Goal: Task Accomplishment & Management: Complete application form

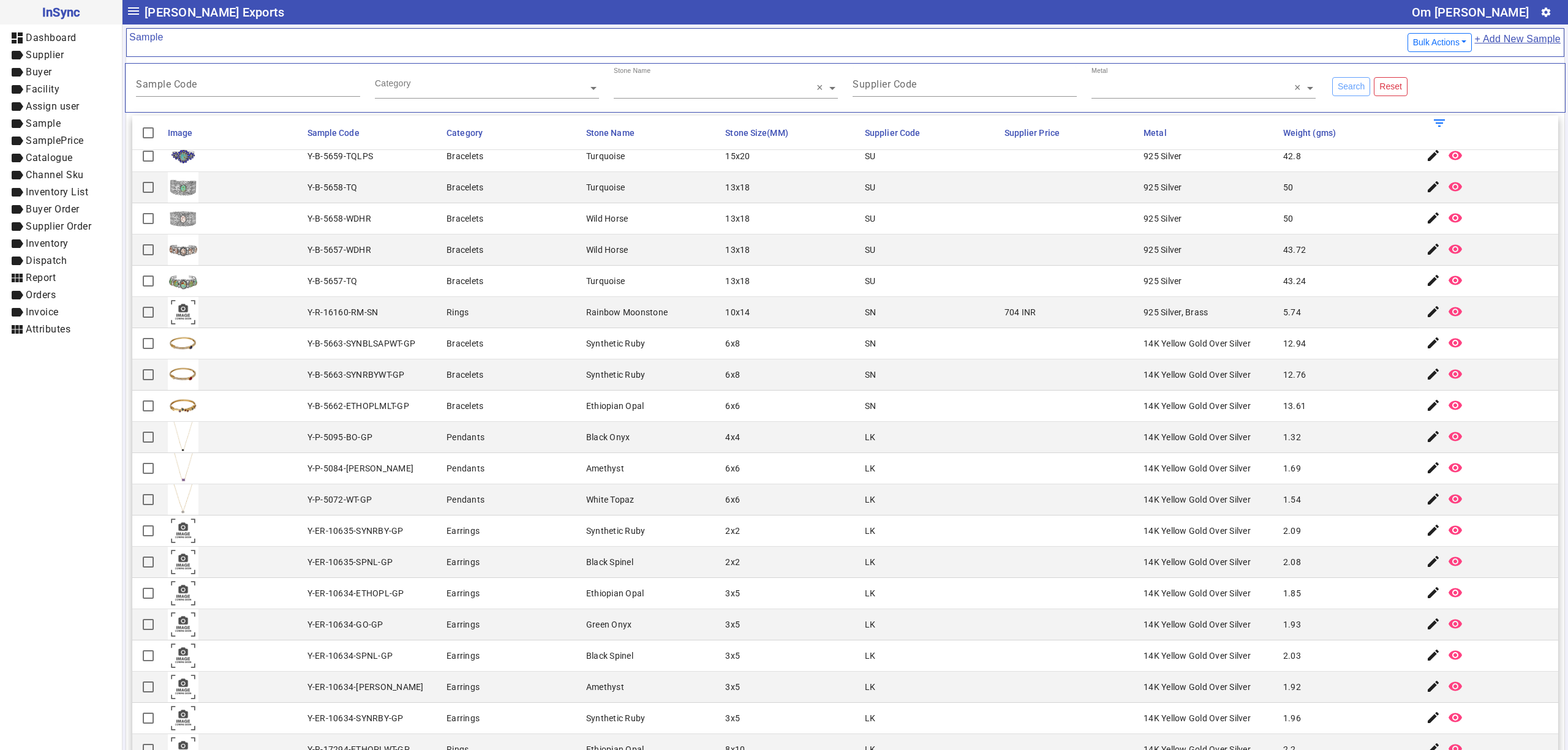
scroll to position [408, 0]
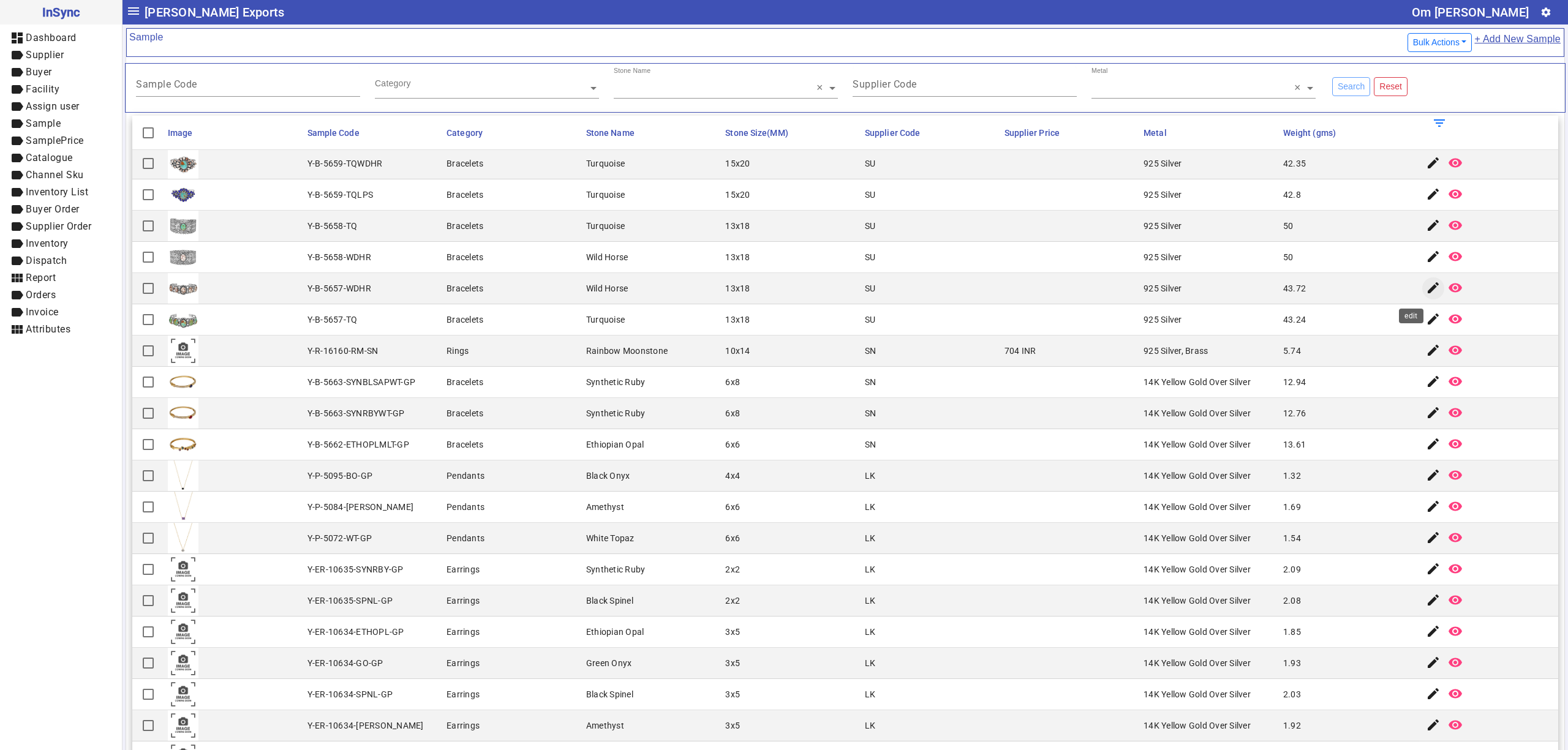
click at [1425, 292] on mat-icon "edit" at bounding box center [1433, 288] width 15 height 15
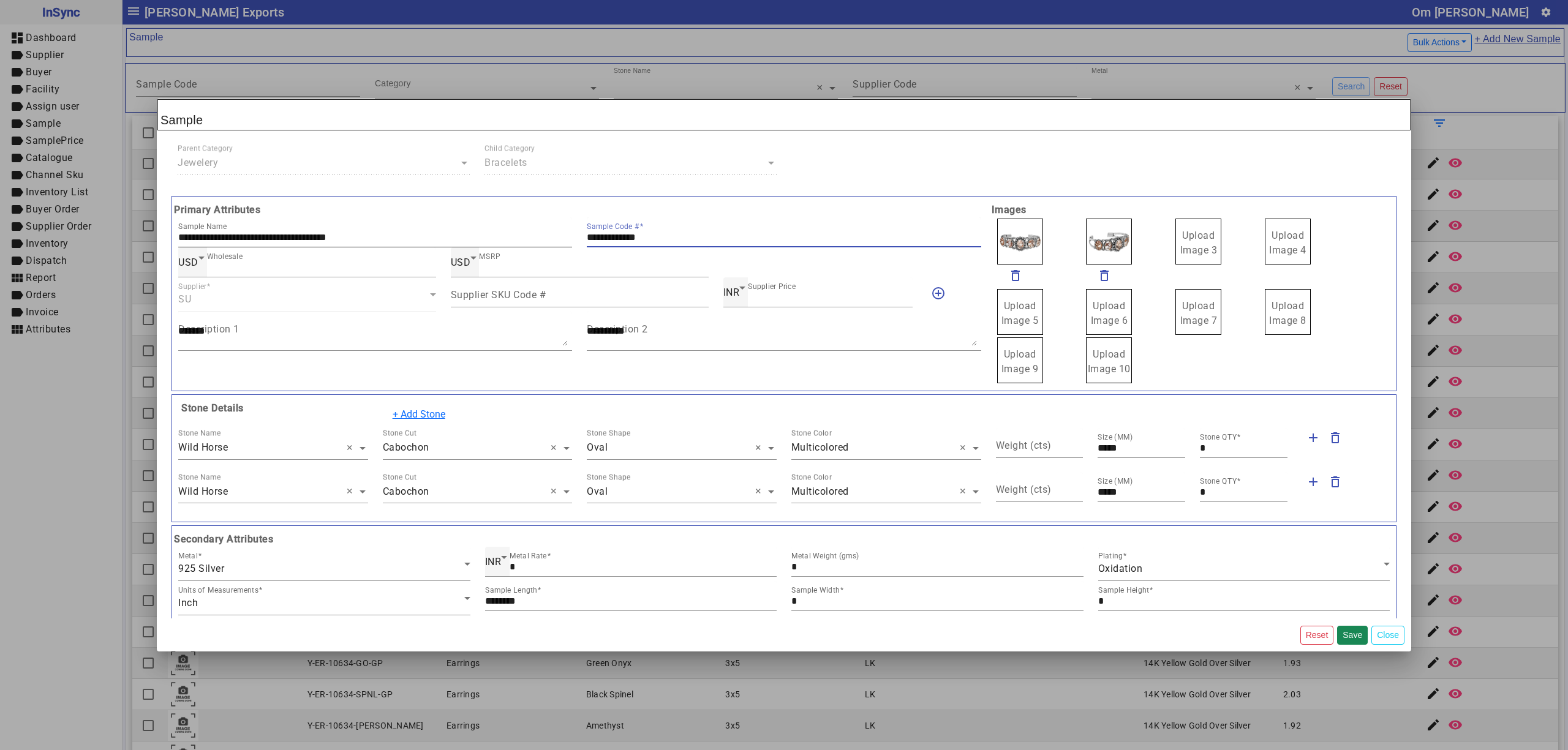
drag, startPoint x: 669, startPoint y: 237, endPoint x: 507, endPoint y: 247, distance: 162.3
click at [507, 247] on div "**********" at bounding box center [579, 232] width 817 height 30
click at [1201, 238] on span "Upload Image 3" at bounding box center [1198, 243] width 37 height 26
click at [0, 0] on input "Upload Image 3" at bounding box center [0, 0] width 0 height 0
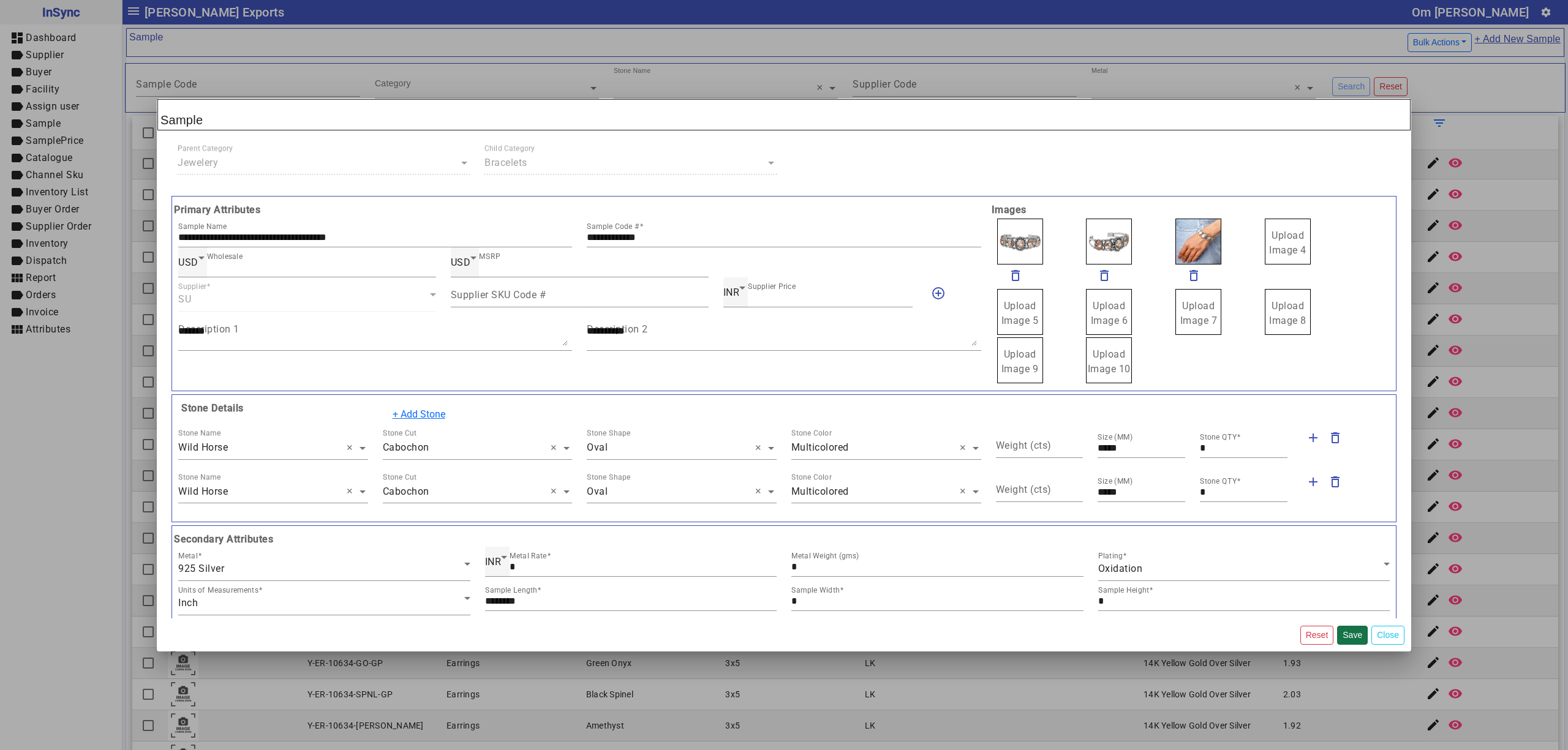
click at [1347, 635] on button "Save" at bounding box center [1351, 635] width 30 height 19
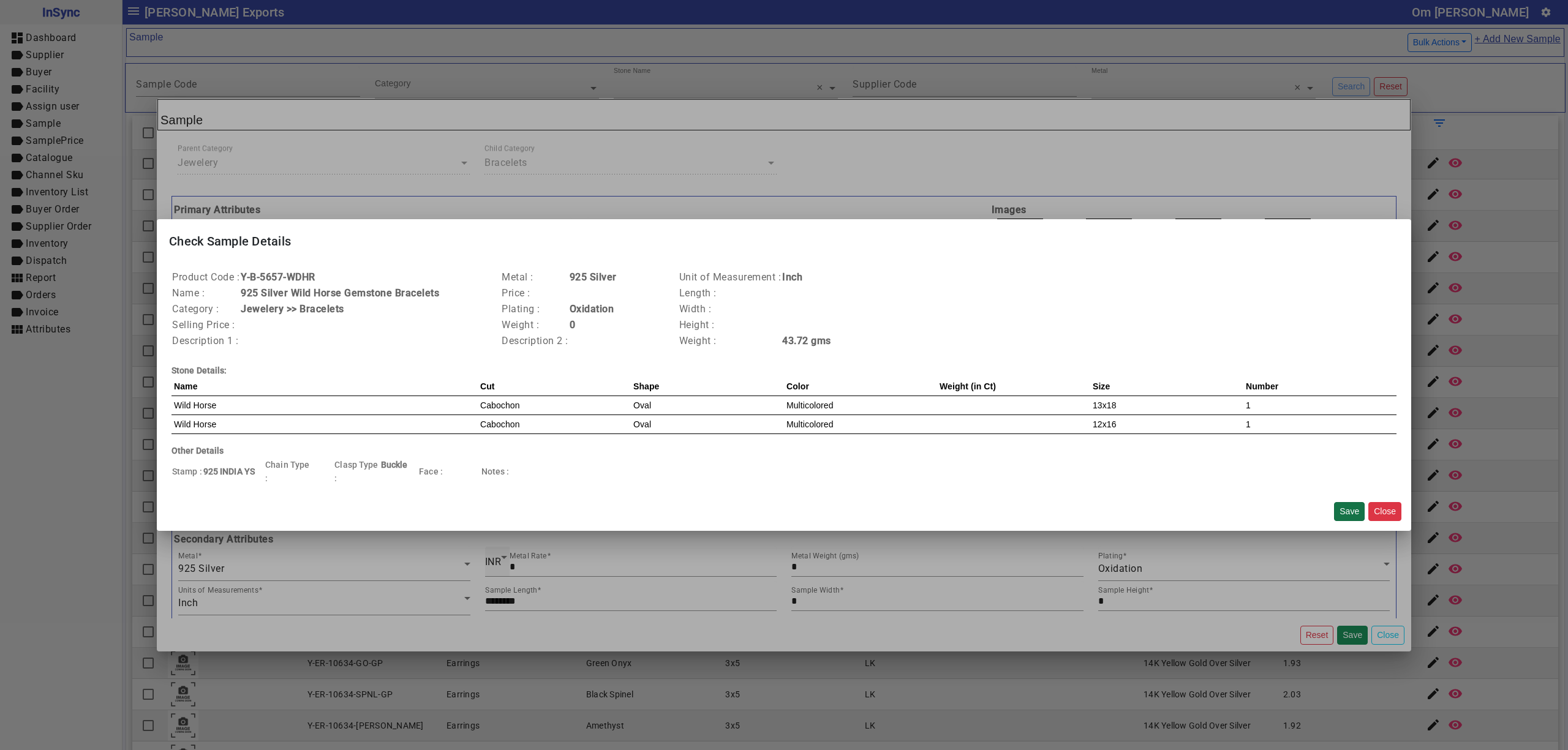
click at [1347, 503] on button "Save" at bounding box center [1349, 511] width 30 height 19
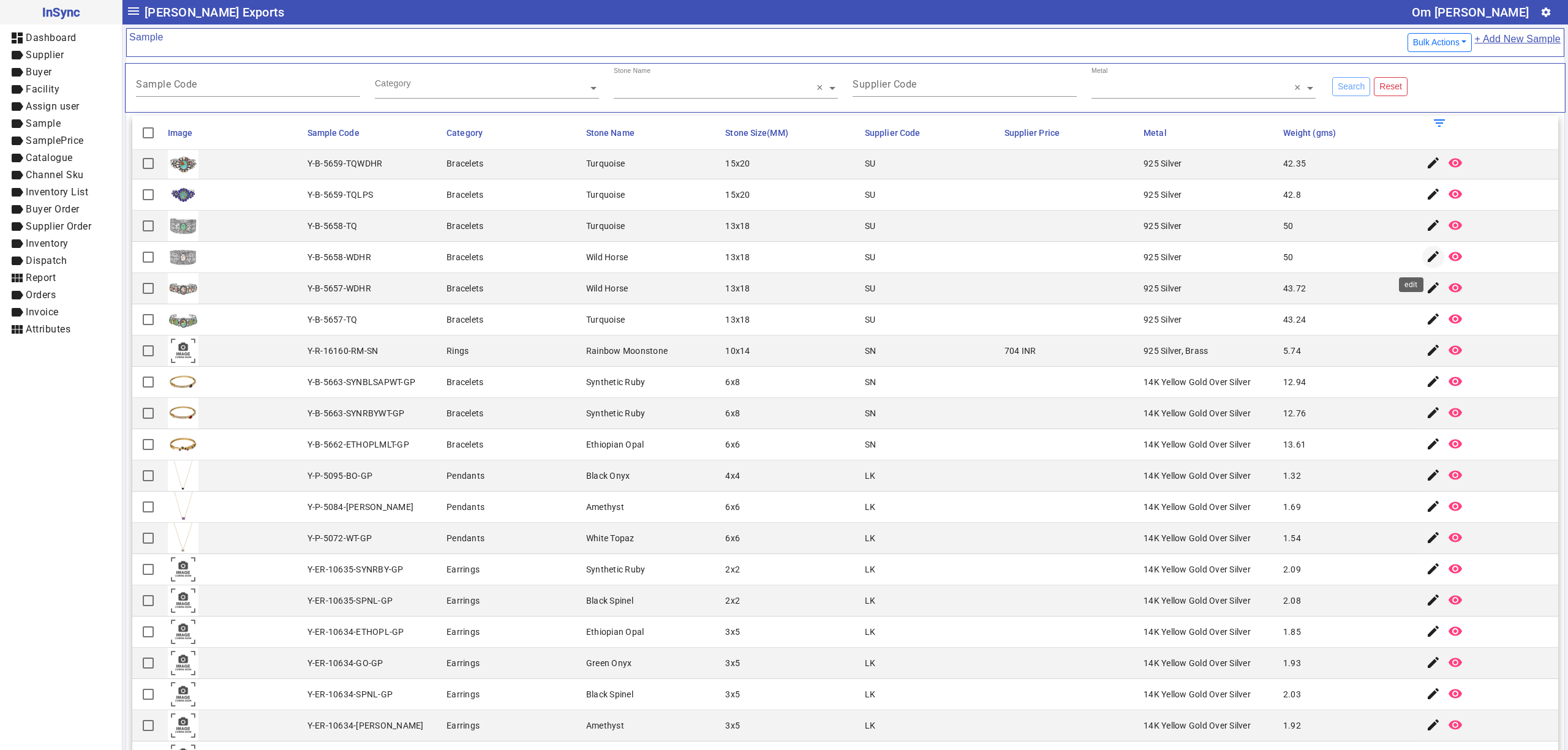
click at [1418, 269] on span "button" at bounding box center [1433, 257] width 30 height 30
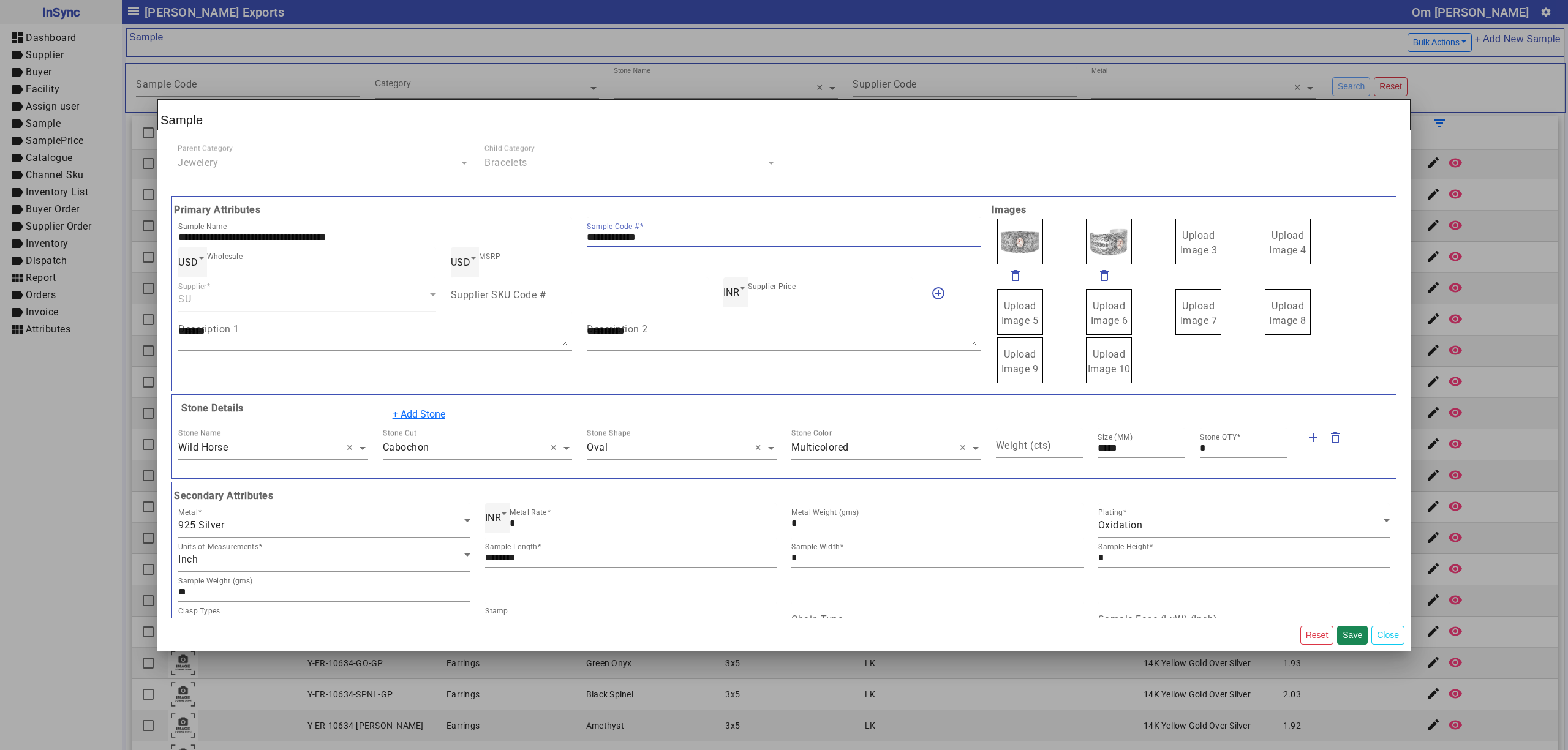
drag, startPoint x: 689, startPoint y: 239, endPoint x: 544, endPoint y: 234, distance: 145.1
click at [547, 239] on div "**********" at bounding box center [579, 232] width 817 height 30
click at [1182, 252] on span "Upload Image 3" at bounding box center [1198, 243] width 37 height 26
click at [0, 0] on input "Upload Image 3" at bounding box center [0, 0] width 0 height 0
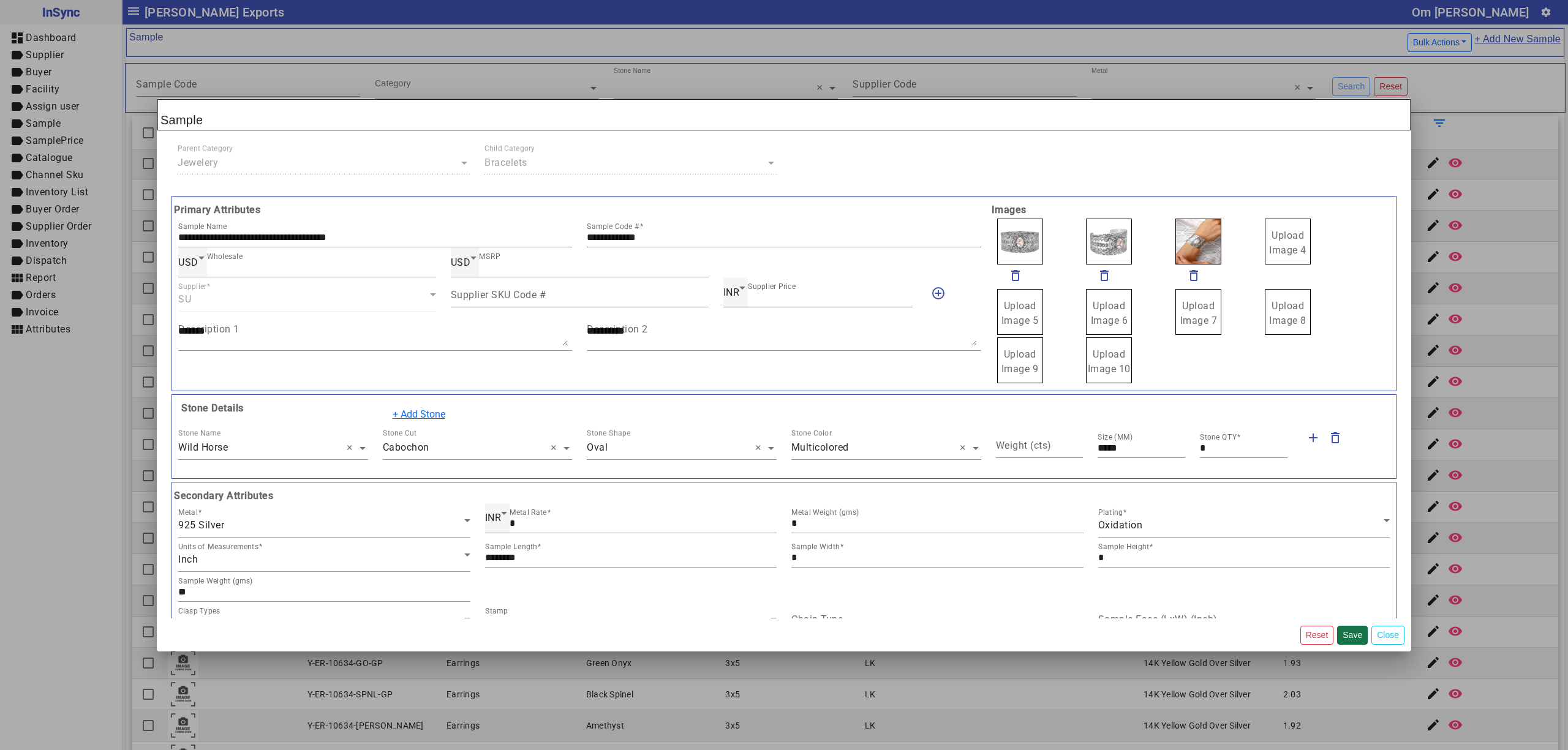
click at [1354, 635] on button "Save" at bounding box center [1351, 635] width 30 height 19
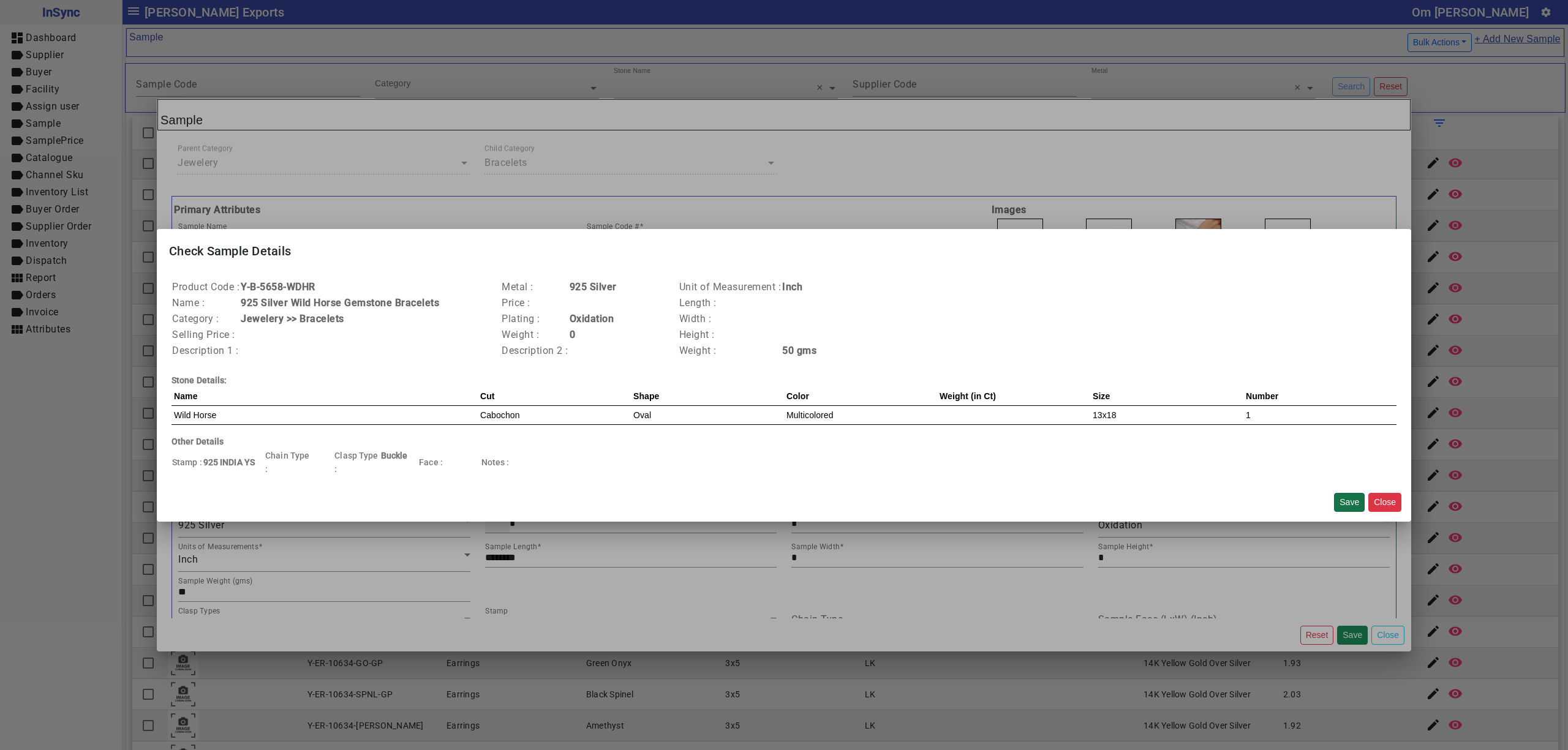
click at [1348, 500] on button "Save" at bounding box center [1349, 502] width 30 height 19
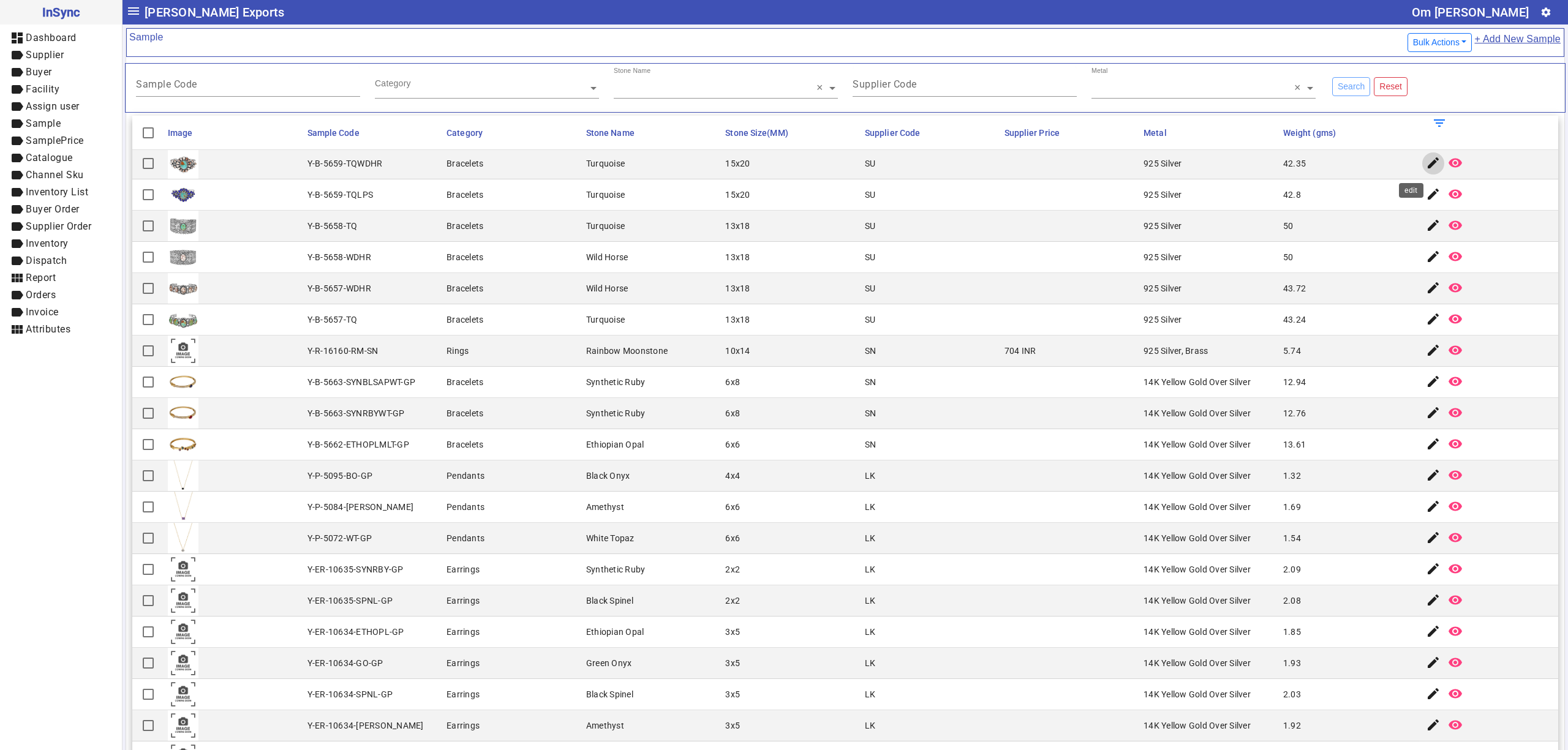
click at [1425, 165] on mat-icon "edit" at bounding box center [1433, 163] width 15 height 15
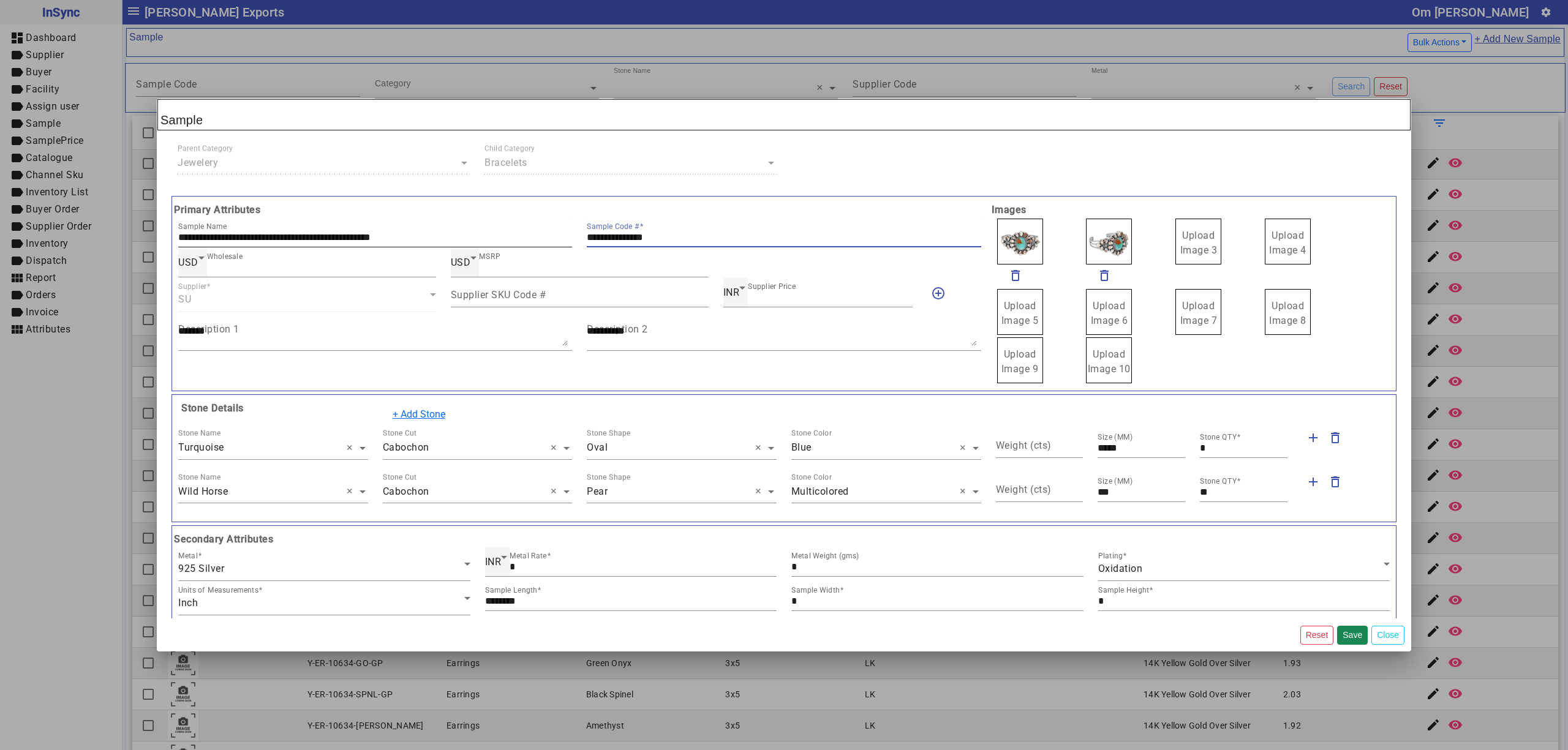
drag, startPoint x: 688, startPoint y: 241, endPoint x: 550, endPoint y: 239, distance: 138.0
click at [554, 239] on div "**********" at bounding box center [579, 232] width 817 height 30
click at [1196, 228] on label "Upload Image 3" at bounding box center [1198, 241] width 46 height 46
click at [0, 0] on input "Upload Image 3" at bounding box center [0, 0] width 0 height 0
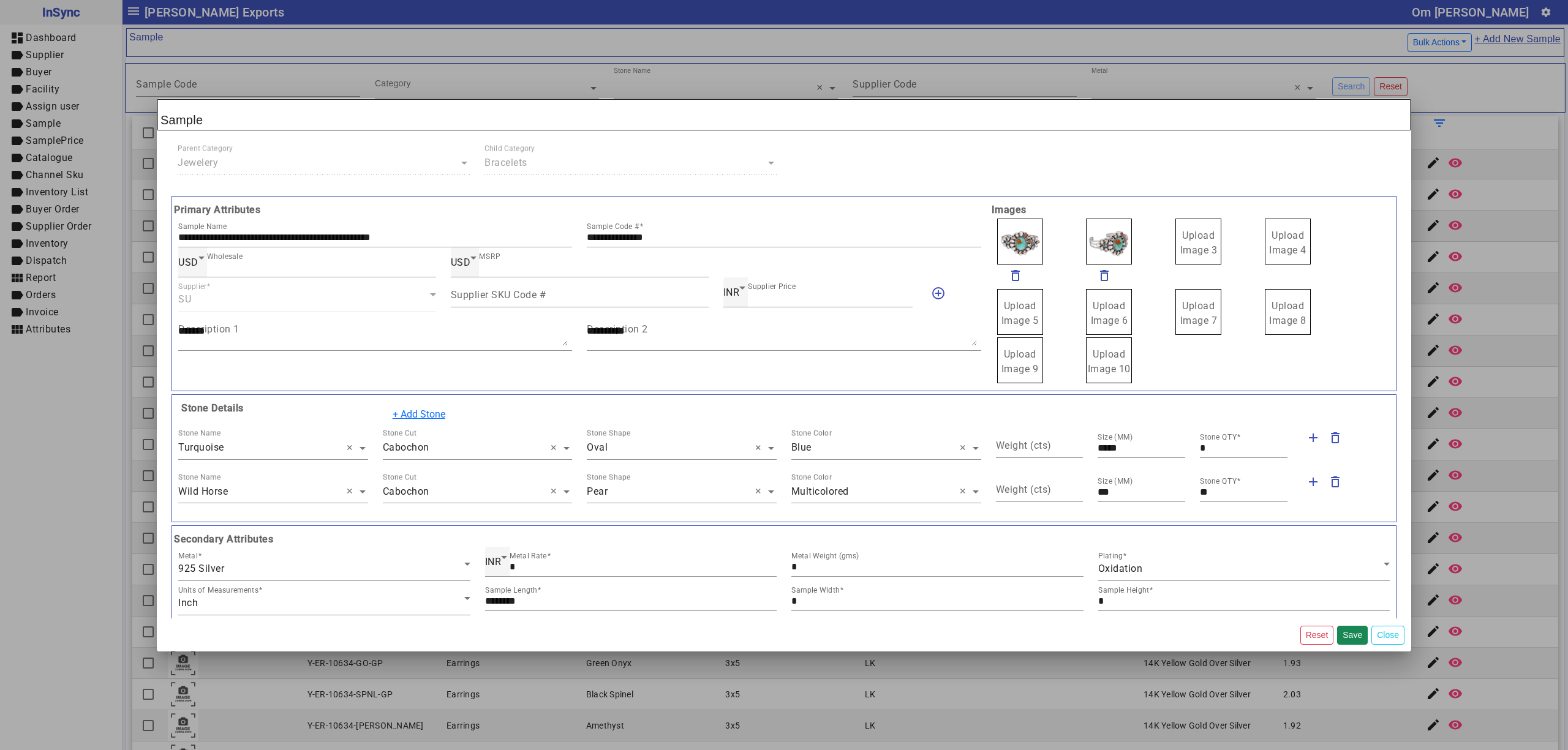
click at [1189, 236] on span "Upload Image 3" at bounding box center [1198, 243] width 37 height 26
click at [0, 0] on input "Upload Image 3" at bounding box center [0, 0] width 0 height 0
type input "**********"
click at [676, 238] on input "**********" at bounding box center [784, 237] width 394 height 11
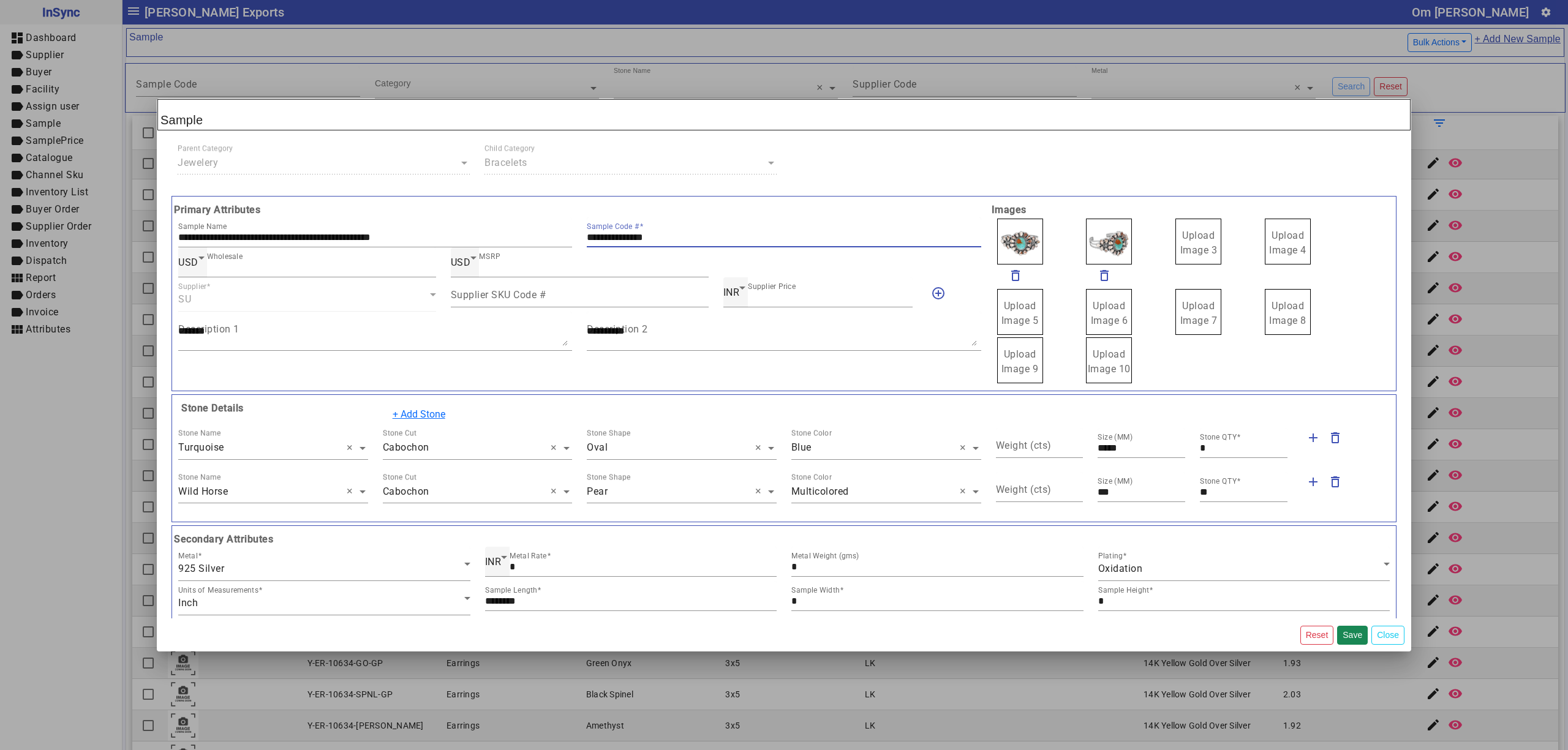
click at [700, 237] on input "**********" at bounding box center [784, 237] width 394 height 11
click at [682, 237] on input "**********" at bounding box center [784, 237] width 394 height 11
drag, startPoint x: 682, startPoint y: 237, endPoint x: 571, endPoint y: 237, distance: 111.0
click at [571, 237] on div "**********" at bounding box center [579, 232] width 817 height 30
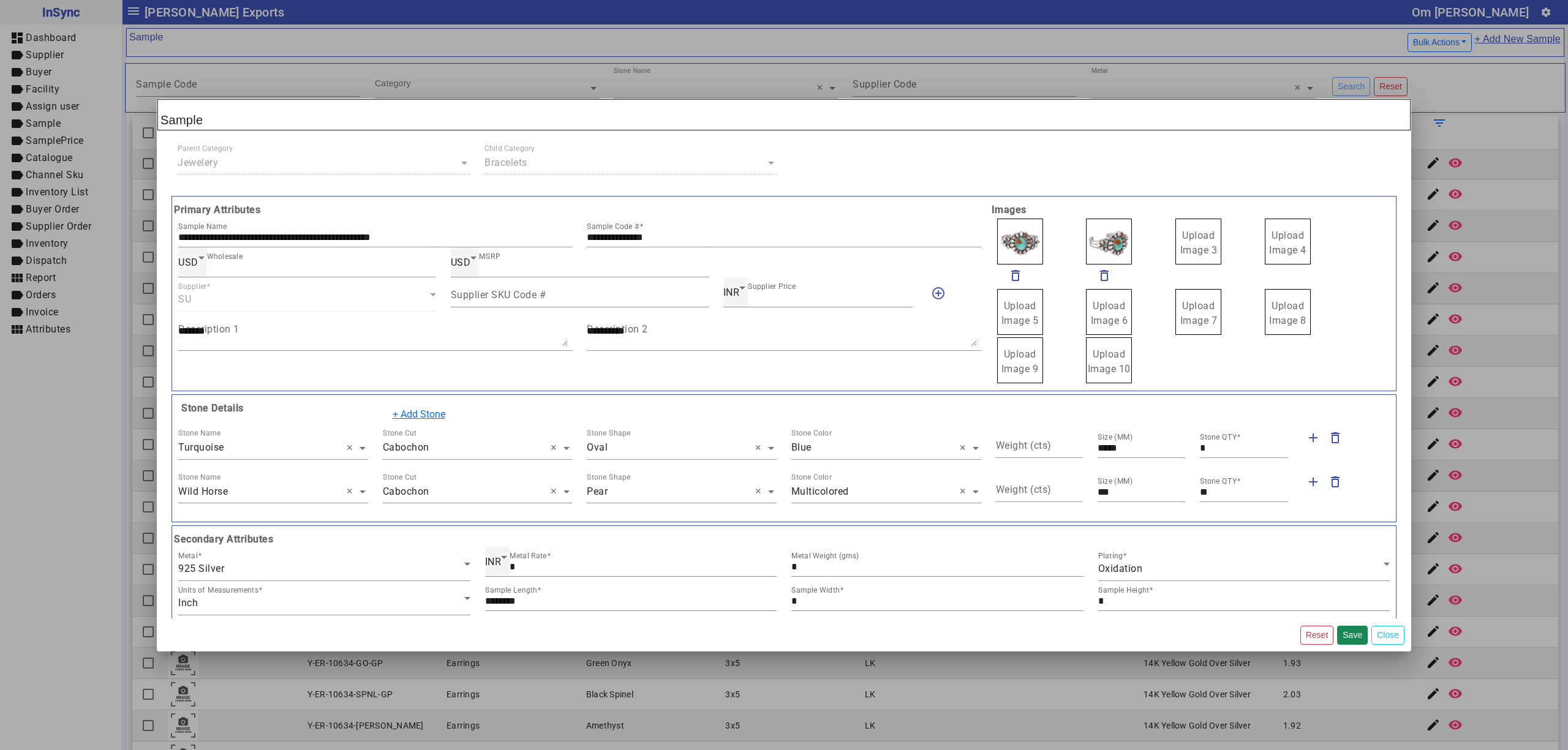
click at [1180, 241] on span "Upload Image 3" at bounding box center [1198, 243] width 37 height 26
click at [0, 0] on input "Upload Image 3" at bounding box center [0, 0] width 0 height 0
click at [1199, 236] on span "Upload Image 3" at bounding box center [1198, 243] width 37 height 26
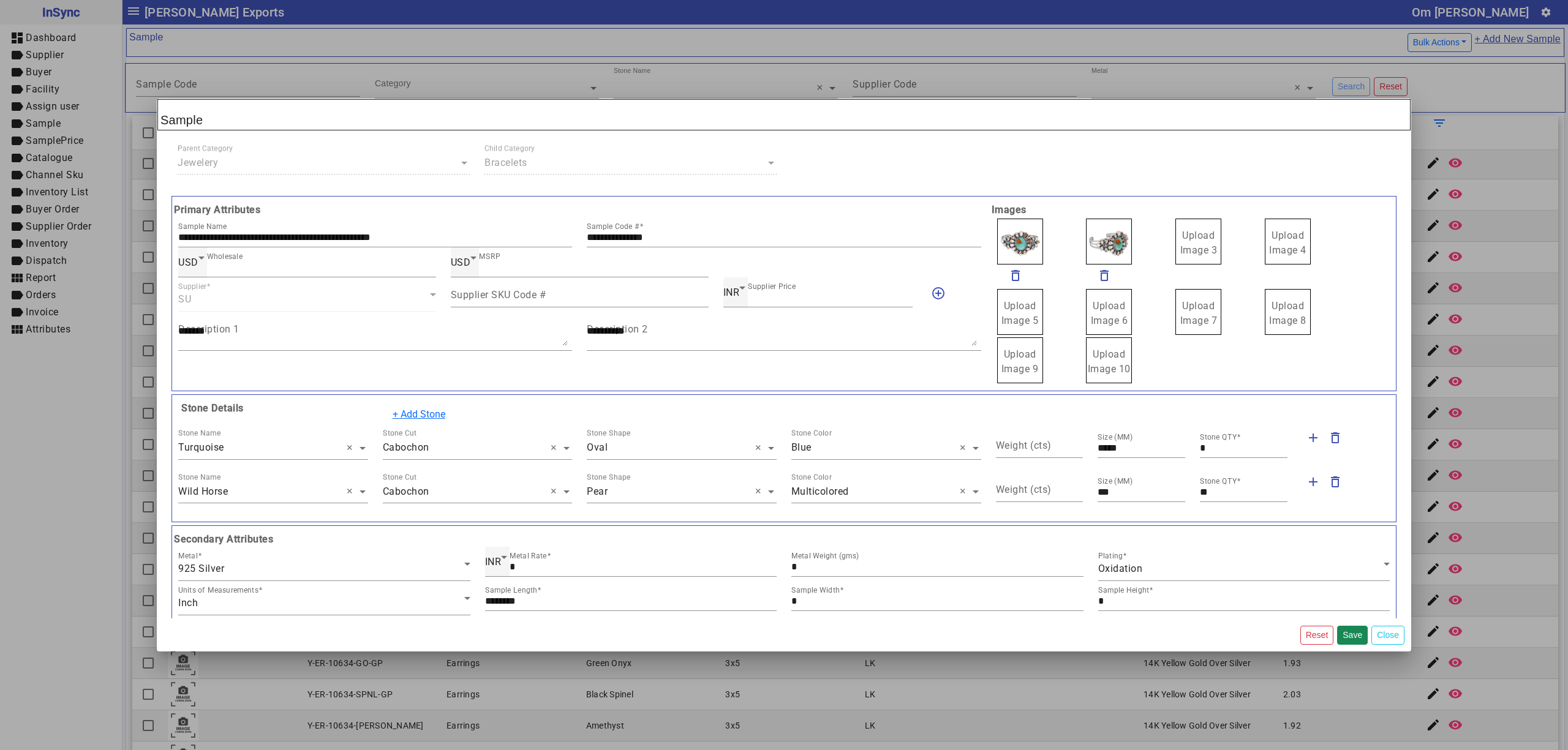
click at [0, 0] on input "Upload Image 3" at bounding box center [0, 0] width 0 height 0
click at [1350, 640] on button "Save" at bounding box center [1351, 635] width 30 height 19
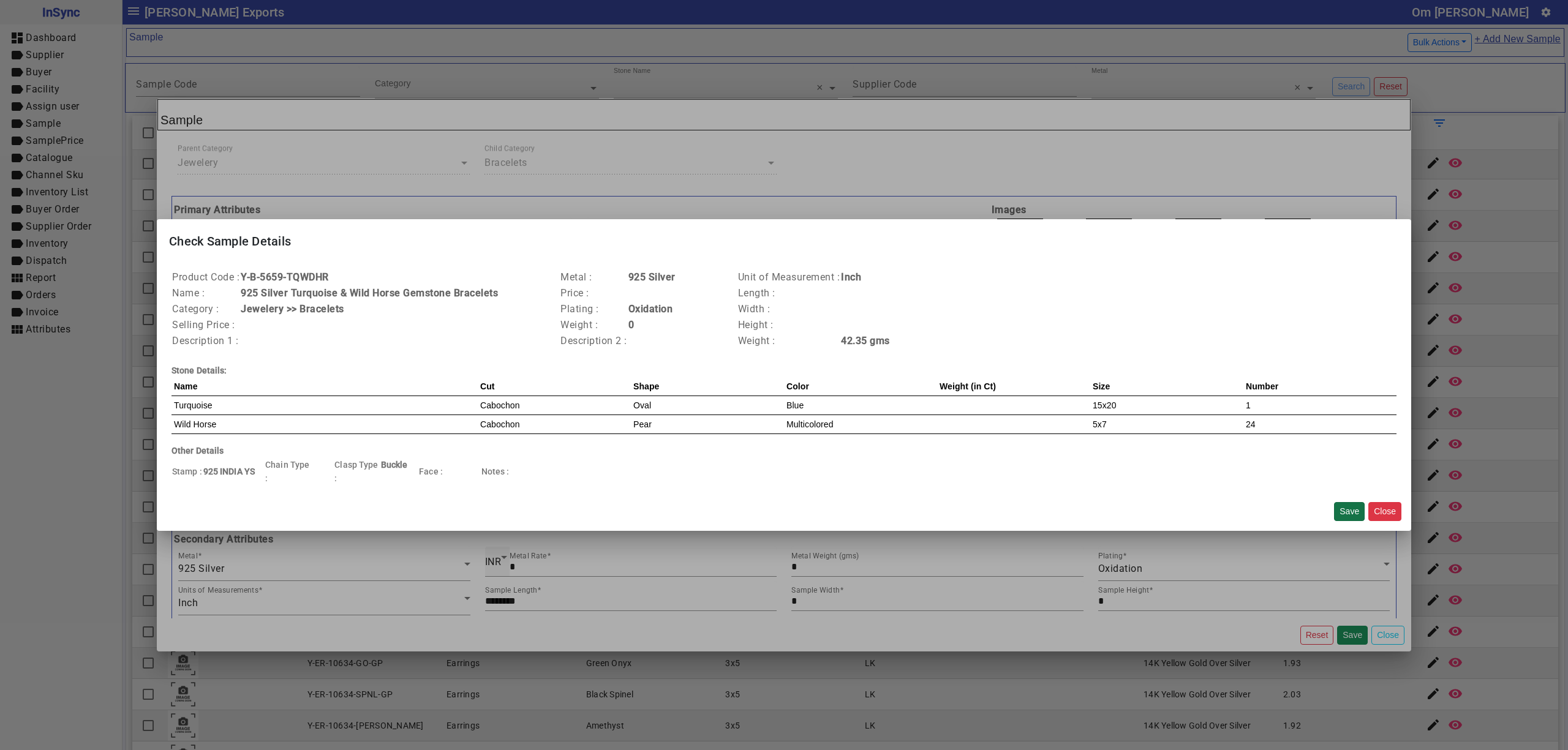
click at [1352, 509] on button "Save" at bounding box center [1349, 511] width 30 height 19
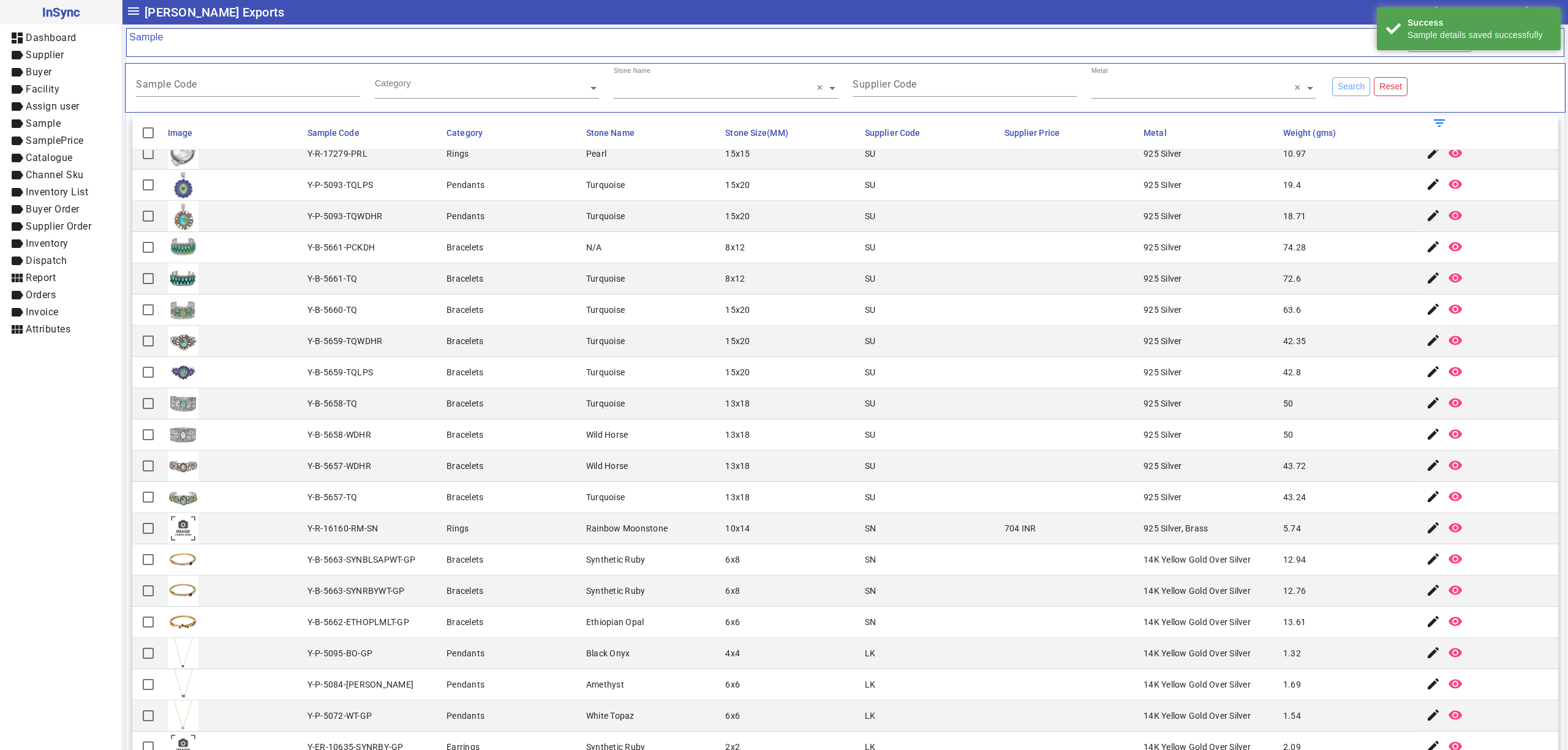
scroll to position [136, 0]
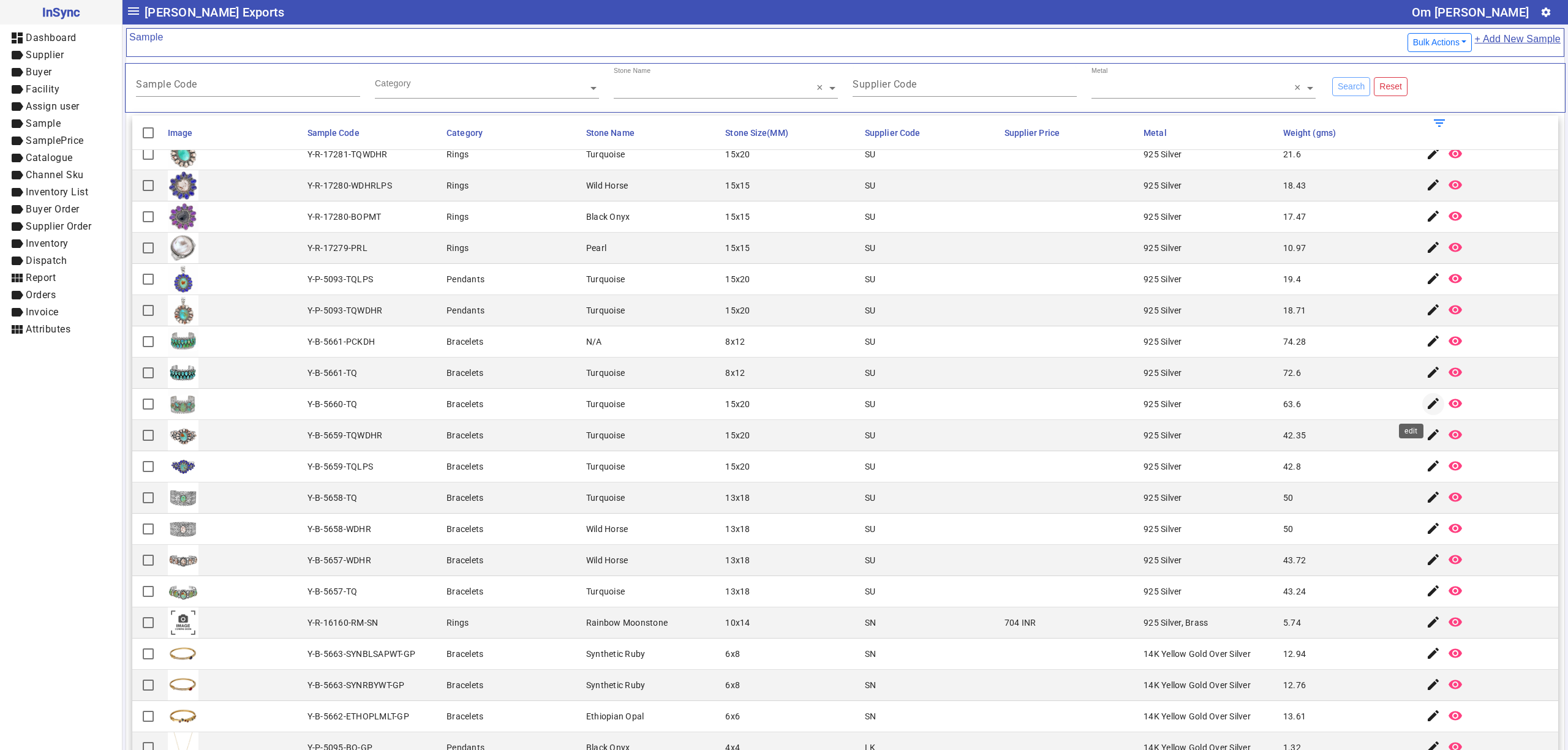
click at [1425, 405] on mat-icon "edit" at bounding box center [1433, 404] width 15 height 15
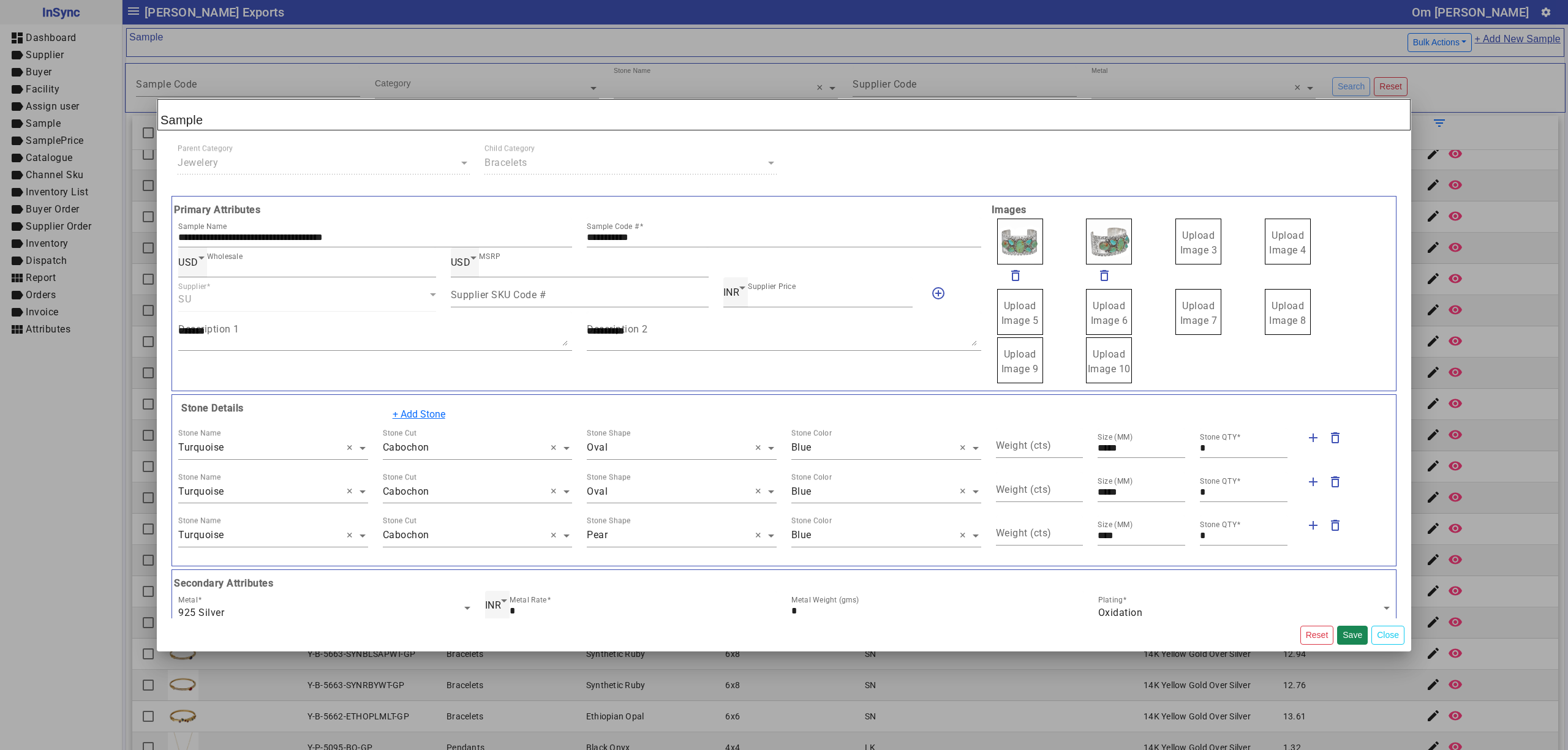
click at [1194, 246] on span "Upload Image 3" at bounding box center [1198, 243] width 37 height 26
click at [0, 0] on input "Upload Image 3" at bounding box center [0, 0] width 0 height 0
click at [1346, 630] on button "Save" at bounding box center [1351, 635] width 30 height 19
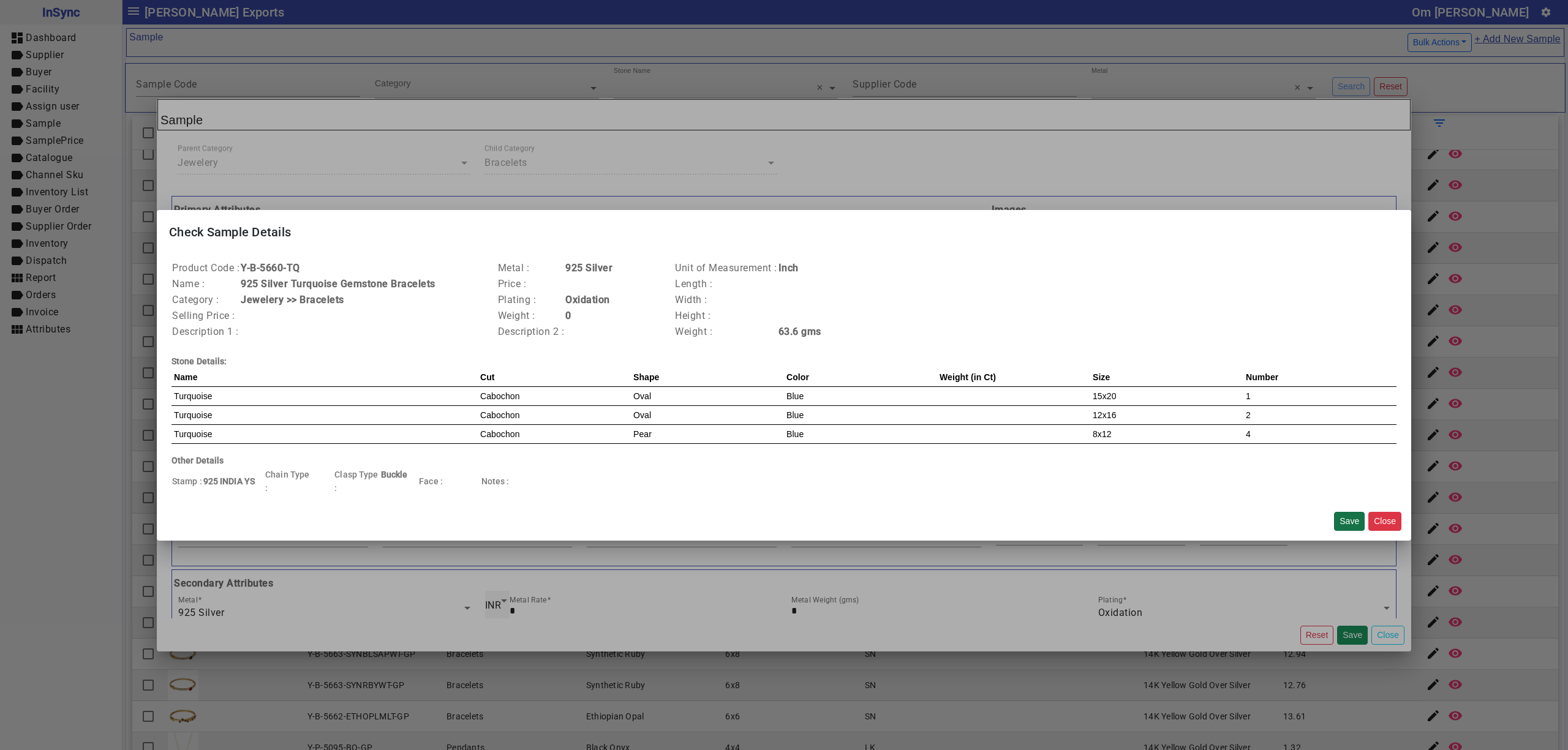
click at [1341, 523] on button "Save" at bounding box center [1349, 521] width 30 height 19
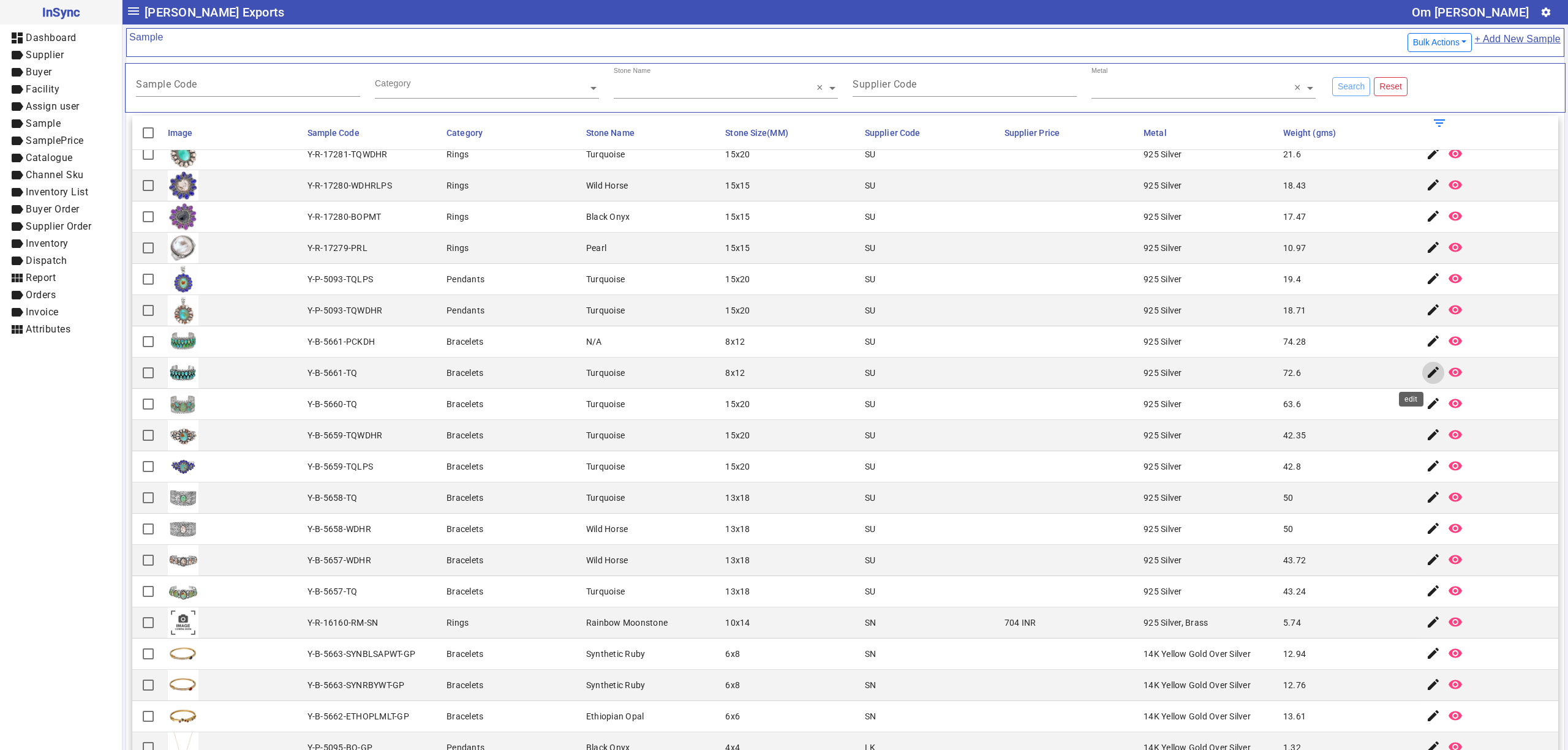
click at [1425, 378] on mat-icon "edit" at bounding box center [1433, 373] width 15 height 15
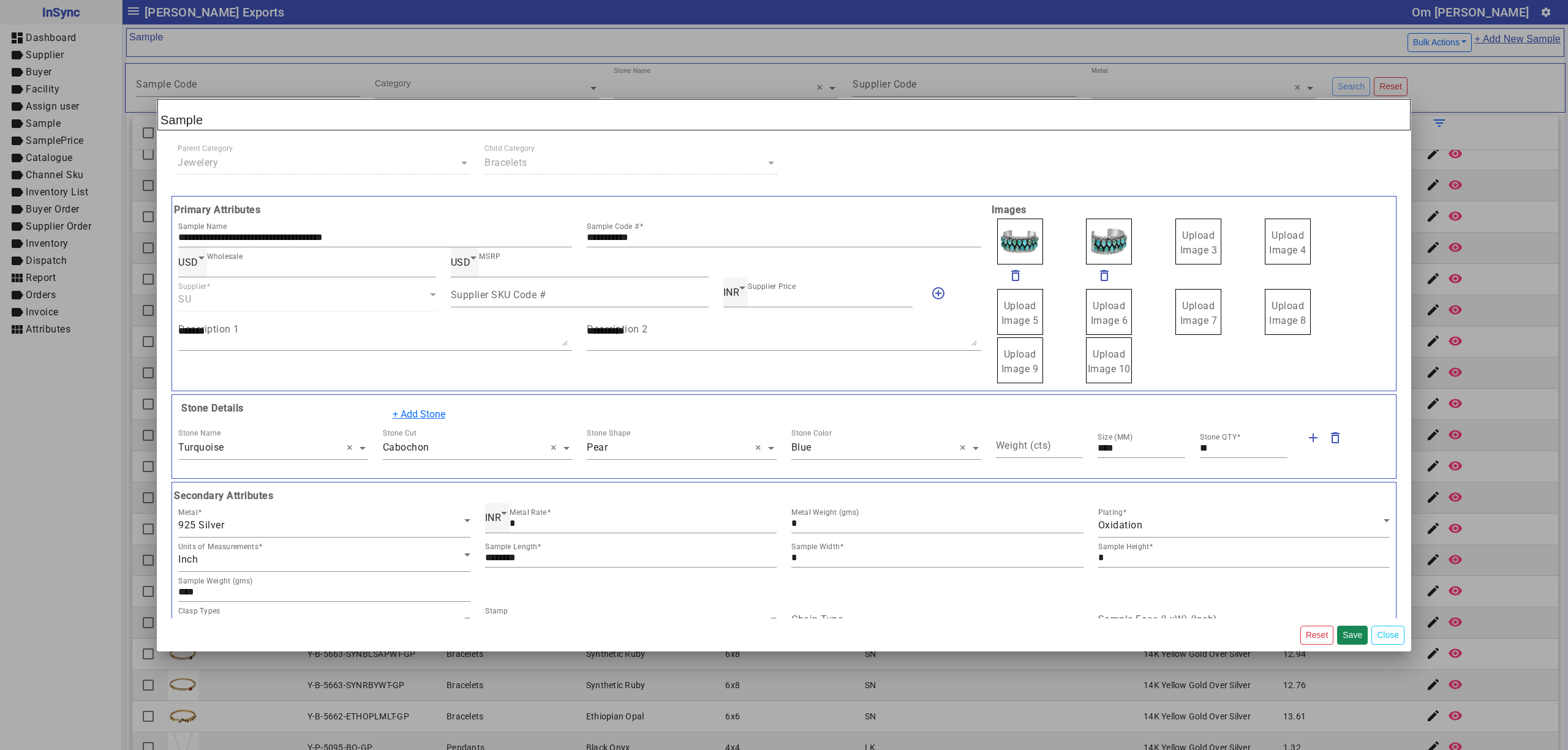
click at [1196, 245] on span "Upload Image 3" at bounding box center [1198, 243] width 37 height 26
click at [0, 0] on input "Upload Image 3" at bounding box center [0, 0] width 0 height 0
click at [1350, 634] on button "Save" at bounding box center [1351, 635] width 30 height 19
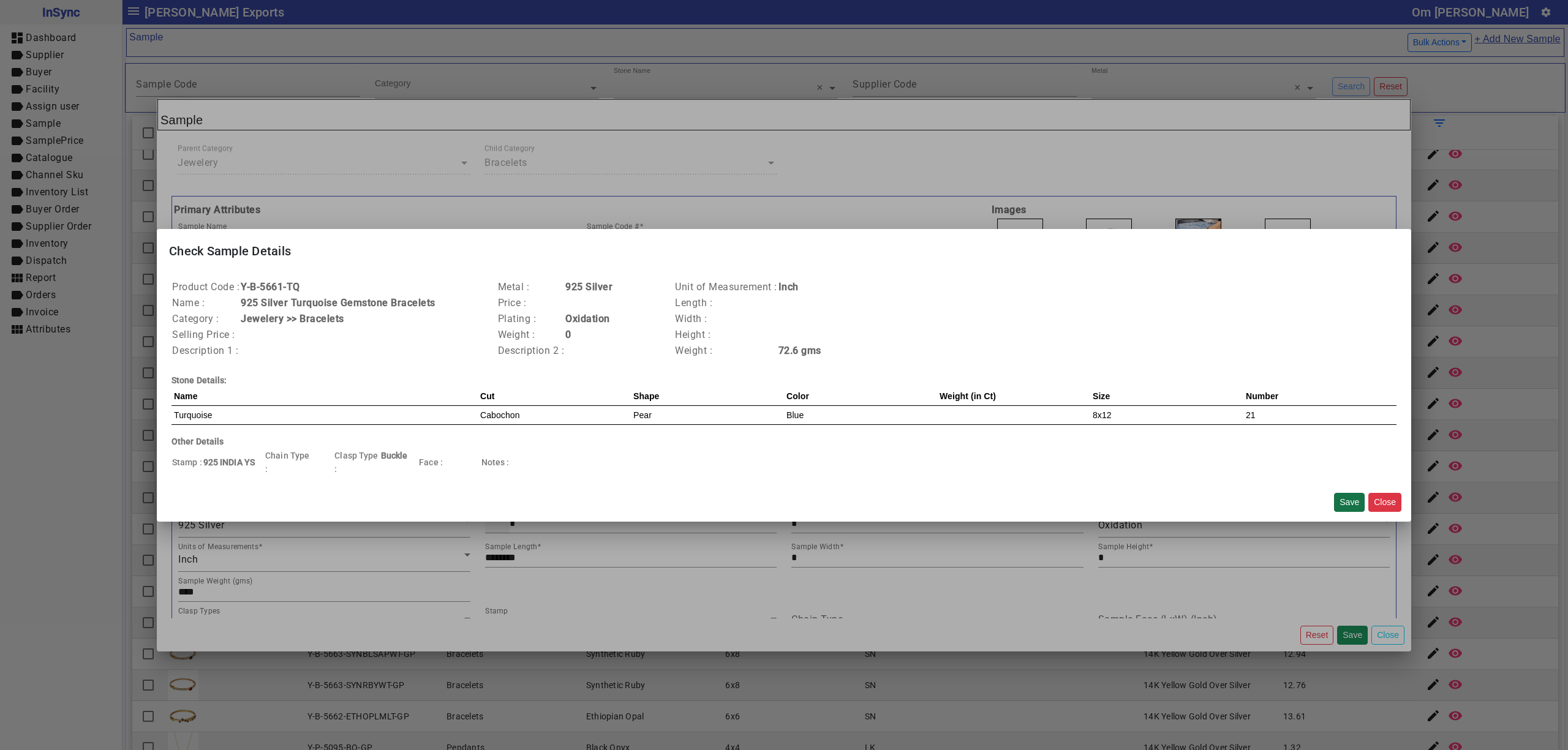
click at [1346, 502] on button "Save" at bounding box center [1349, 502] width 30 height 19
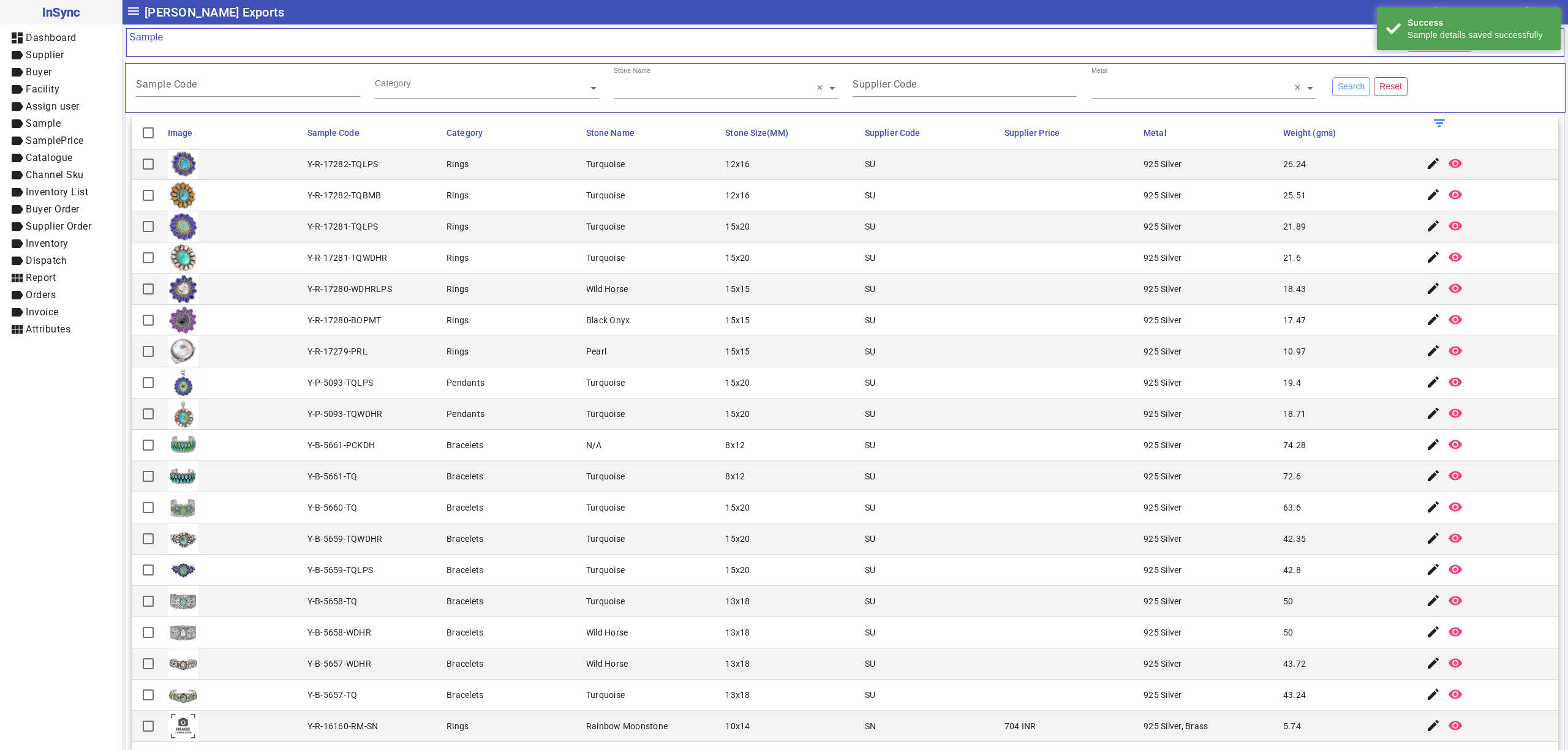
scroll to position [0, 0]
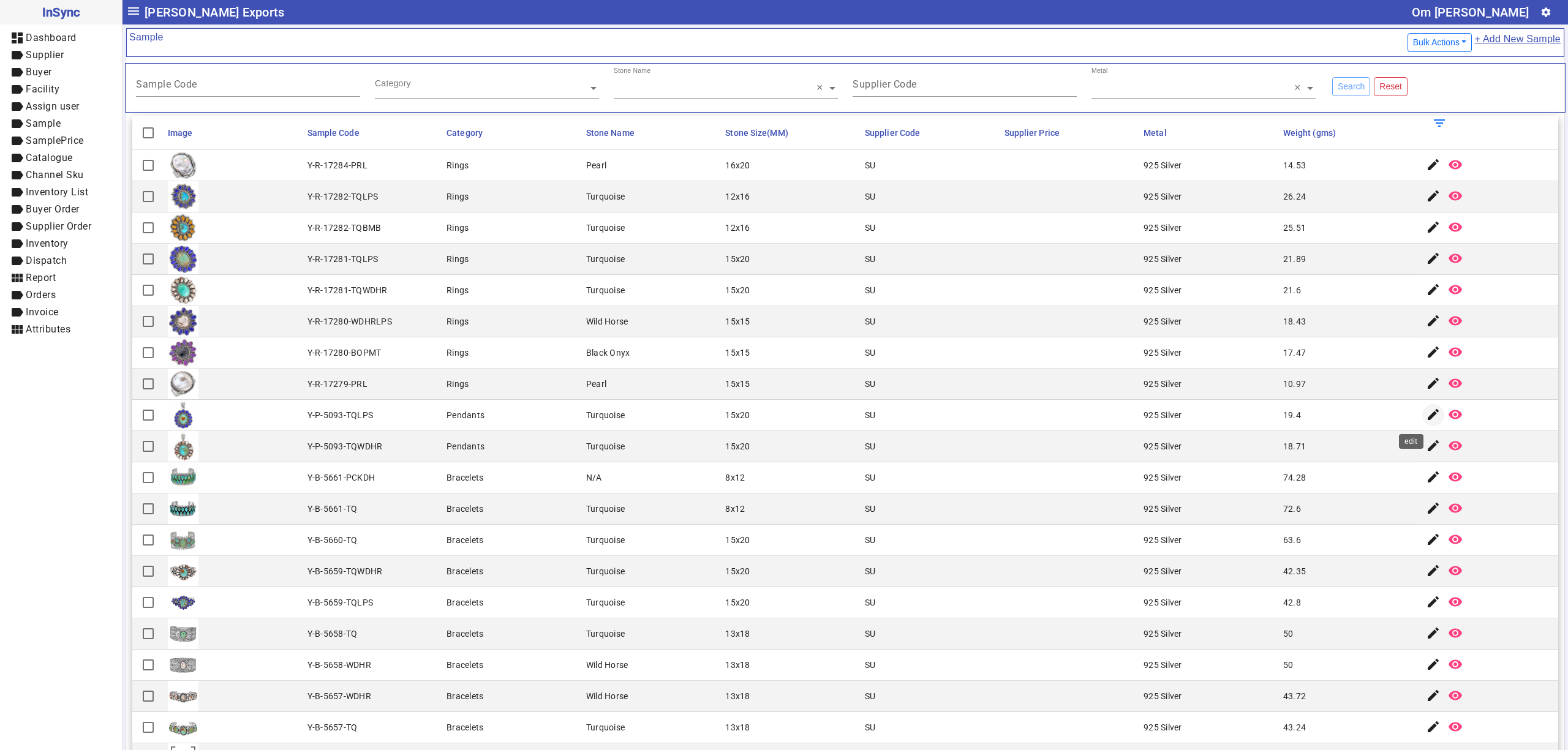
click at [1425, 417] on mat-icon "edit" at bounding box center [1433, 415] width 15 height 15
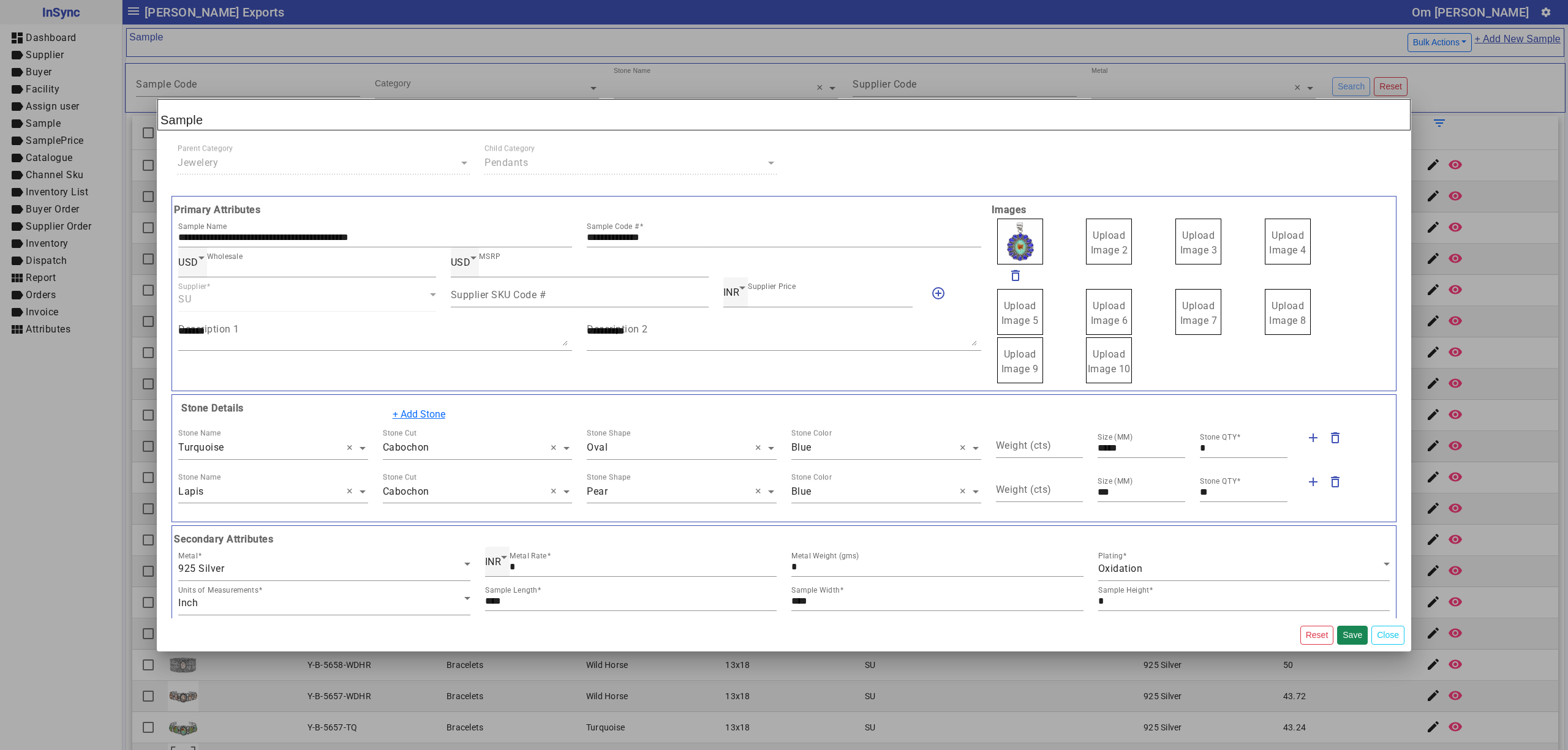
click at [1091, 231] on span "Upload Image 2" at bounding box center [1109, 243] width 37 height 26
click at [0, 0] on input "Upload Image 2" at bounding box center [0, 0] width 0 height 0
click at [1105, 240] on span "Upload Image 2" at bounding box center [1109, 243] width 37 height 26
click at [0, 0] on input "Upload Image 2" at bounding box center [0, 0] width 0 height 0
click at [1343, 635] on button "Save" at bounding box center [1351, 635] width 30 height 19
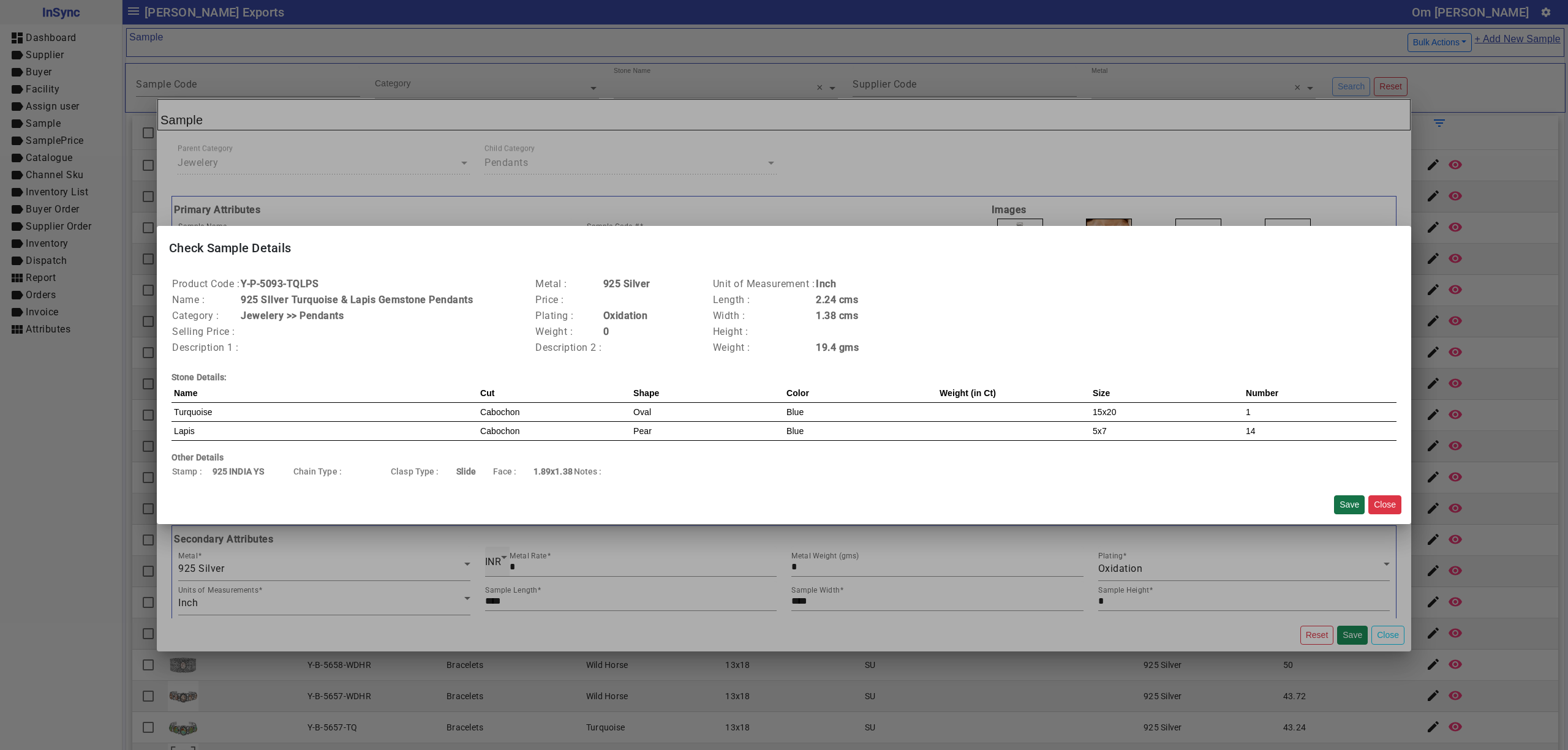
click at [1343, 506] on button "Save" at bounding box center [1349, 504] width 30 height 19
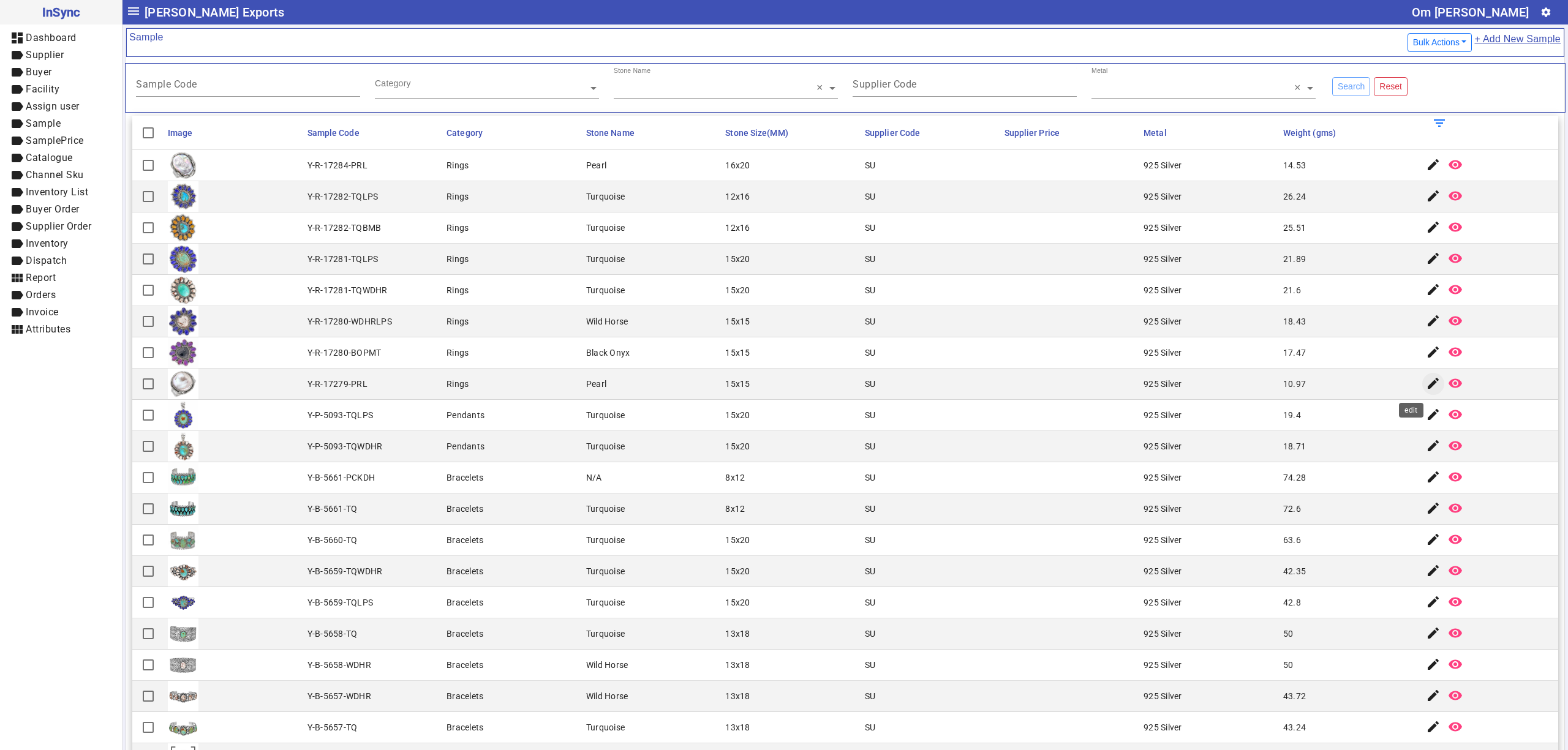
click at [1425, 390] on mat-icon "edit" at bounding box center [1433, 383] width 15 height 15
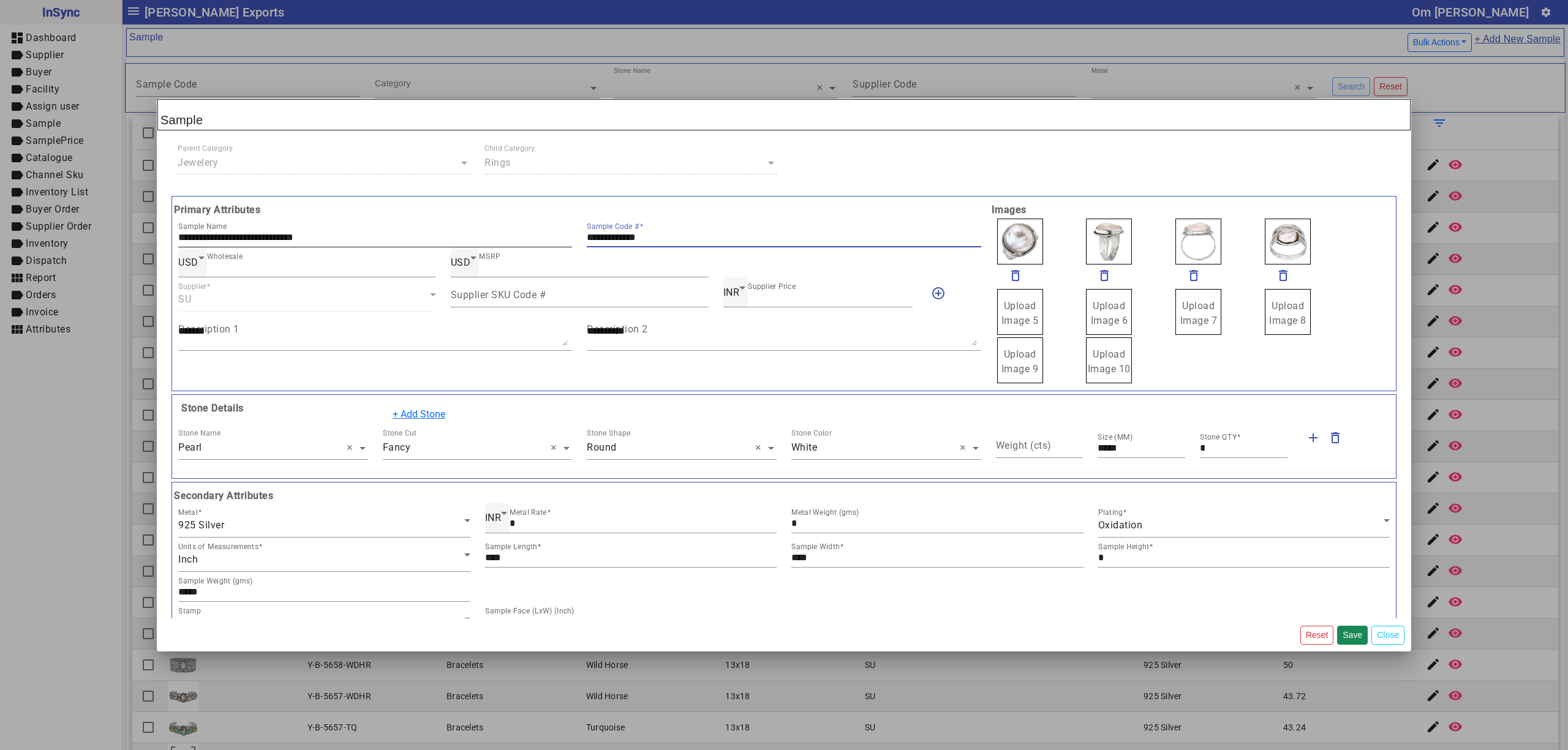
drag, startPoint x: 665, startPoint y: 235, endPoint x: 526, endPoint y: 235, distance: 139.0
click at [526, 235] on div "**********" at bounding box center [579, 232] width 817 height 30
click at [1005, 307] on span "Upload Image 5" at bounding box center [1019, 313] width 37 height 26
click at [0, 0] on input "Upload Image 5" at bounding box center [0, 0] width 0 height 0
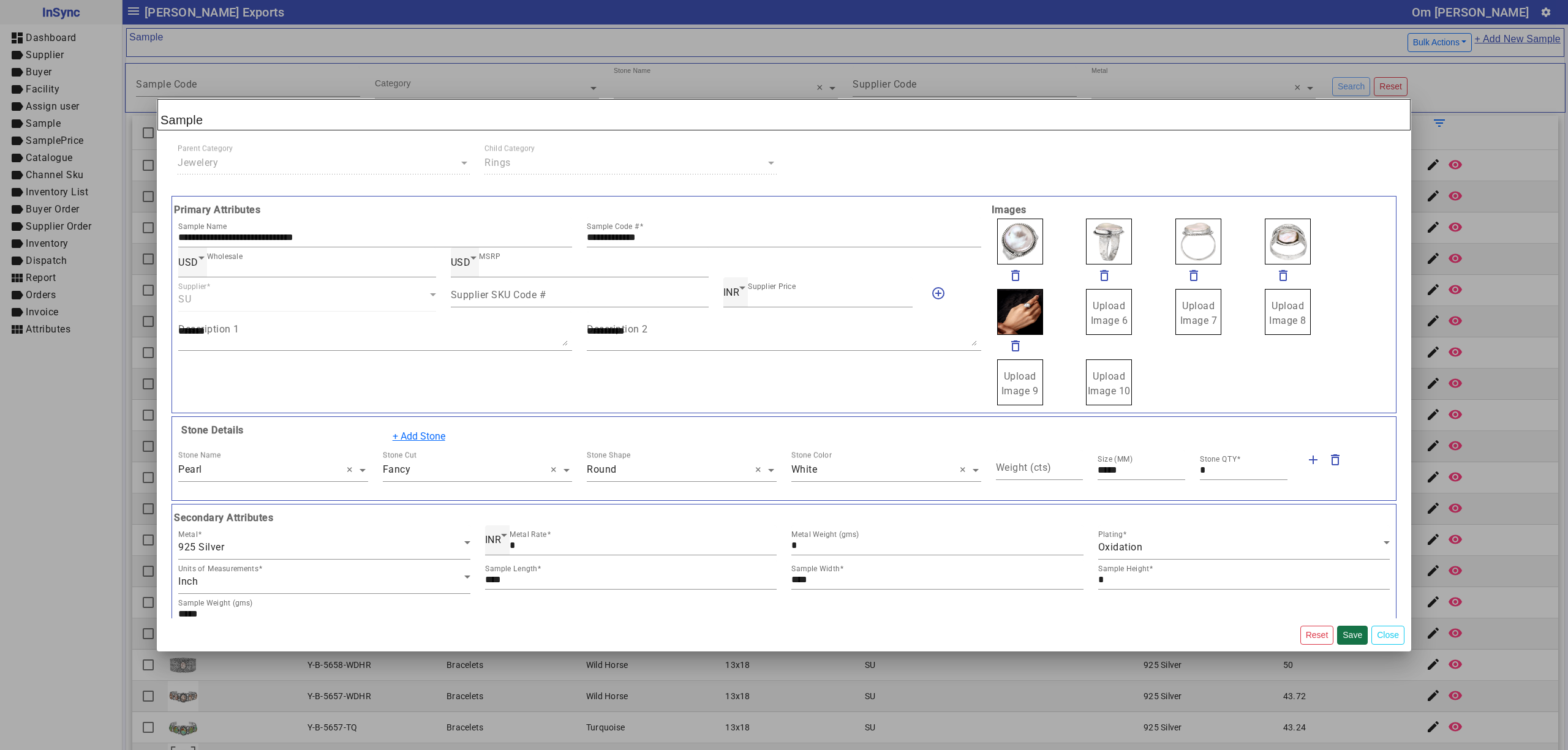
click at [1351, 635] on button "Save" at bounding box center [1351, 635] width 30 height 19
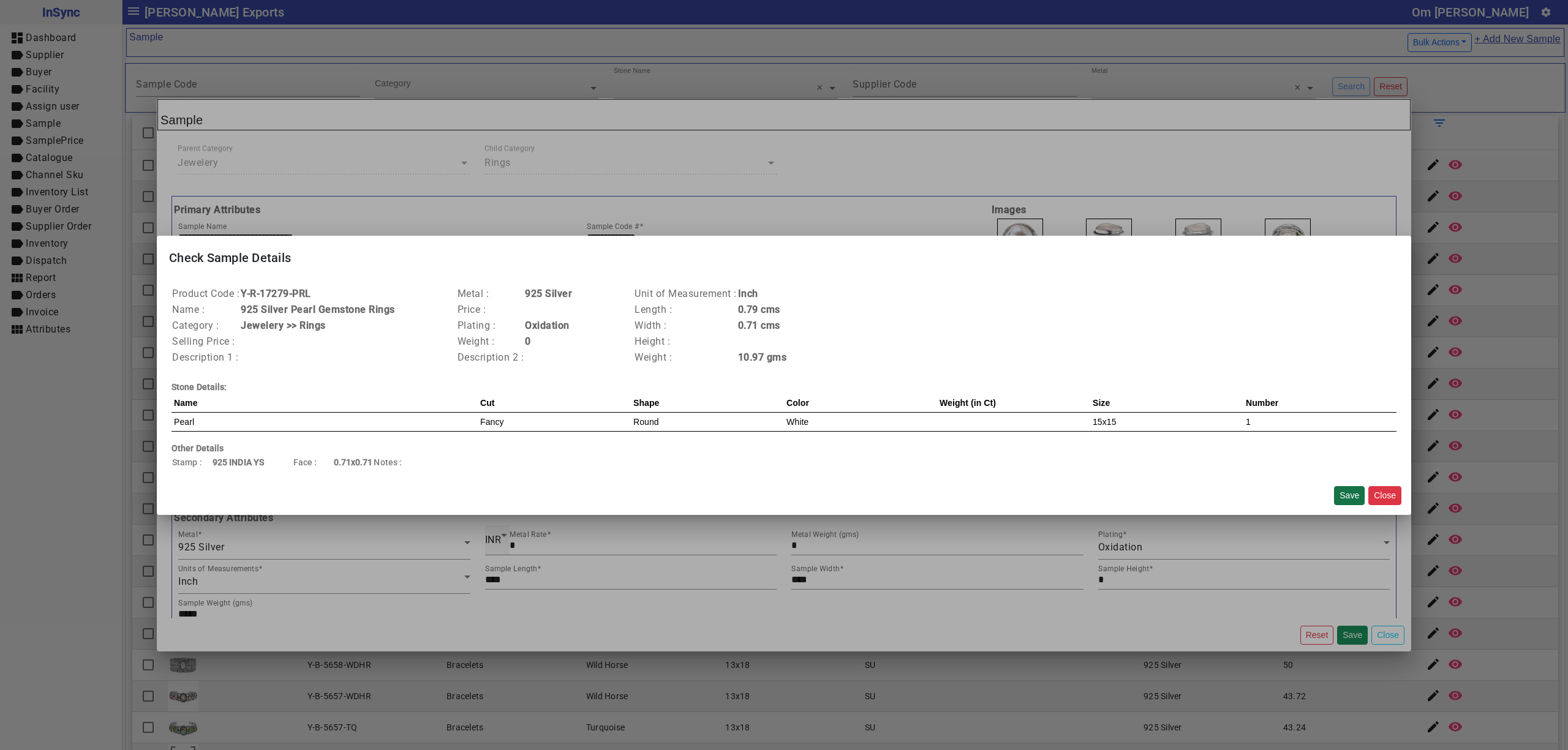
click at [1348, 490] on button "Save" at bounding box center [1349, 495] width 30 height 19
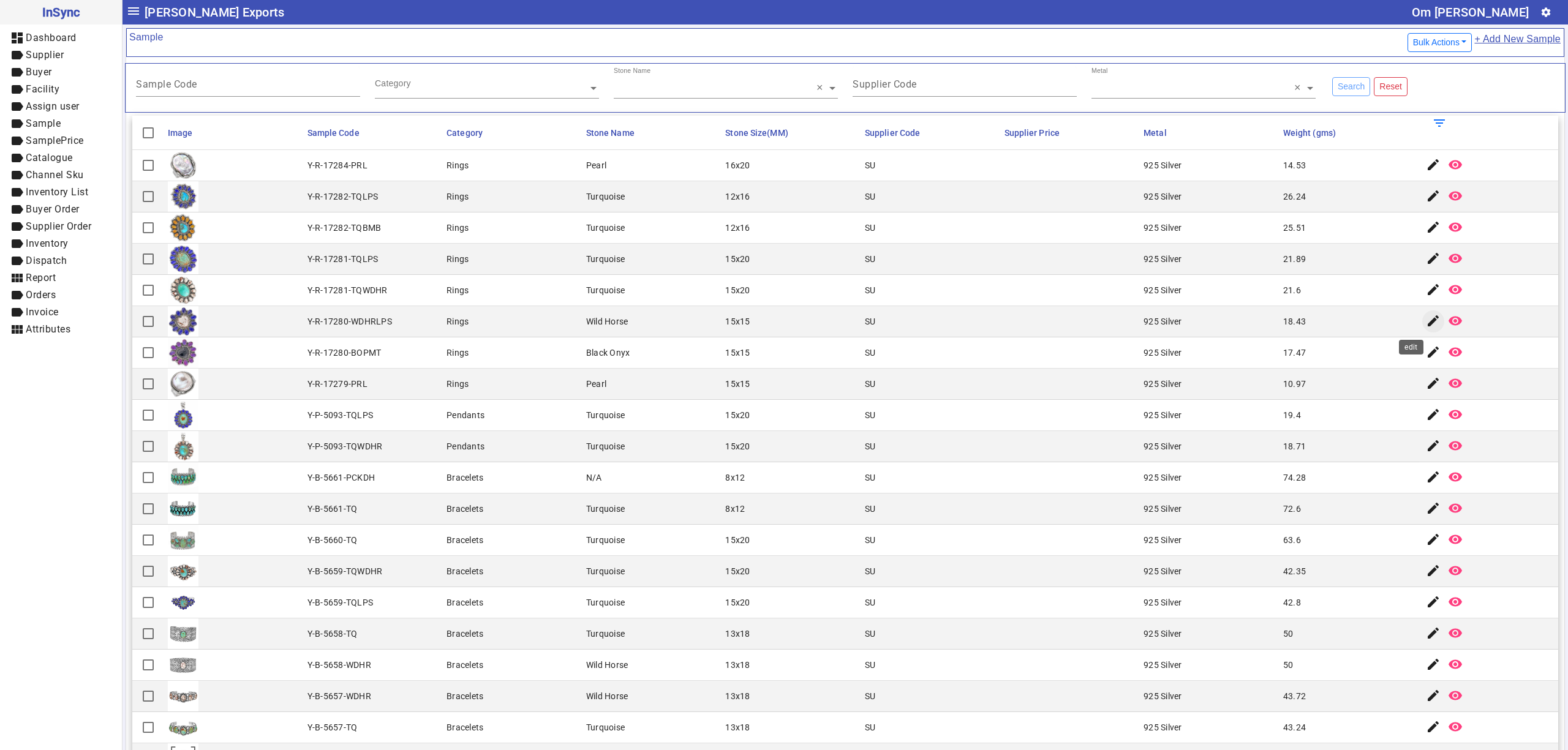
click at [1425, 325] on mat-icon "edit" at bounding box center [1433, 321] width 15 height 15
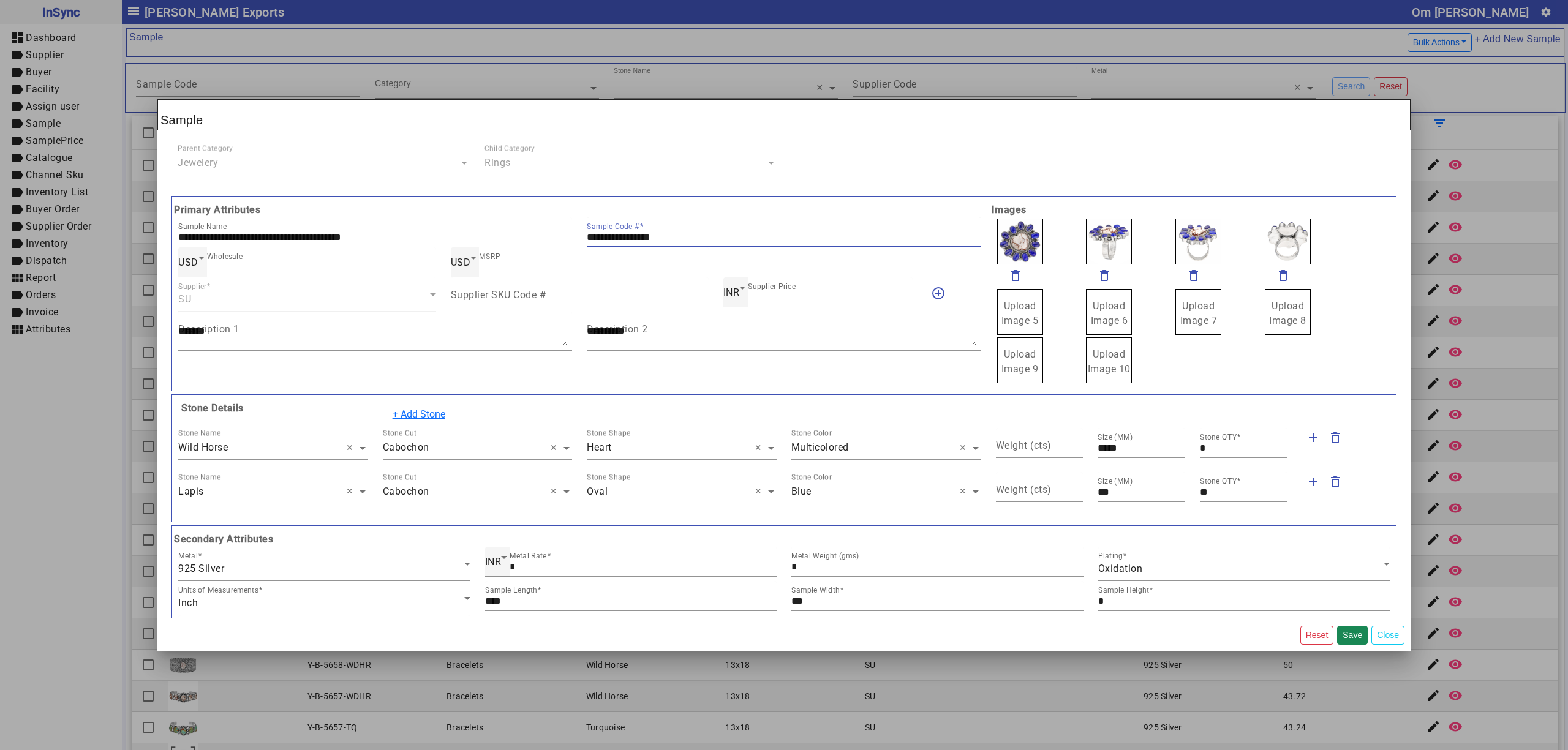
drag, startPoint x: 698, startPoint y: 232, endPoint x: 582, endPoint y: 235, distance: 116.0
click at [587, 235] on input "**********" at bounding box center [784, 237] width 394 height 11
click at [1007, 304] on span "Upload Image 5" at bounding box center [1019, 313] width 37 height 26
click at [0, 0] on input "Upload Image 5" at bounding box center [0, 0] width 0 height 0
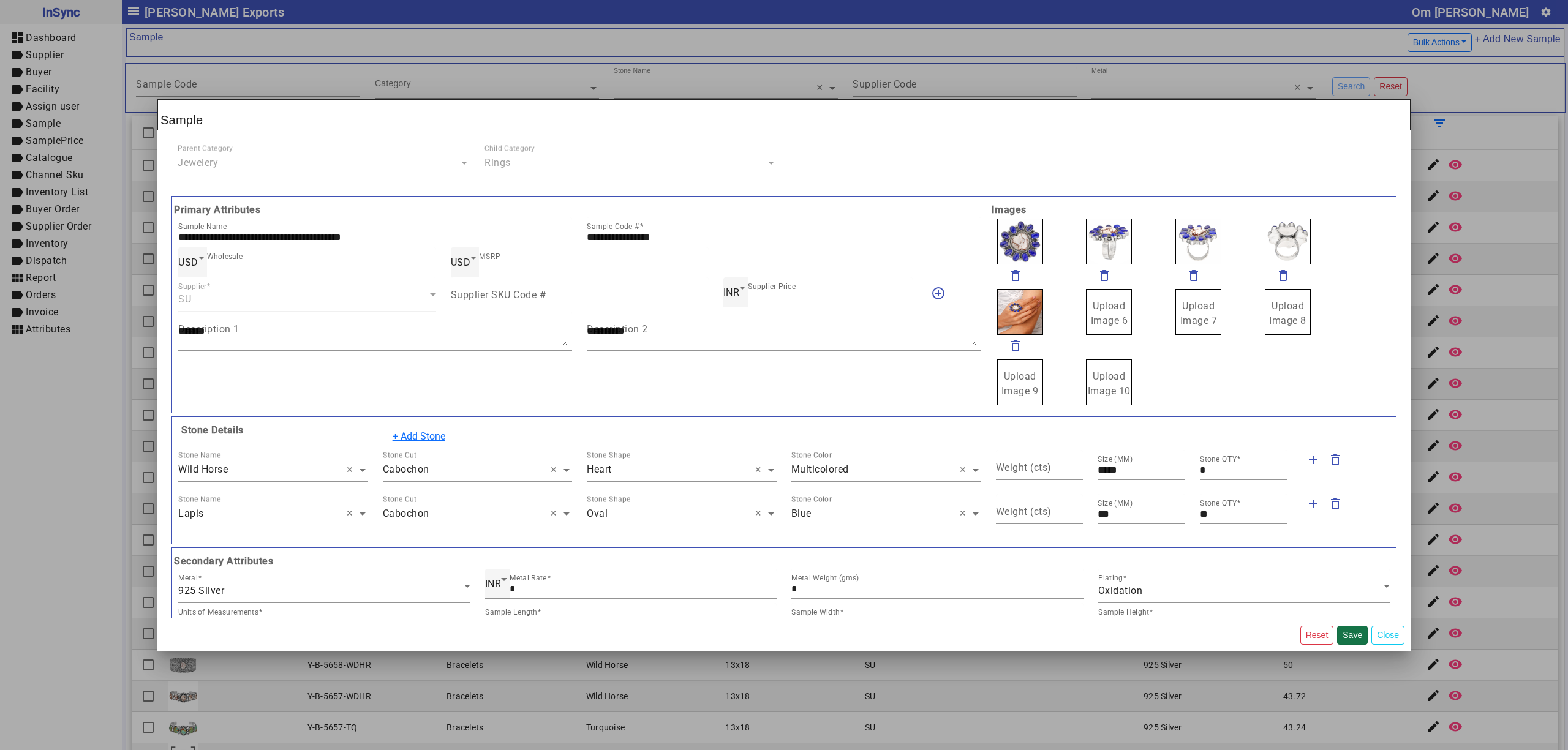
click at [1349, 631] on button "Save" at bounding box center [1351, 635] width 30 height 19
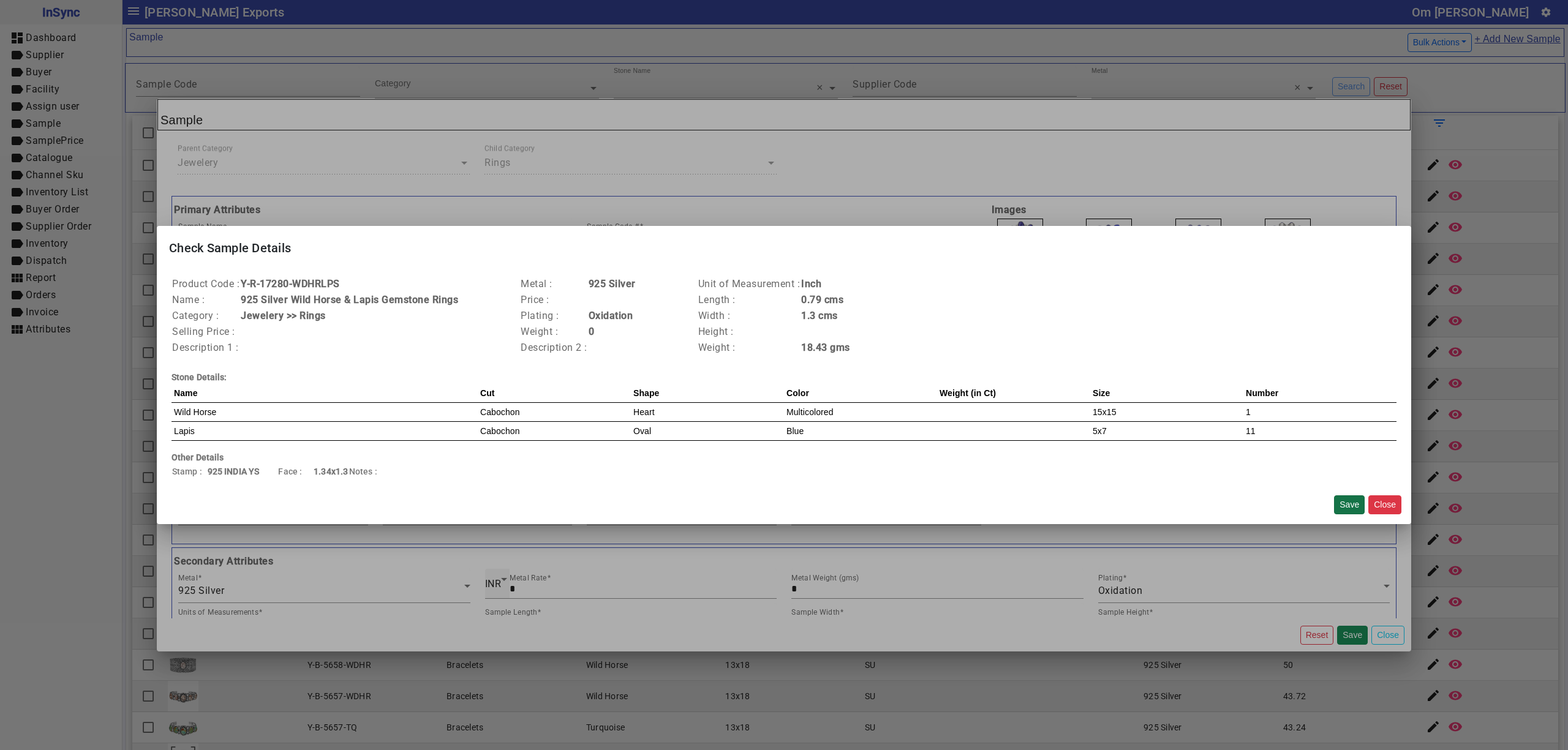
click at [1341, 499] on button "Save" at bounding box center [1349, 504] width 30 height 19
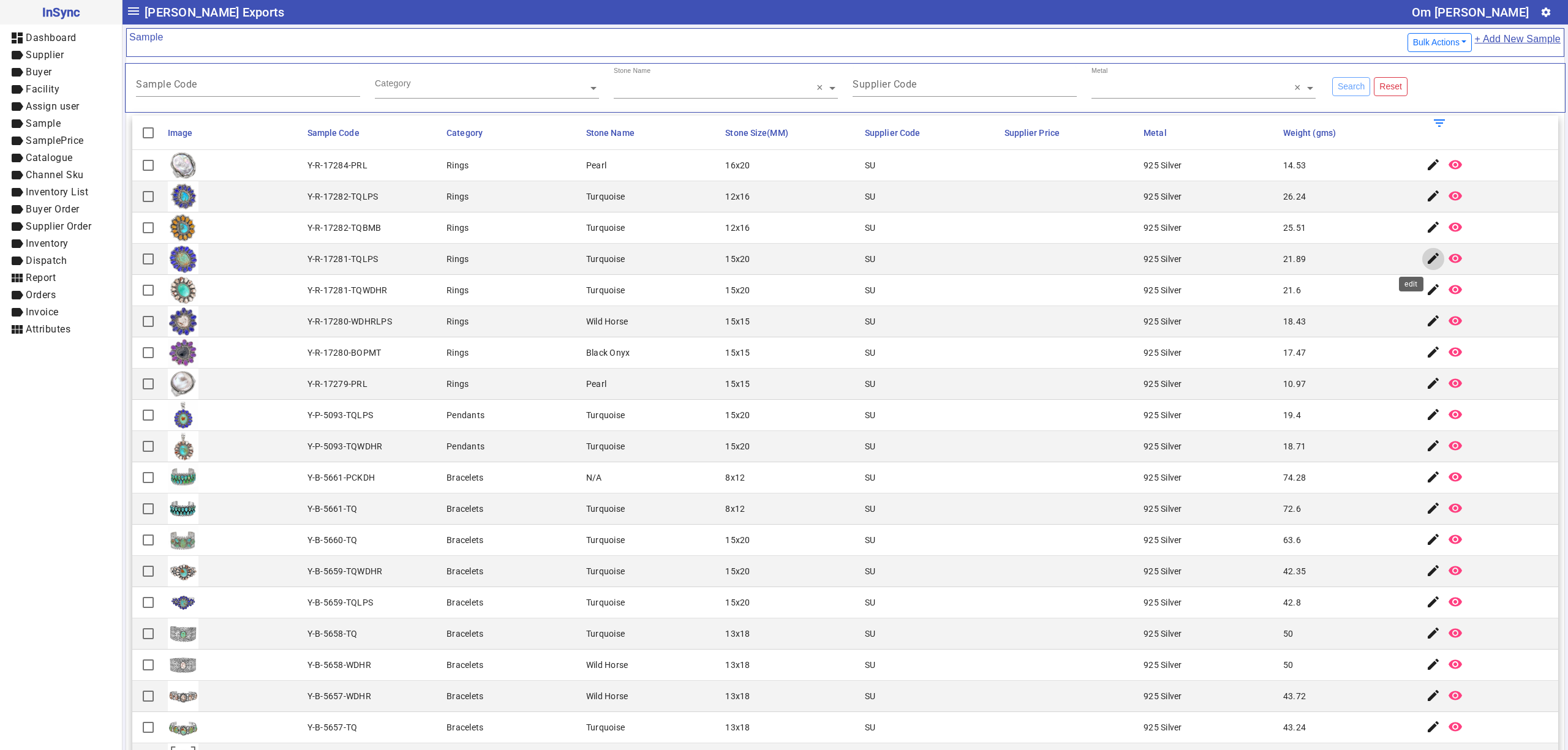
click at [1425, 264] on mat-icon "edit" at bounding box center [1433, 259] width 15 height 15
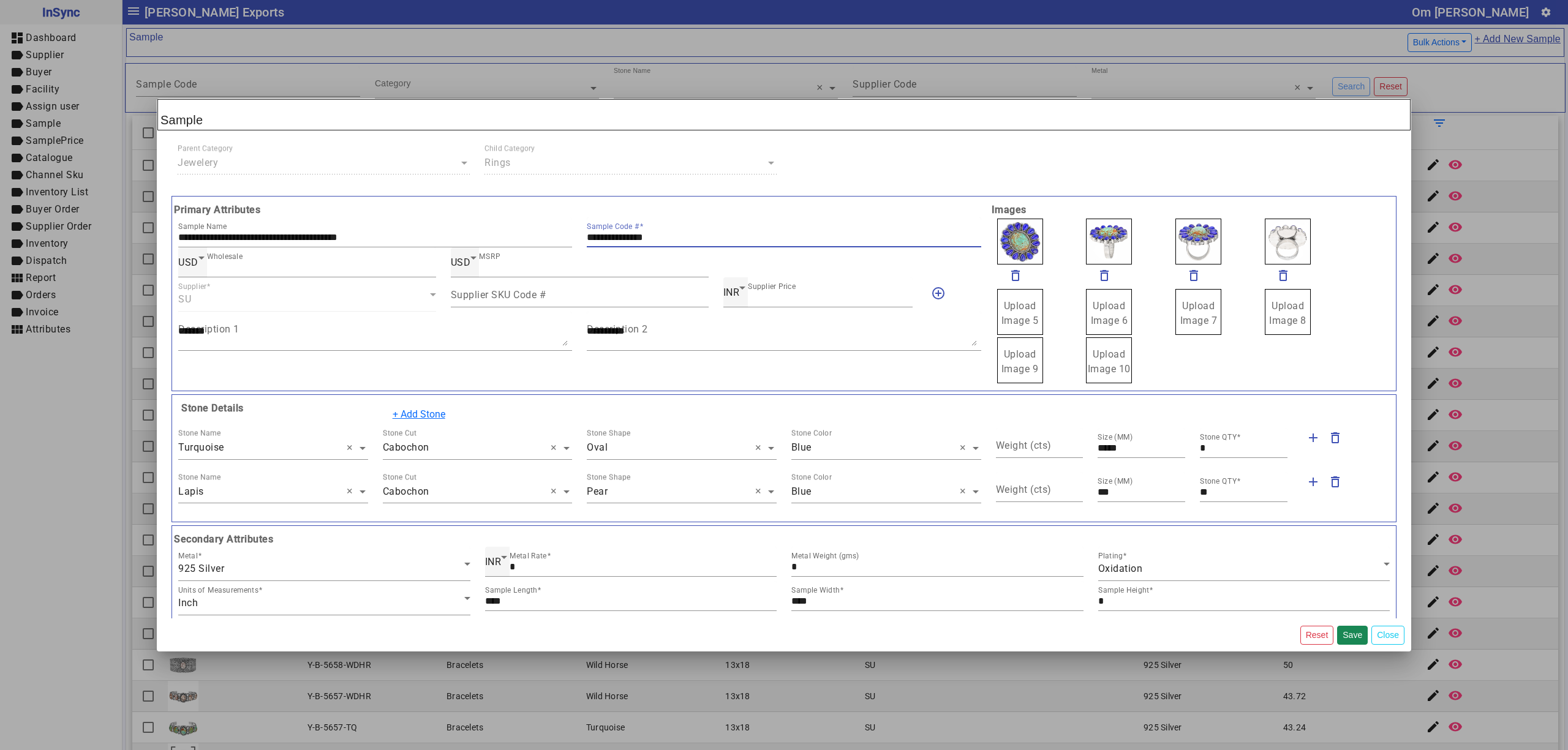
drag, startPoint x: 679, startPoint y: 234, endPoint x: 519, endPoint y: 216, distance: 161.0
click at [519, 216] on div "**********" at bounding box center [579, 293] width 817 height 182
click at [1008, 297] on label "Upload Image 5" at bounding box center [1020, 312] width 46 height 46
click at [0, 0] on input "Upload Image 5" at bounding box center [0, 0] width 0 height 0
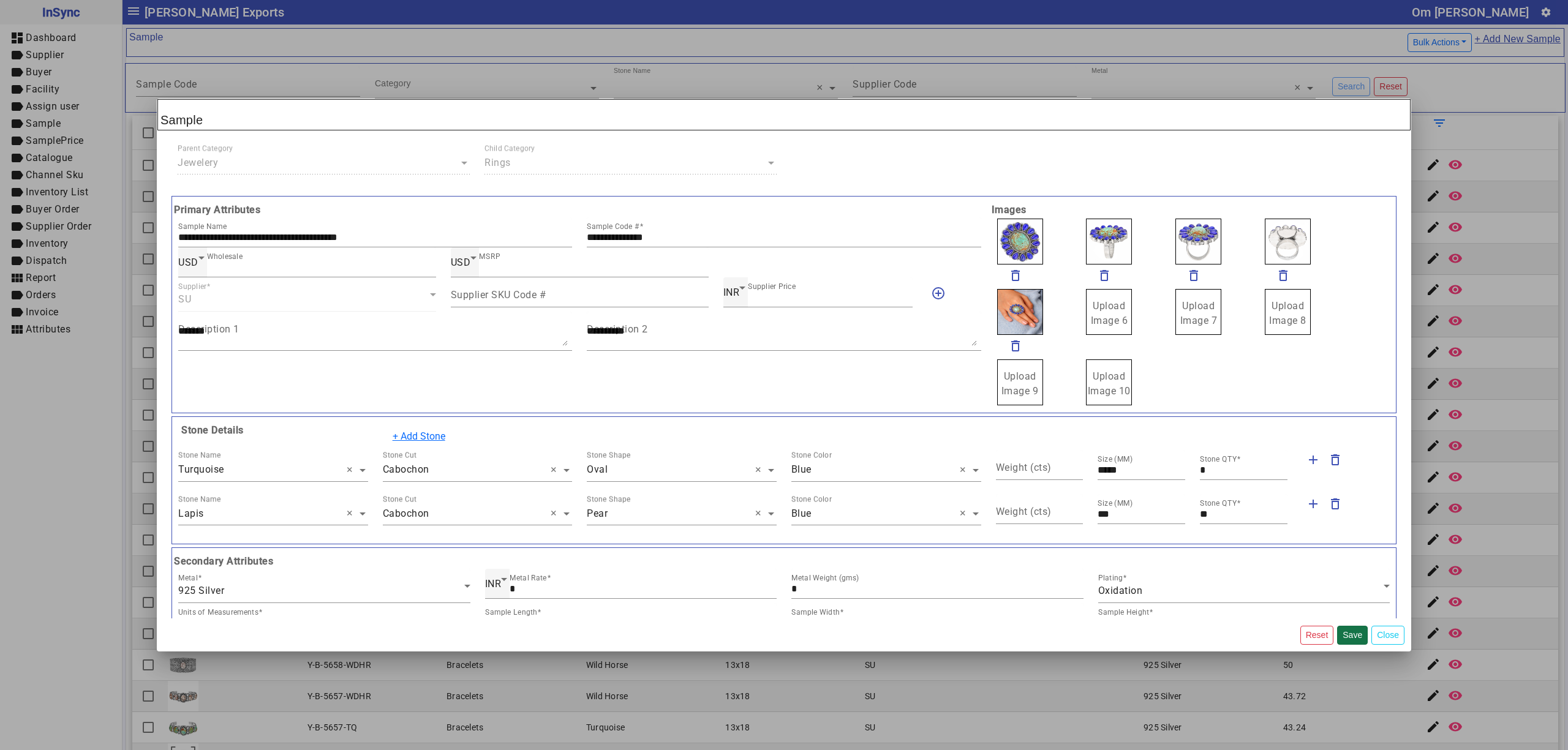
click at [1353, 633] on button "Save" at bounding box center [1351, 635] width 30 height 19
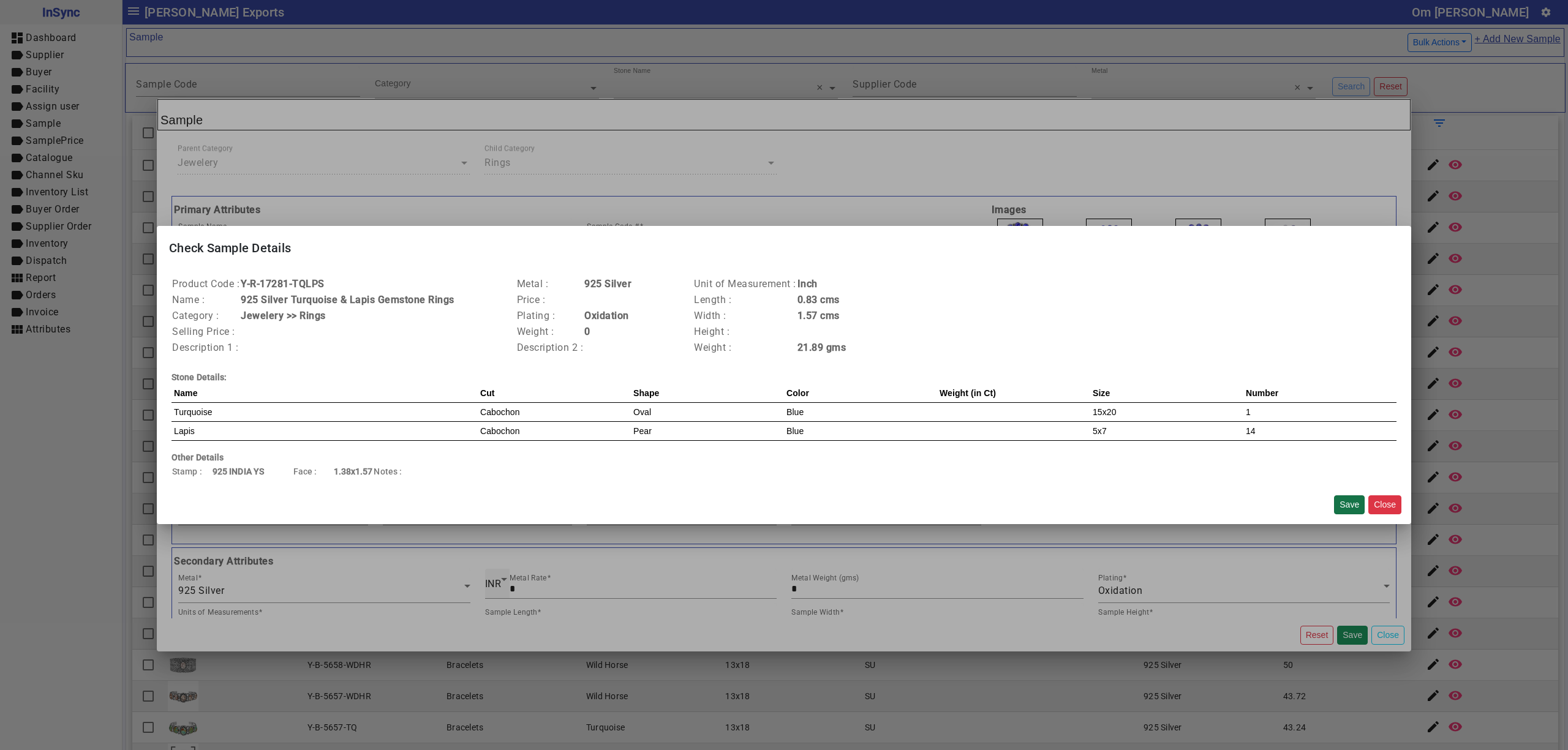
click at [1346, 500] on button "Save" at bounding box center [1349, 504] width 30 height 19
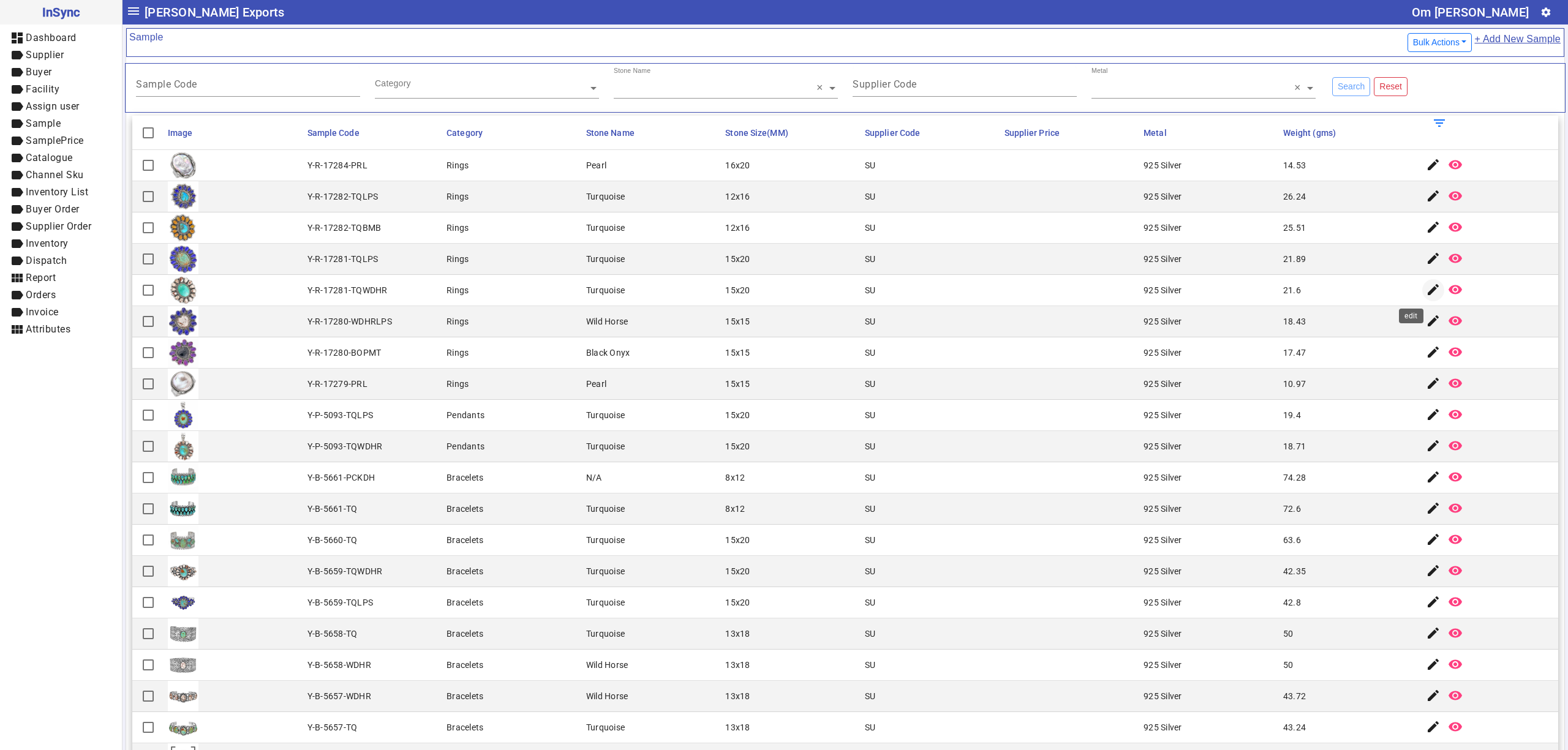
click at [1425, 290] on mat-icon "edit" at bounding box center [1433, 290] width 15 height 15
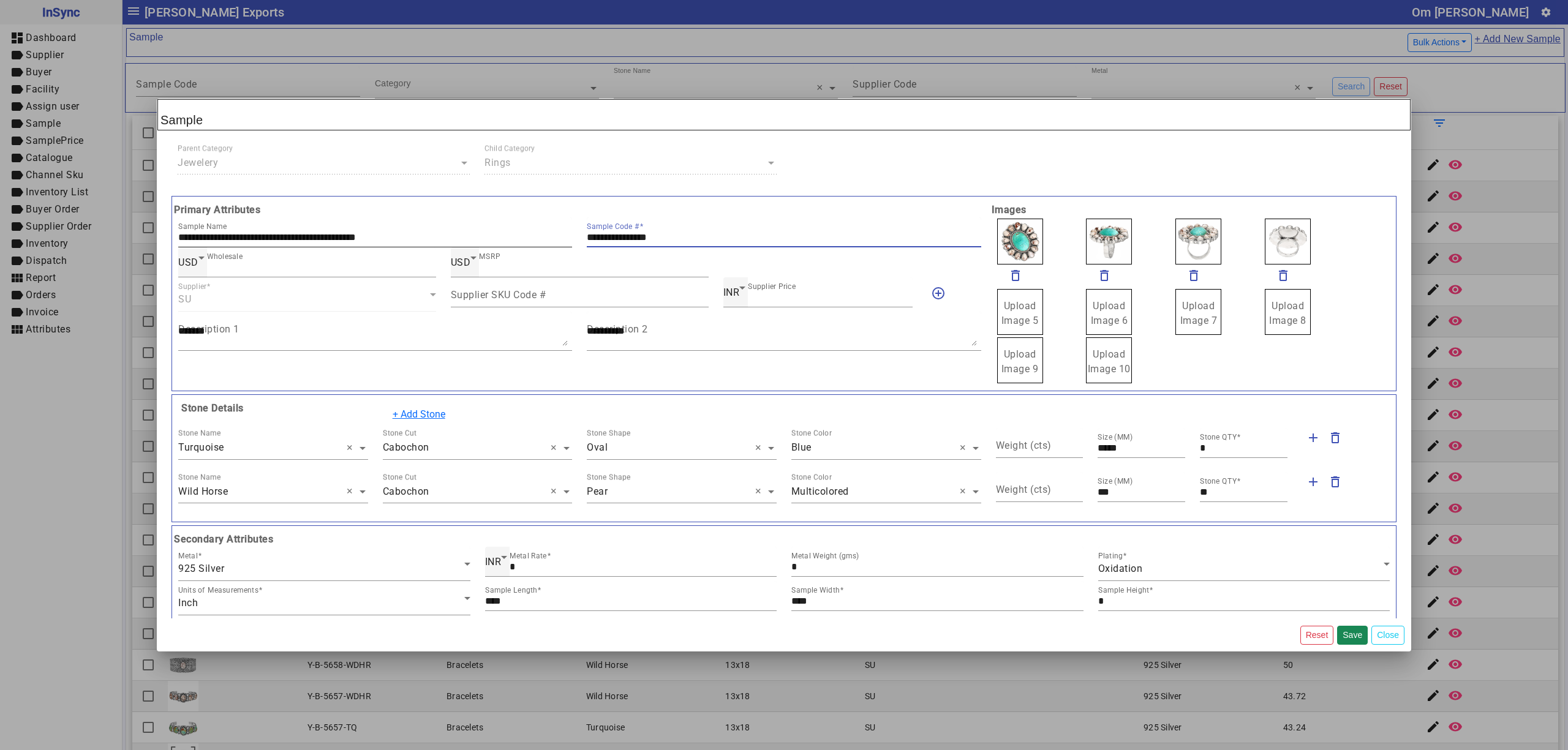
drag, startPoint x: 695, startPoint y: 239, endPoint x: 522, endPoint y: 237, distance: 173.0
click at [522, 237] on div "**********" at bounding box center [579, 232] width 817 height 30
click at [1000, 314] on label "Upload Image 5" at bounding box center [1020, 312] width 46 height 46
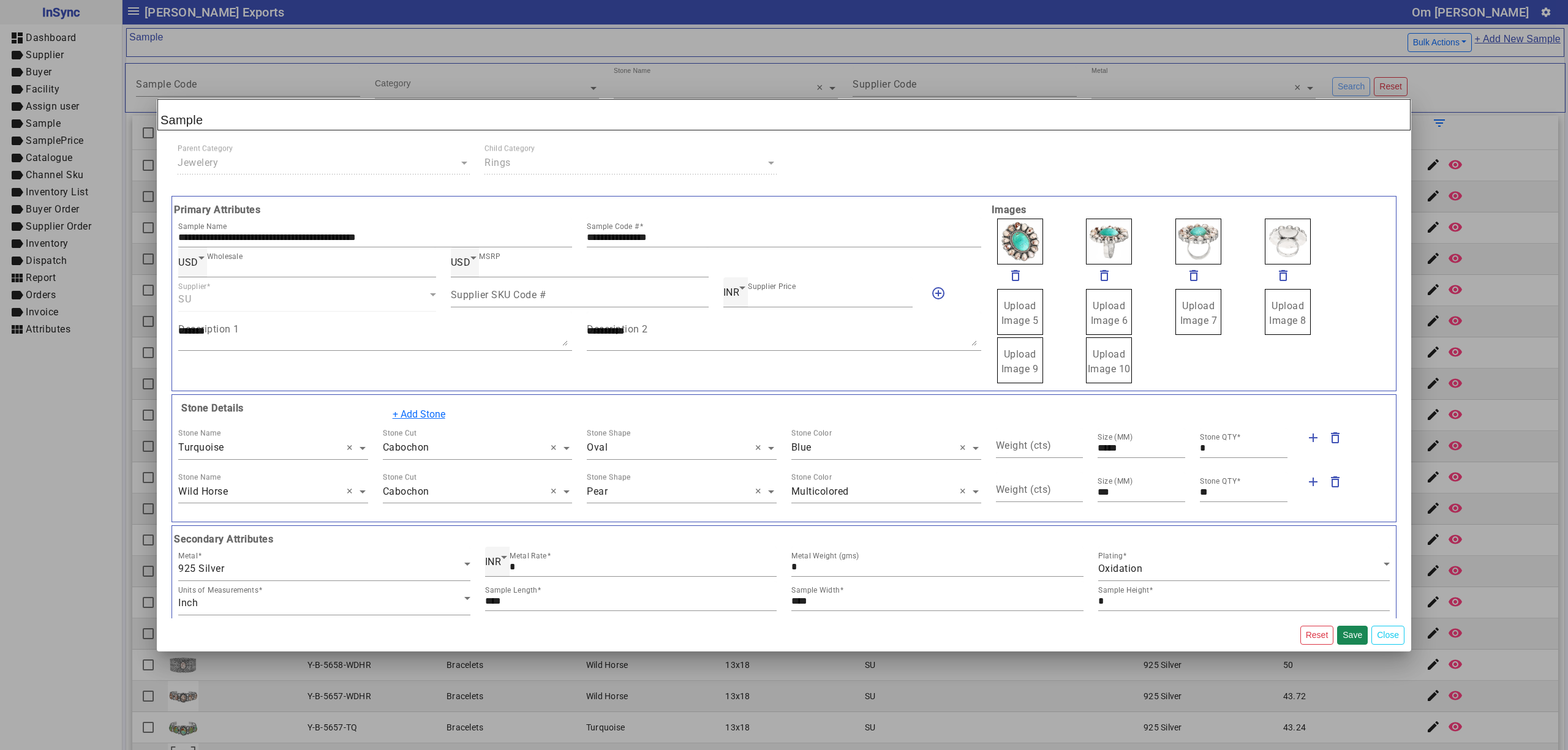
click at [0, 0] on input "Upload Image 5" at bounding box center [0, 0] width 0 height 0
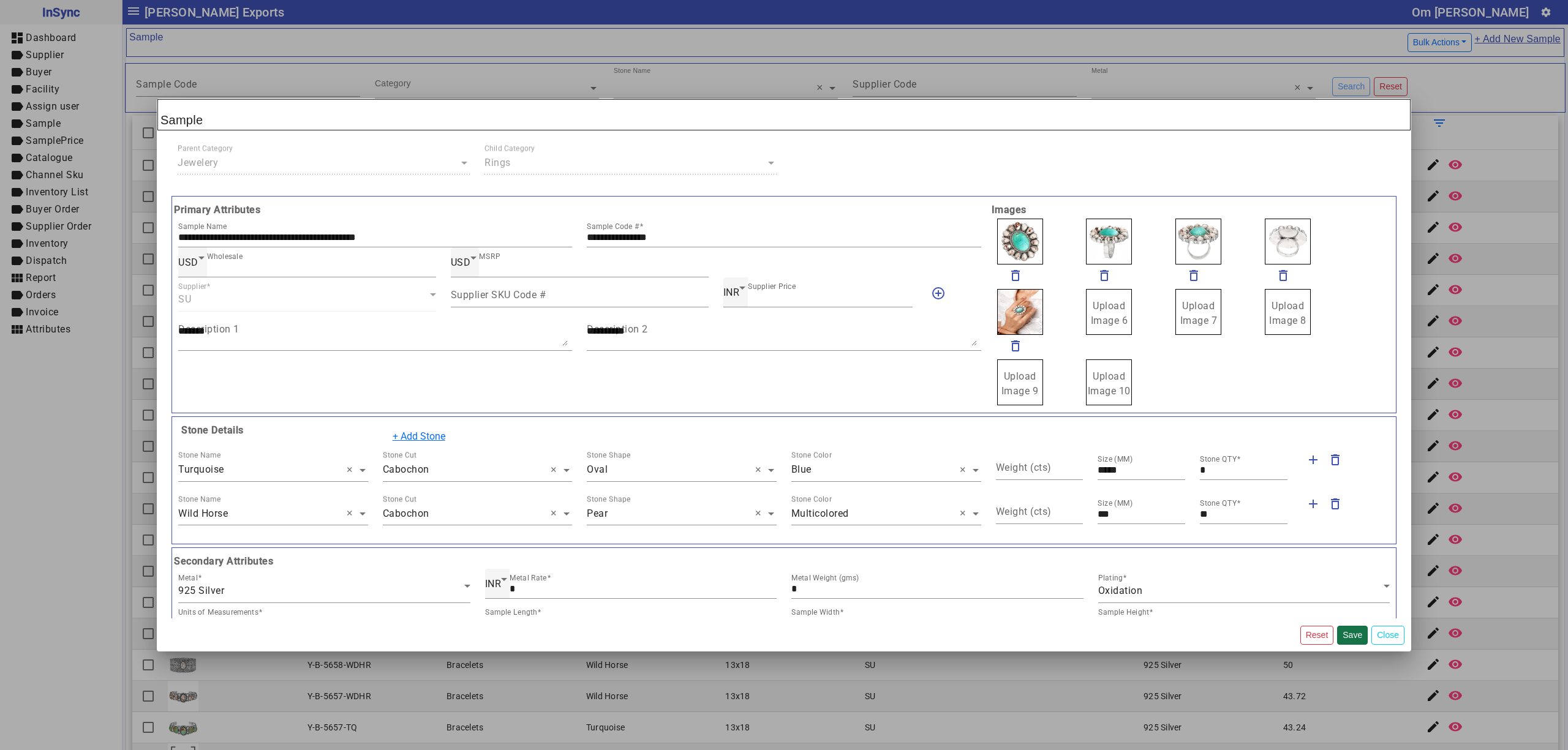
click at [1350, 635] on button "Save" at bounding box center [1351, 635] width 30 height 19
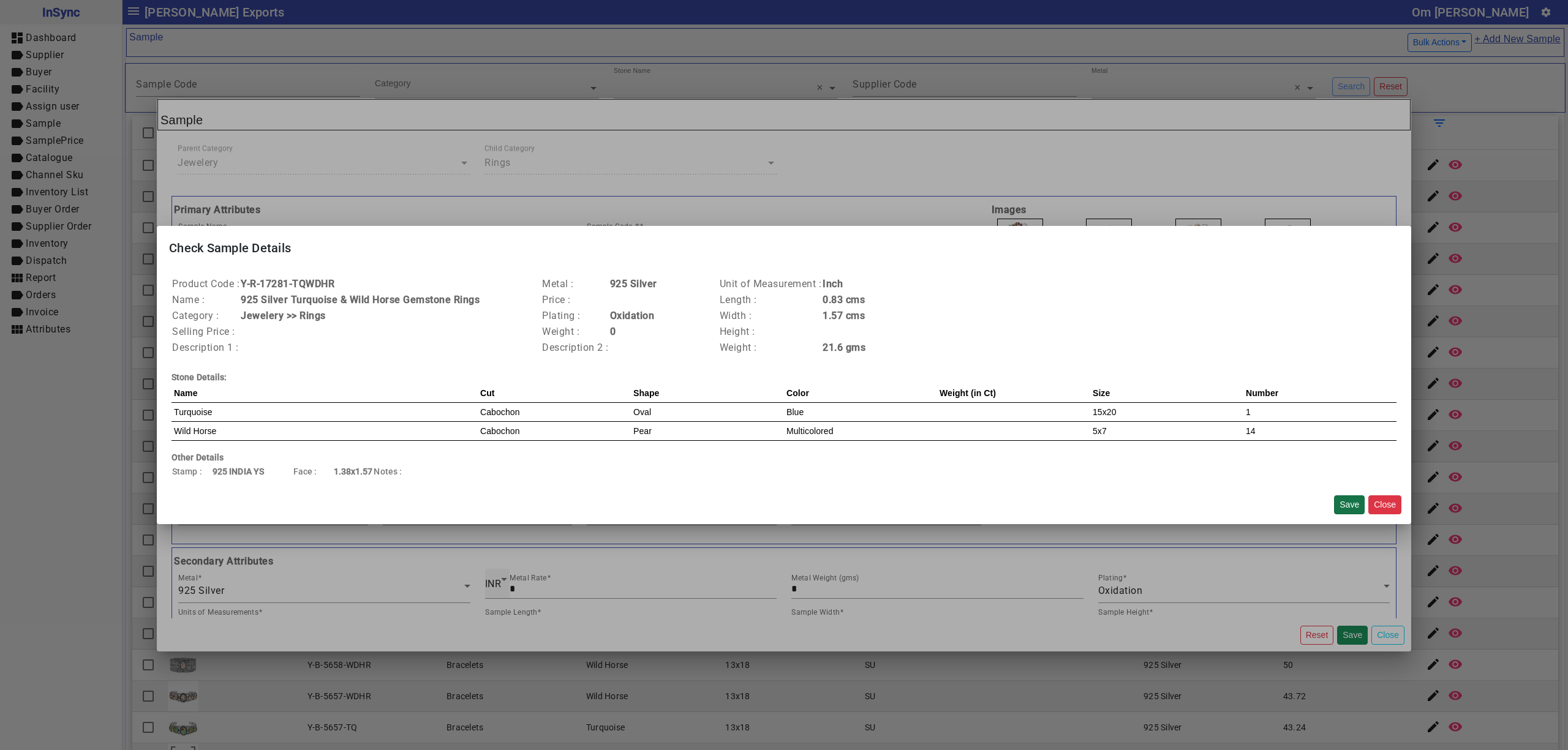
click at [1350, 503] on button "Save" at bounding box center [1349, 504] width 30 height 19
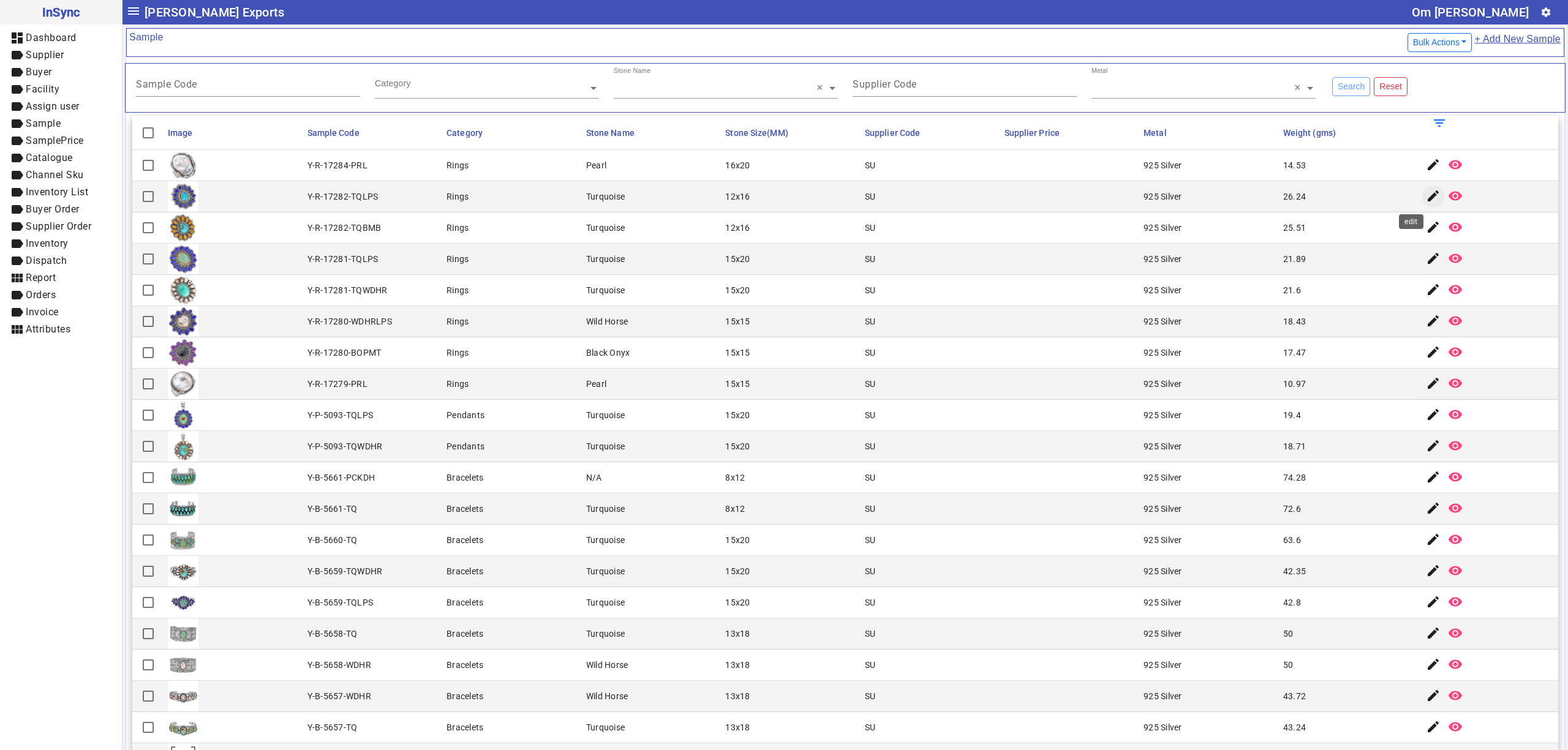
click at [1425, 202] on mat-icon "edit" at bounding box center [1433, 196] width 15 height 15
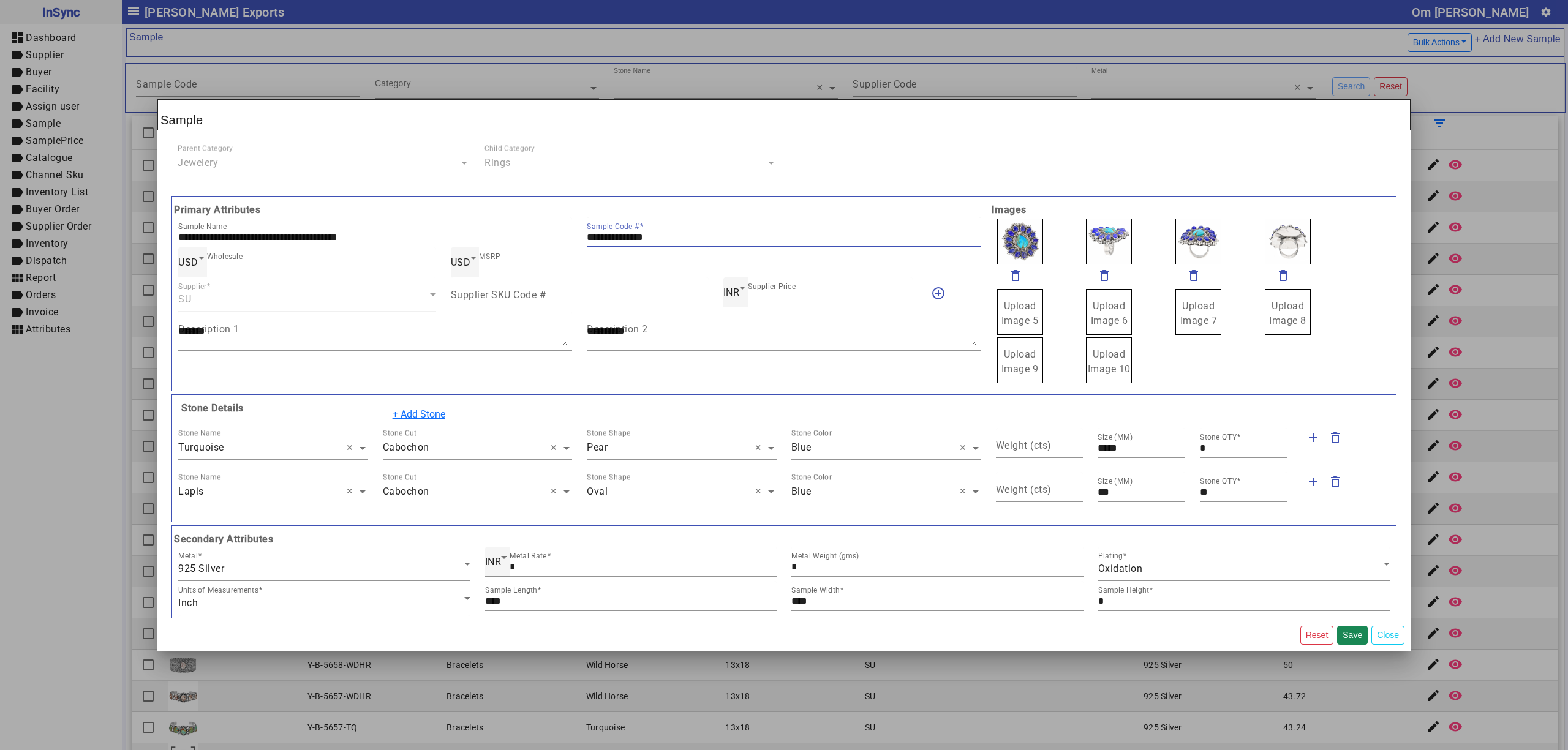
drag, startPoint x: 703, startPoint y: 239, endPoint x: 526, endPoint y: 236, distance: 177.0
click at [526, 236] on div "**********" at bounding box center [579, 232] width 817 height 30
click at [1032, 297] on label "Upload Image 5" at bounding box center [1020, 312] width 46 height 46
click at [0, 0] on input "Upload Image 5" at bounding box center [0, 0] width 0 height 0
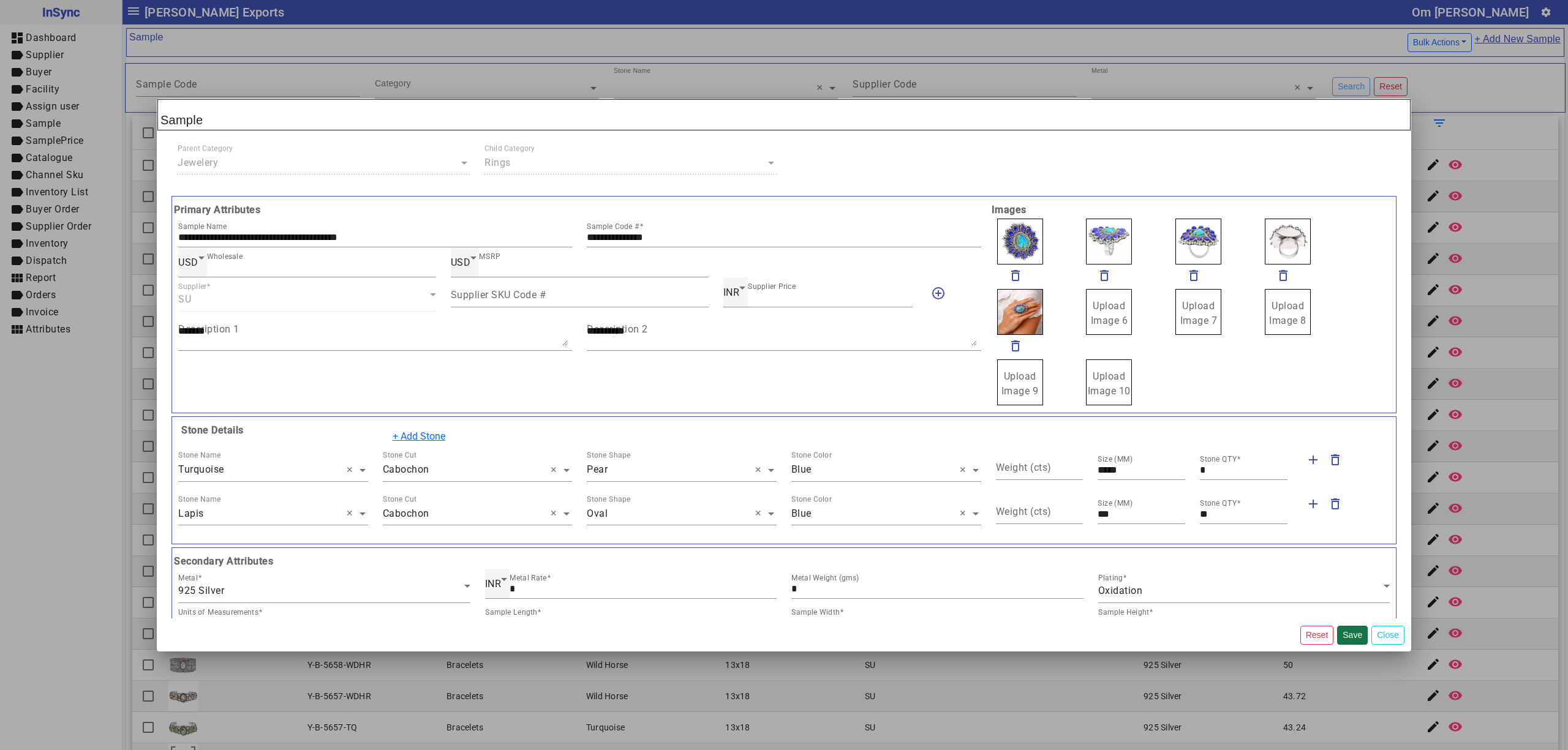
click at [1352, 631] on button "Save" at bounding box center [1351, 635] width 30 height 19
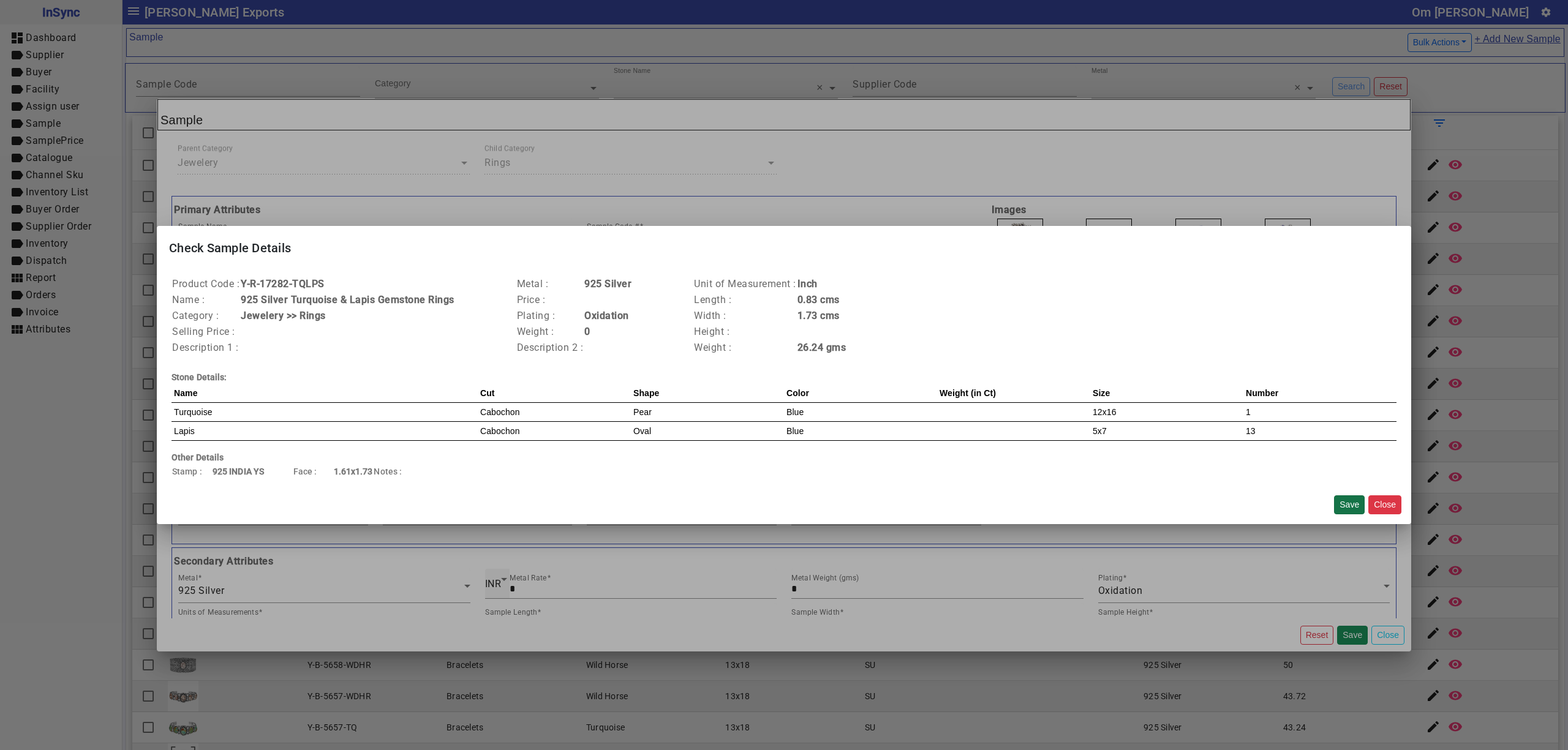
click at [1356, 502] on button "Save" at bounding box center [1349, 504] width 30 height 19
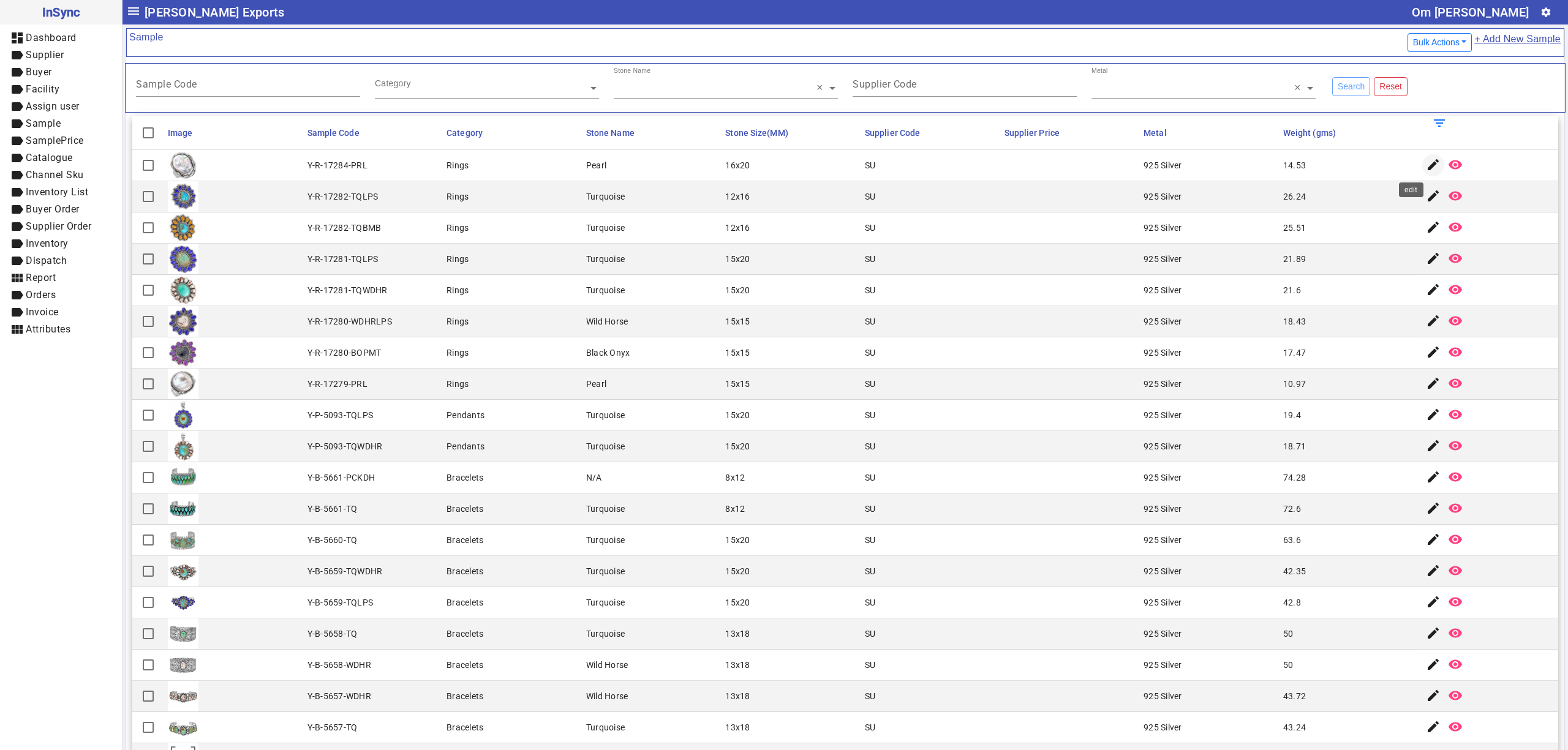
click at [1425, 163] on mat-icon "edit" at bounding box center [1433, 165] width 15 height 15
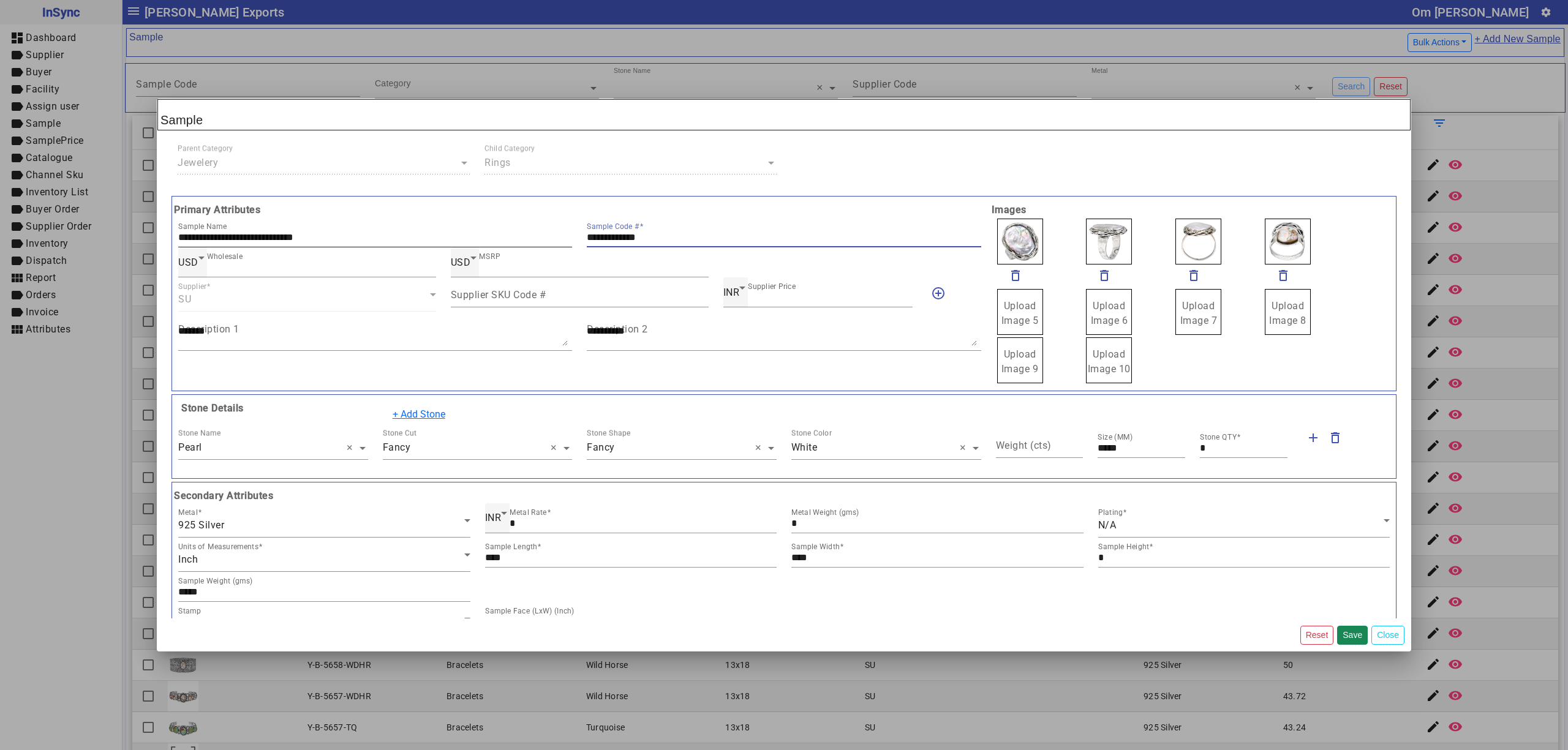
drag, startPoint x: 662, startPoint y: 237, endPoint x: 524, endPoint y: 235, distance: 138.0
click at [524, 235] on div "**********" at bounding box center [579, 232] width 817 height 30
click at [1017, 312] on label "Upload Image 5" at bounding box center [1020, 312] width 46 height 46
click at [0, 0] on input "Upload Image 5" at bounding box center [0, 0] width 0 height 0
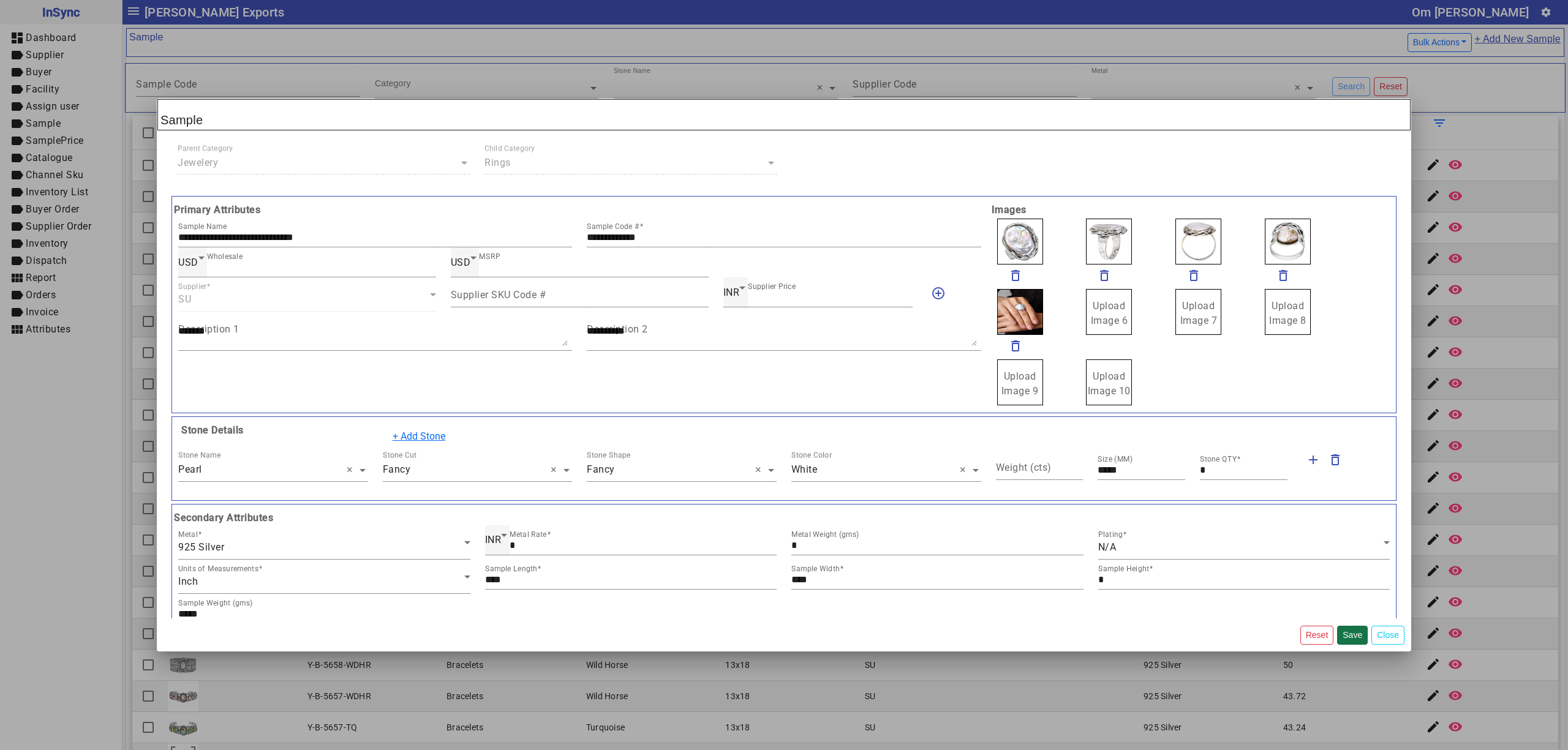
click at [1346, 633] on button "Save" at bounding box center [1351, 635] width 30 height 19
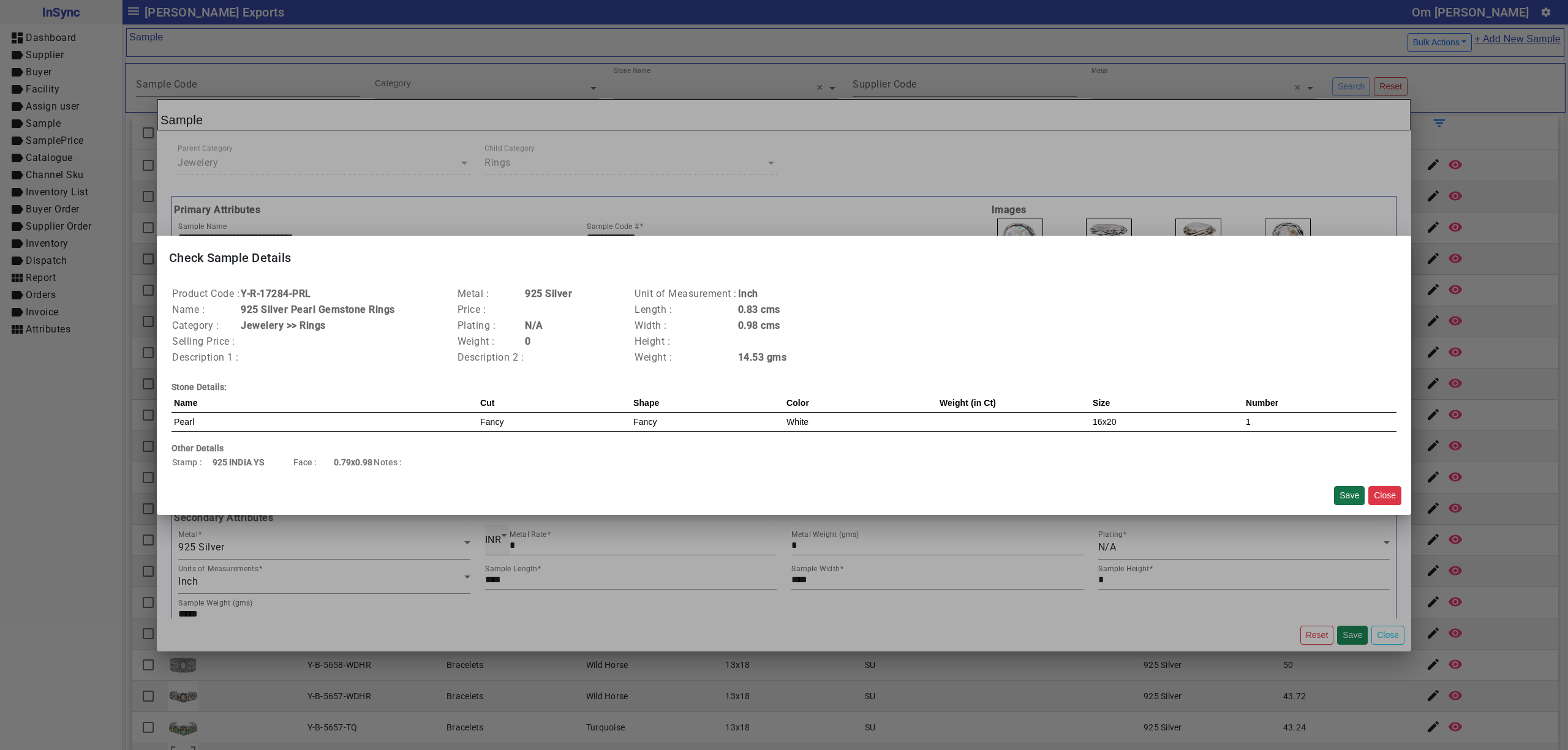
click at [1343, 494] on button "Save" at bounding box center [1349, 495] width 30 height 19
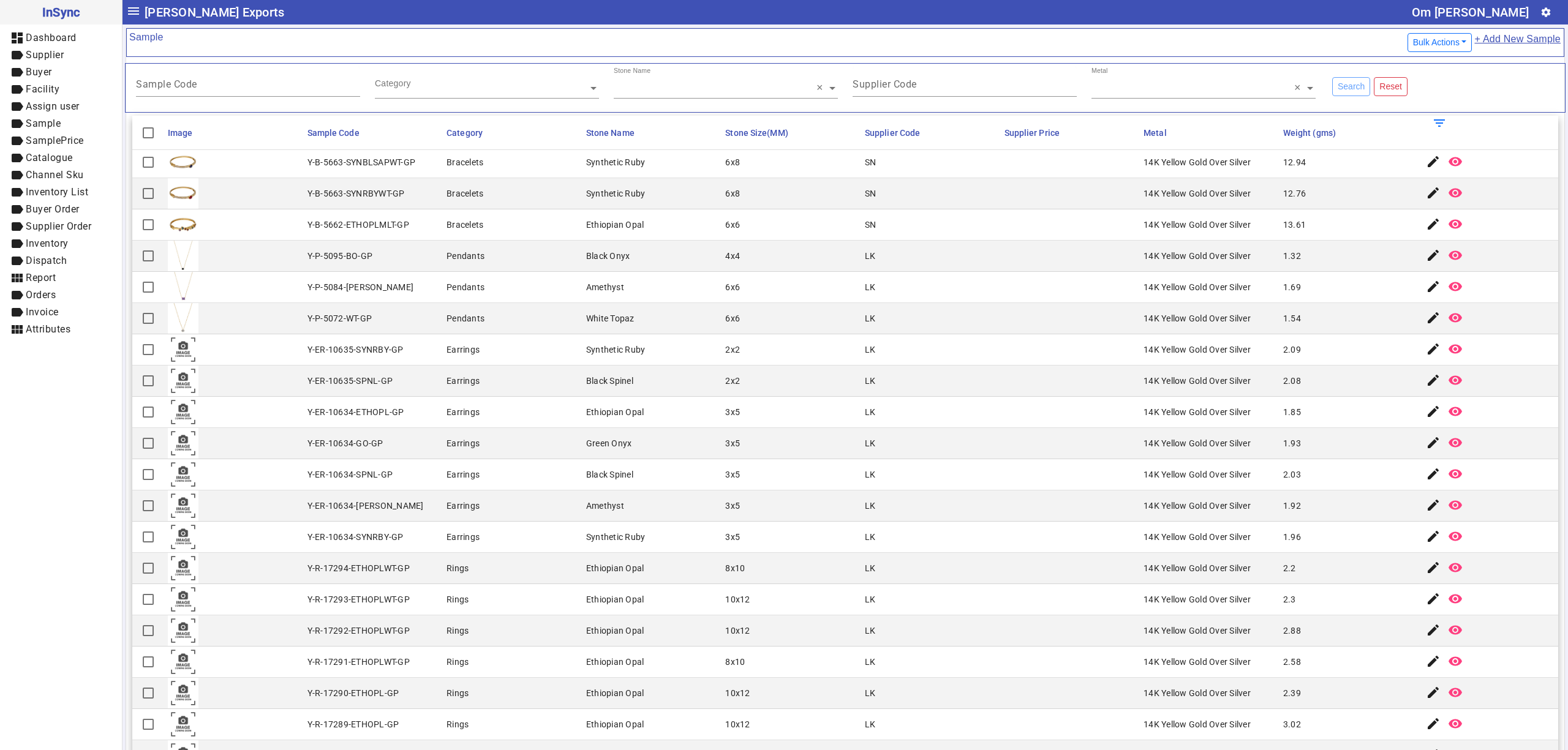
scroll to position [680, 0]
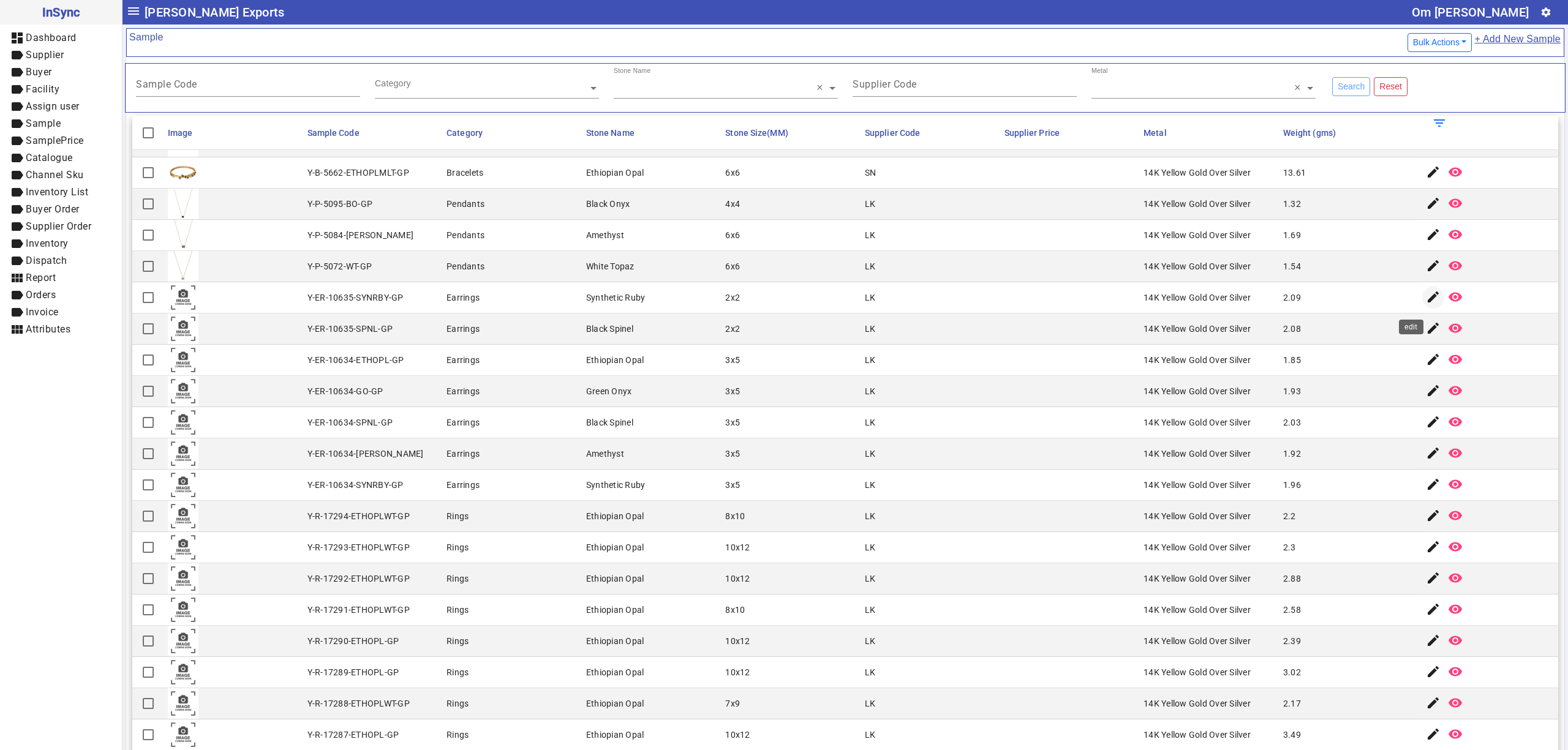
click at [1425, 302] on mat-icon "edit" at bounding box center [1433, 298] width 15 height 15
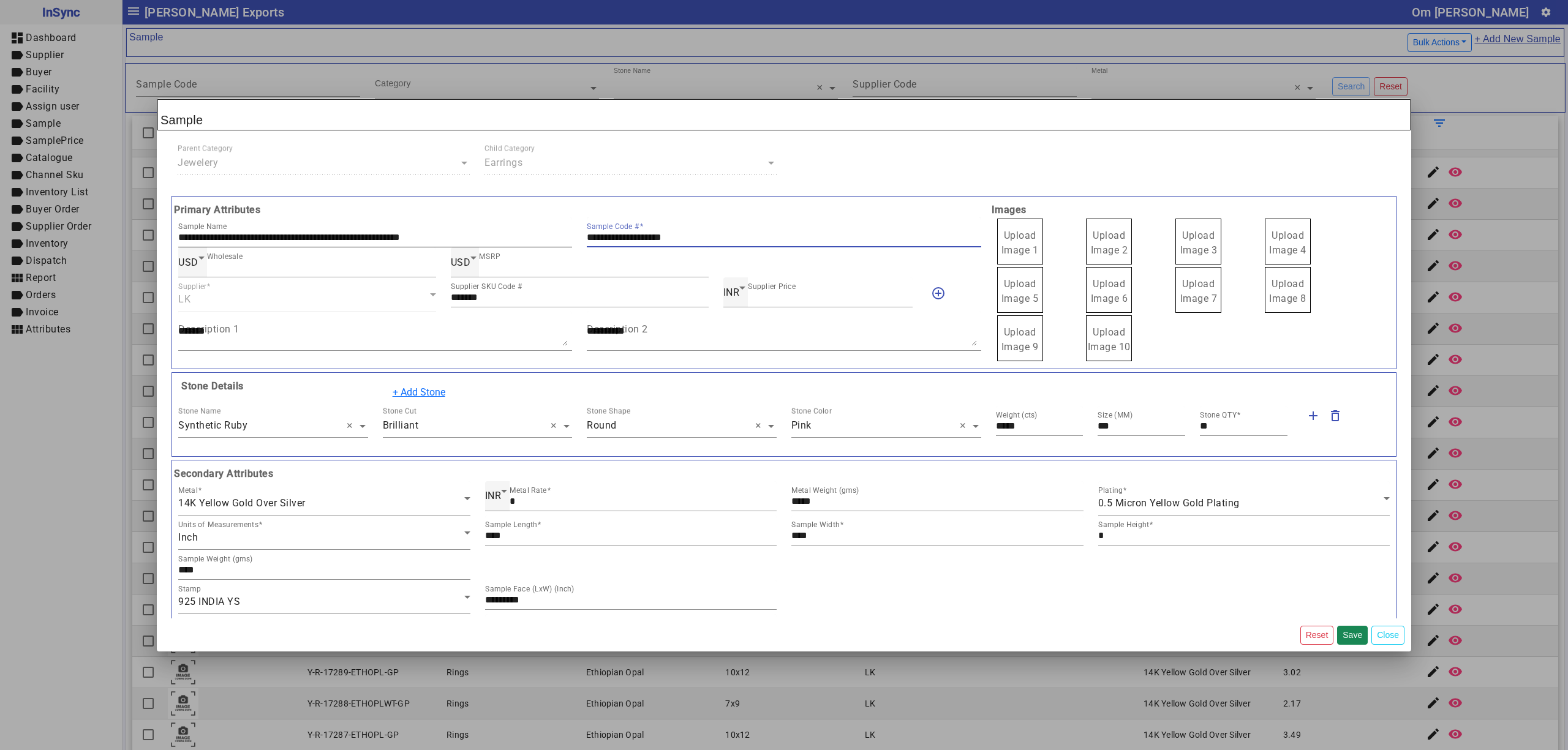
drag, startPoint x: 718, startPoint y: 237, endPoint x: 562, endPoint y: 238, distance: 156.0
click at [562, 238] on div "**********" at bounding box center [579, 232] width 817 height 30
click at [1005, 251] on span "Upload Image 1" at bounding box center [1019, 243] width 37 height 26
click at [0, 0] on input "Upload Image 1" at bounding box center [0, 0] width 0 height 0
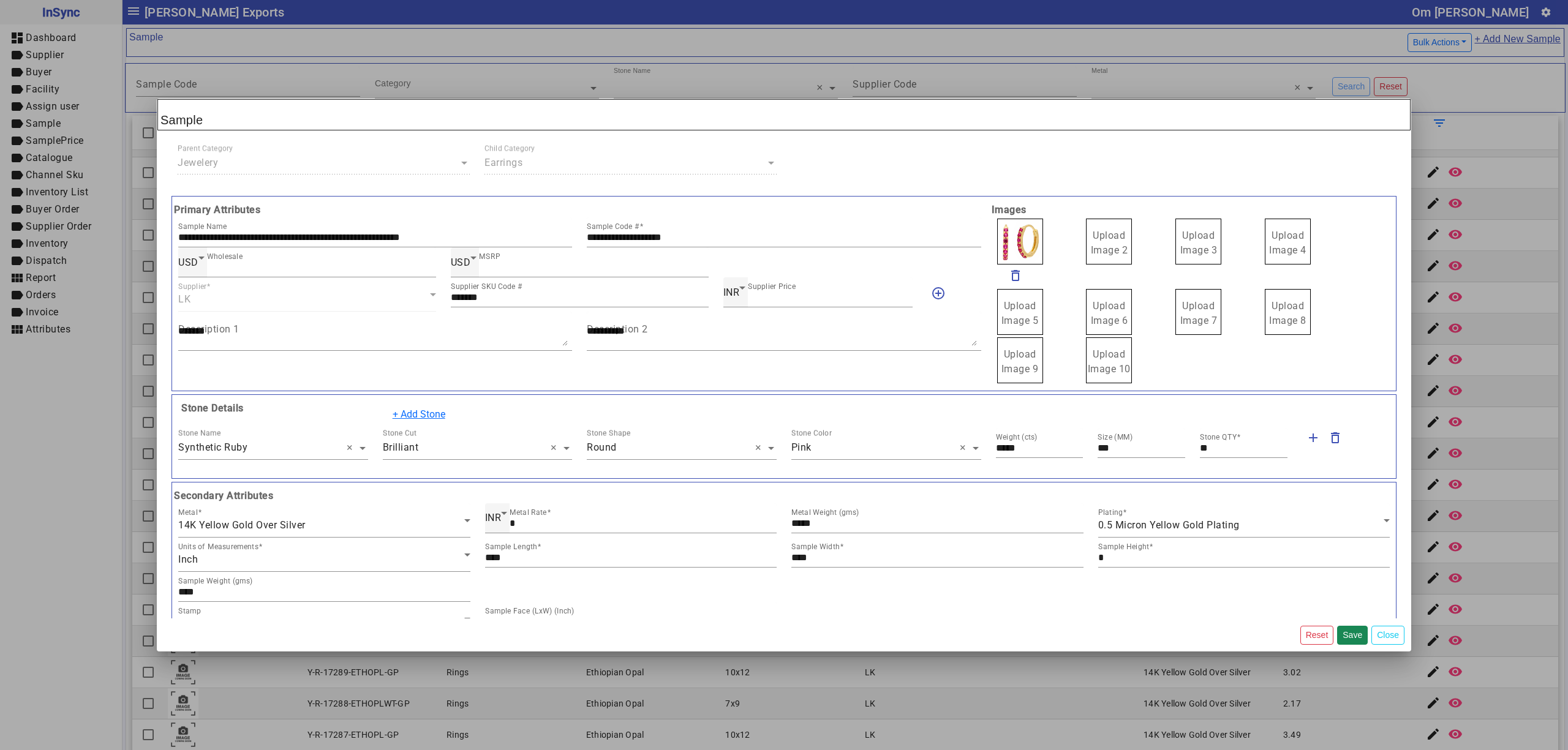
click at [1096, 241] on span "Upload Image 2" at bounding box center [1109, 243] width 37 height 26
click at [0, 0] on input "Upload Image 2" at bounding box center [0, 0] width 0 height 0
click at [1193, 245] on span "Upload Image 3" at bounding box center [1198, 243] width 37 height 26
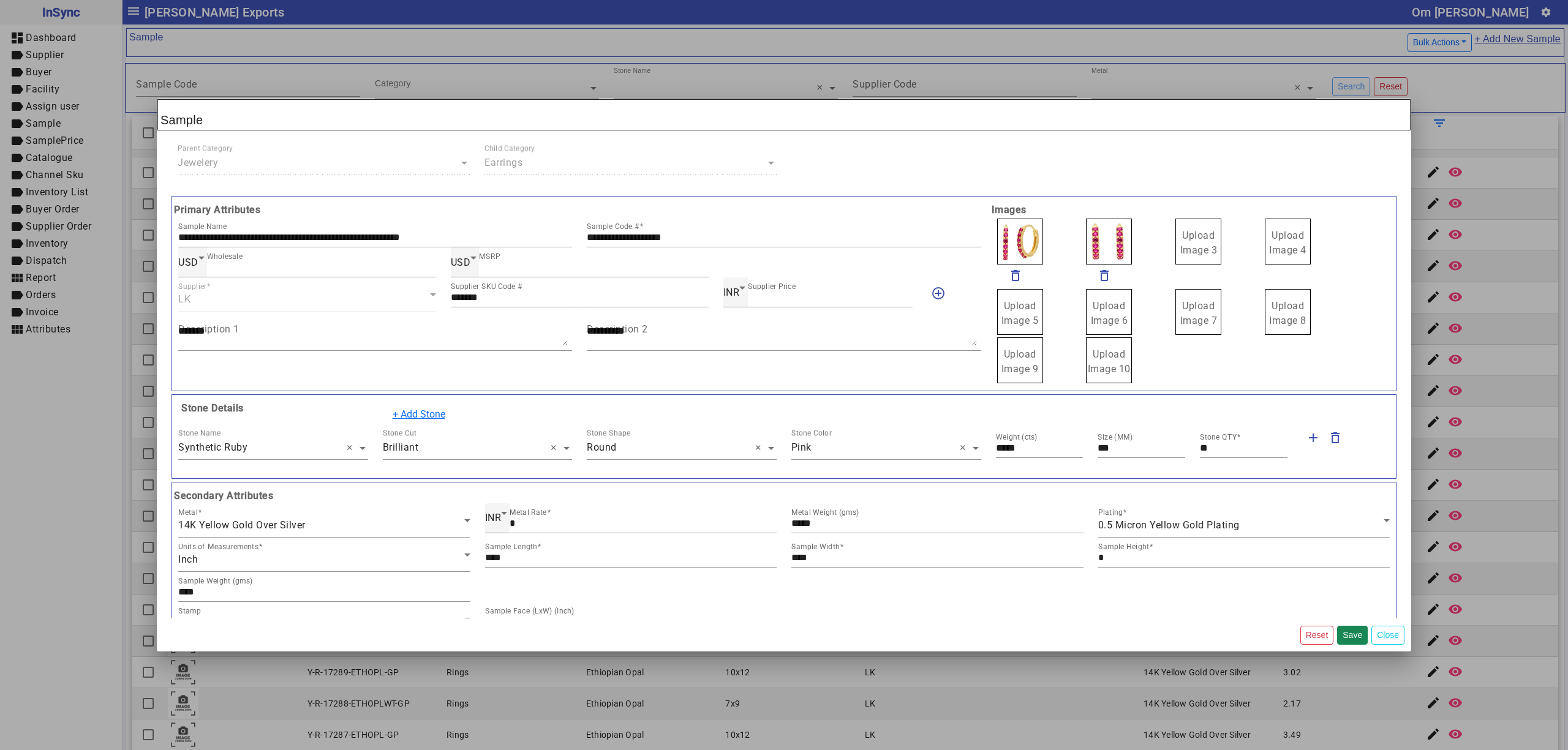
click at [1193, 245] on span "Upload Image 3" at bounding box center [1198, 243] width 37 height 26
click at [0, 0] on input "Upload Image 3" at bounding box center [0, 0] width 0 height 0
click at [1353, 633] on button "Save" at bounding box center [1351, 635] width 30 height 19
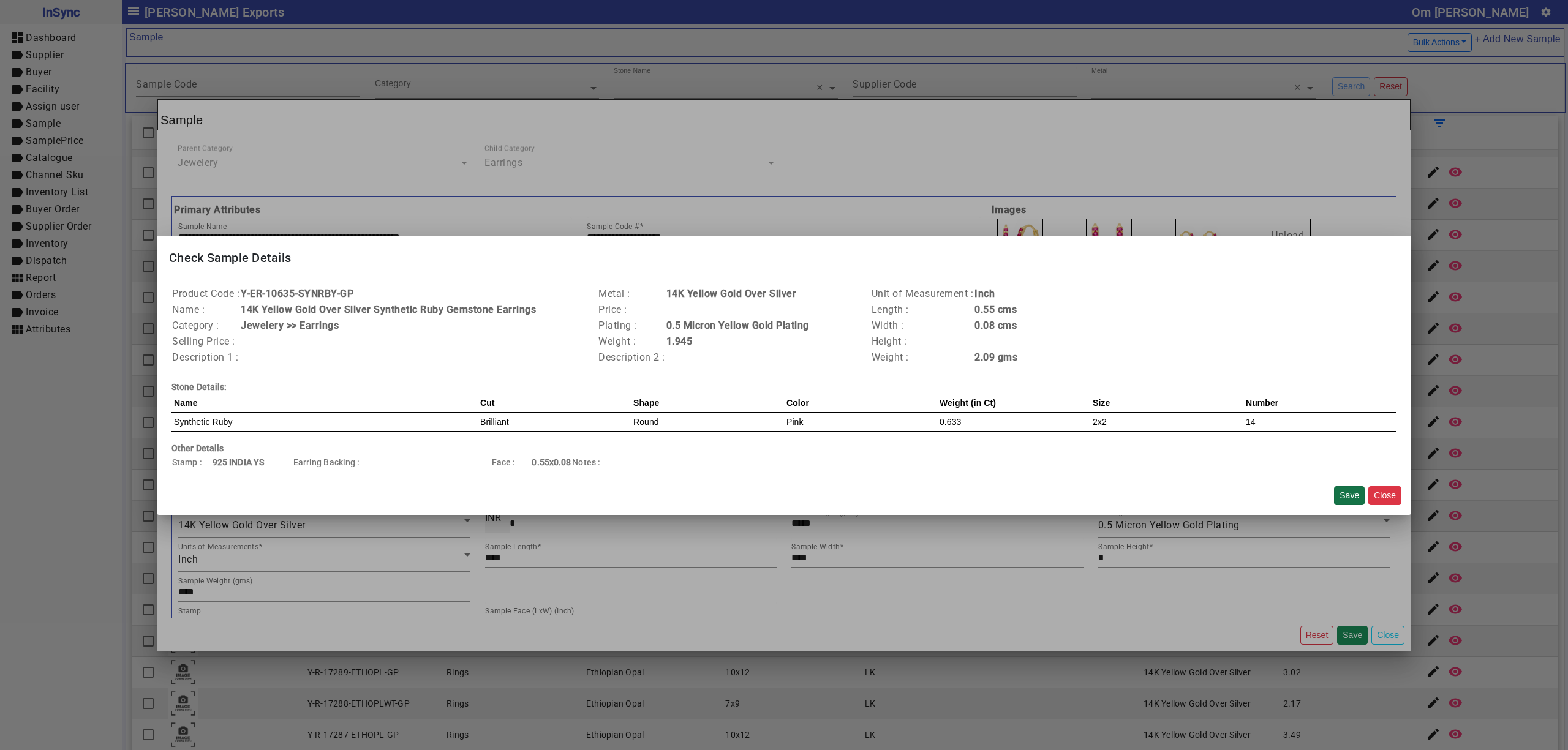
click at [1346, 491] on button "Save" at bounding box center [1349, 495] width 30 height 19
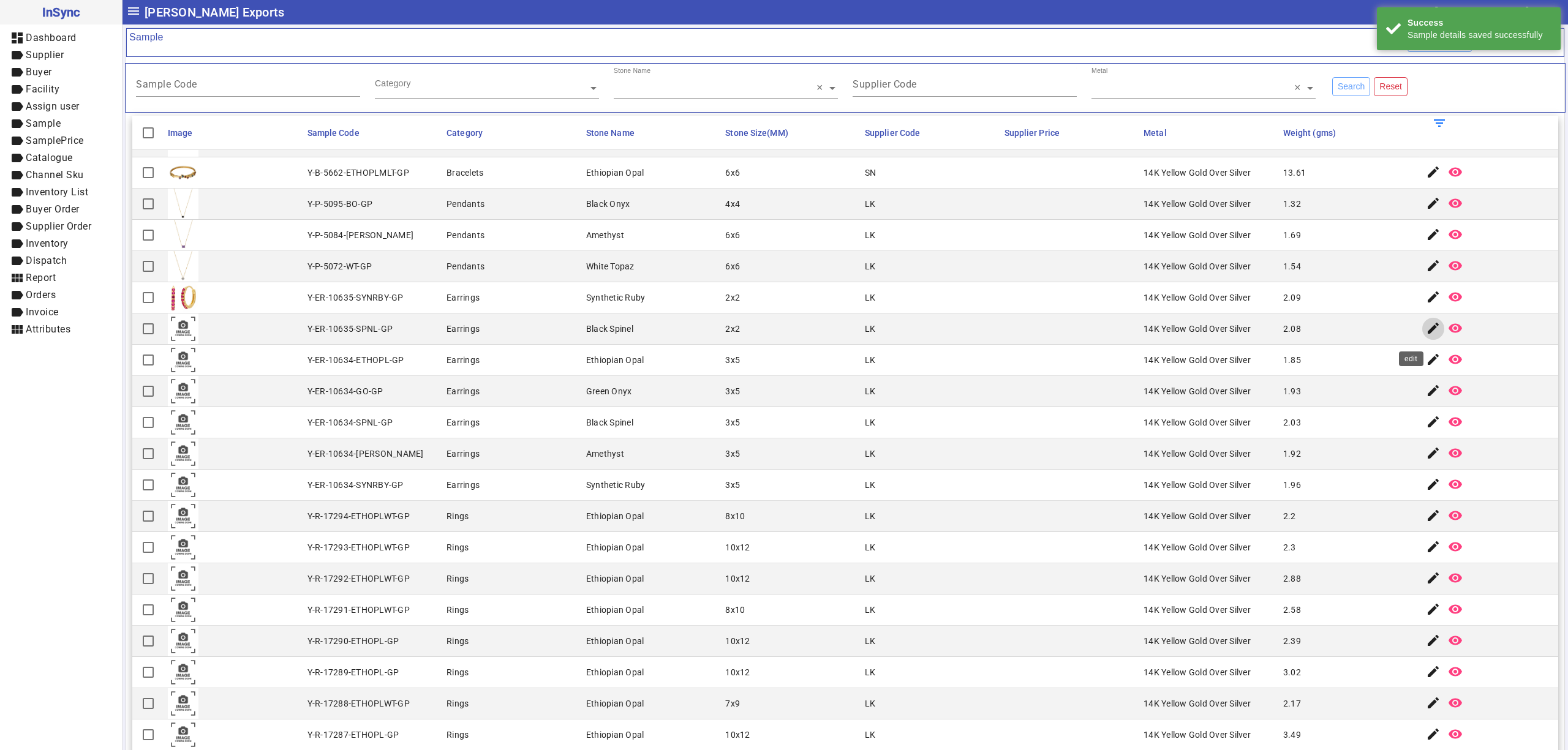
click at [1425, 331] on mat-icon "edit" at bounding box center [1433, 328] width 15 height 15
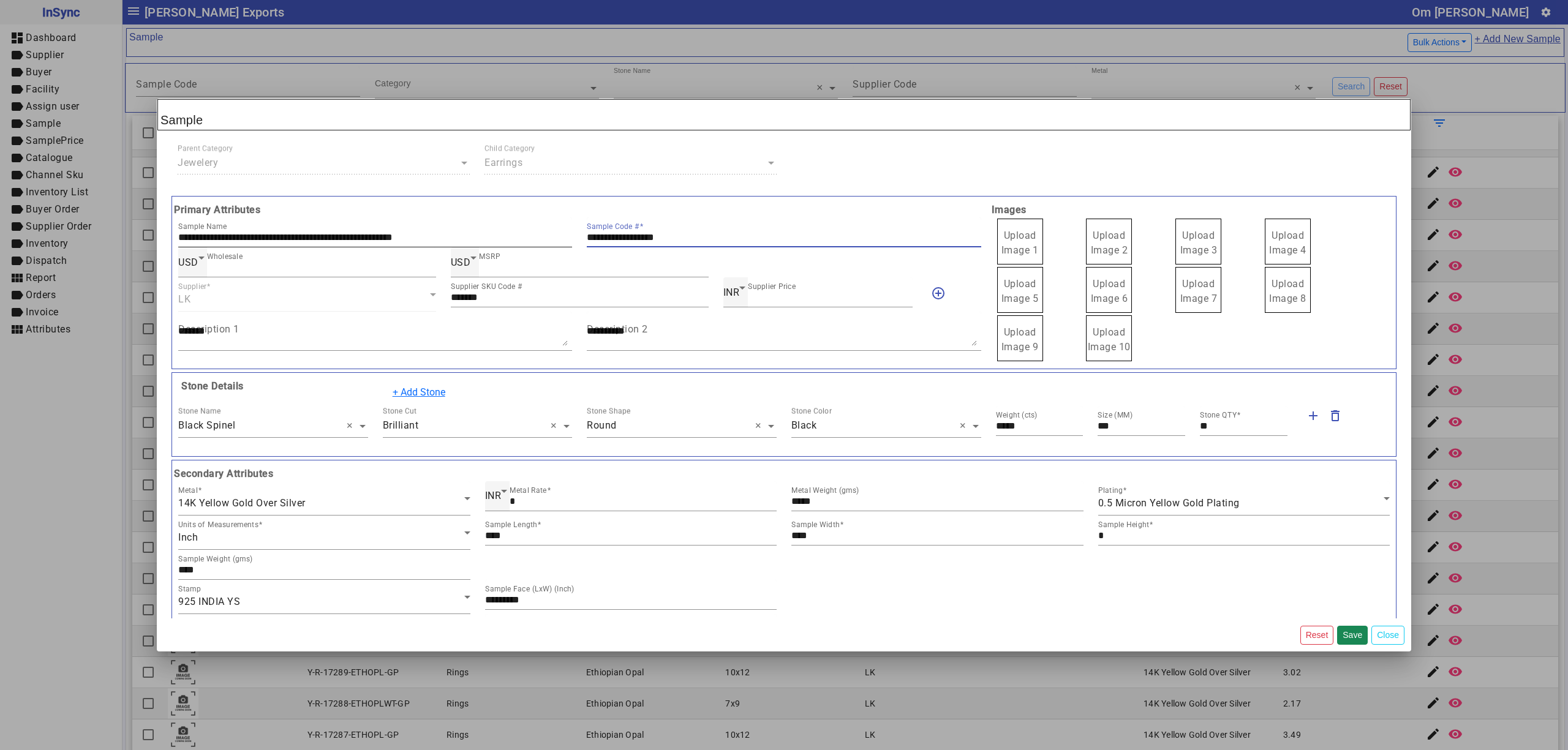
drag, startPoint x: 665, startPoint y: 233, endPoint x: 489, endPoint y: 218, distance: 176.6
click at [489, 218] on div "**********" at bounding box center [579, 232] width 817 height 30
click at [1003, 234] on span "Upload Image 1" at bounding box center [1019, 243] width 37 height 26
click at [0, 0] on input "Upload Image 1" at bounding box center [0, 0] width 0 height 0
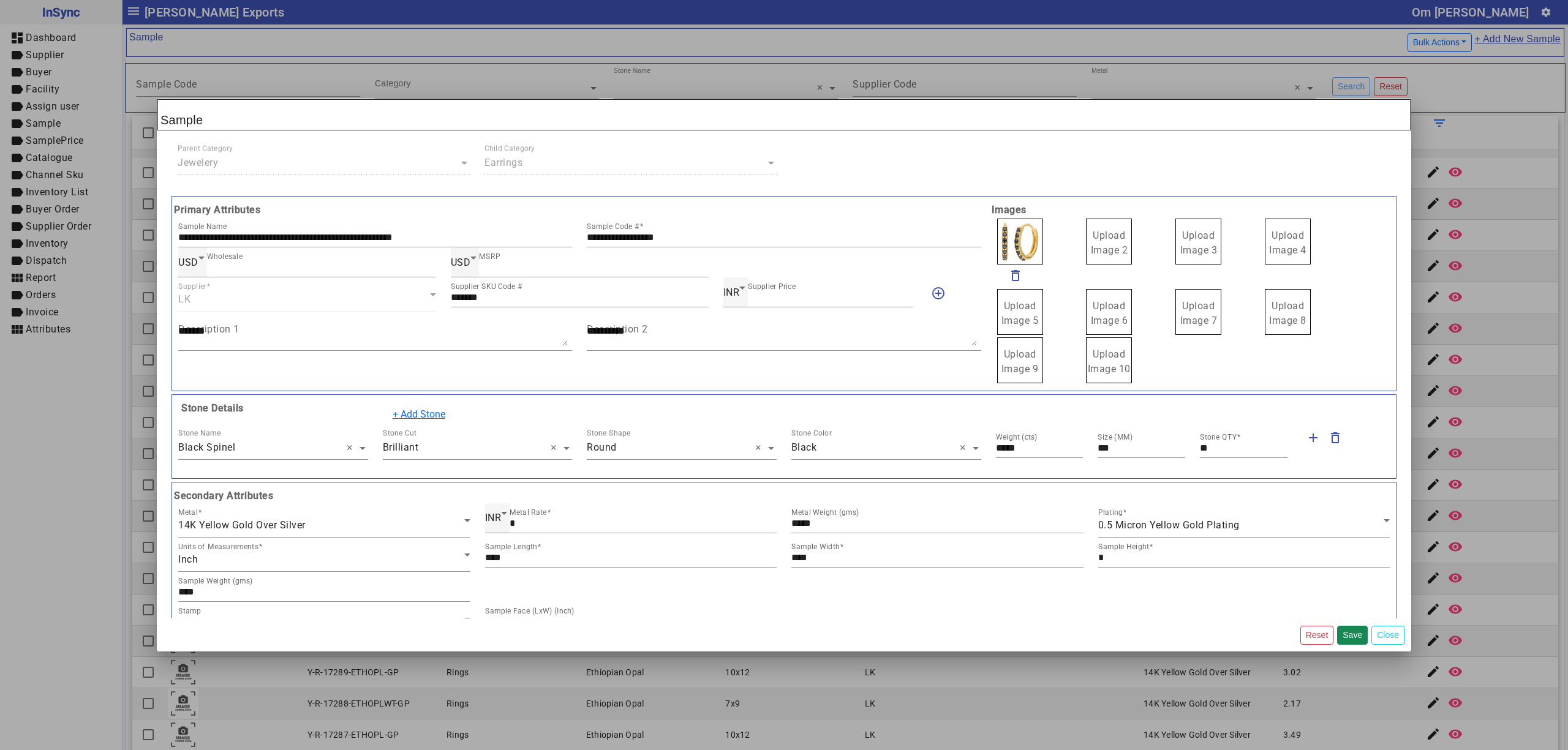
click at [1108, 244] on label "Upload Image 2" at bounding box center [1109, 241] width 46 height 46
click at [0, 0] on input "Upload Image 2" at bounding box center [0, 0] width 0 height 0
click at [1183, 237] on span "Upload Image 3" at bounding box center [1198, 243] width 37 height 26
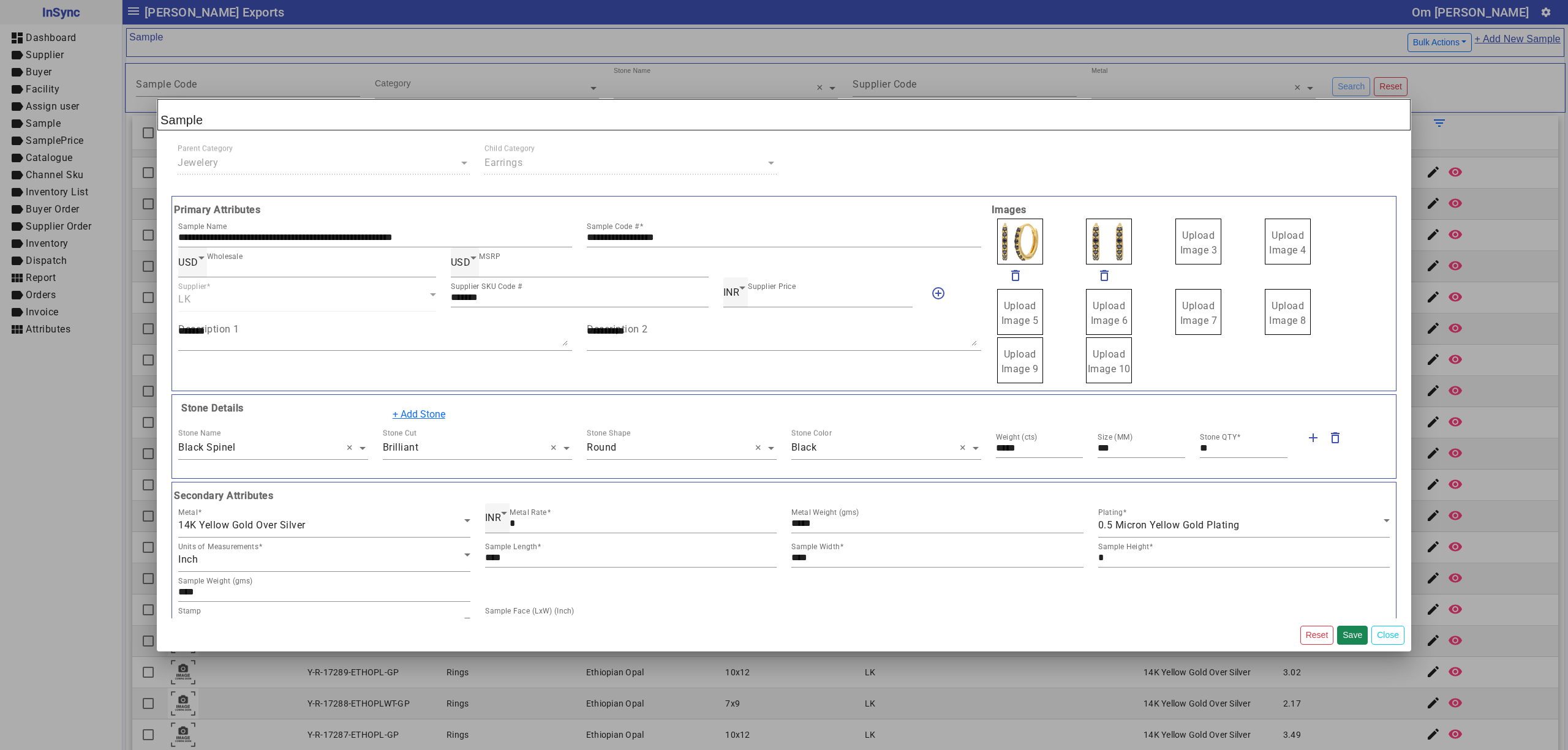
click at [0, 0] on input "Upload Image 3" at bounding box center [0, 0] width 0 height 0
click at [1347, 633] on button "Save" at bounding box center [1351, 635] width 30 height 19
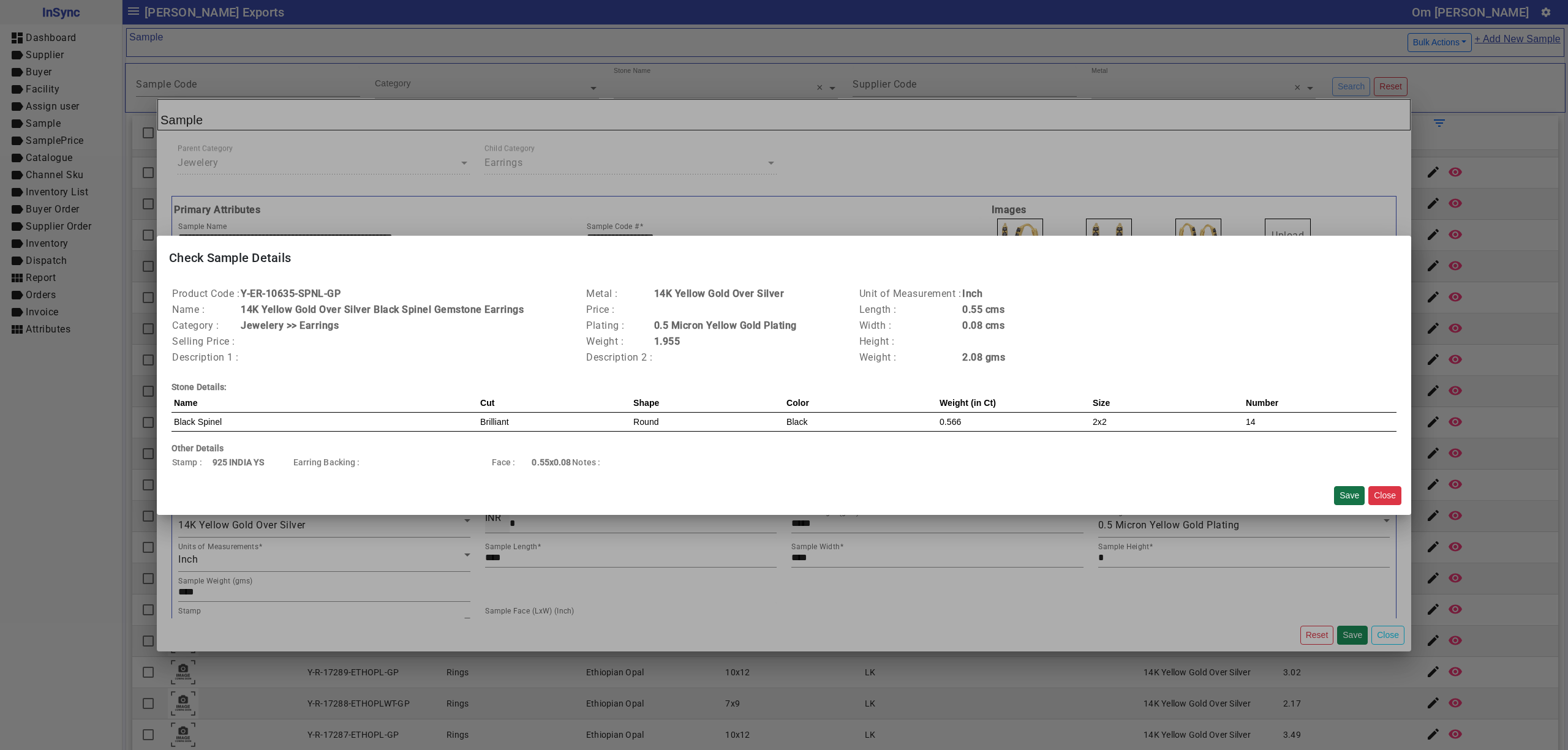
click at [1352, 496] on button "Save" at bounding box center [1349, 495] width 30 height 19
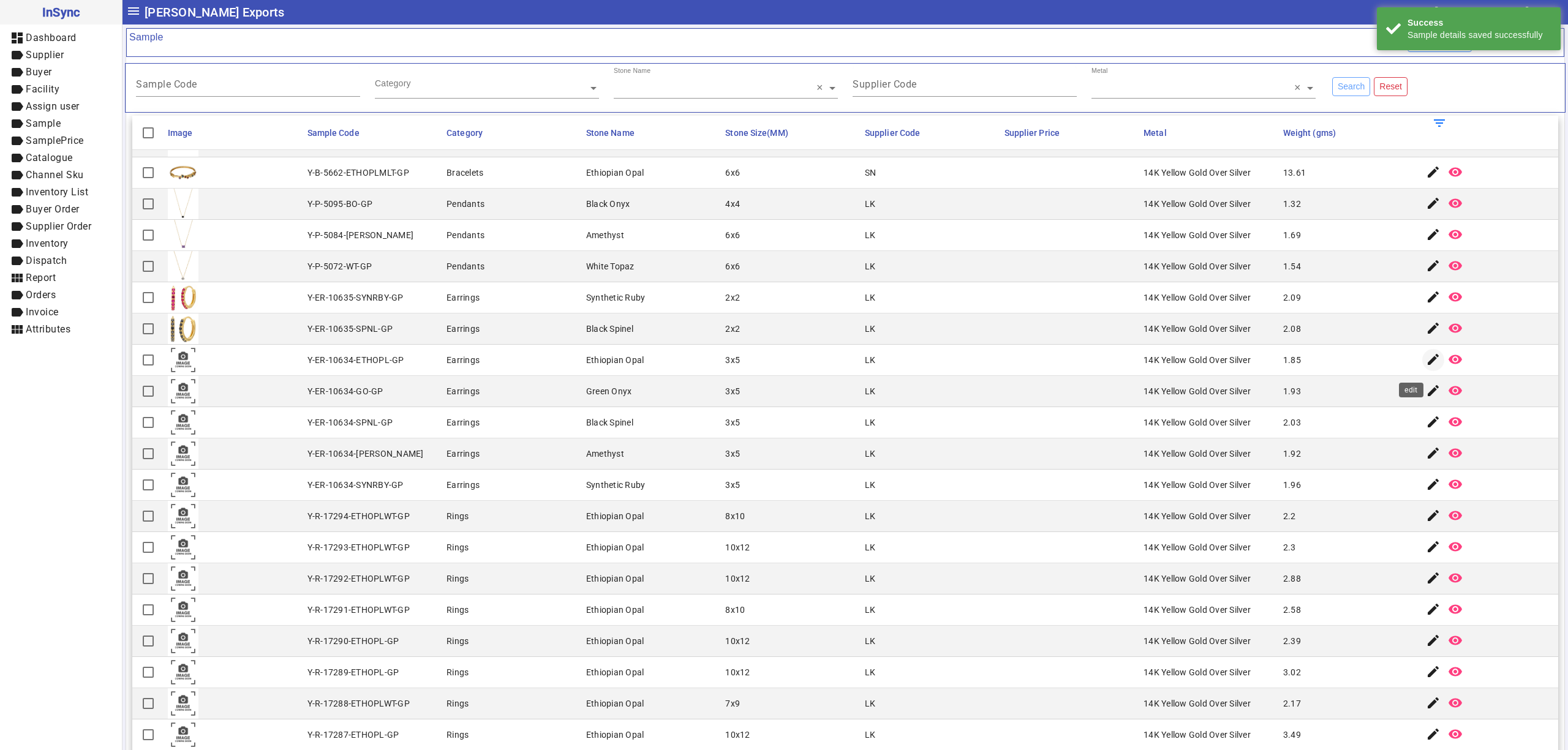
click at [1418, 368] on span "button" at bounding box center [1433, 360] width 30 height 30
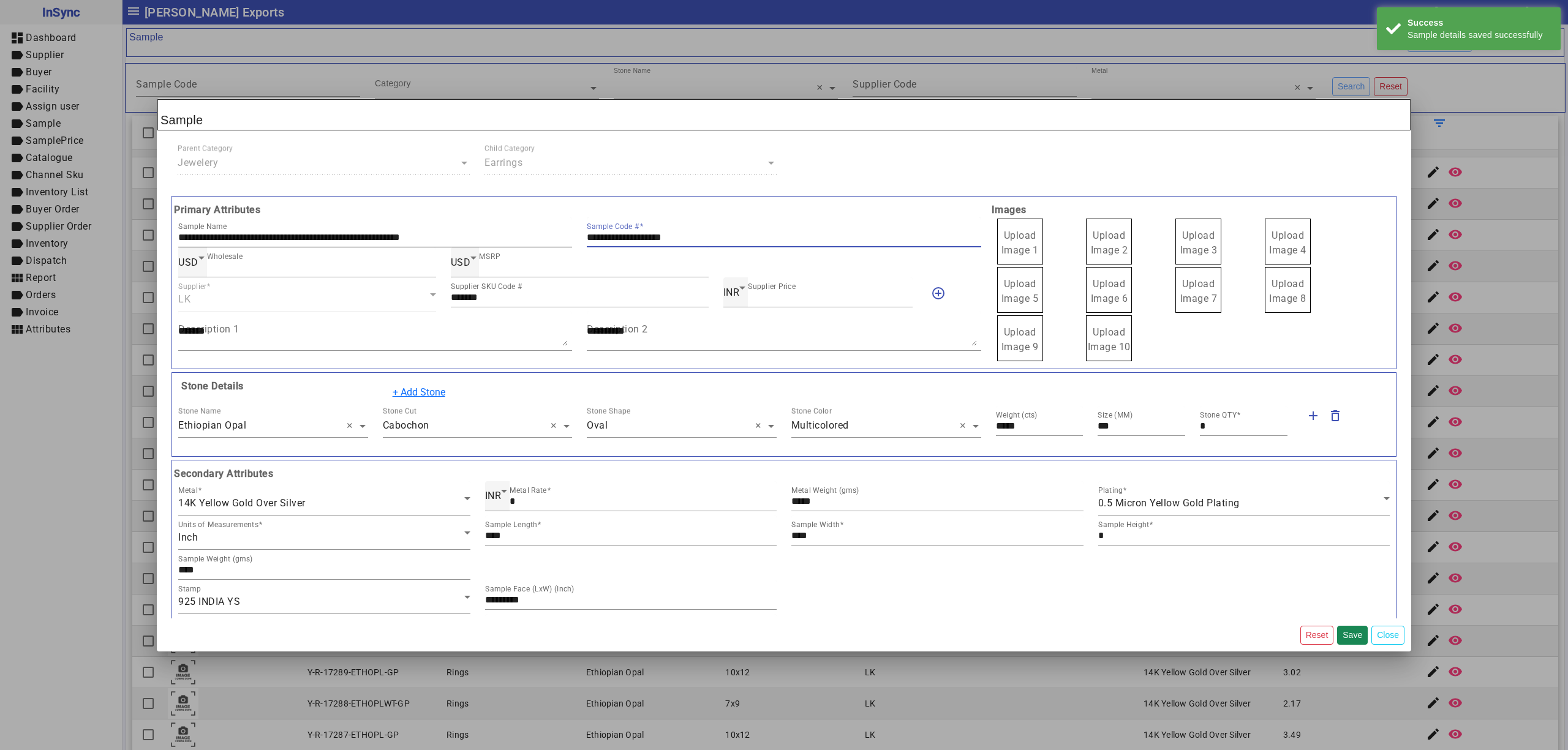
drag, startPoint x: 708, startPoint y: 237, endPoint x: 495, endPoint y: 237, distance: 213.0
click at [498, 237] on div "**********" at bounding box center [579, 232] width 817 height 30
click at [1032, 234] on label "Upload Image 1" at bounding box center [1020, 241] width 46 height 46
click at [1027, 234] on span "Upload Image 1" at bounding box center [1019, 243] width 37 height 26
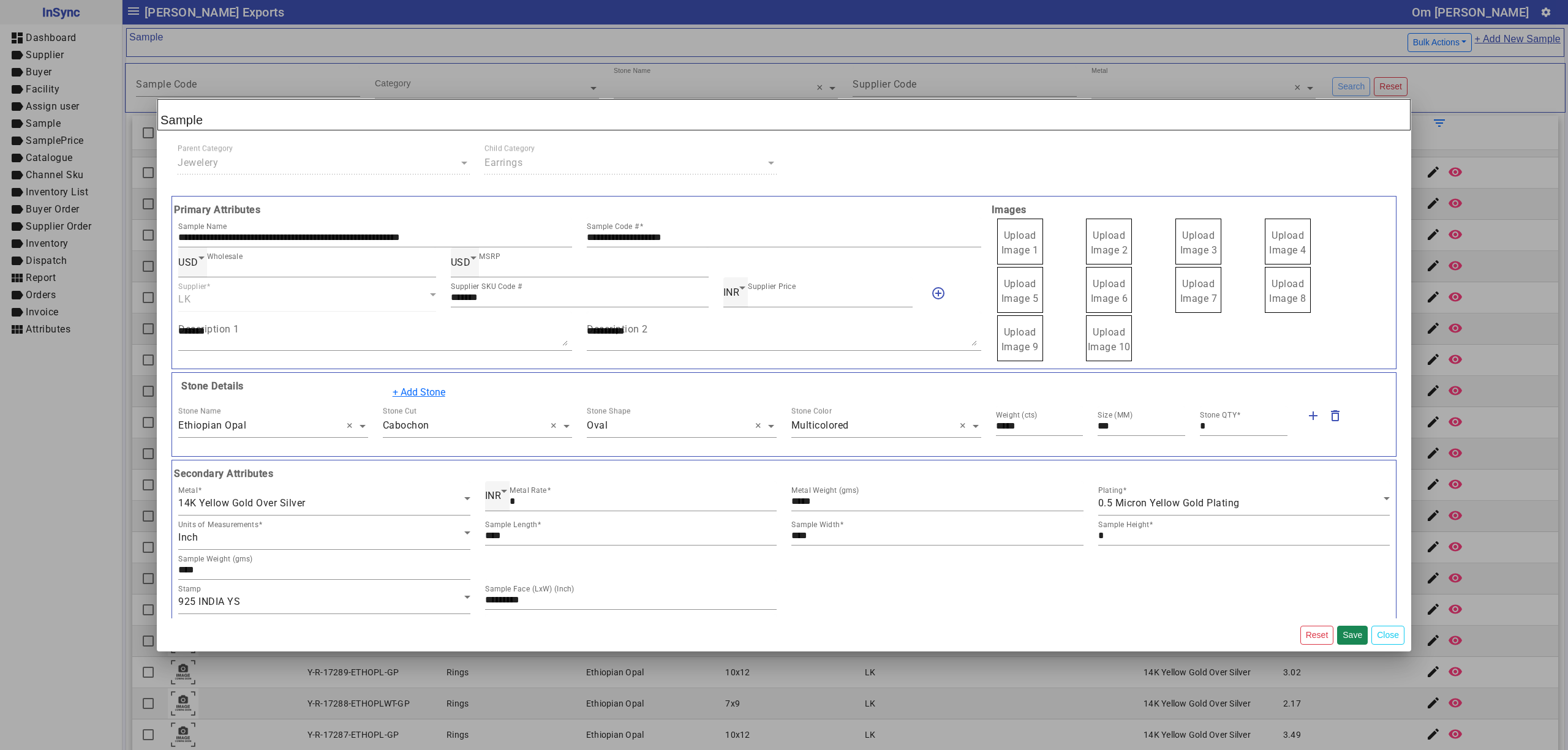
click at [0, 0] on input "Upload Image 1" at bounding box center [0, 0] width 0 height 0
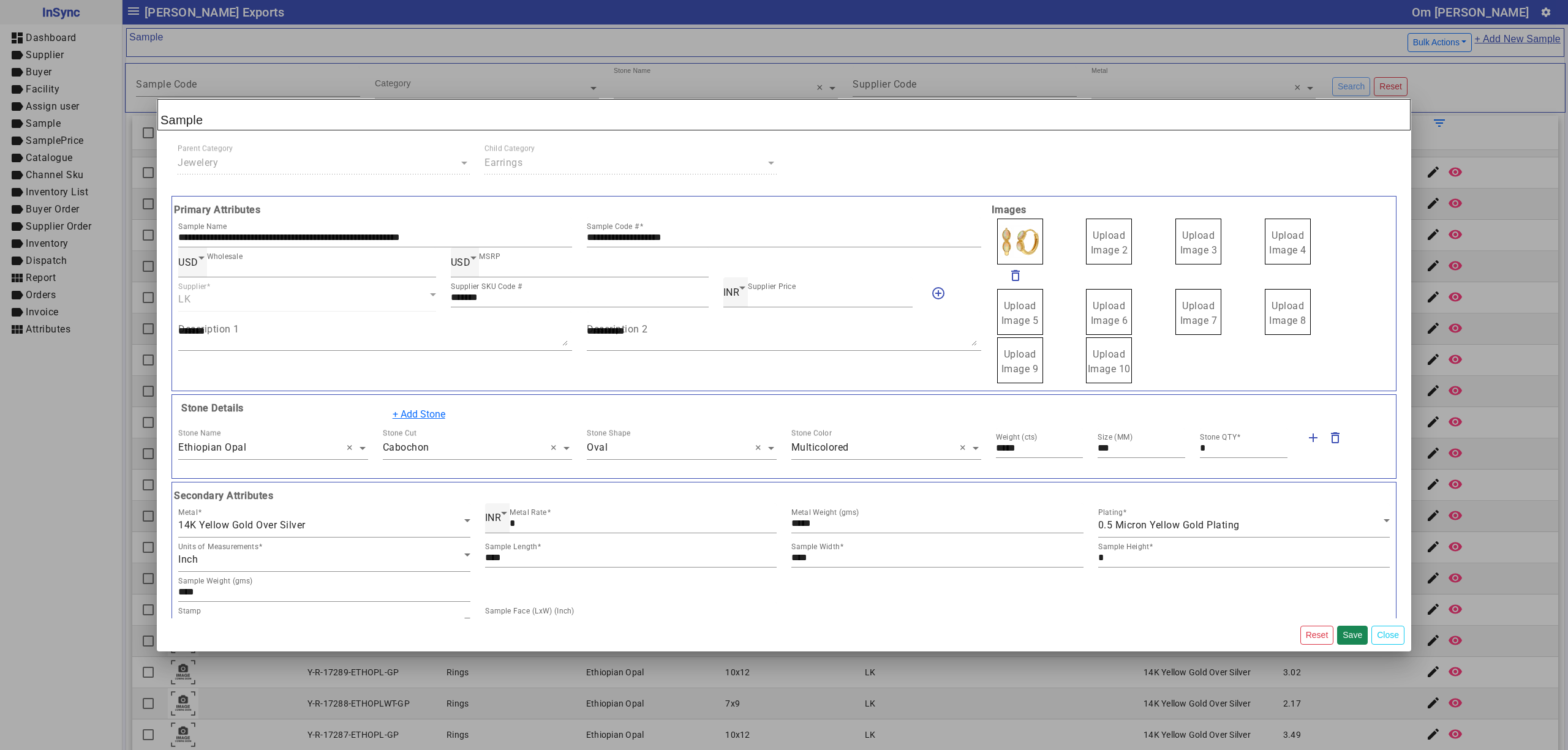
click at [1107, 236] on span "Upload Image 2" at bounding box center [1109, 243] width 37 height 26
click at [0, 0] on input "Upload Image 2" at bounding box center [0, 0] width 0 height 0
click at [1188, 246] on span "Upload Image 3" at bounding box center [1198, 243] width 37 height 26
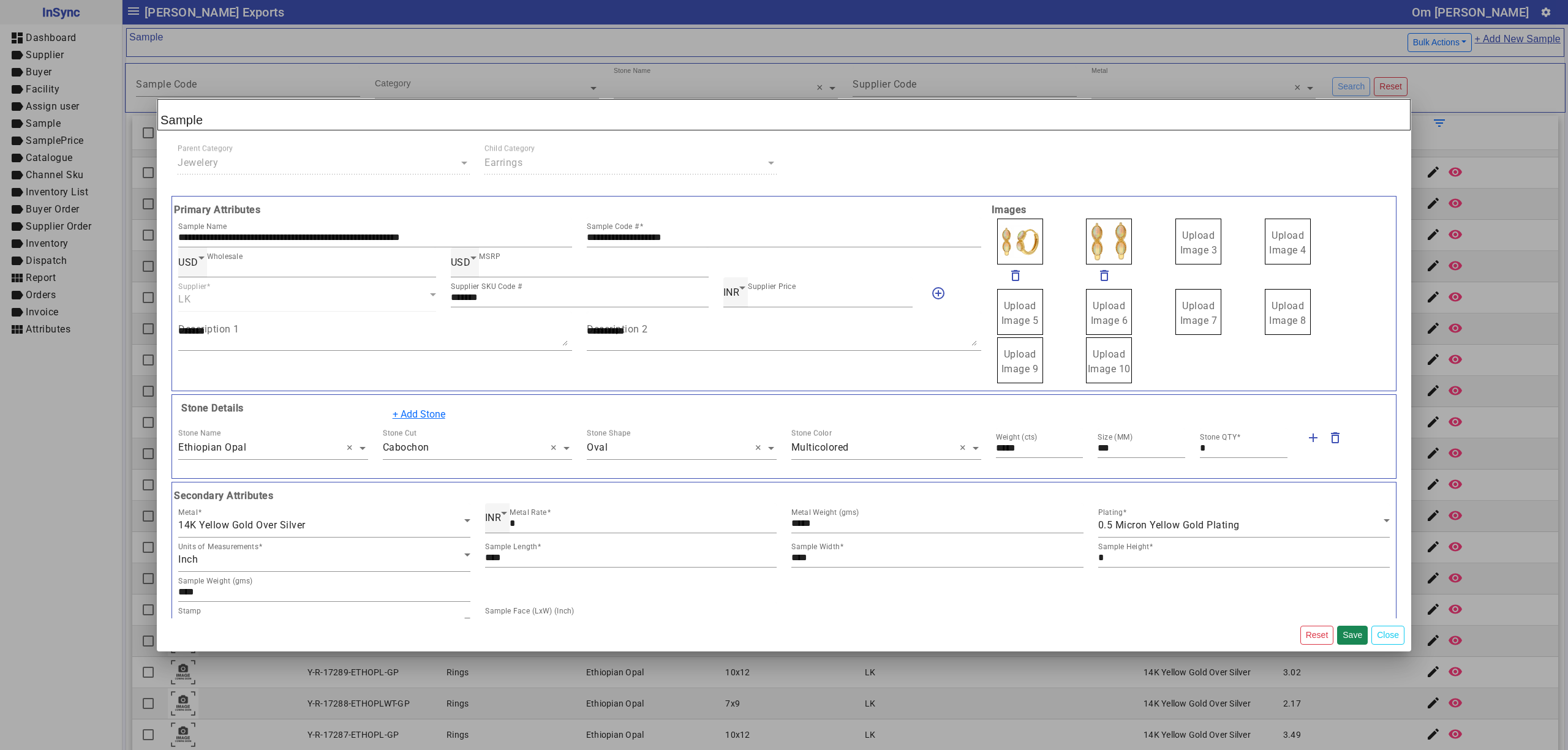
click at [0, 0] on input "Upload Image 3" at bounding box center [0, 0] width 0 height 0
click at [1352, 635] on button "Save" at bounding box center [1351, 635] width 30 height 19
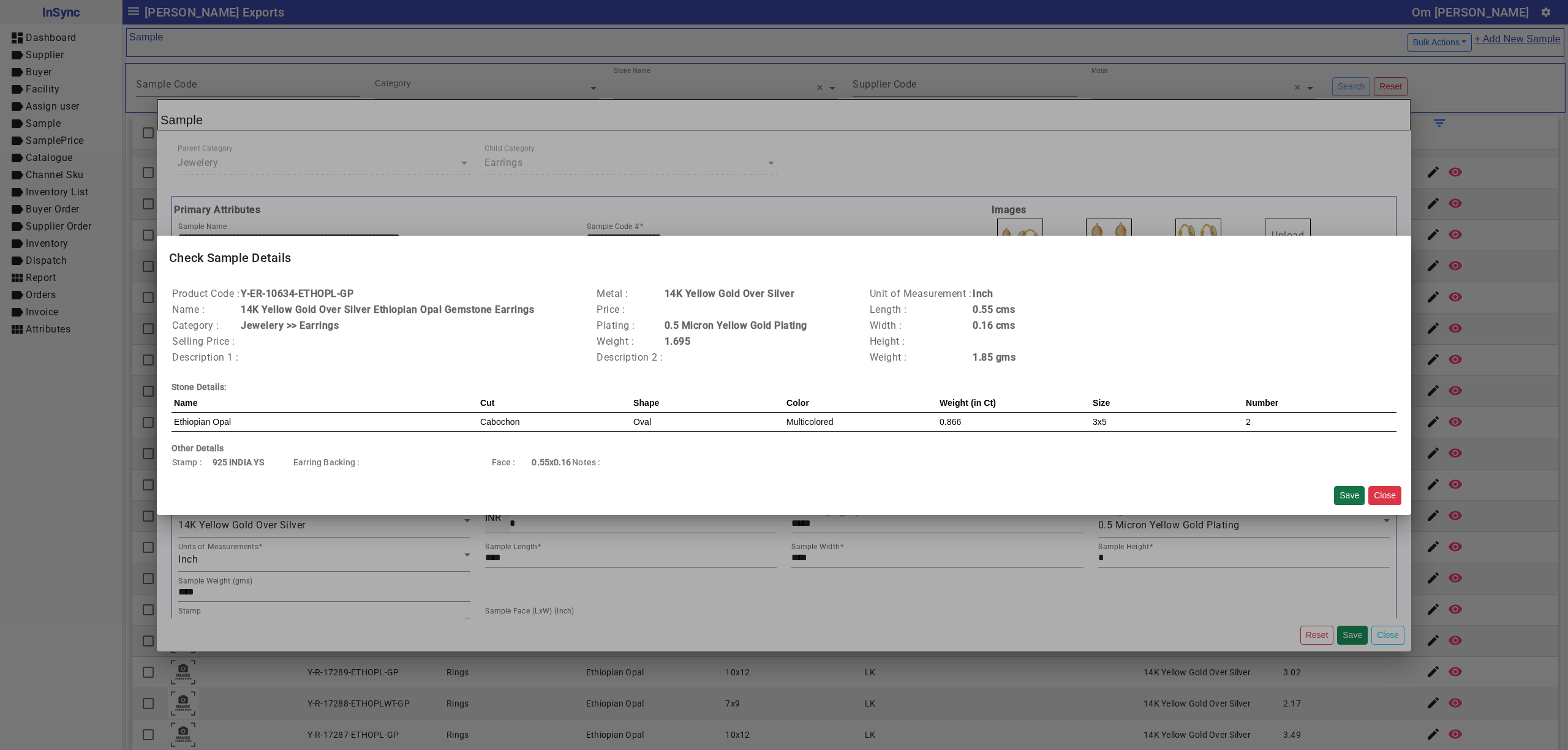
click at [1352, 493] on button "Save" at bounding box center [1349, 495] width 30 height 19
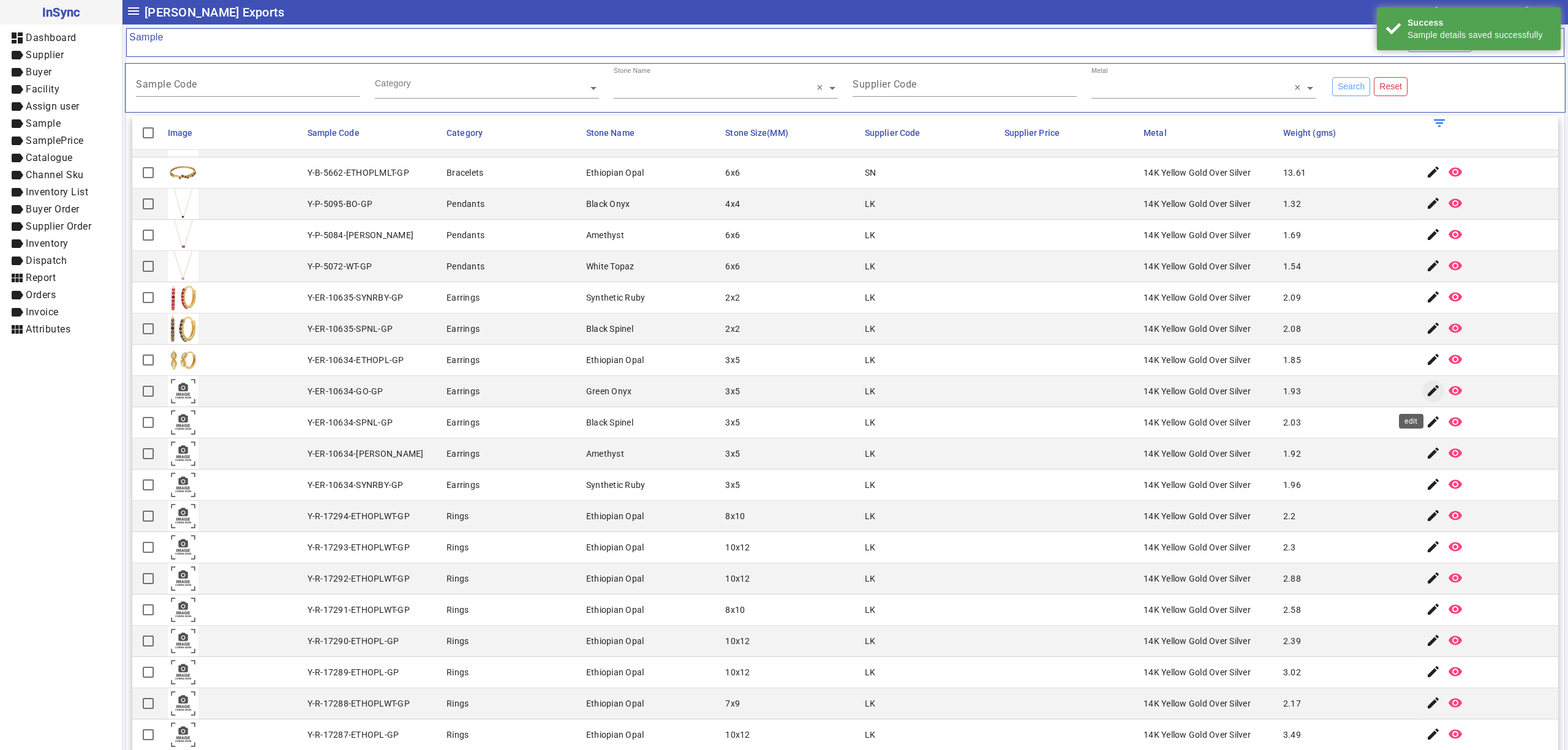
click at [1425, 397] on mat-icon "edit" at bounding box center [1433, 391] width 15 height 15
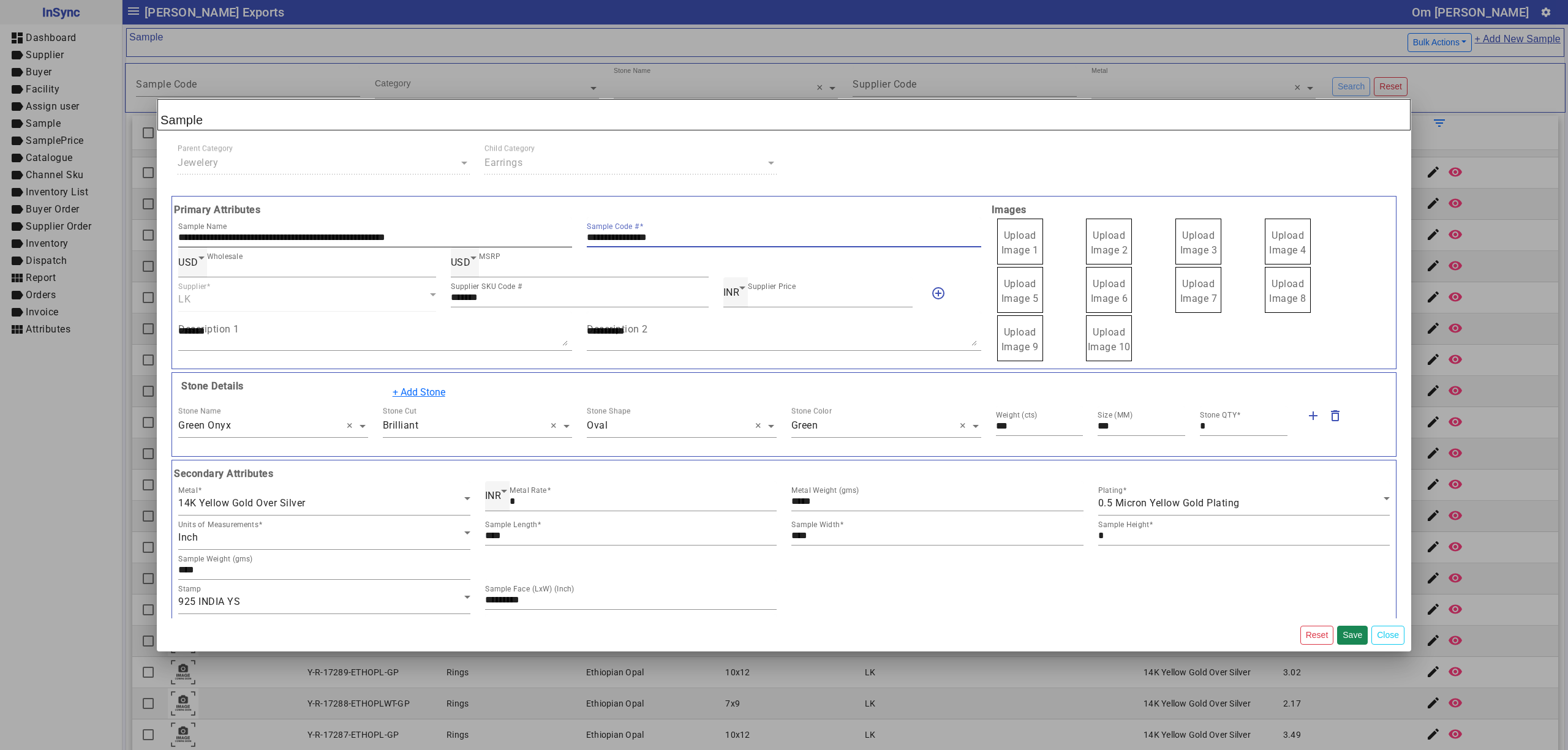
drag, startPoint x: 685, startPoint y: 240, endPoint x: 509, endPoint y: 240, distance: 176.0
click at [509, 240] on div "**********" at bounding box center [579, 232] width 817 height 30
click at [1008, 237] on span "Upload Image 1" at bounding box center [1019, 243] width 37 height 26
click at [0, 0] on input "Upload Image 1" at bounding box center [0, 0] width 0 height 0
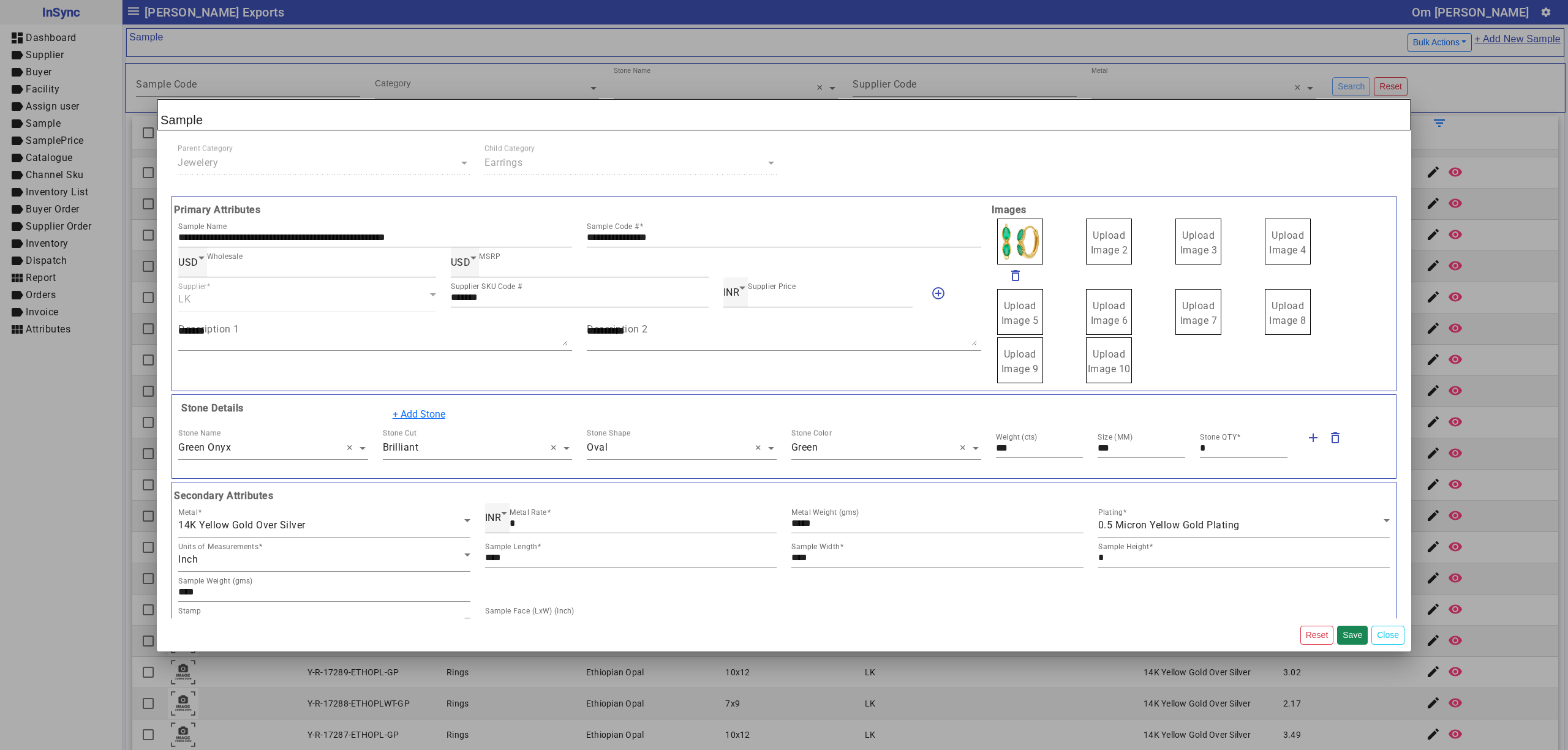
click at [1112, 237] on span "Upload Image 2" at bounding box center [1109, 243] width 37 height 26
click at [0, 0] on input "Upload Image 2" at bounding box center [0, 0] width 0 height 0
click at [1186, 237] on span "Upload Image 3" at bounding box center [1198, 243] width 37 height 26
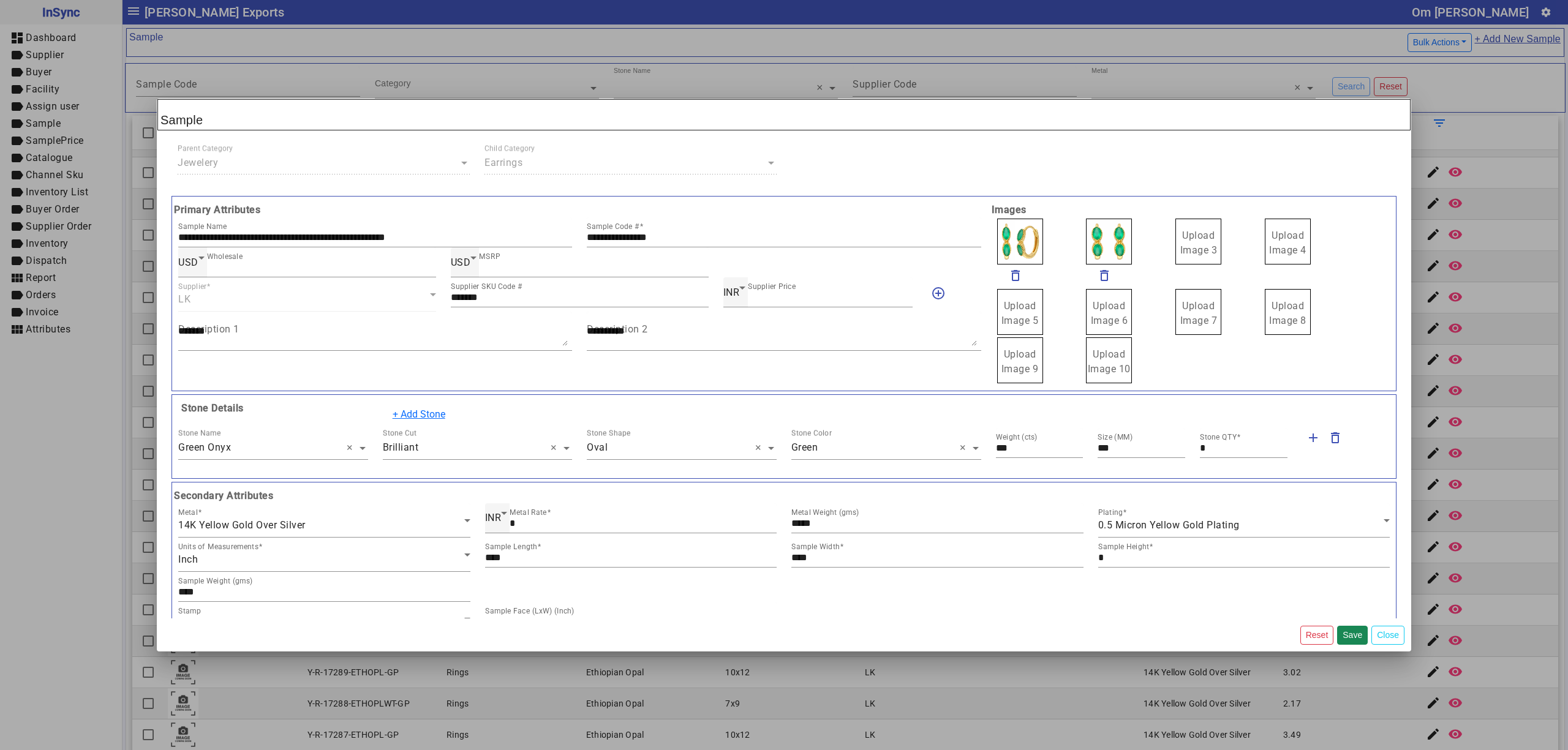
click at [0, 0] on input "Upload Image 3" at bounding box center [0, 0] width 0 height 0
click at [1353, 630] on button "Save" at bounding box center [1351, 635] width 30 height 19
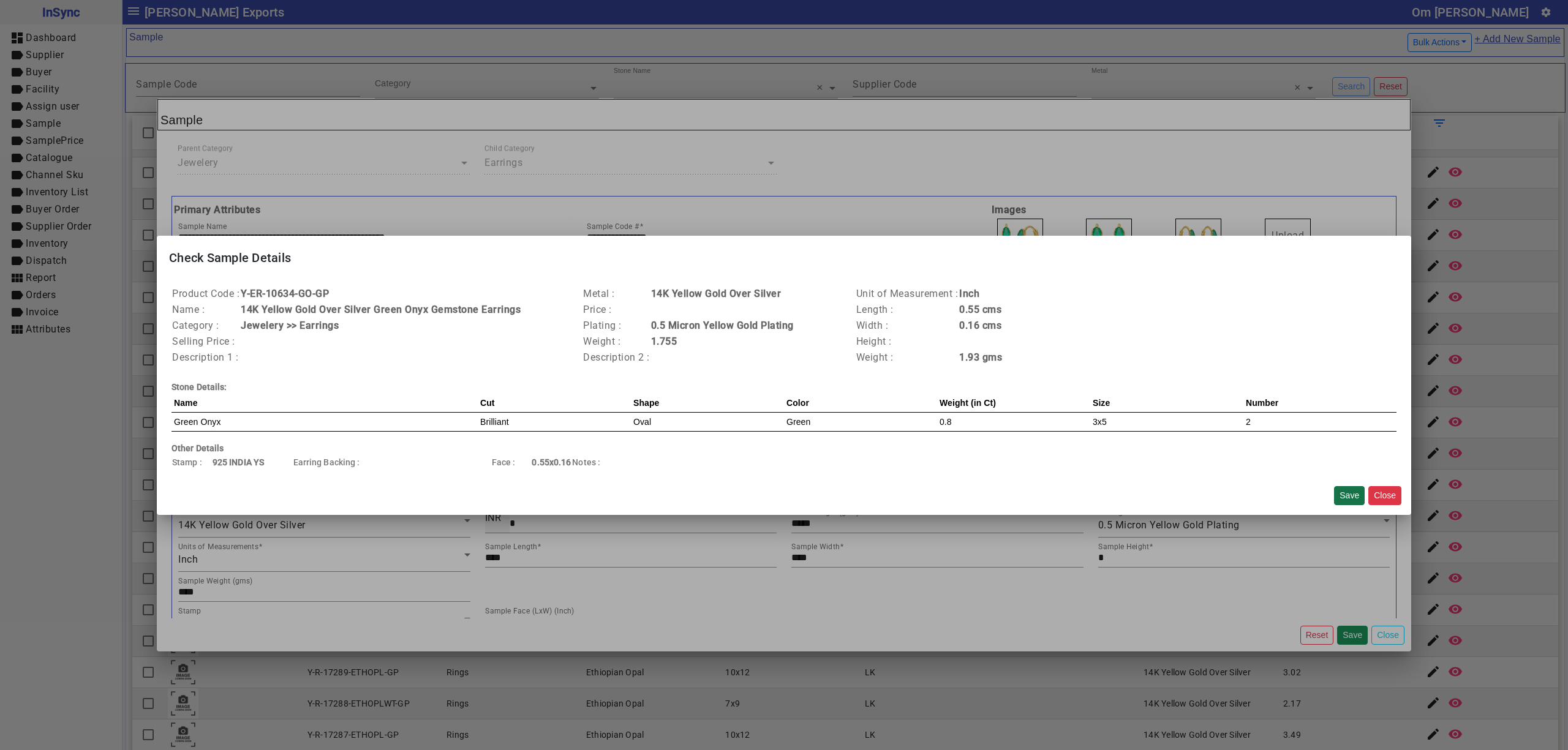
click at [1340, 489] on button "Save" at bounding box center [1349, 495] width 30 height 19
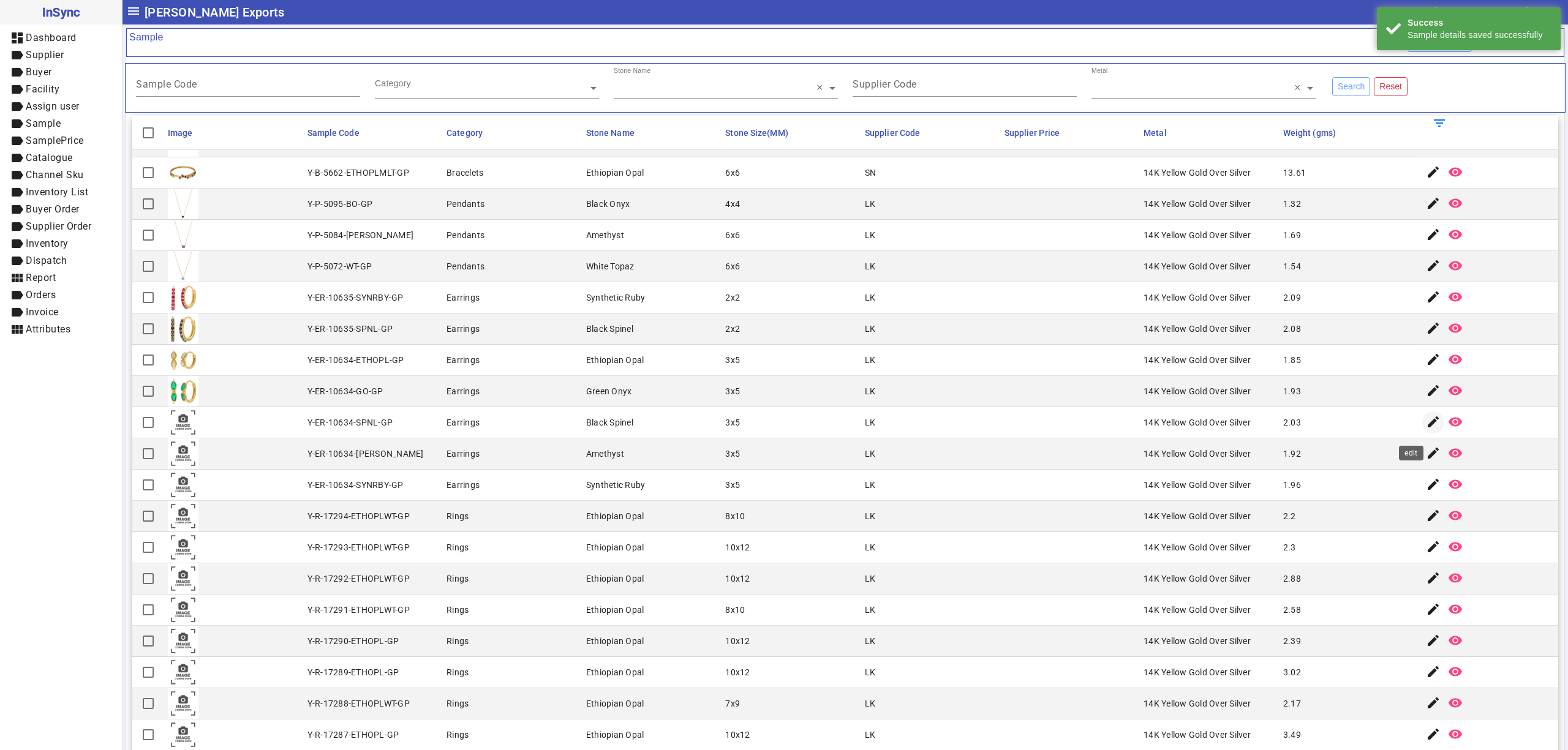
click at [1425, 428] on mat-icon "edit" at bounding box center [1433, 422] width 15 height 15
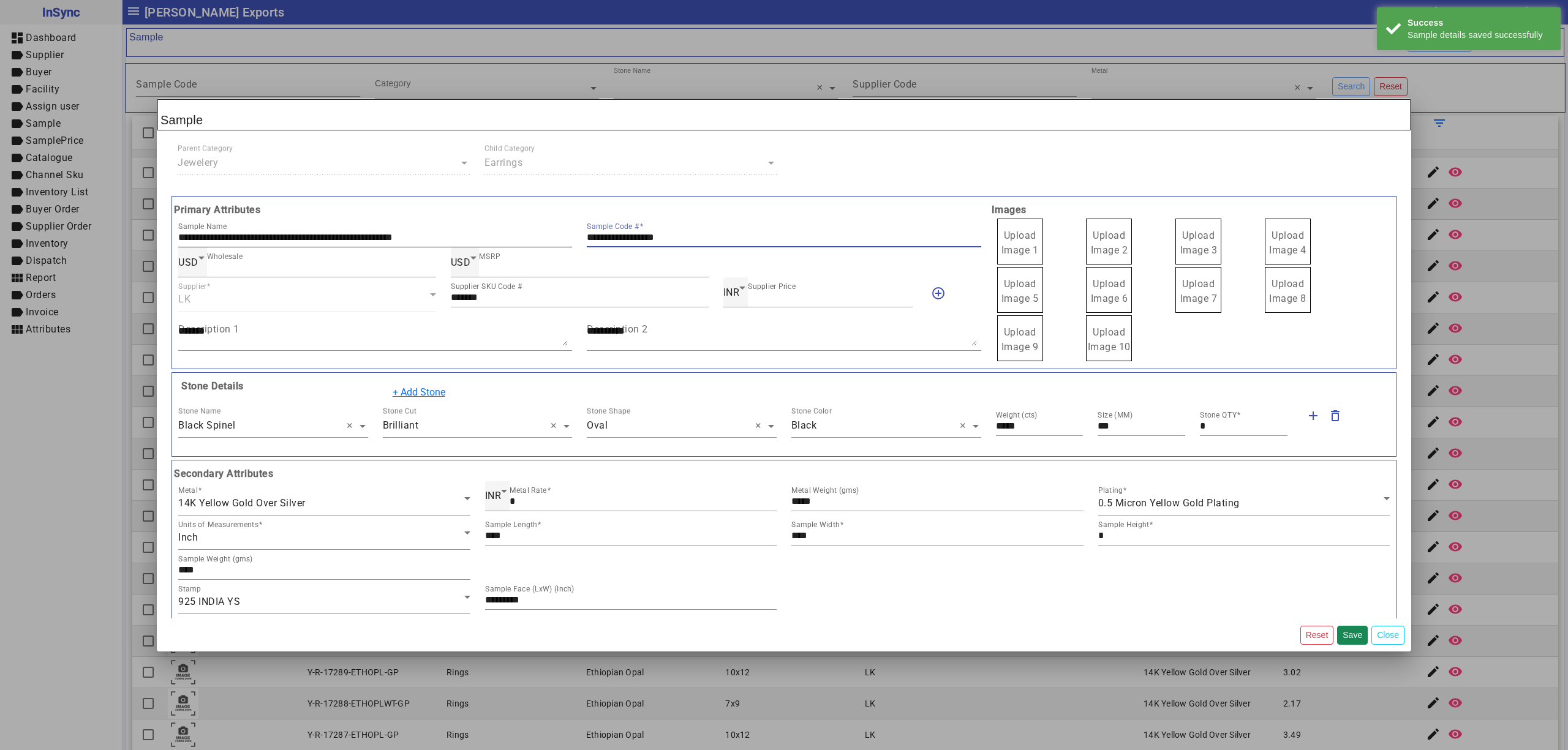
drag, startPoint x: 456, startPoint y: 237, endPoint x: 422, endPoint y: 236, distance: 34.0
click at [423, 237] on div "**********" at bounding box center [579, 232] width 817 height 30
click at [997, 239] on label "Upload Image 1" at bounding box center [1020, 241] width 46 height 46
click at [0, 0] on input "Upload Image 1" at bounding box center [0, 0] width 0 height 0
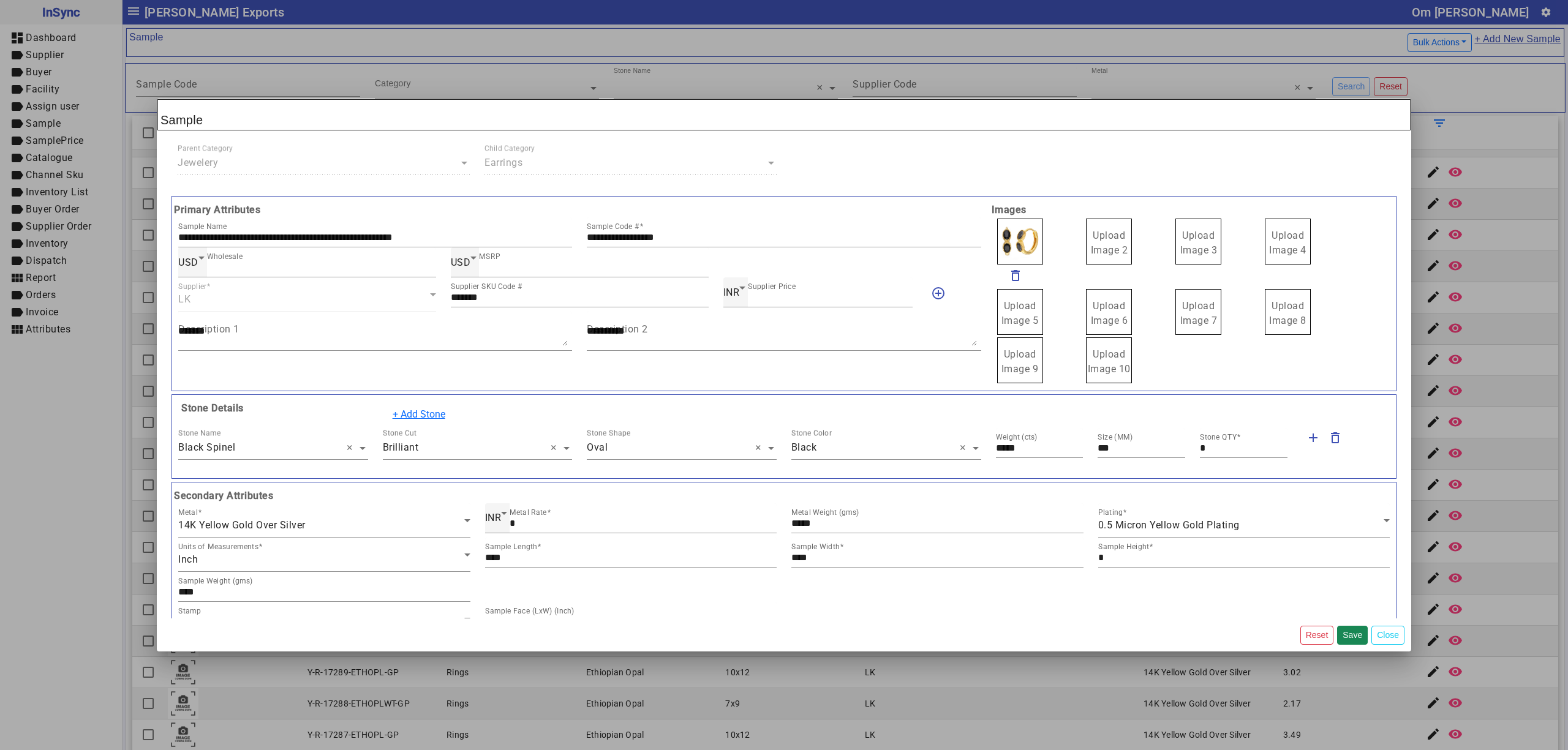
click at [1108, 233] on span "Upload Image 2" at bounding box center [1109, 243] width 37 height 26
click at [0, 0] on input "Upload Image 2" at bounding box center [0, 0] width 0 height 0
click at [1201, 240] on span "Upload Image 3" at bounding box center [1198, 243] width 37 height 26
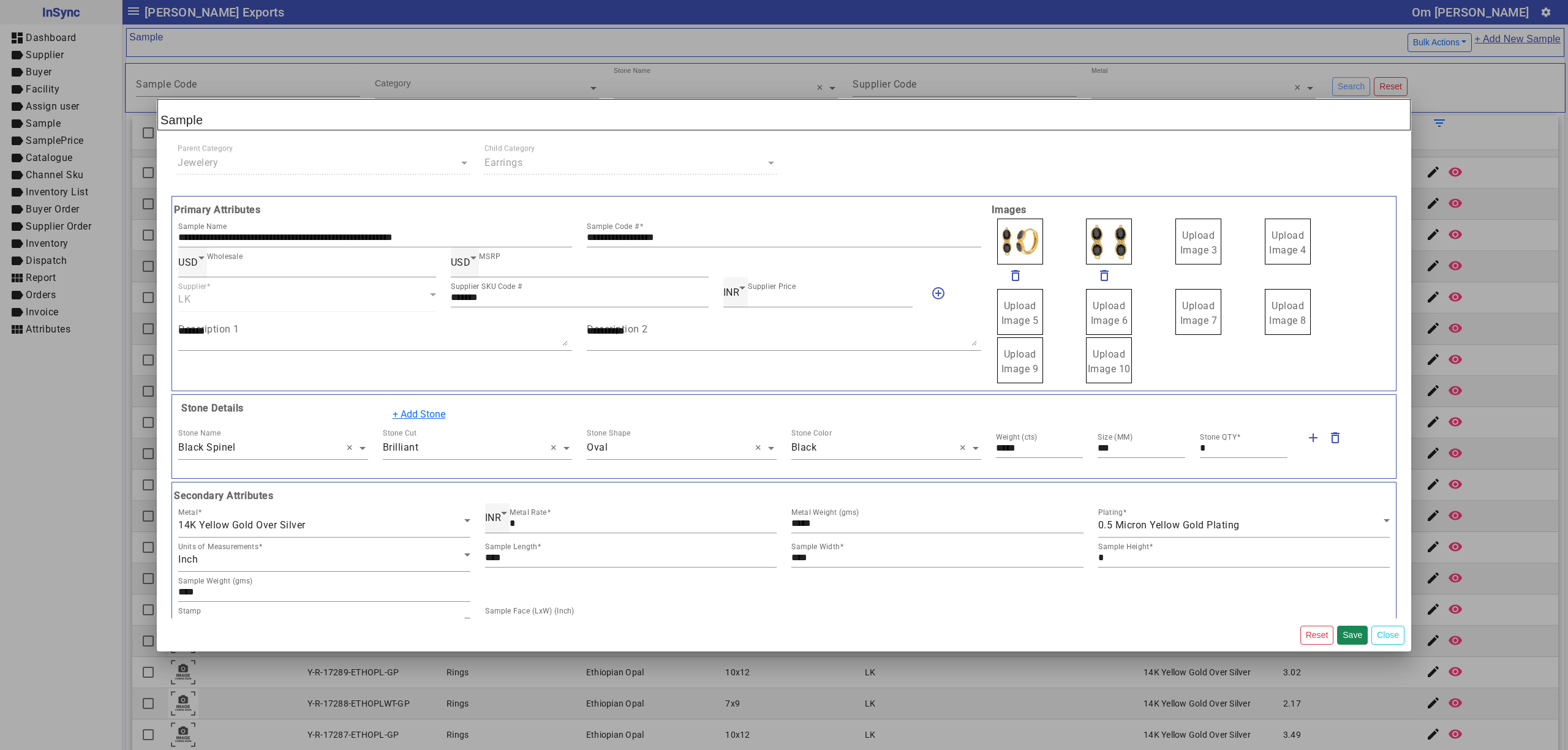
click at [0, 0] on input "Upload Image 3" at bounding box center [0, 0] width 0 height 0
click at [1352, 631] on button "Save" at bounding box center [1351, 635] width 30 height 19
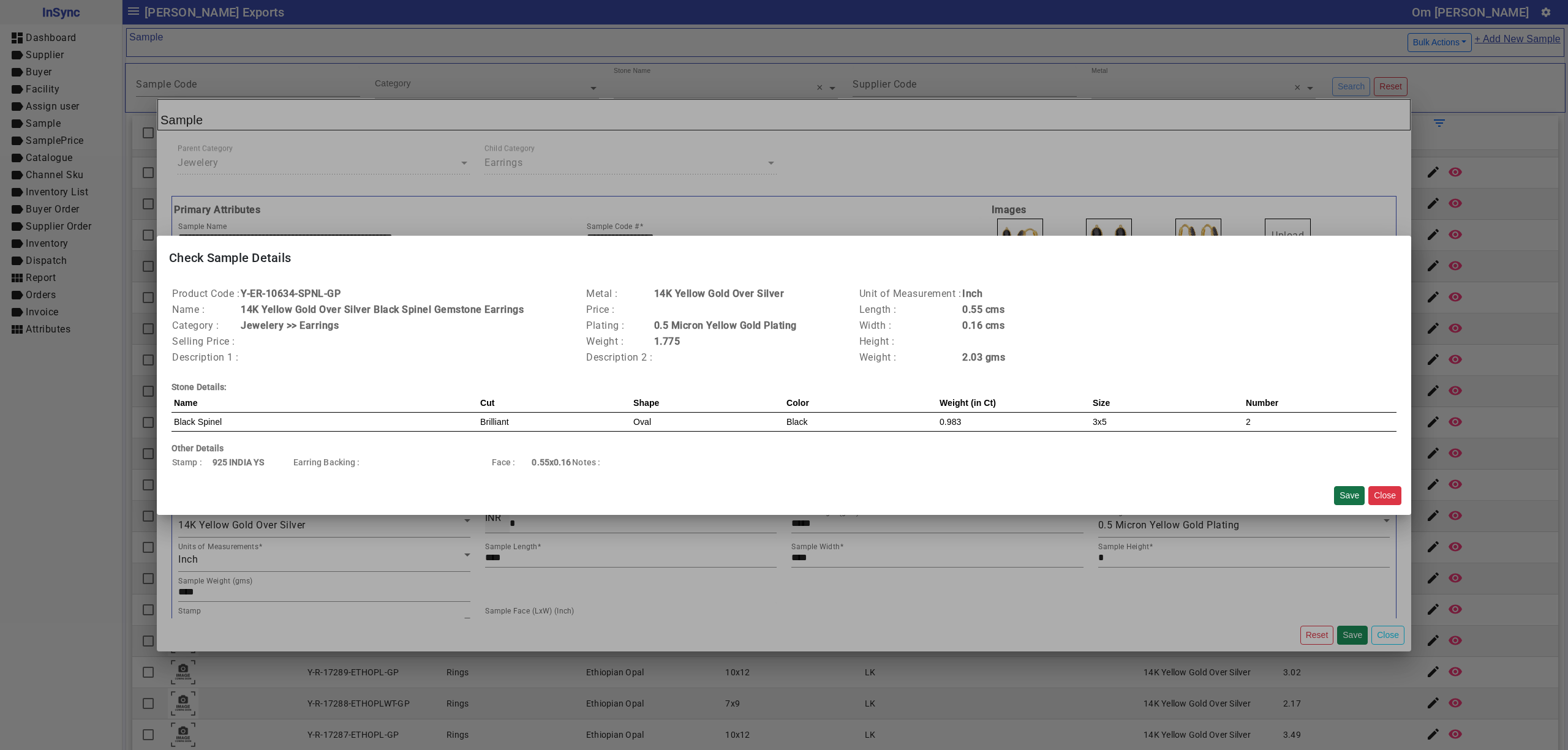
click at [1350, 490] on button "Save" at bounding box center [1349, 495] width 30 height 19
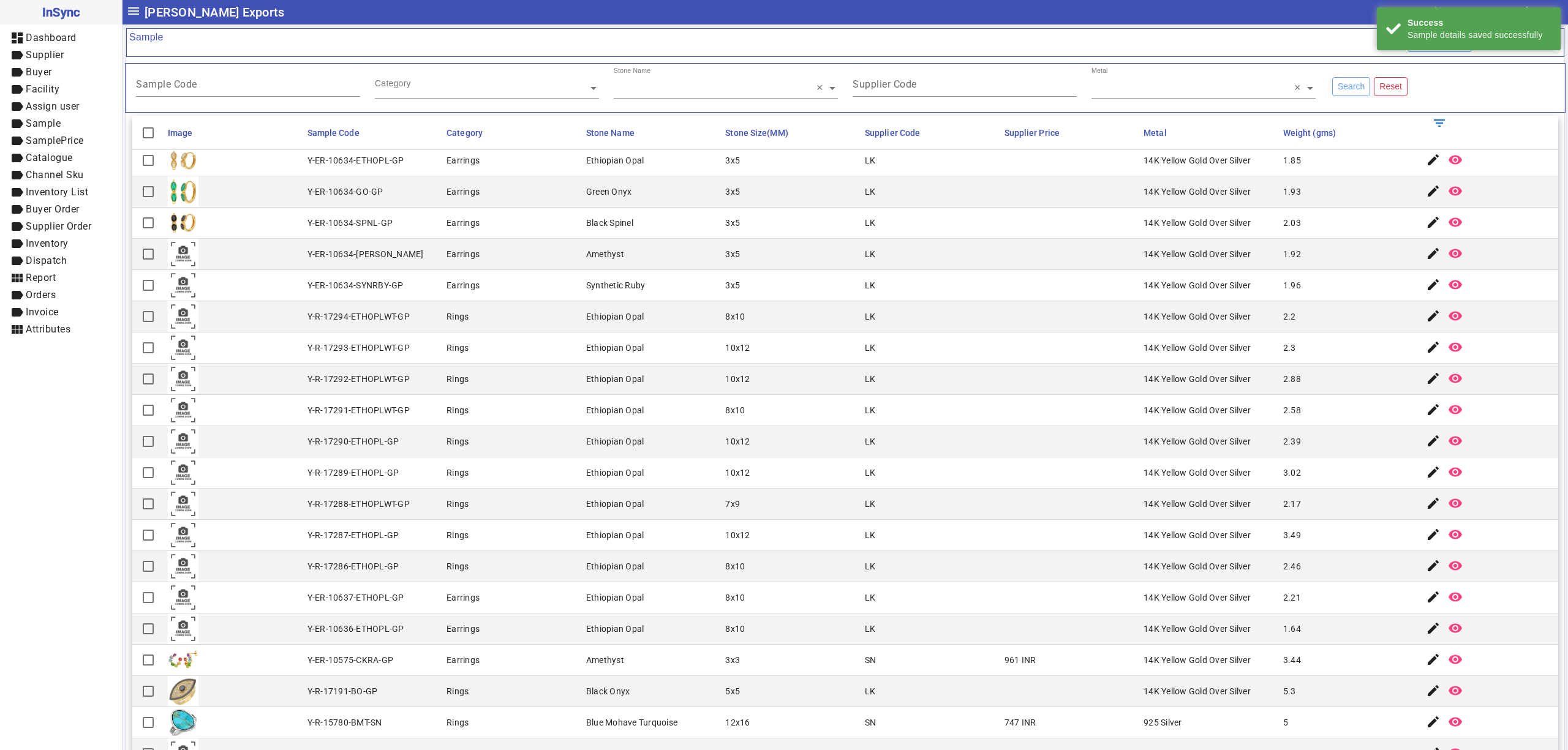
scroll to position [130, 0]
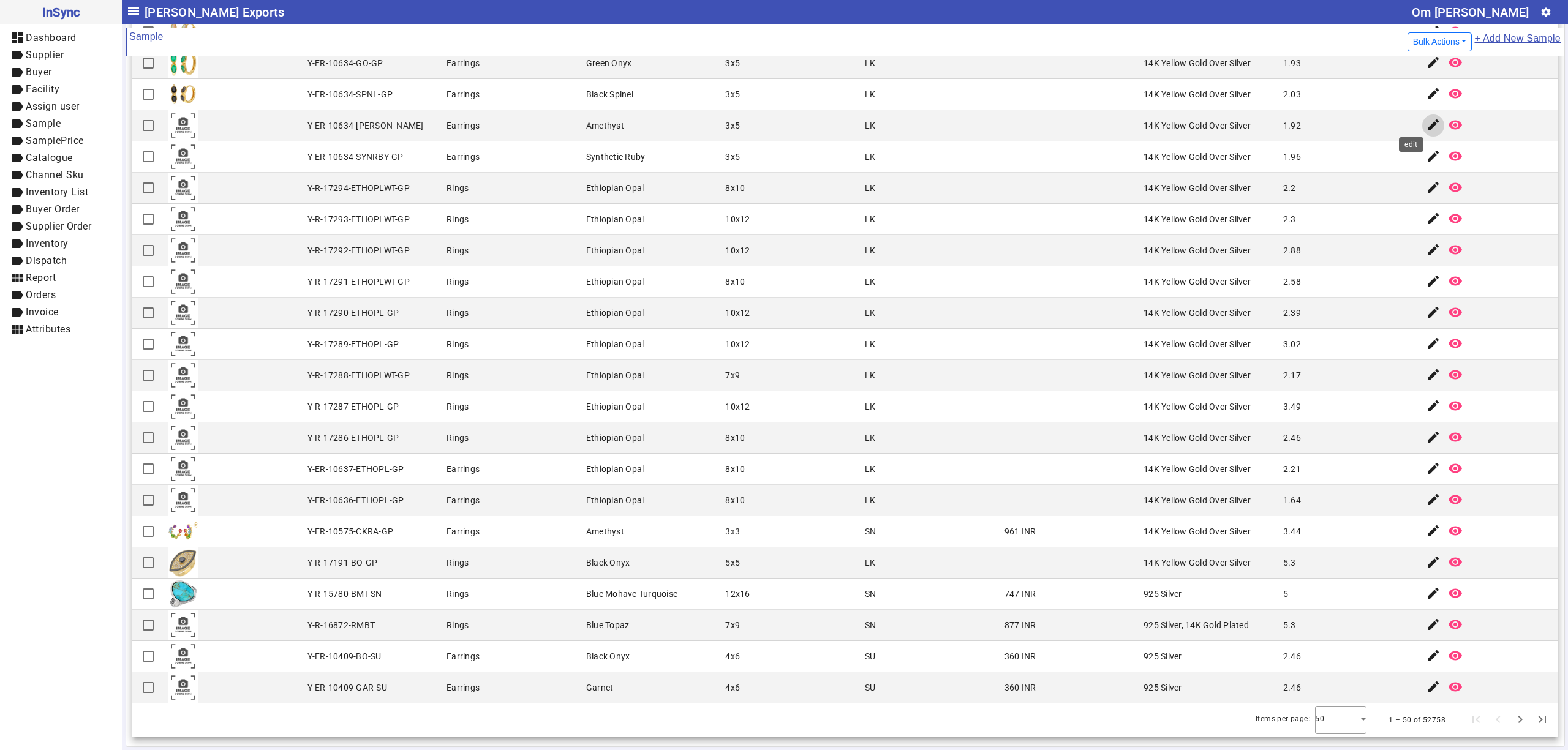
click at [1425, 118] on mat-icon "edit" at bounding box center [1433, 125] width 15 height 15
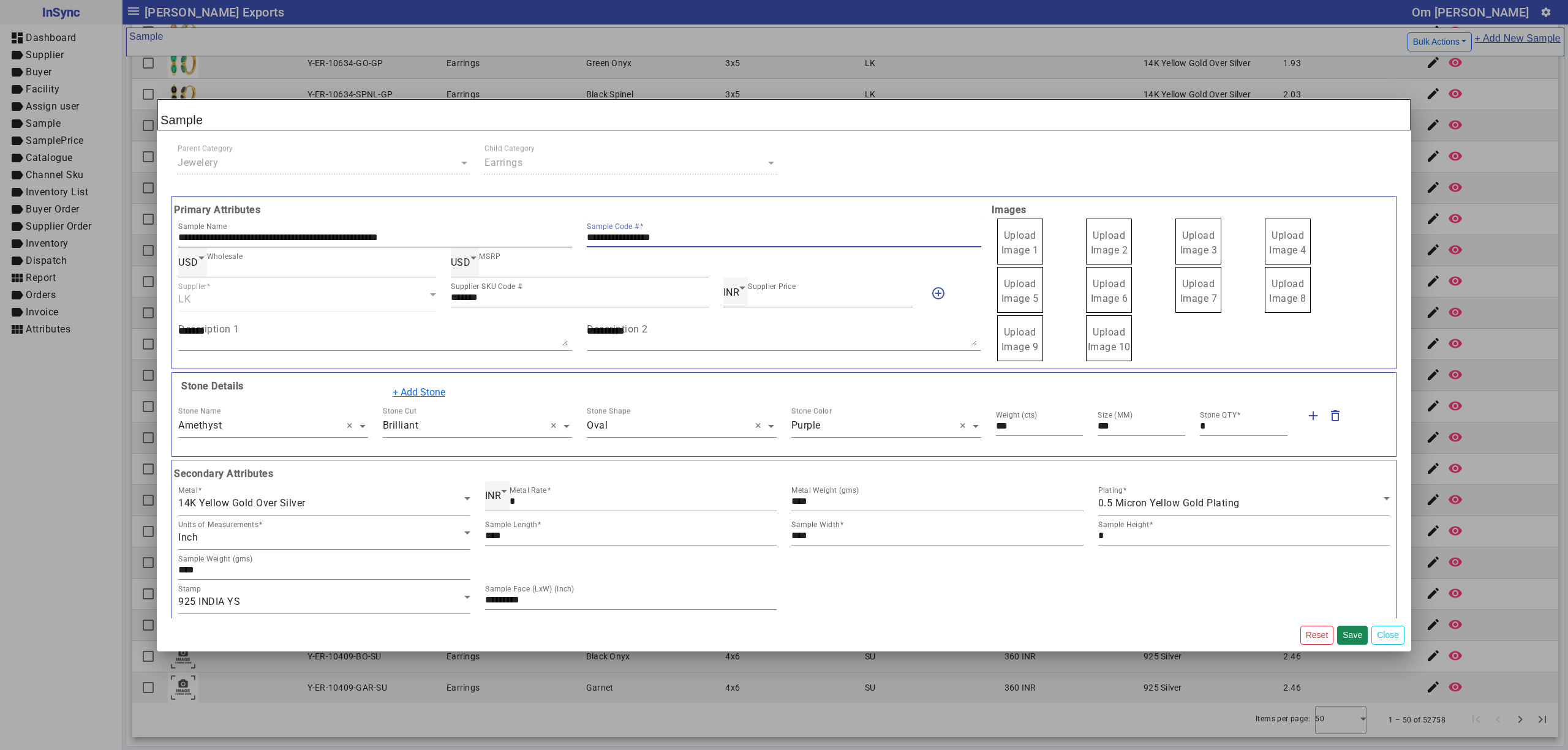
drag, startPoint x: 704, startPoint y: 238, endPoint x: 312, endPoint y: 219, distance: 392.5
click at [312, 219] on div "**********" at bounding box center [579, 232] width 817 height 30
click at [1005, 237] on span "Upload Image 1" at bounding box center [1019, 243] width 37 height 26
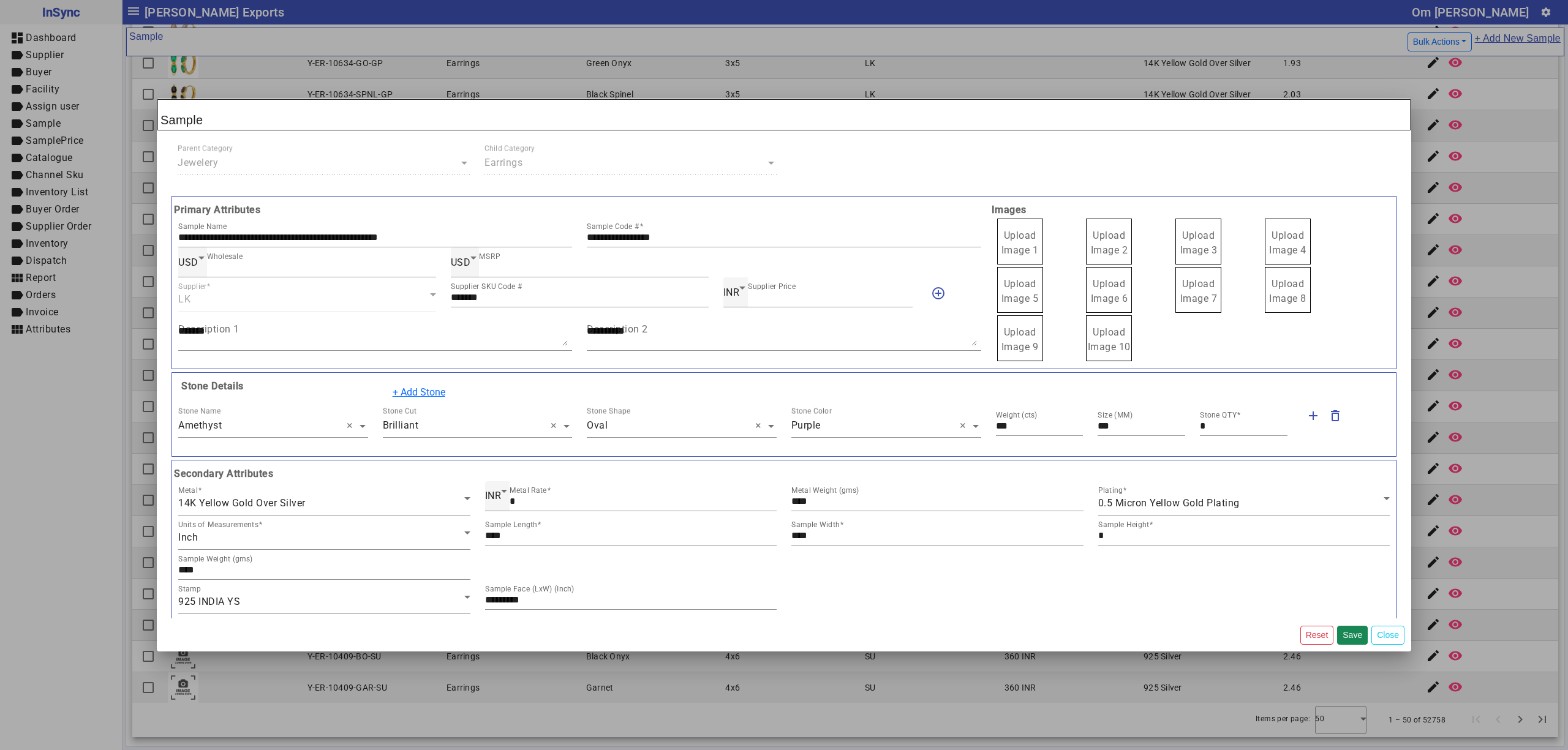
click at [0, 0] on input "Upload Image 1" at bounding box center [0, 0] width 0 height 0
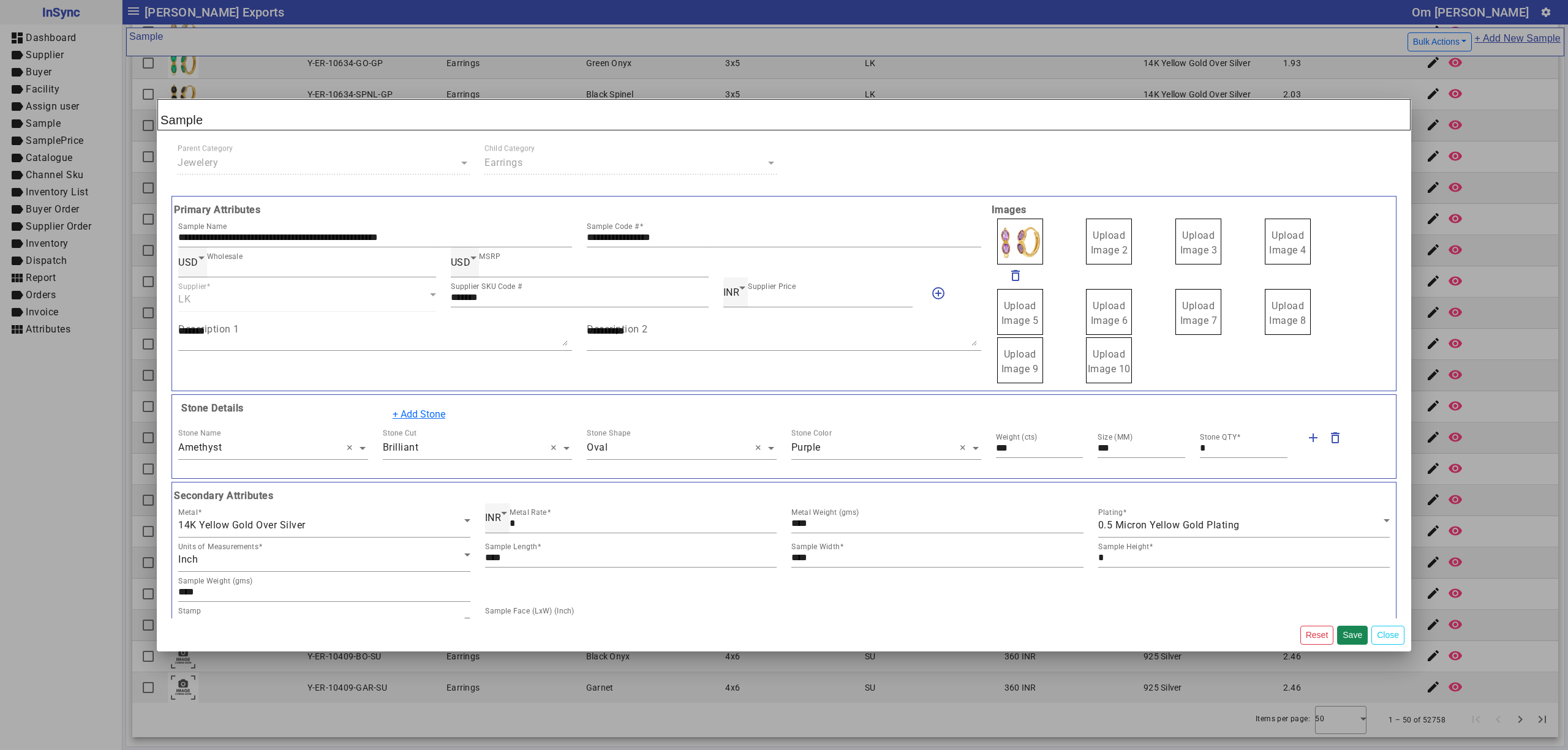
click at [1093, 243] on label "Upload Image 2" at bounding box center [1109, 241] width 46 height 46
click at [0, 0] on input "Upload Image 2" at bounding box center [0, 0] width 0 height 0
click at [1180, 236] on span "Upload Image 3" at bounding box center [1198, 243] width 37 height 26
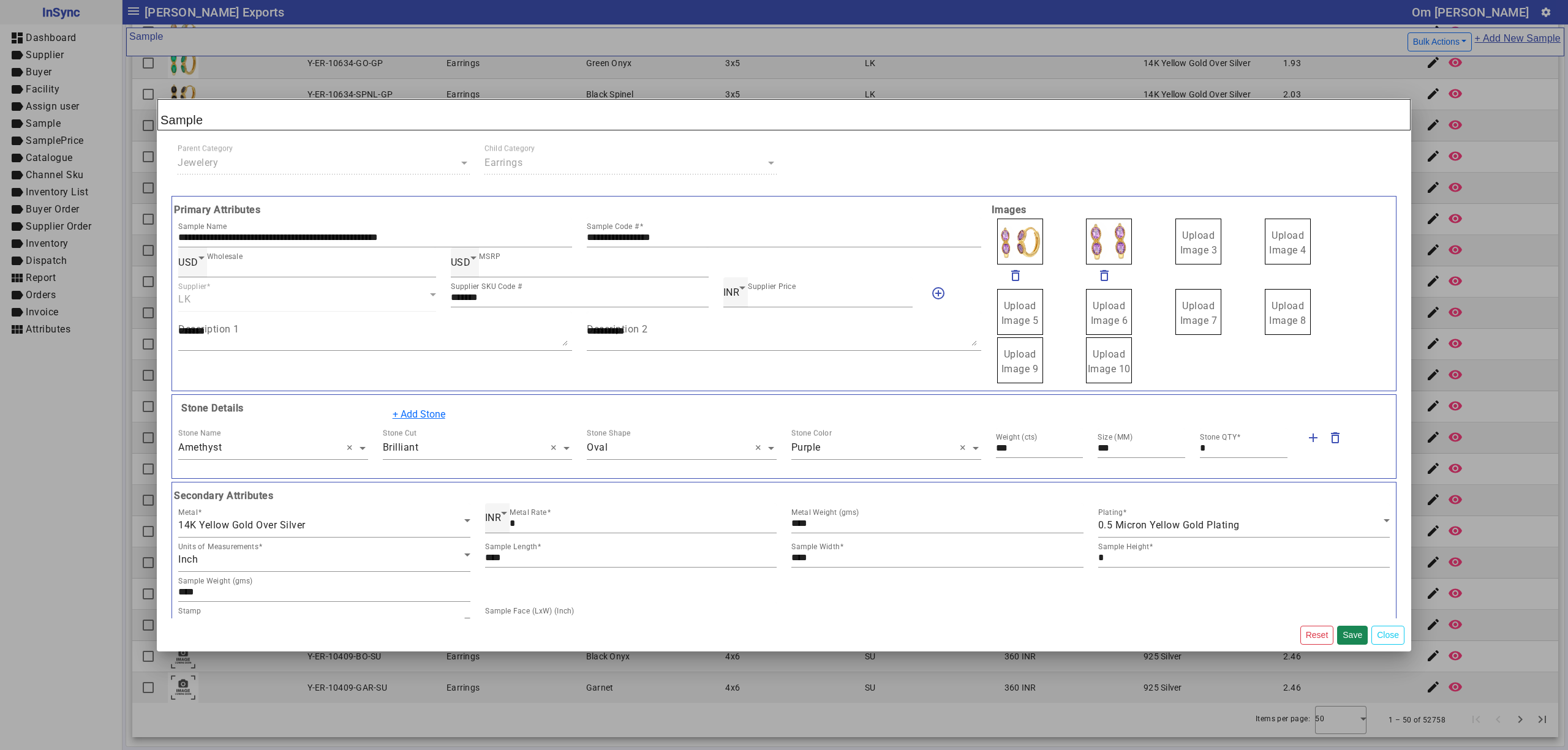
click at [0, 0] on input "Upload Image 3" at bounding box center [0, 0] width 0 height 0
click at [1349, 635] on button "Save" at bounding box center [1351, 635] width 30 height 19
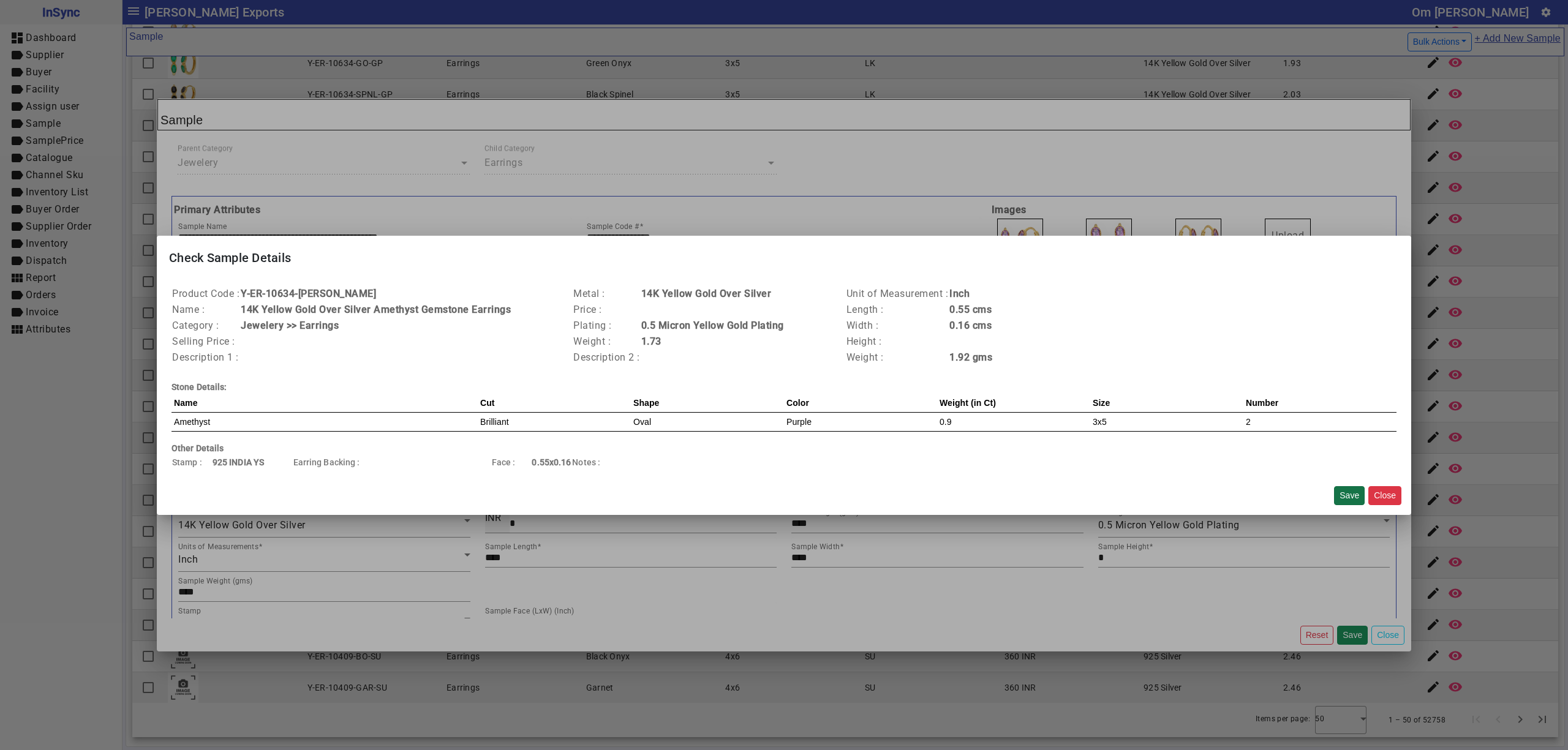
click at [1349, 494] on button "Save" at bounding box center [1349, 495] width 30 height 19
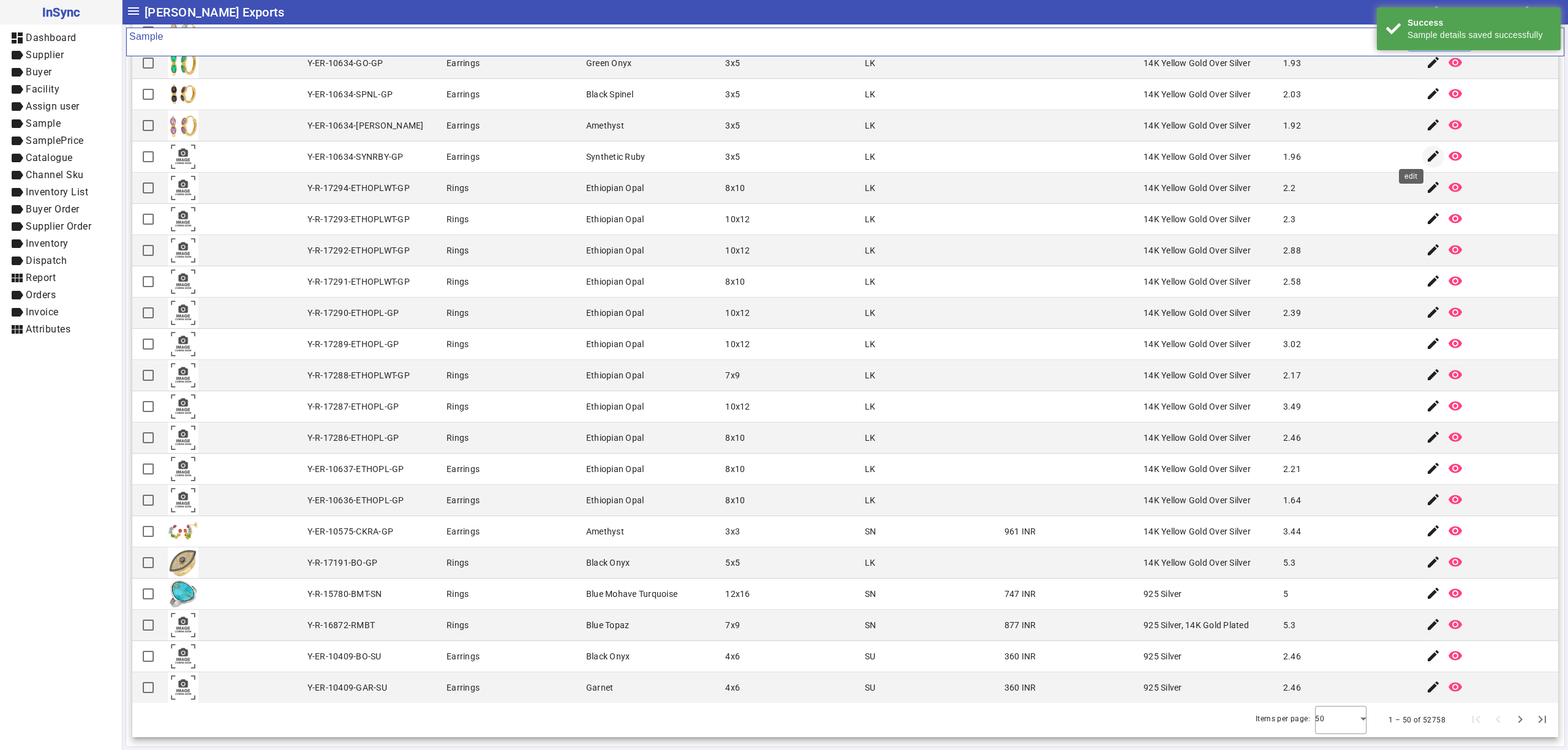
click at [1425, 149] on mat-icon "edit" at bounding box center [1433, 157] width 15 height 15
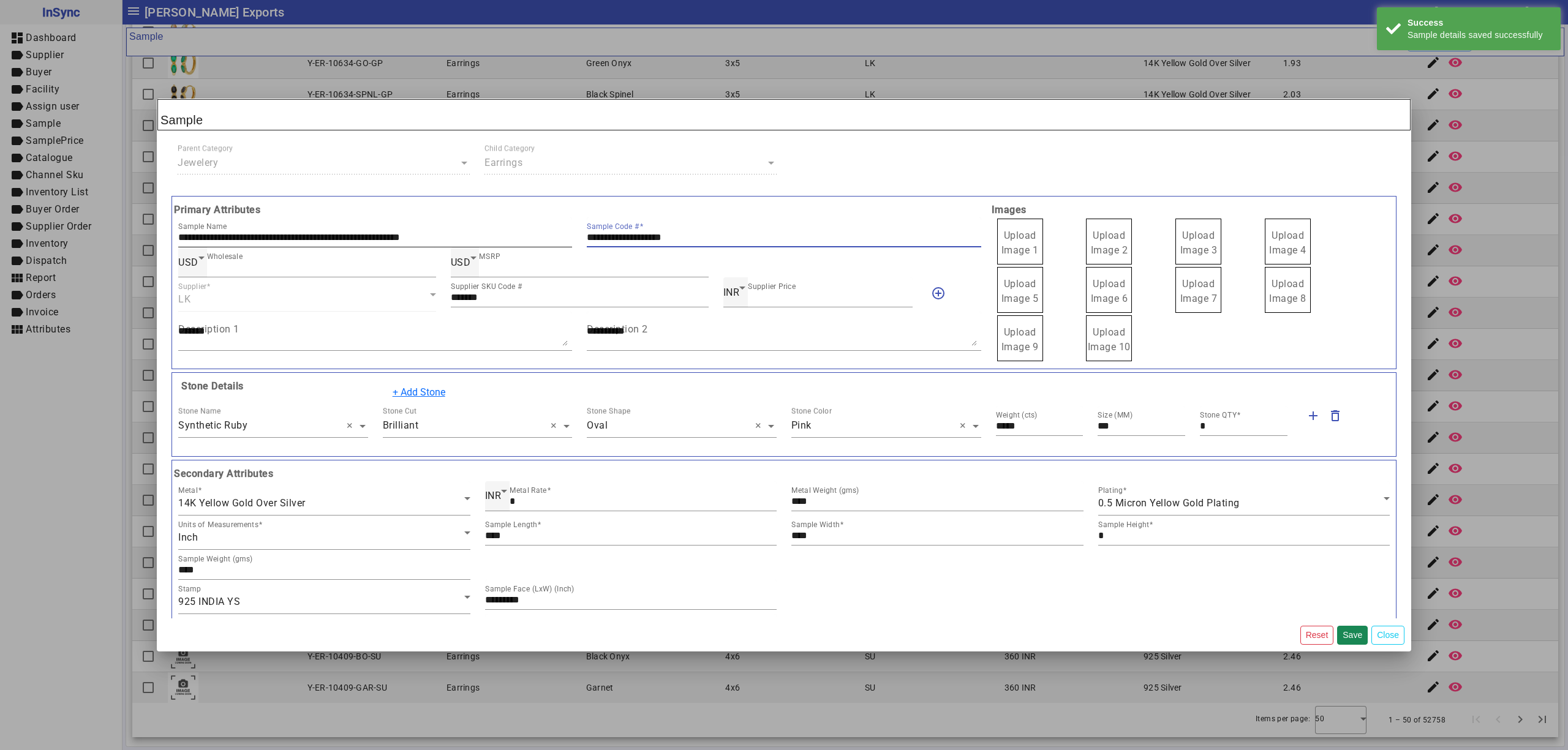
drag, startPoint x: 757, startPoint y: 241, endPoint x: 511, endPoint y: 237, distance: 246.0
click at [511, 239] on div "**********" at bounding box center [579, 232] width 817 height 30
click at [997, 227] on label "Upload Image 1" at bounding box center [1020, 241] width 46 height 46
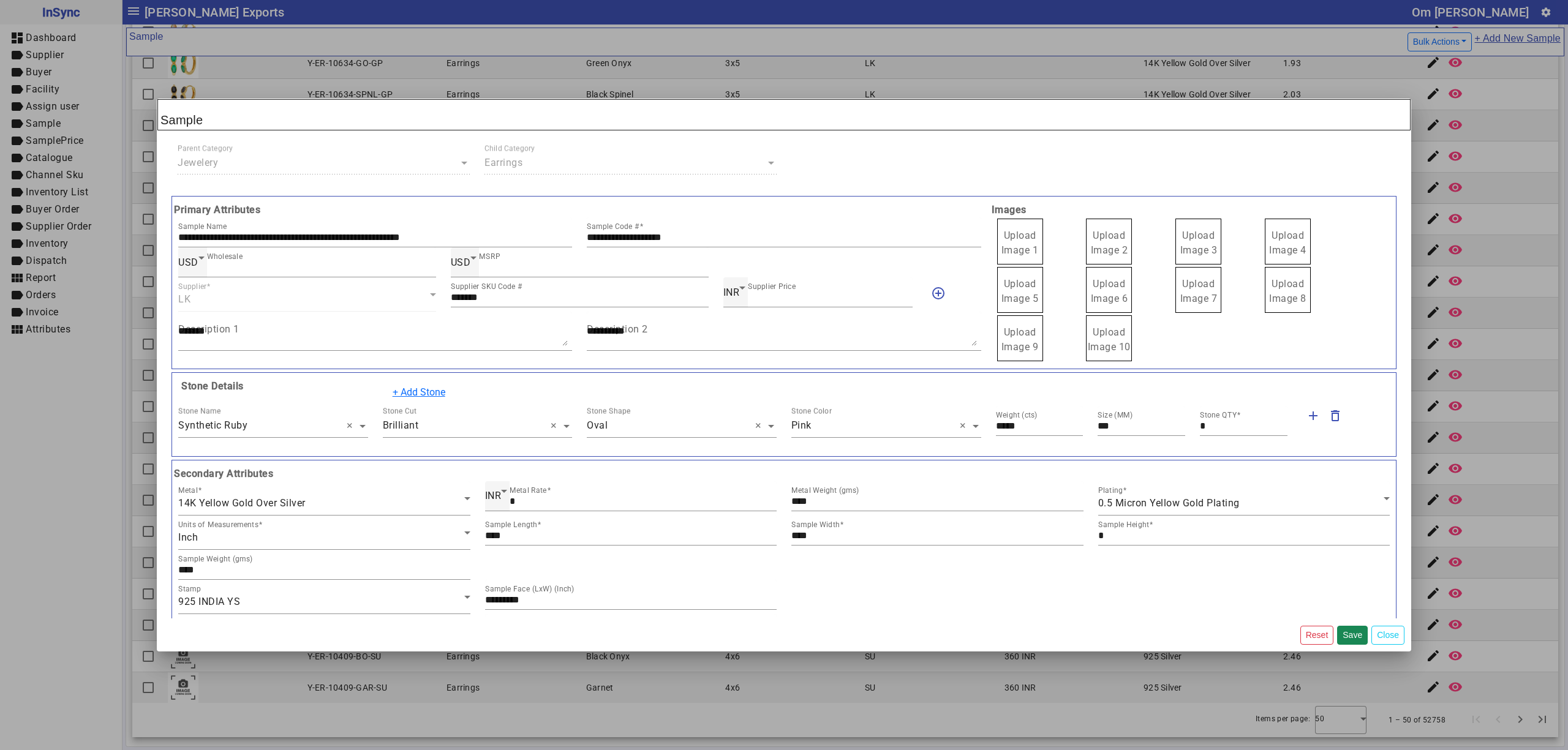
click at [0, 0] on input "Upload Image 1" at bounding box center [0, 0] width 0 height 0
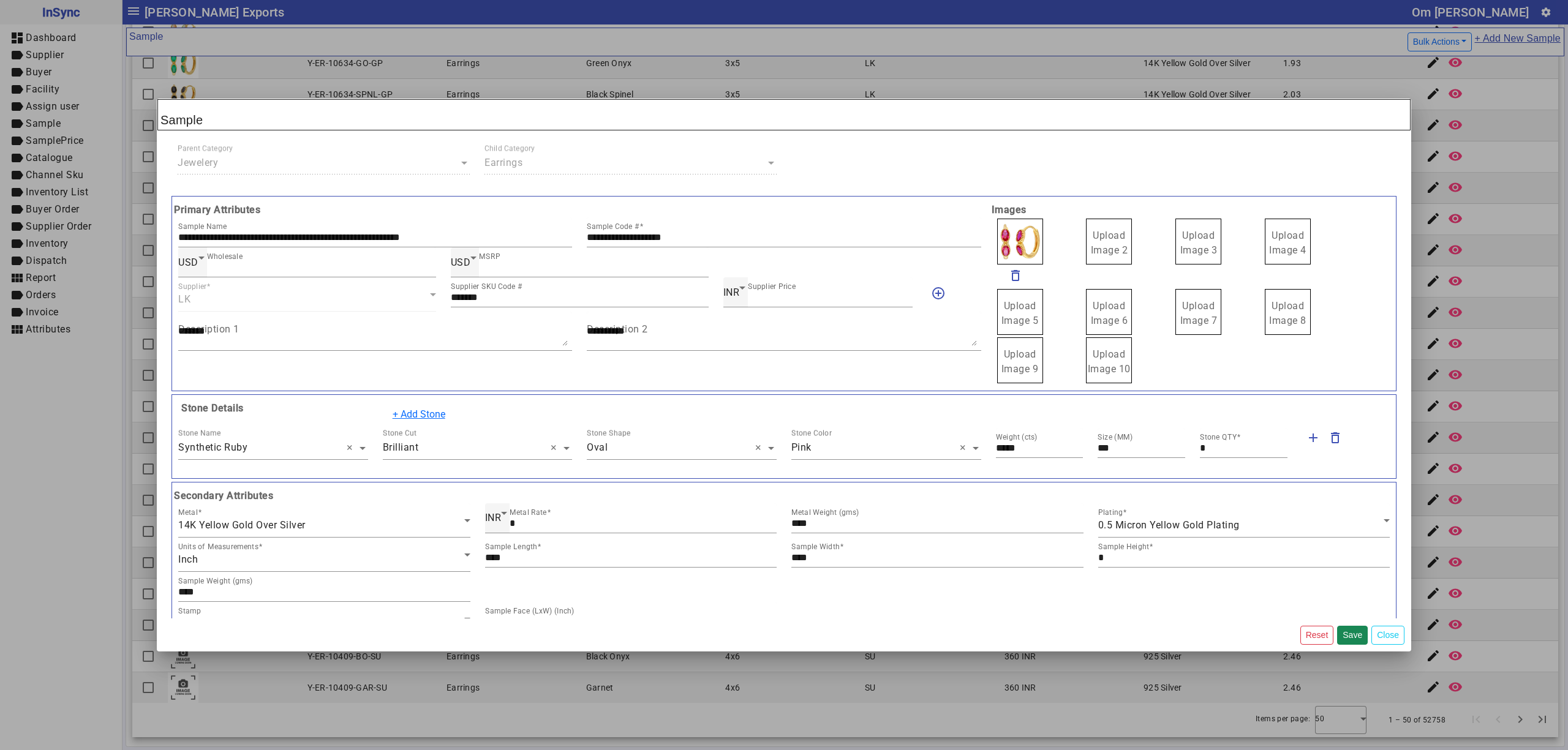
click at [1112, 238] on span "Upload Image 2" at bounding box center [1109, 243] width 37 height 26
click at [0, 0] on input "Upload Image 2" at bounding box center [0, 0] width 0 height 0
click at [1186, 239] on span "Upload Image 3" at bounding box center [1198, 243] width 37 height 26
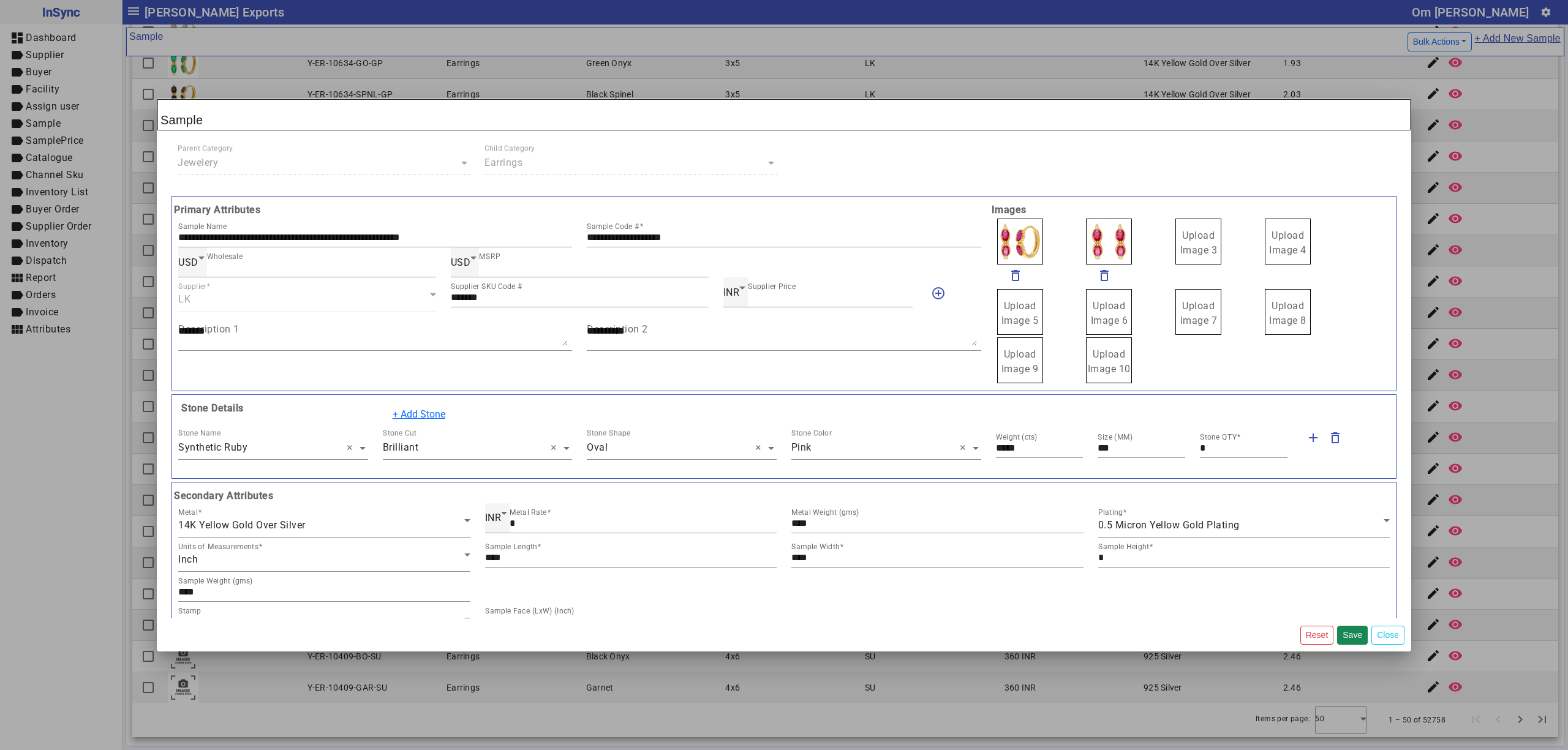
click at [0, 0] on input "Upload Image 3" at bounding box center [0, 0] width 0 height 0
click at [1350, 635] on button "Save" at bounding box center [1351, 635] width 30 height 19
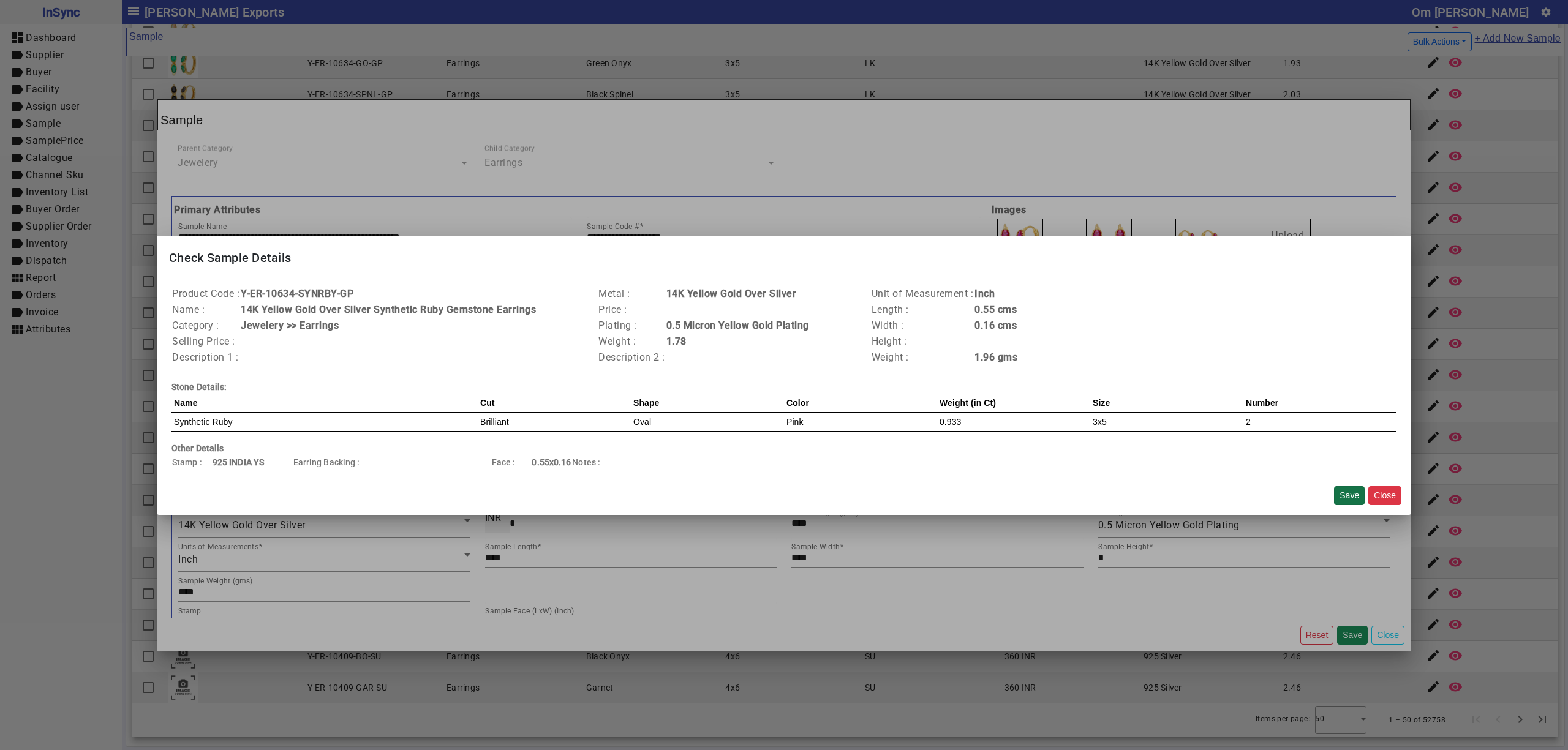
click at [1348, 498] on button "Save" at bounding box center [1349, 495] width 30 height 19
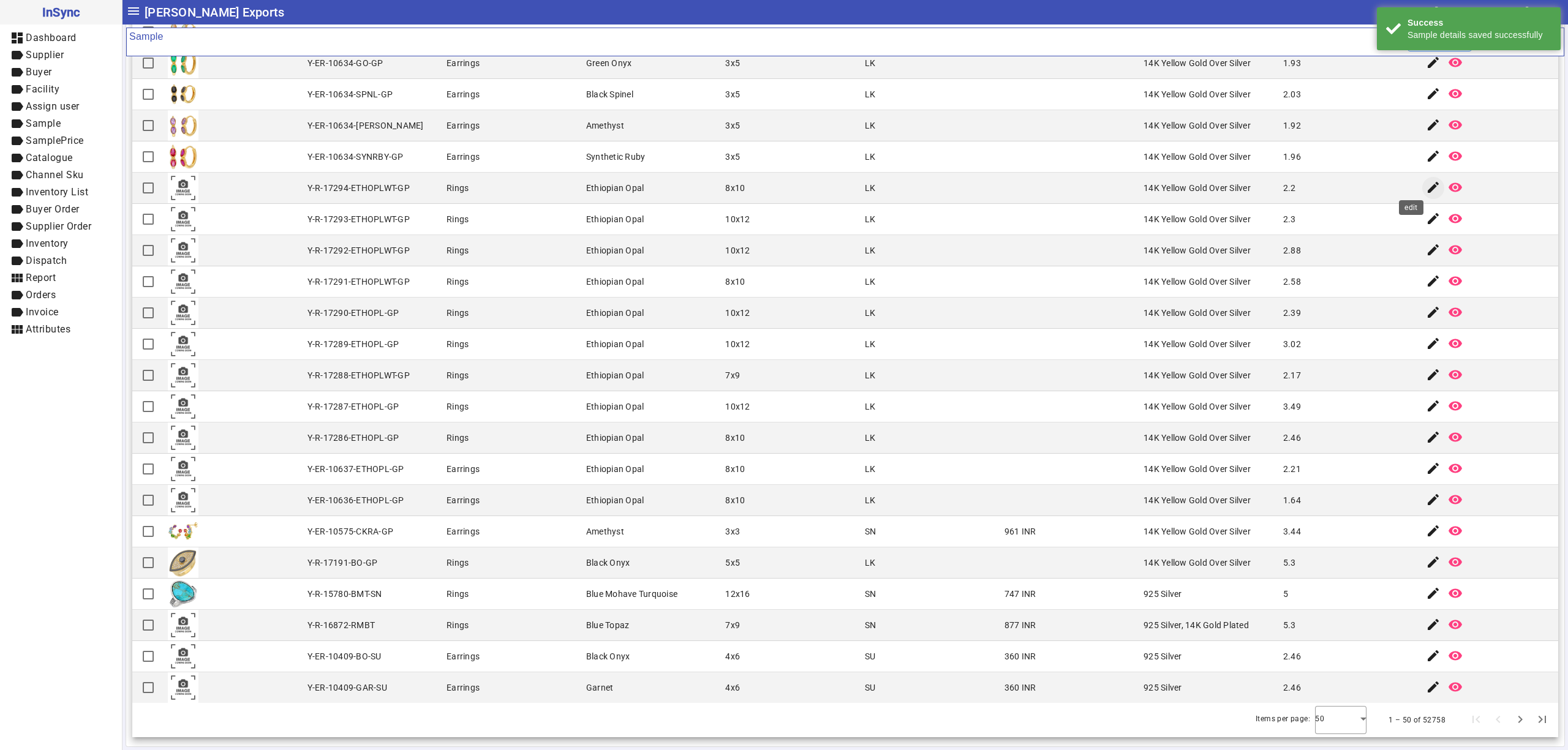
click at [1425, 185] on mat-icon "edit" at bounding box center [1433, 188] width 15 height 15
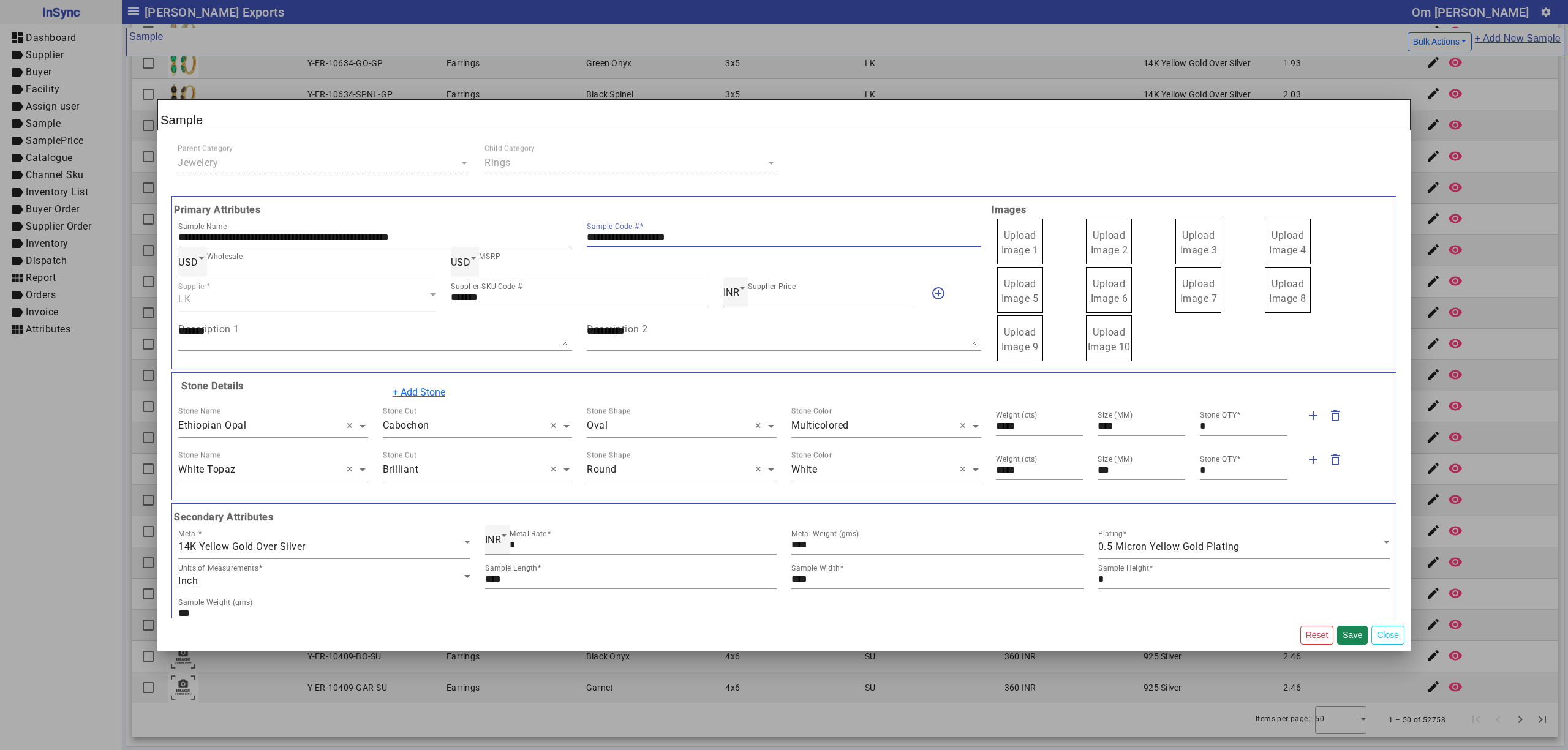
drag, startPoint x: 618, startPoint y: 239, endPoint x: 518, endPoint y: 239, distance: 100.0
click at [518, 239] on div "**********" at bounding box center [579, 232] width 817 height 30
click at [1001, 241] on span "Upload Image 1" at bounding box center [1019, 243] width 37 height 26
click at [0, 0] on input "Upload Image 1" at bounding box center [0, 0] width 0 height 0
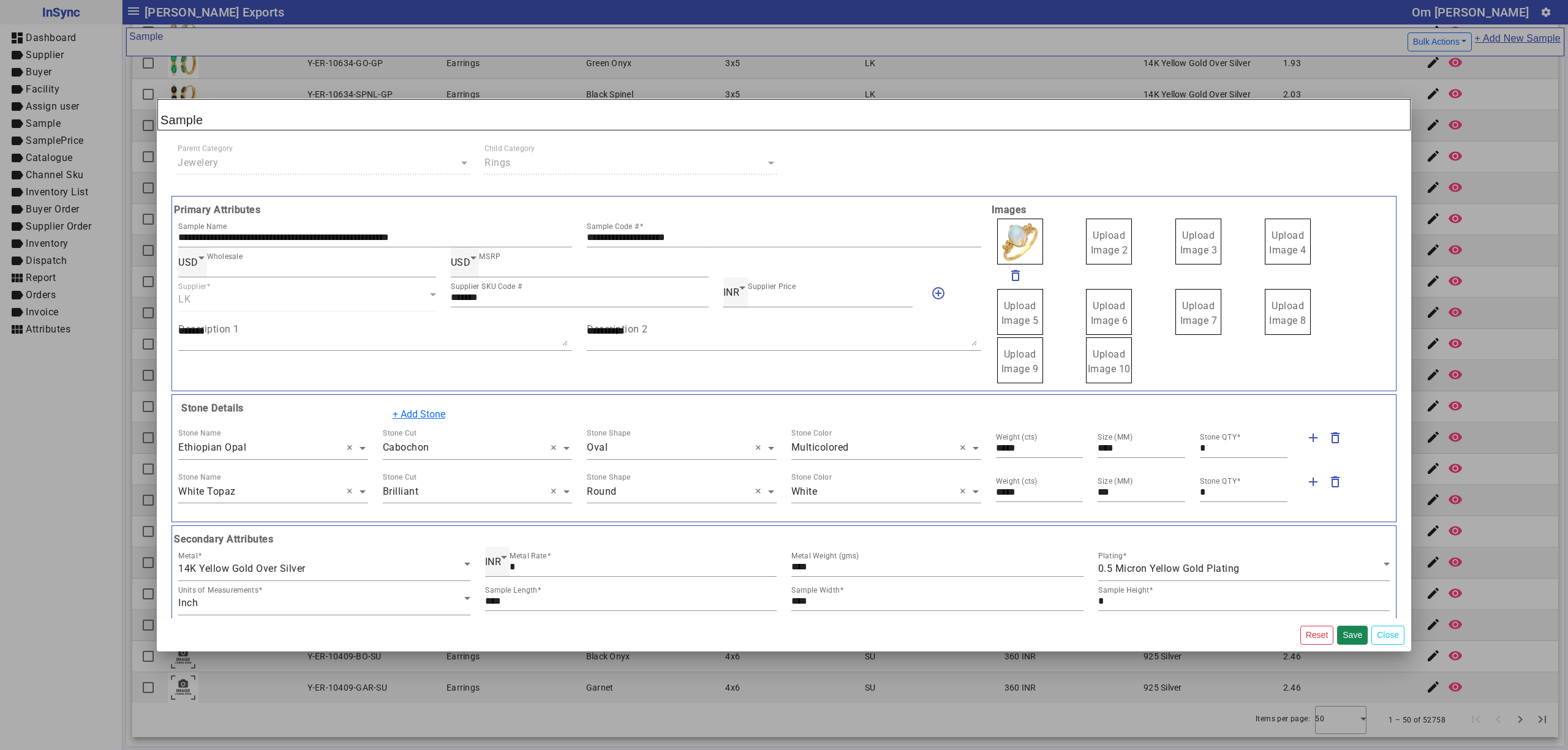
click at [1101, 239] on span "Upload Image 2" at bounding box center [1109, 243] width 37 height 26
click at [0, 0] on input "Upload Image 2" at bounding box center [0, 0] width 0 height 0
click at [1196, 240] on span "Upload Image 3" at bounding box center [1198, 243] width 37 height 26
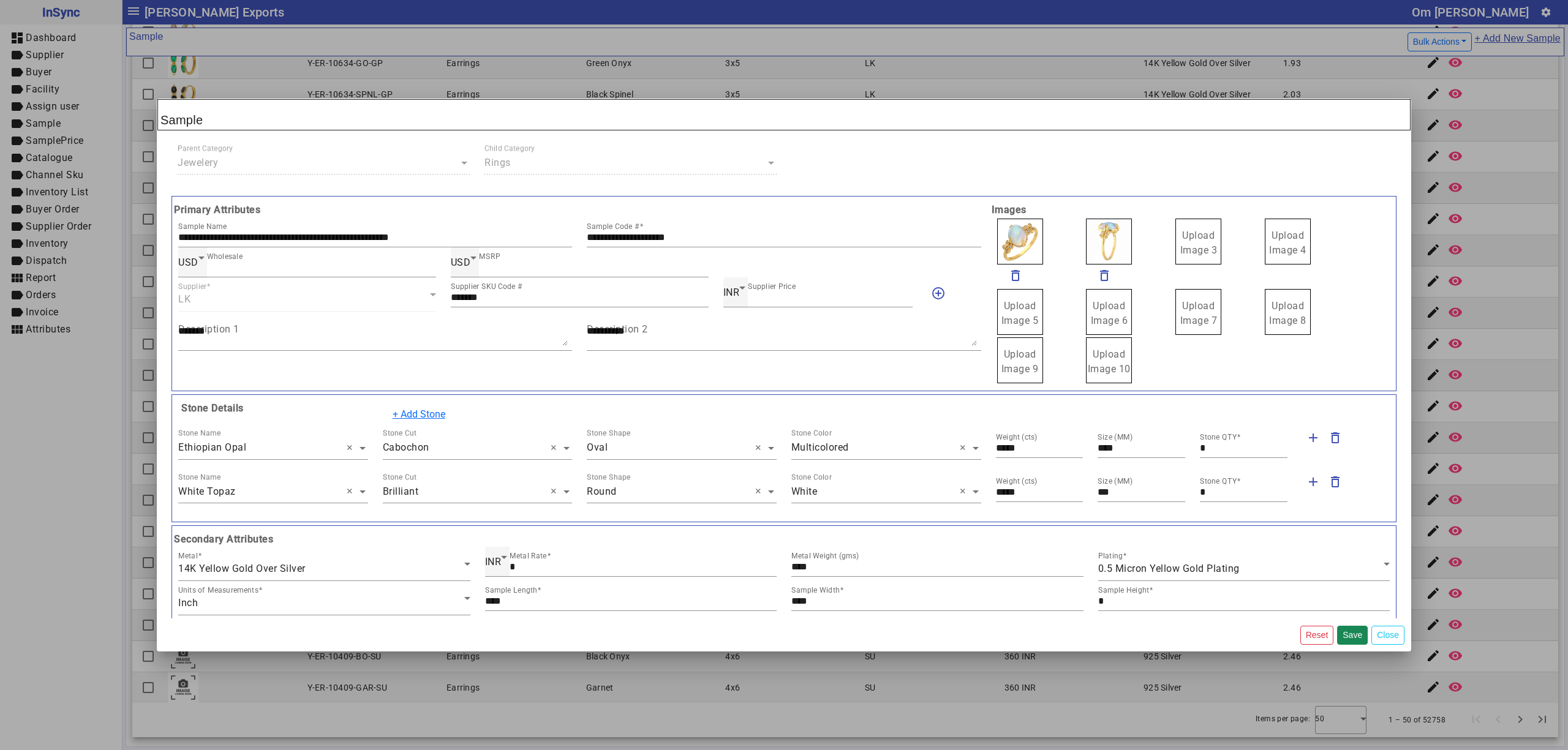
click at [0, 0] on input "Upload Image 3" at bounding box center [0, 0] width 0 height 0
click at [1263, 230] on div "Upload Image 4" at bounding box center [1313, 241] width 99 height 49
click at [1275, 238] on span "Upload Image 4" at bounding box center [1287, 243] width 37 height 26
click at [0, 0] on input "Upload Image 4" at bounding box center [0, 0] width 0 height 0
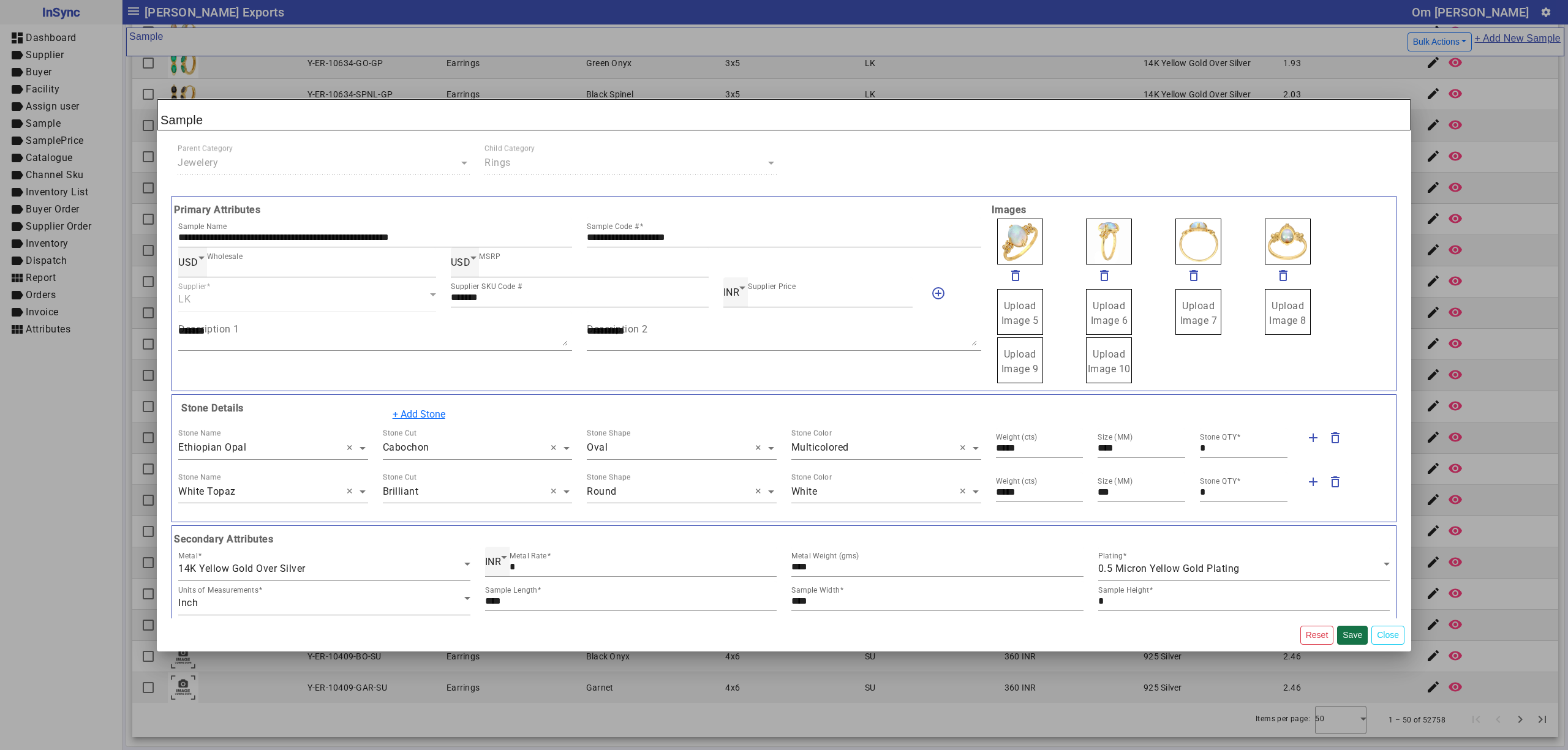
click at [1352, 632] on button "Save" at bounding box center [1351, 635] width 30 height 19
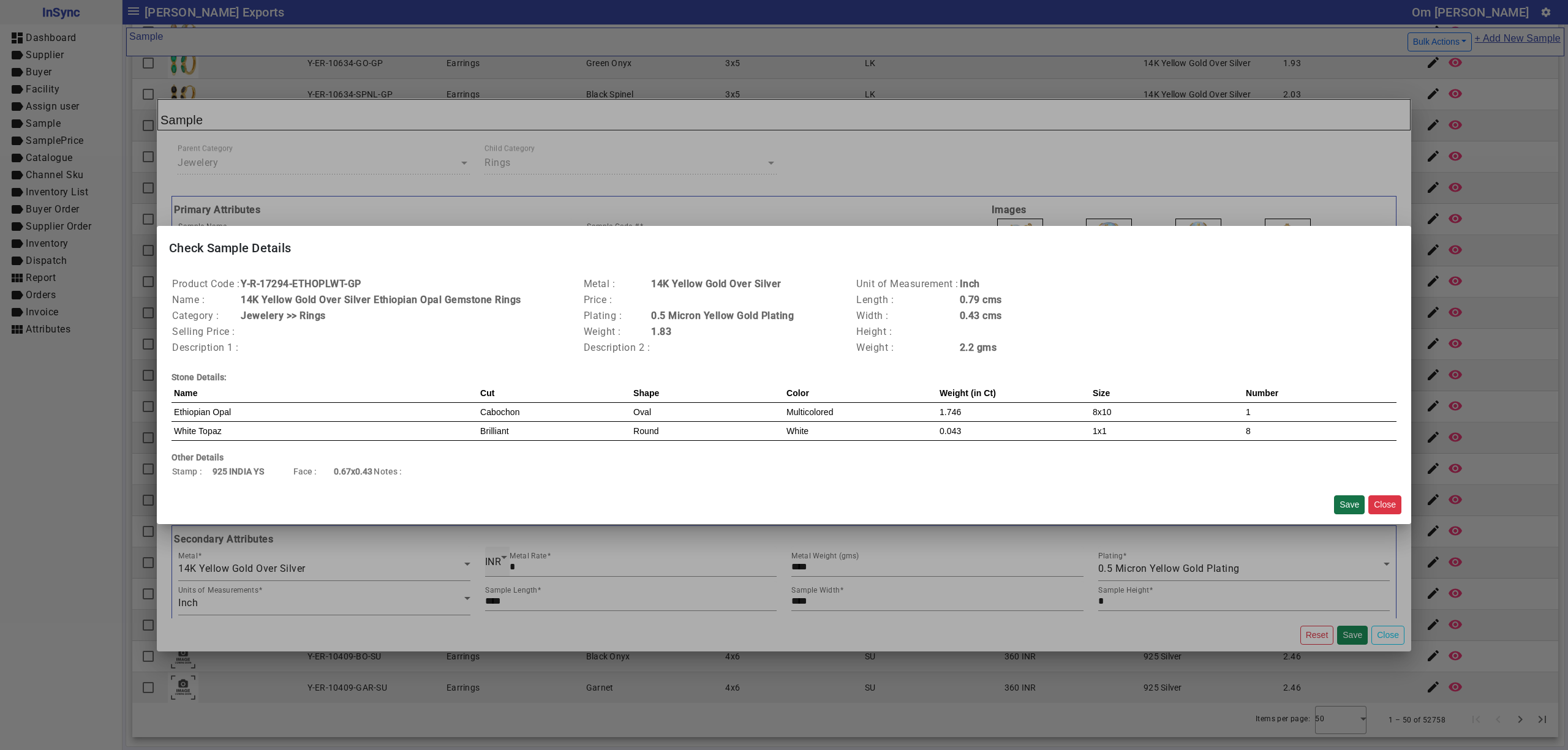
click at [1342, 501] on button "Save" at bounding box center [1349, 504] width 30 height 19
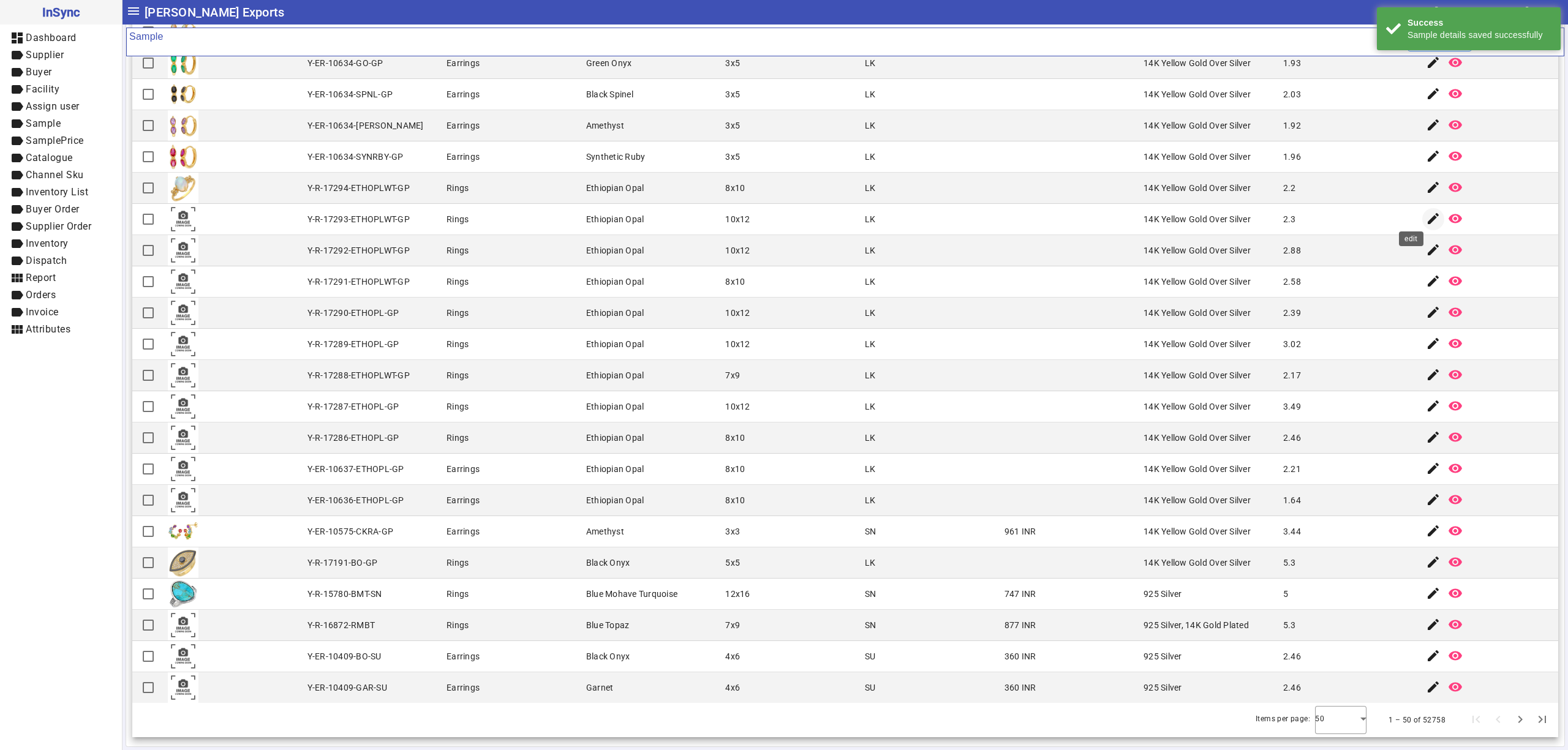
click at [1425, 221] on mat-icon "edit" at bounding box center [1433, 218] width 15 height 15
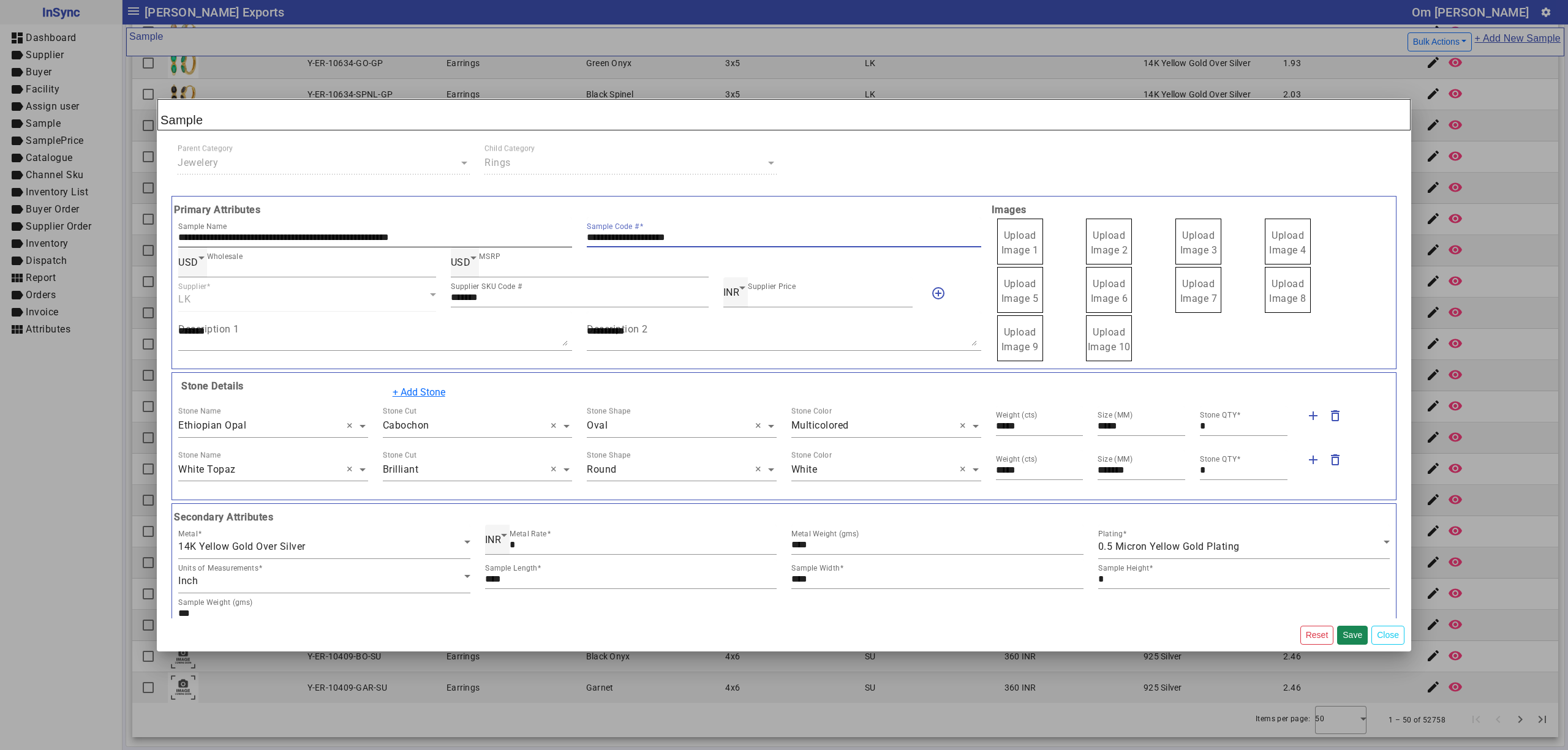
drag, startPoint x: 737, startPoint y: 233, endPoint x: 559, endPoint y: 244, distance: 178.3
click at [559, 244] on div "**********" at bounding box center [579, 232] width 817 height 30
click at [1013, 237] on span "Upload Image 1" at bounding box center [1019, 243] width 37 height 26
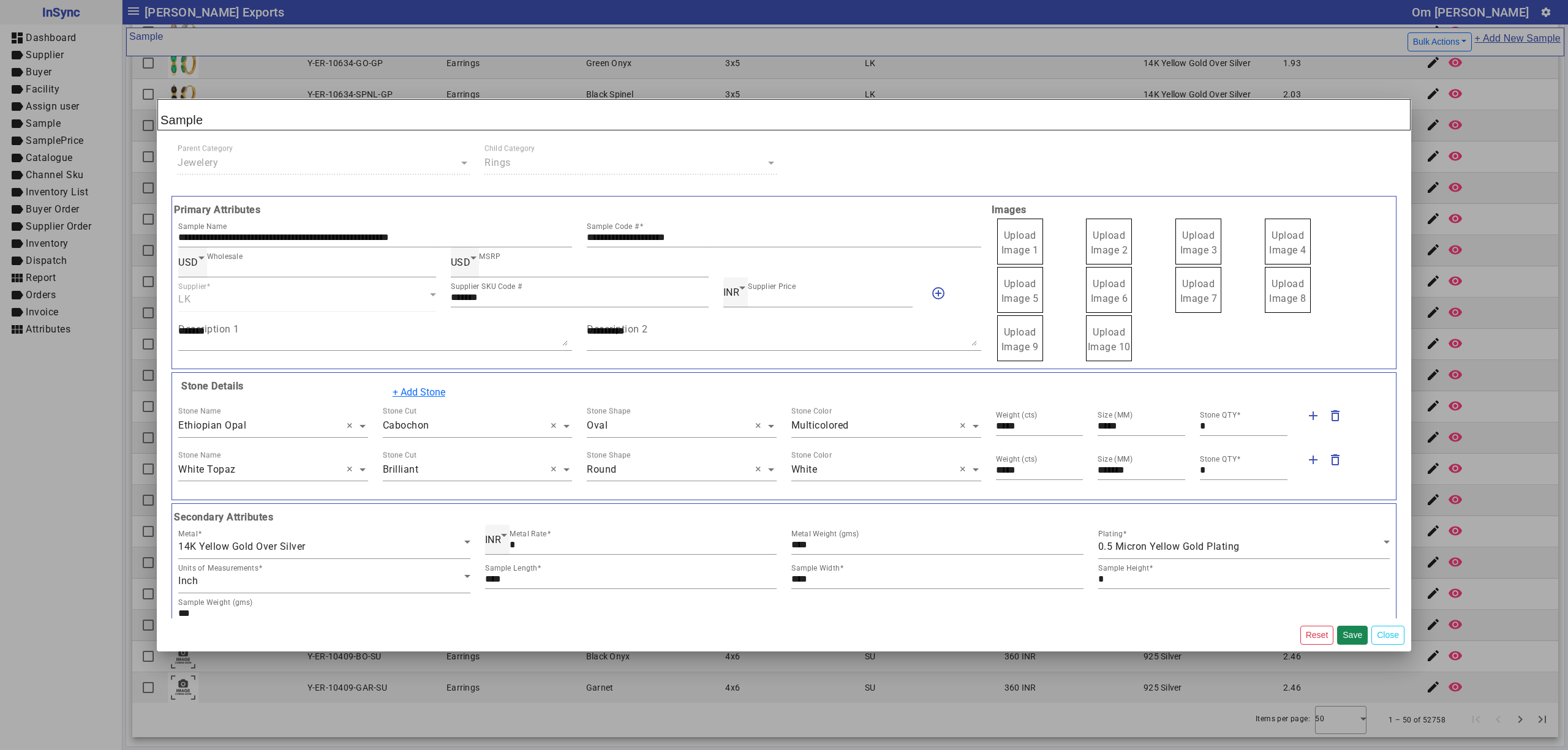
click at [0, 0] on input "Upload Image 1" at bounding box center [0, 0] width 0 height 0
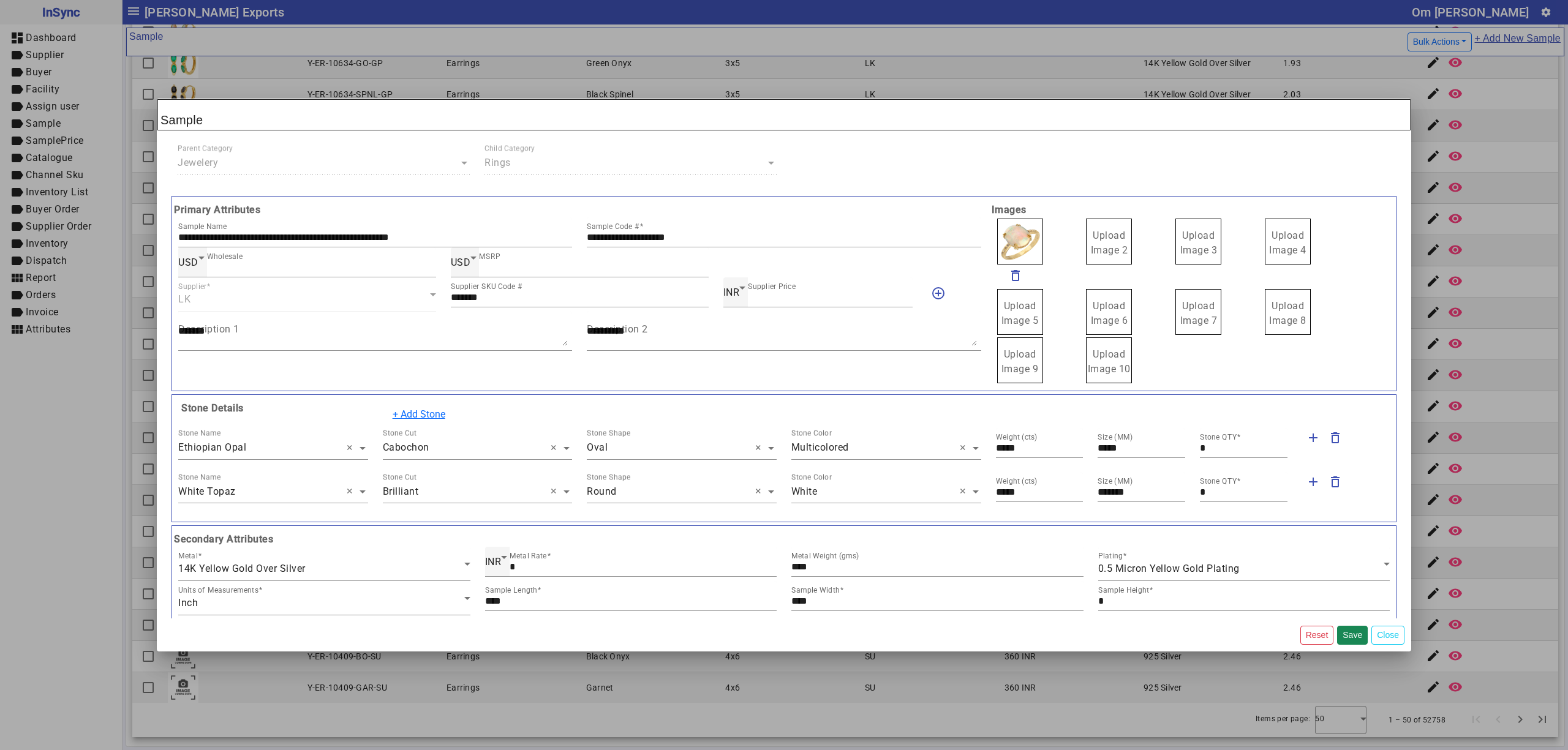
click at [1108, 238] on span "Upload Image 2" at bounding box center [1109, 243] width 37 height 26
click at [0, 0] on input "Upload Image 2" at bounding box center [0, 0] width 0 height 0
click at [1187, 241] on span "Upload Image 3" at bounding box center [1198, 243] width 37 height 26
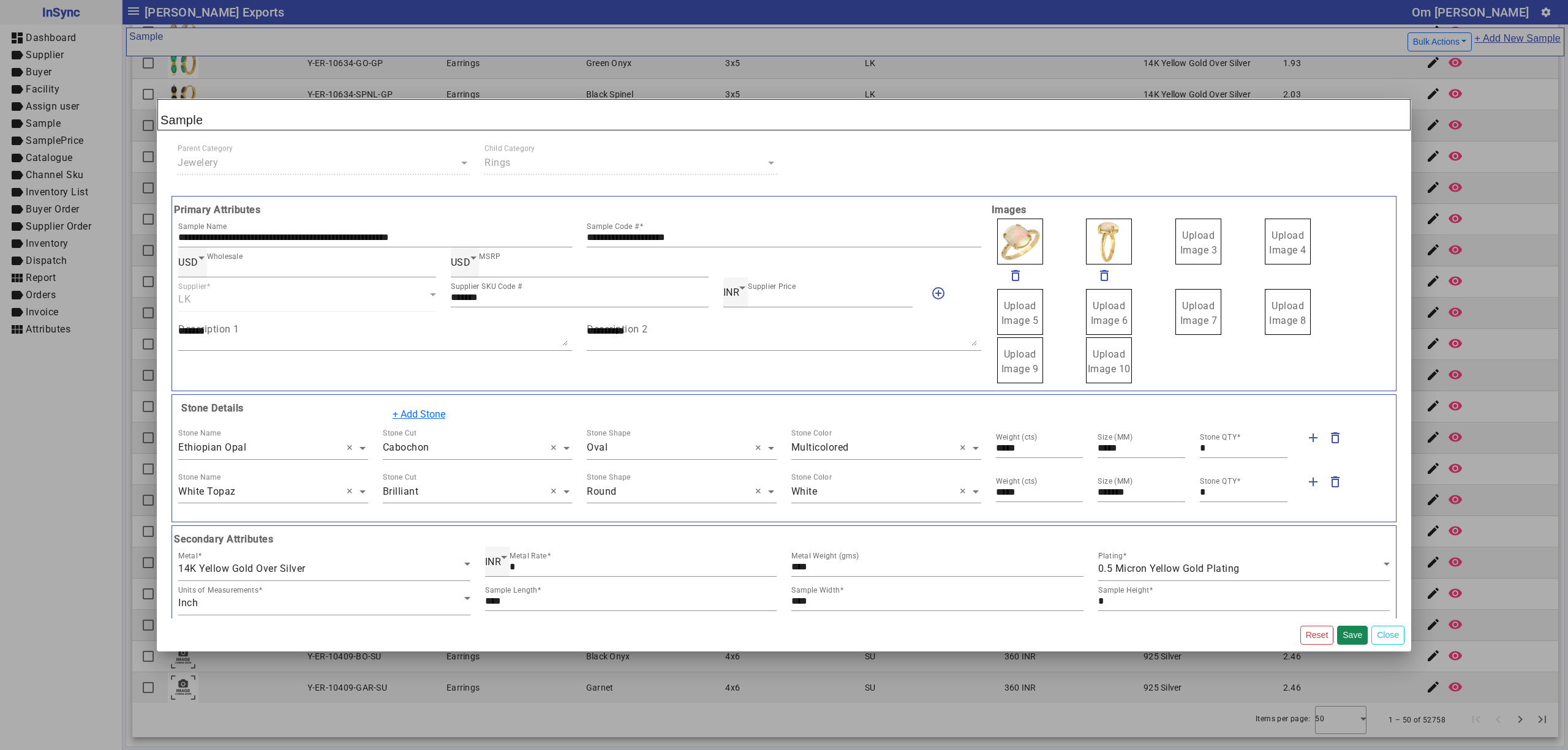
click at [0, 0] on input "Upload Image 3" at bounding box center [0, 0] width 0 height 0
click at [1276, 245] on span "Upload Image 4" at bounding box center [1287, 243] width 37 height 26
click at [0, 0] on input "Upload Image 4" at bounding box center [0, 0] width 0 height 0
click at [1353, 631] on button "Save" at bounding box center [1351, 635] width 30 height 19
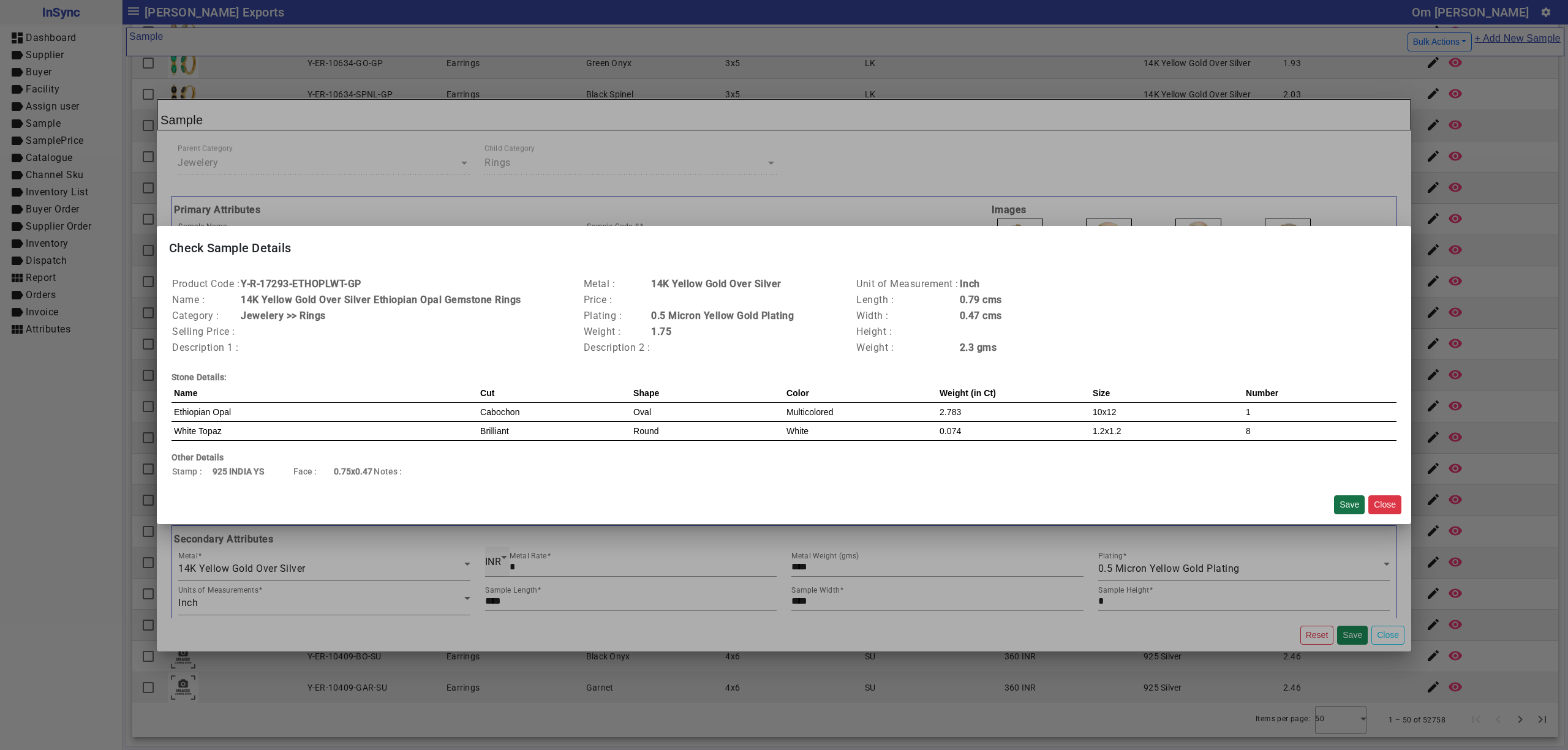
click at [1355, 504] on button "Save" at bounding box center [1349, 504] width 30 height 19
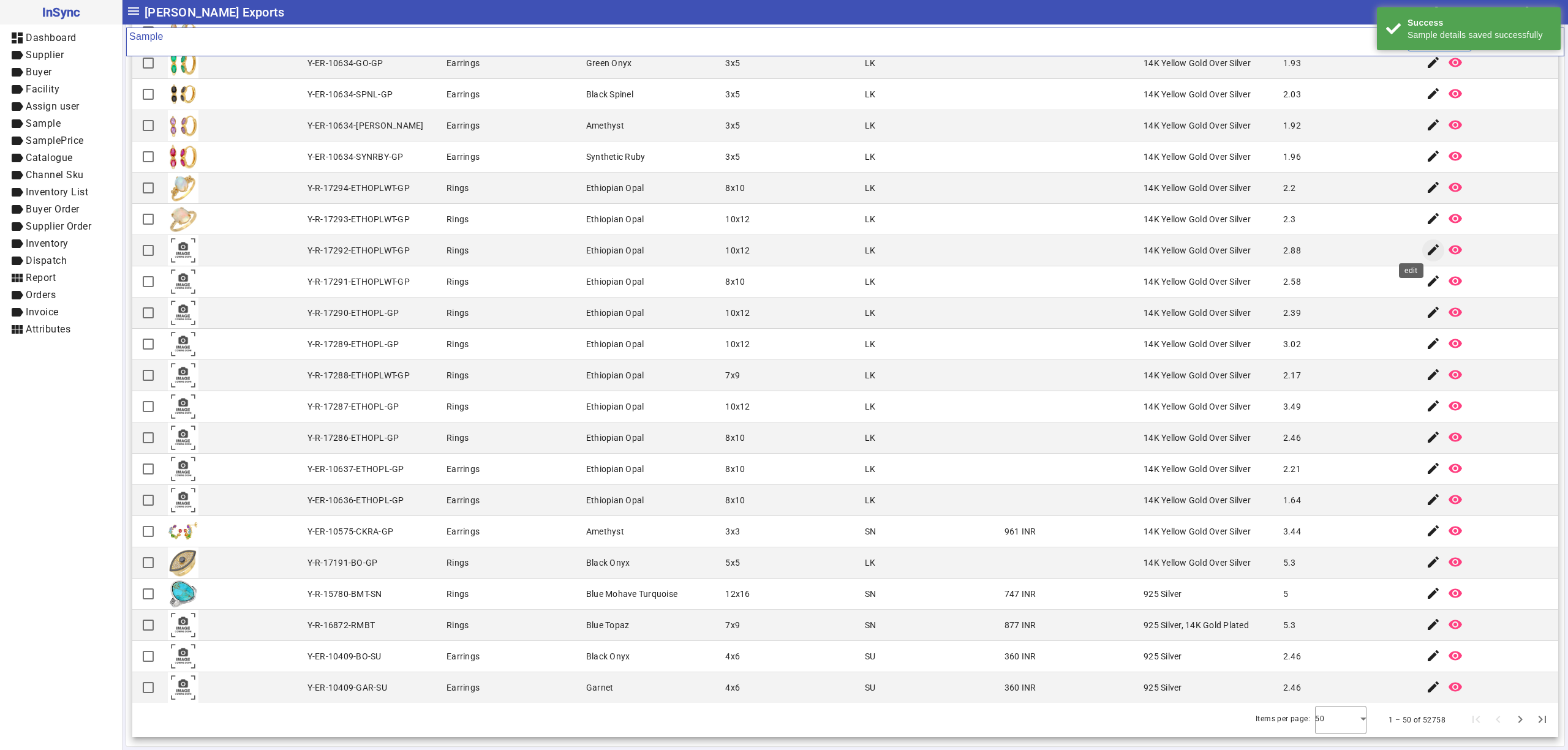
click at [1425, 245] on mat-icon "edit" at bounding box center [1433, 250] width 15 height 15
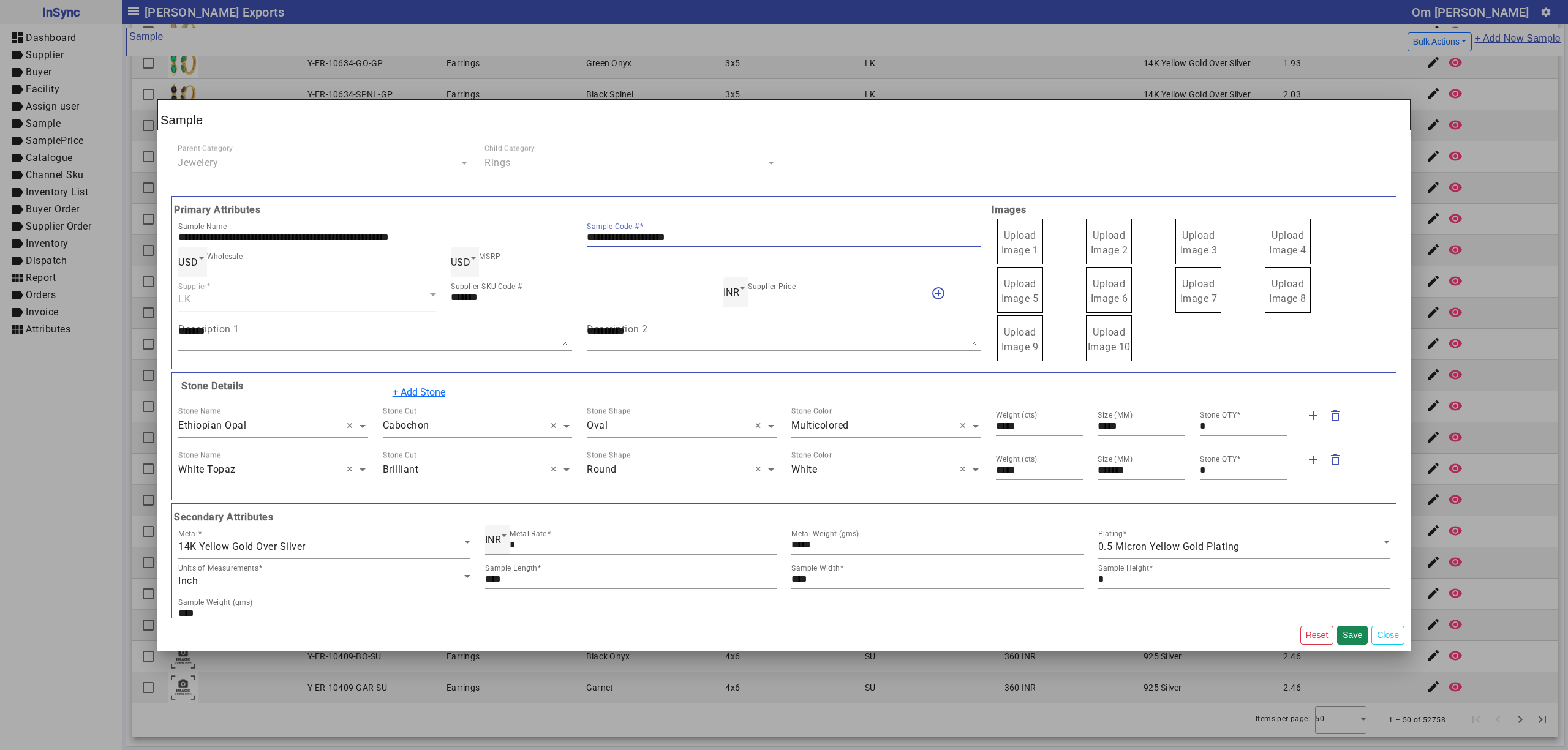
drag, startPoint x: 742, startPoint y: 238, endPoint x: 551, endPoint y: 238, distance: 191.0
click at [566, 238] on div "**********" at bounding box center [579, 232] width 817 height 30
click at [1005, 251] on span "Upload Image 1" at bounding box center [1019, 243] width 37 height 26
click at [0, 0] on input "Upload Image 1" at bounding box center [0, 0] width 0 height 0
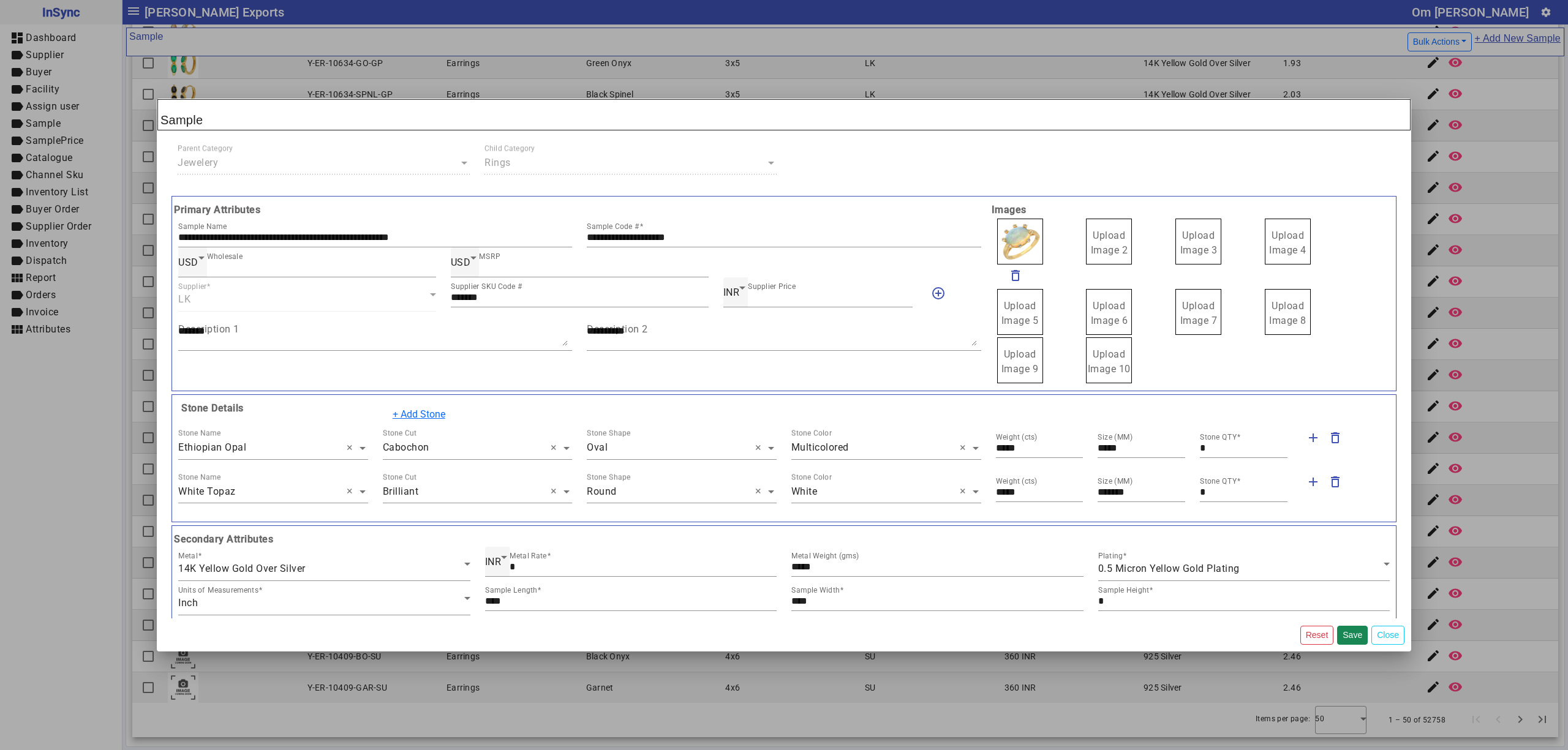
click at [1103, 241] on span "Upload Image 2" at bounding box center [1109, 243] width 37 height 26
click at [0, 0] on input "Upload Image 2" at bounding box center [0, 0] width 0 height 0
click at [1180, 239] on span "Upload Image 3" at bounding box center [1198, 243] width 37 height 26
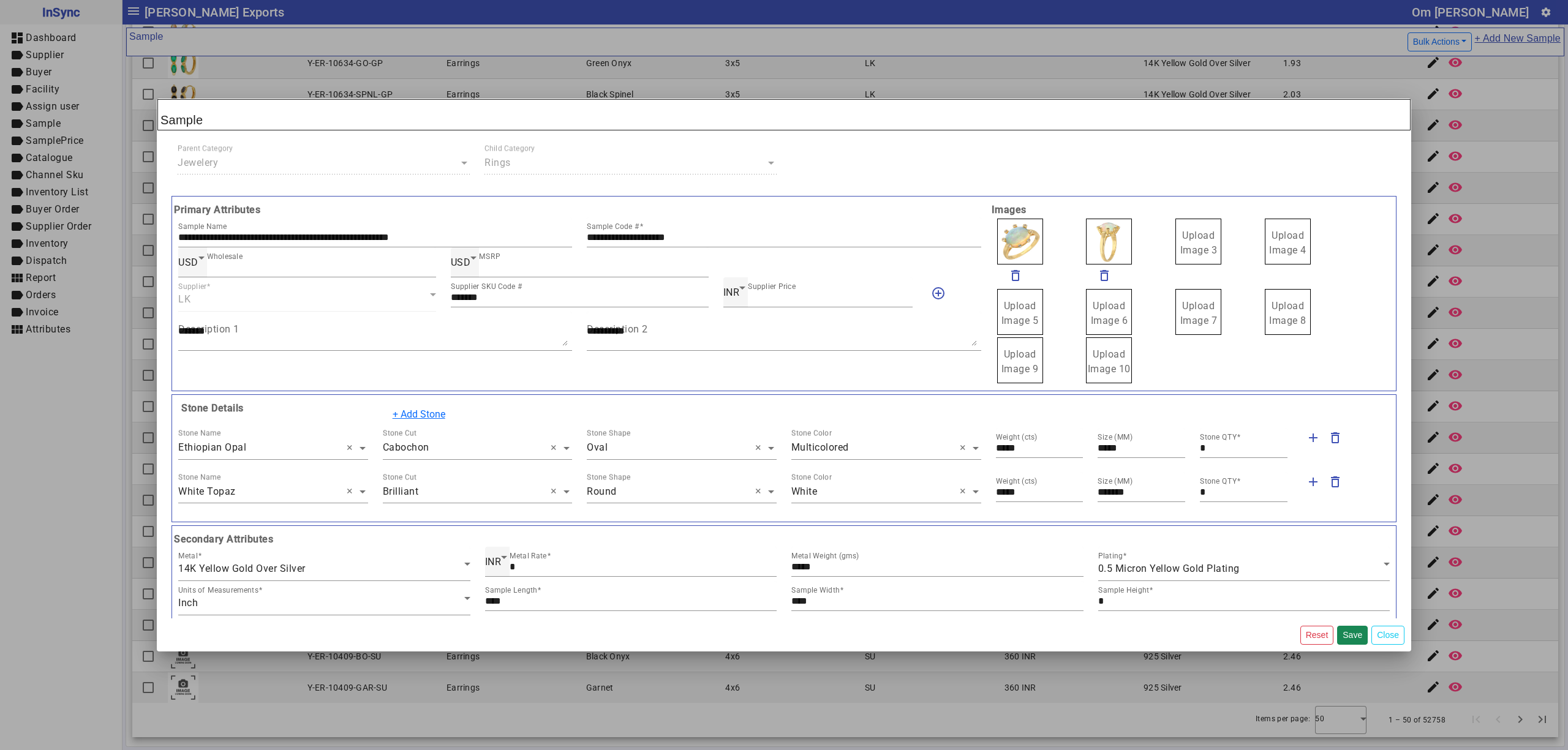
click at [0, 0] on input "Upload Image 3" at bounding box center [0, 0] width 0 height 0
click at [1290, 238] on span "Upload Image 4" at bounding box center [1287, 243] width 37 height 26
click at [0, 0] on input "Upload Image 4" at bounding box center [0, 0] width 0 height 0
click at [1355, 637] on button "Save" at bounding box center [1351, 635] width 30 height 19
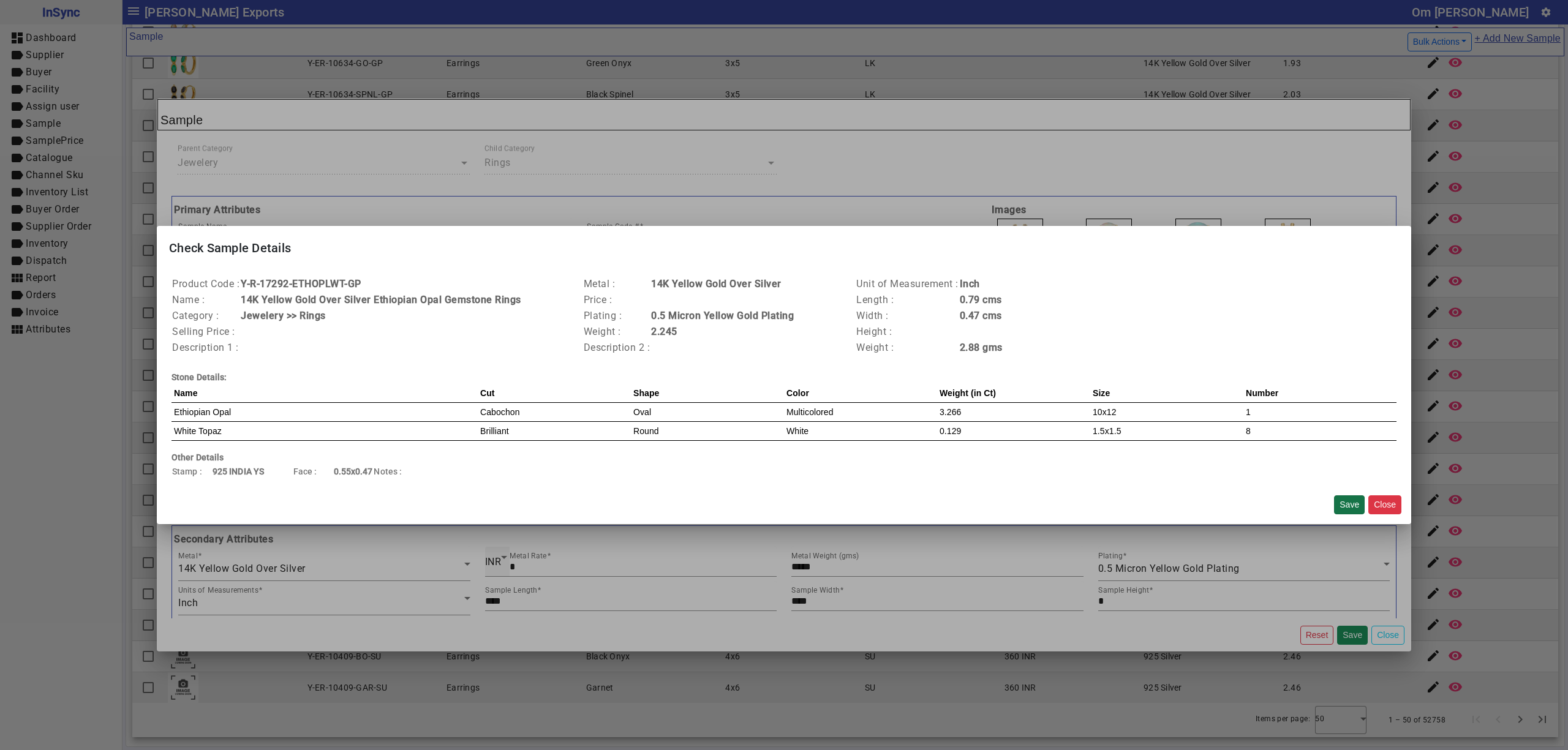
click at [1357, 503] on button "Save" at bounding box center [1349, 504] width 30 height 19
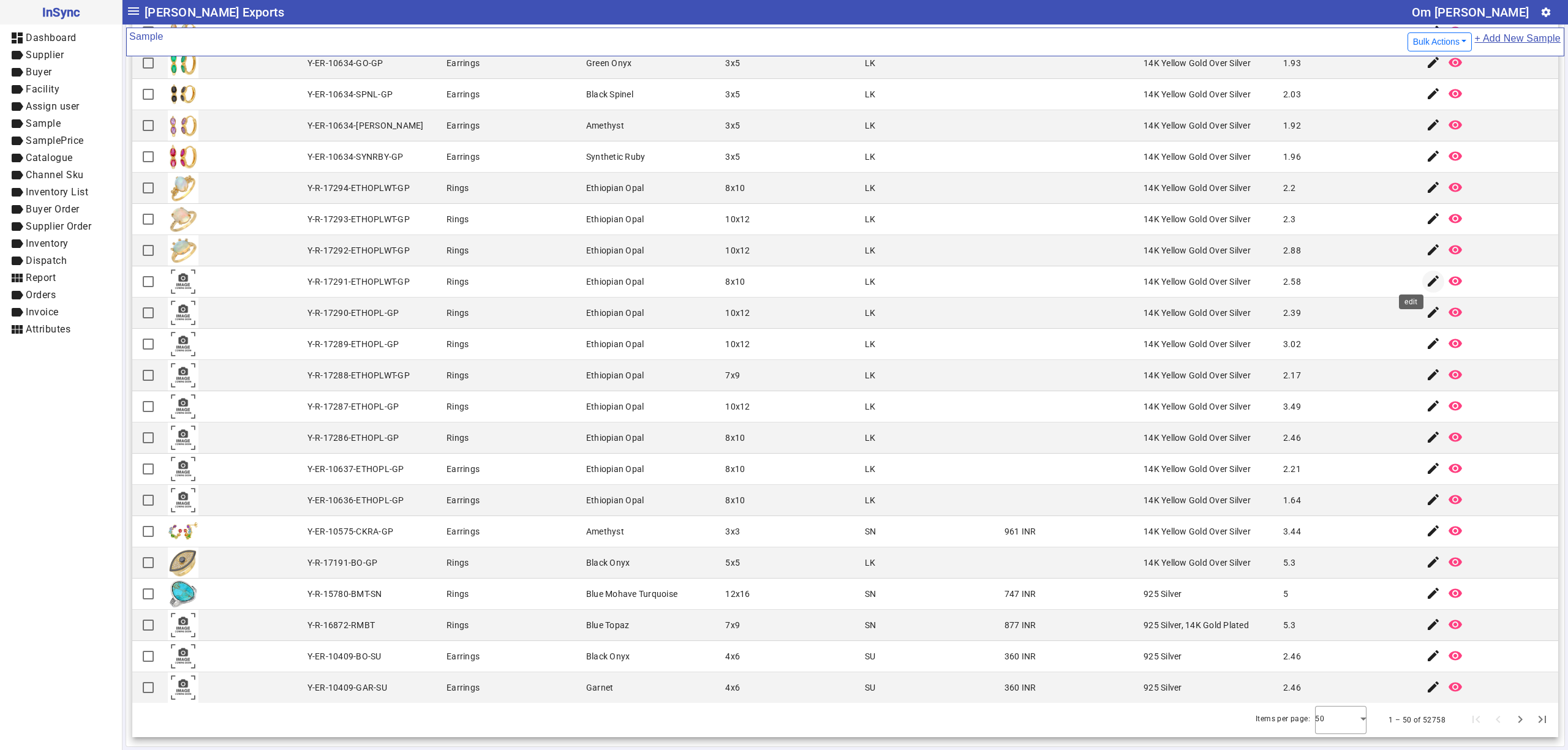
click at [1425, 278] on mat-icon "edit" at bounding box center [1433, 281] width 15 height 15
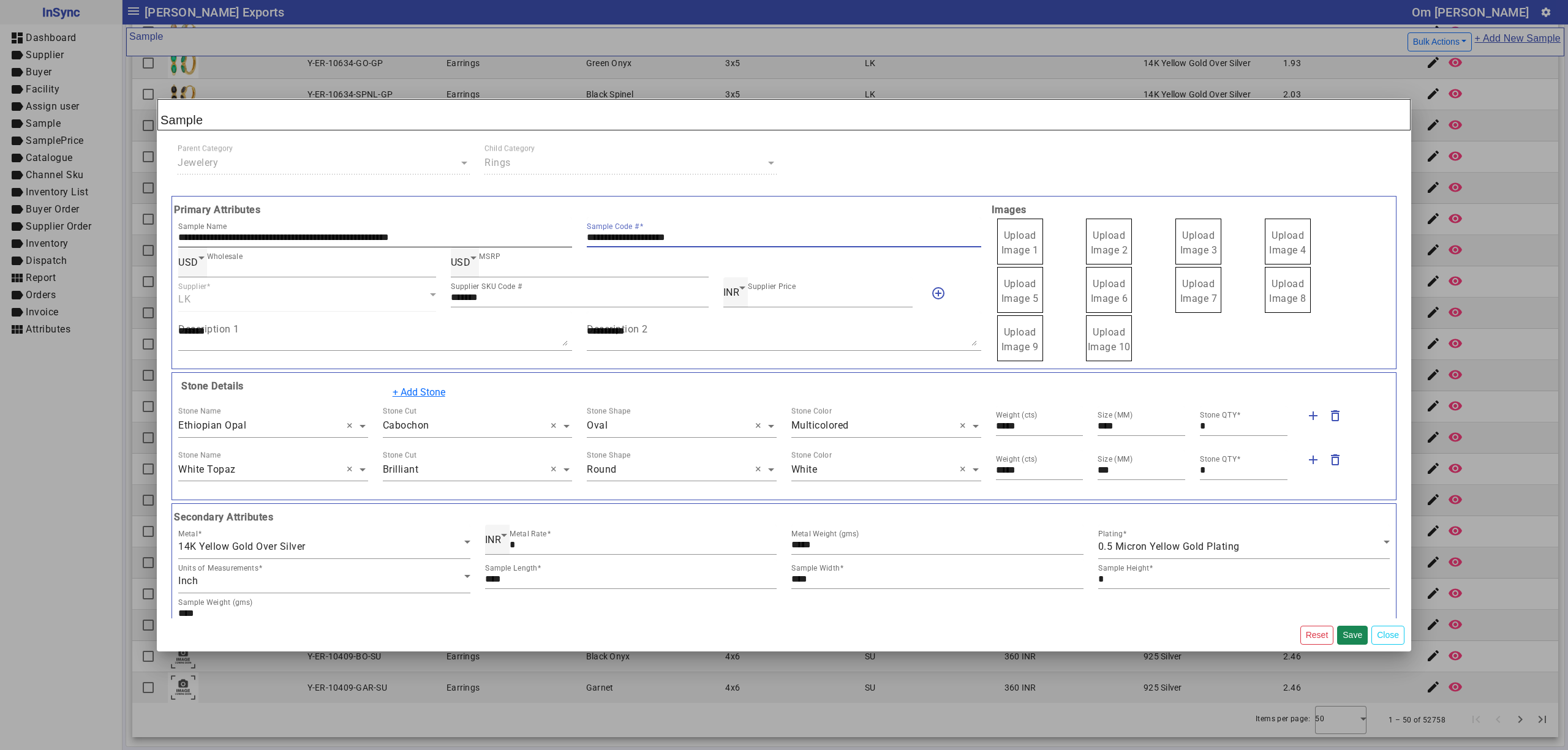
drag, startPoint x: 718, startPoint y: 237, endPoint x: 456, endPoint y: 237, distance: 262.0
click at [456, 237] on div "**********" at bounding box center [579, 232] width 817 height 30
click at [1014, 235] on span "Upload Image 1" at bounding box center [1019, 243] width 37 height 26
click at [0, 0] on input "Upload Image 1" at bounding box center [0, 0] width 0 height 0
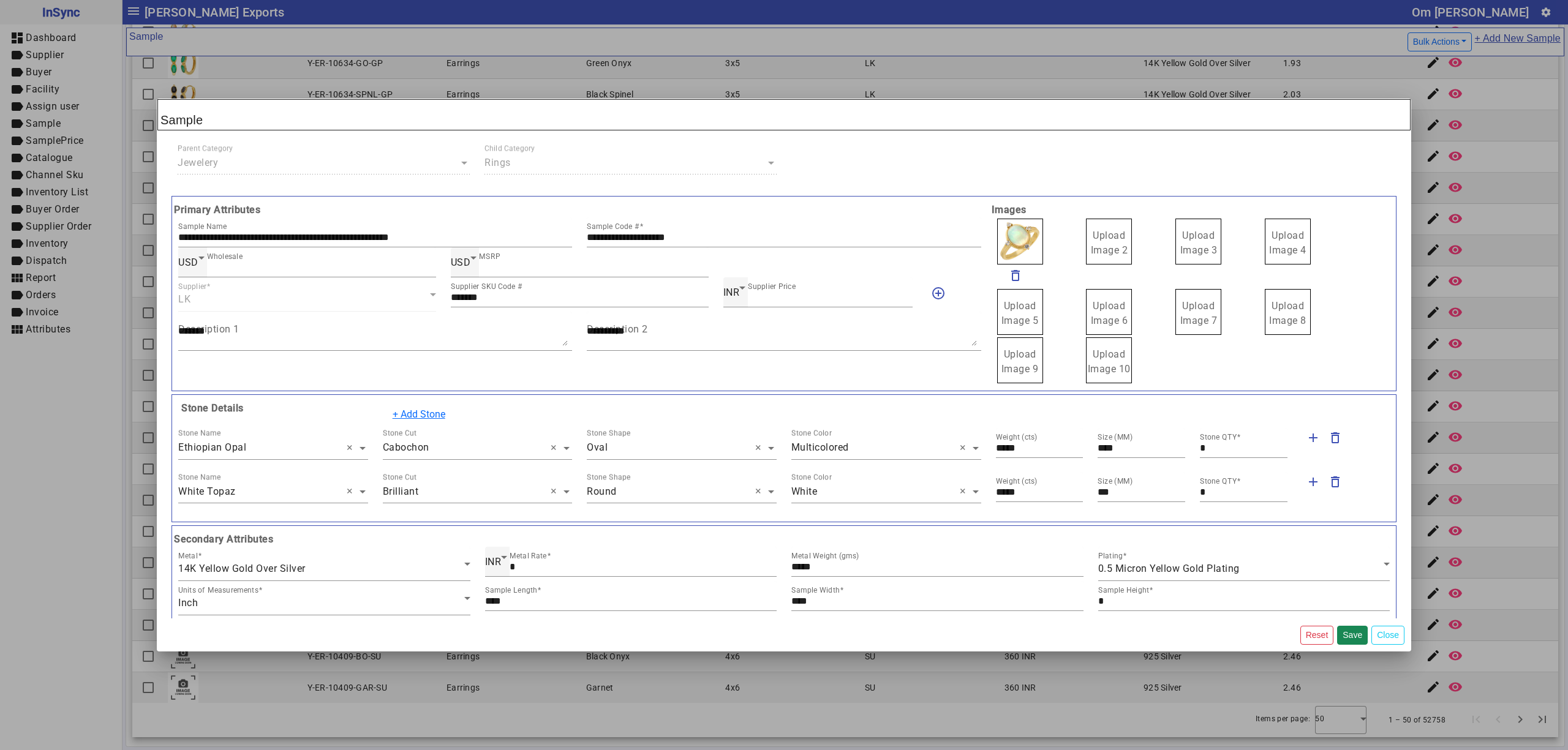
click at [1103, 243] on label "Upload Image 2" at bounding box center [1109, 241] width 46 height 46
click at [0, 0] on input "Upload Image 2" at bounding box center [0, 0] width 0 height 0
click at [1189, 246] on span "Upload Image 3" at bounding box center [1198, 243] width 37 height 26
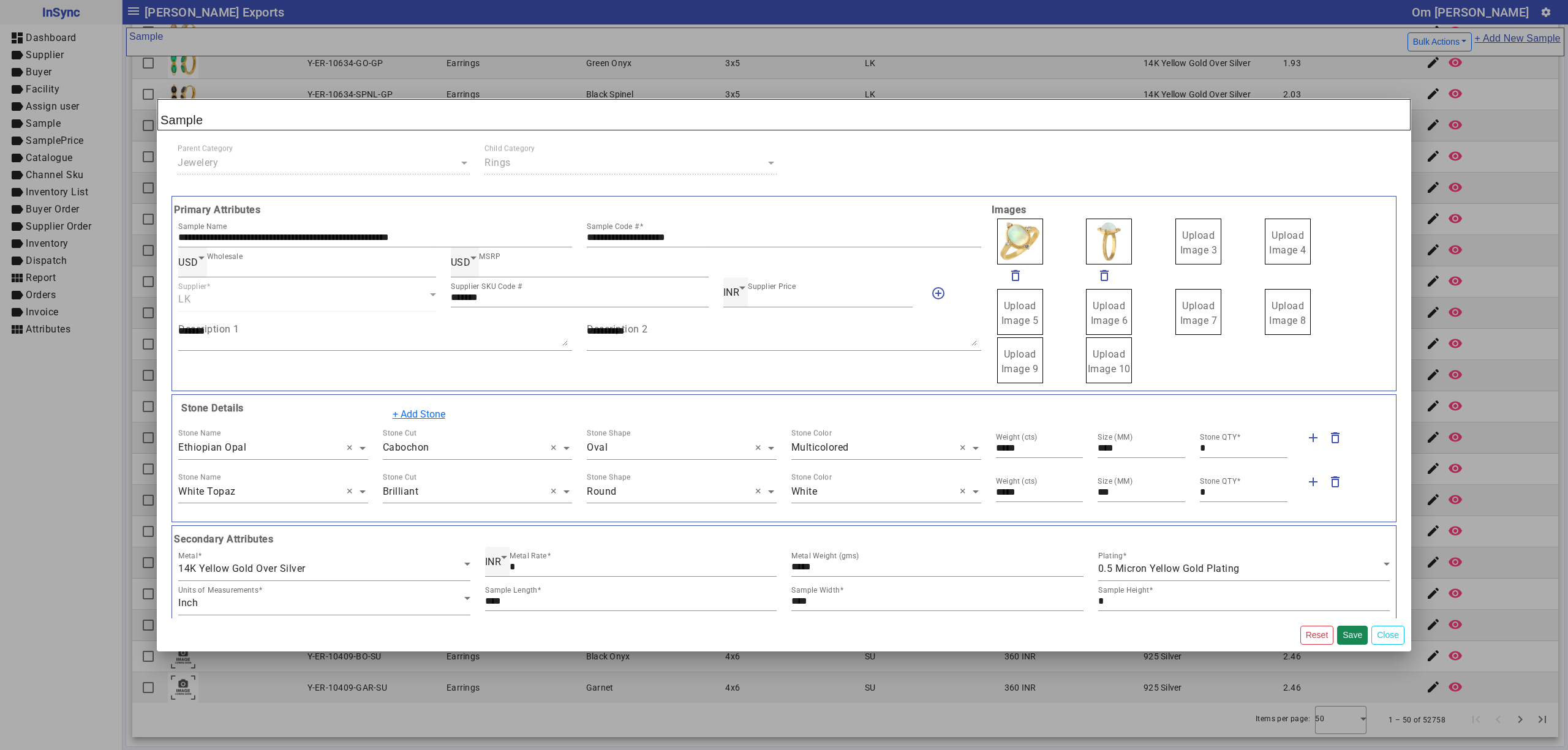
click at [0, 0] on input "Upload Image 3" at bounding box center [0, 0] width 0 height 0
click at [1279, 241] on span "Upload Image 4" at bounding box center [1287, 243] width 37 height 26
click at [0, 0] on input "Upload Image 4" at bounding box center [0, 0] width 0 height 0
click at [1350, 635] on button "Save" at bounding box center [1351, 635] width 30 height 19
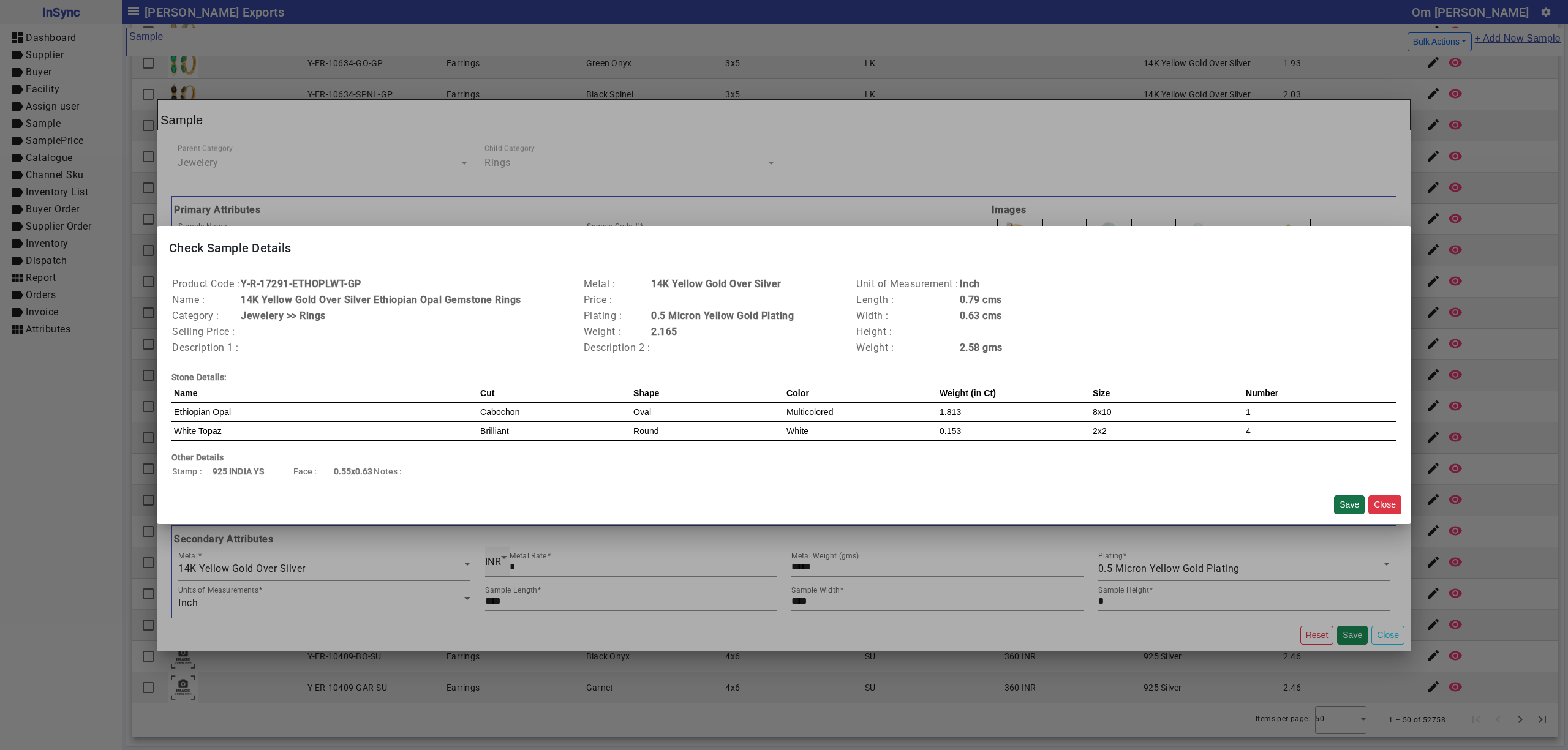
click at [1345, 508] on button "Save" at bounding box center [1349, 504] width 30 height 19
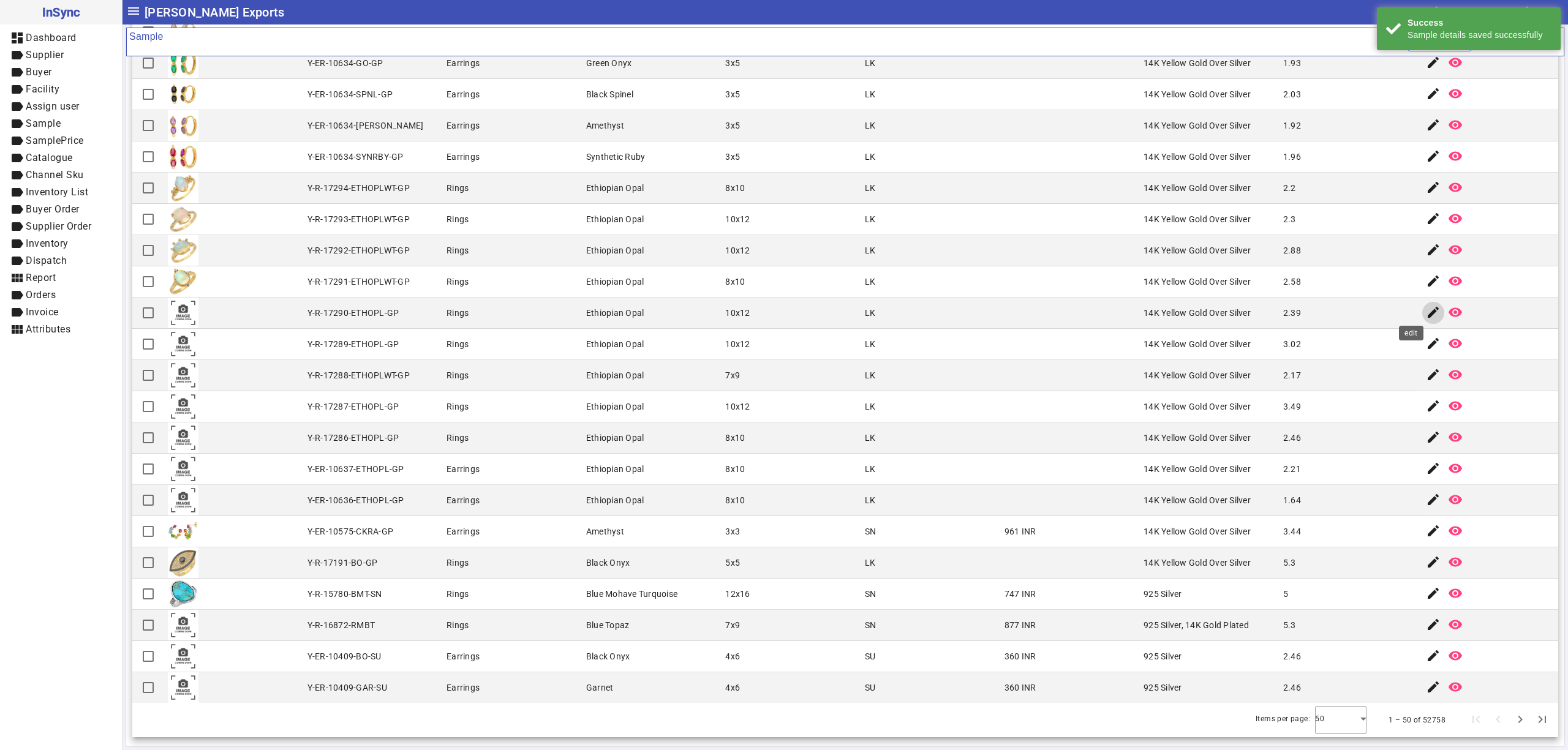
click at [1425, 309] on mat-icon "edit" at bounding box center [1433, 312] width 15 height 15
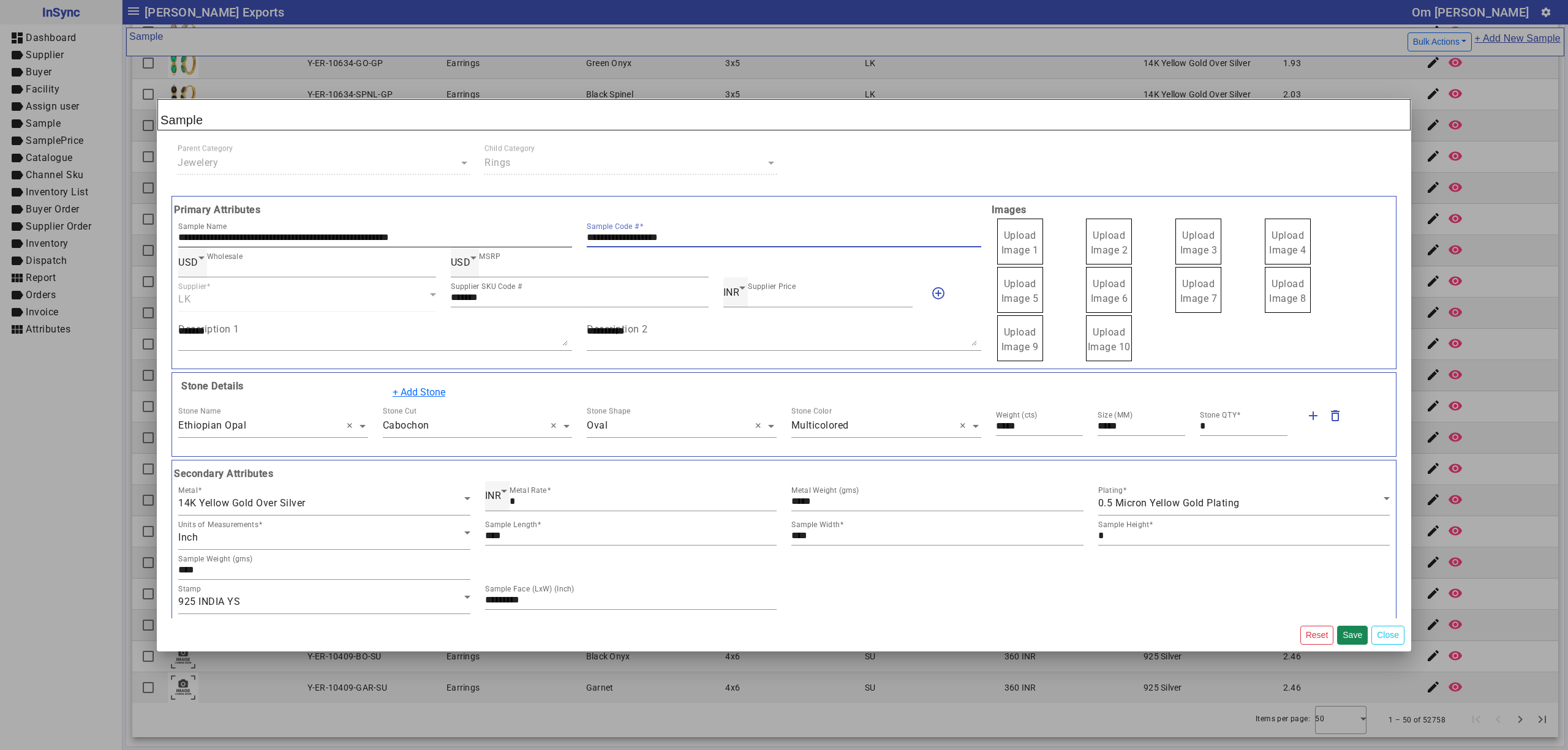
drag, startPoint x: 695, startPoint y: 239, endPoint x: 534, endPoint y: 239, distance: 161.0
click at [534, 239] on div "**********" at bounding box center [579, 232] width 817 height 30
click at [1022, 244] on label "Upload Image 1" at bounding box center [1020, 241] width 46 height 46
click at [0, 0] on input "Upload Image 1" at bounding box center [0, 0] width 0 height 0
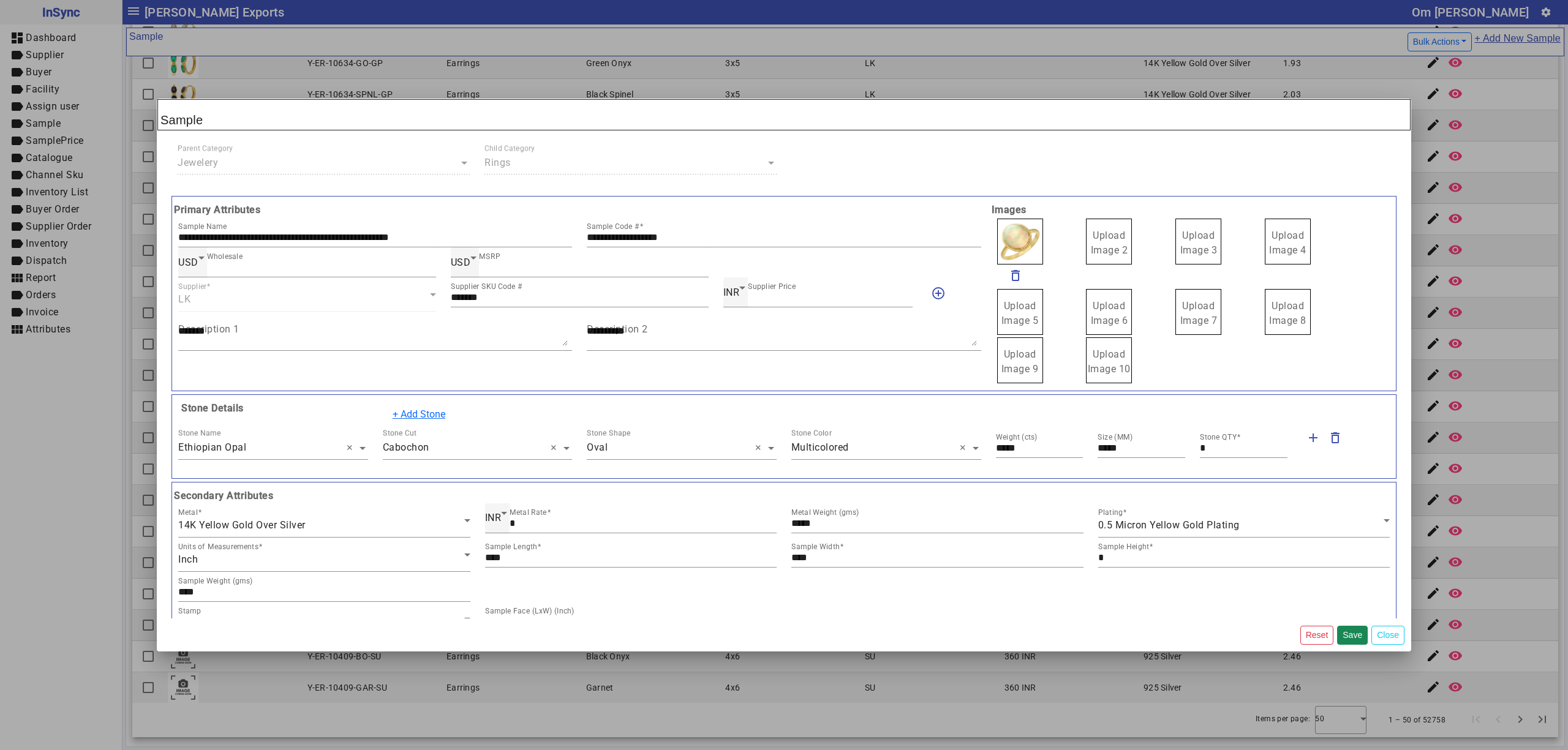
click at [1098, 241] on span "Upload Image 2" at bounding box center [1109, 243] width 37 height 26
click at [0, 0] on input "Upload Image 2" at bounding box center [0, 0] width 0 height 0
click at [1194, 241] on span "Upload Image 3" at bounding box center [1198, 243] width 37 height 26
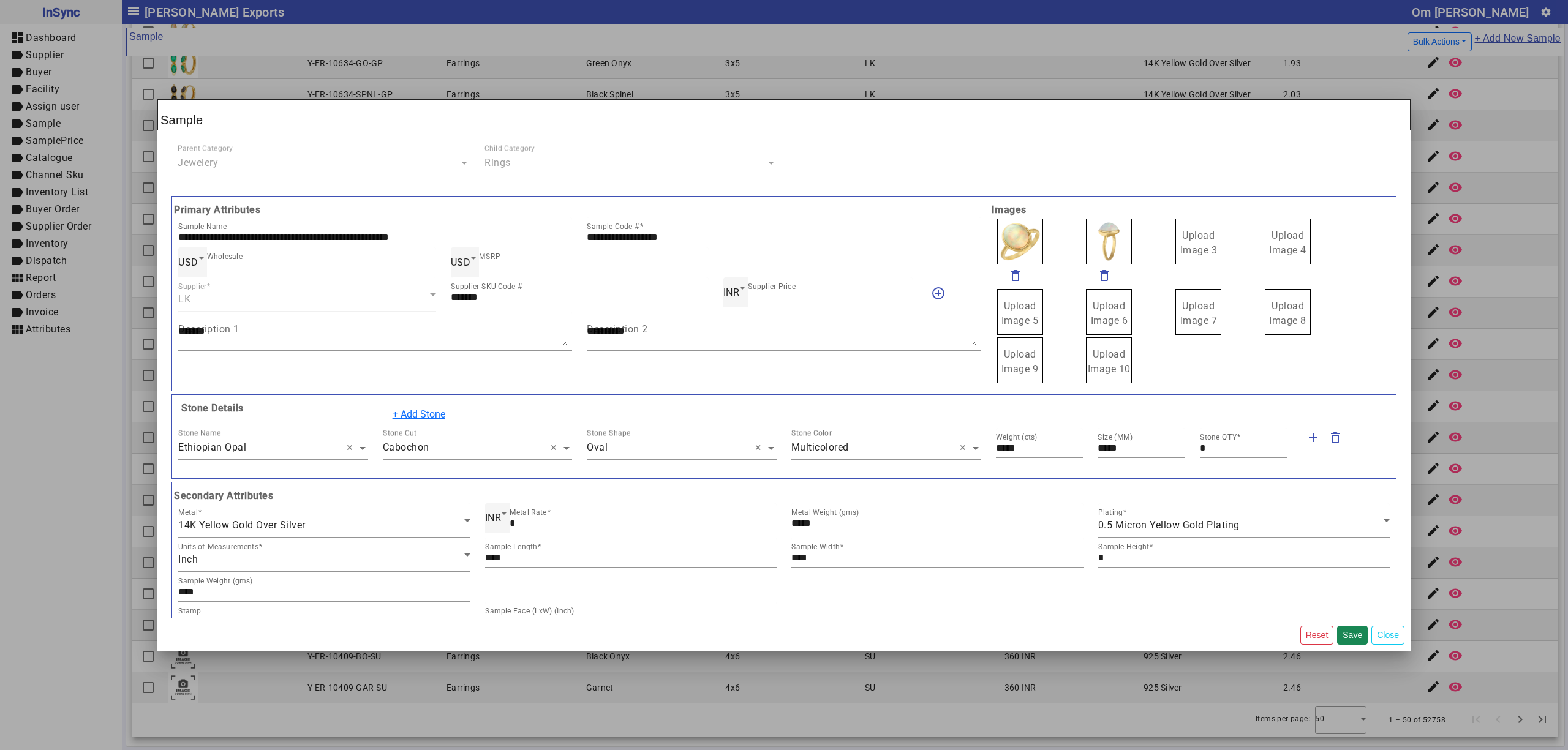
click at [0, 0] on input "Upload Image 3" at bounding box center [0, 0] width 0 height 0
click at [1269, 239] on span "Upload Image 4" at bounding box center [1287, 243] width 37 height 26
click at [0, 0] on input "Upload Image 4" at bounding box center [0, 0] width 0 height 0
click at [1352, 634] on button "Save" at bounding box center [1351, 635] width 30 height 19
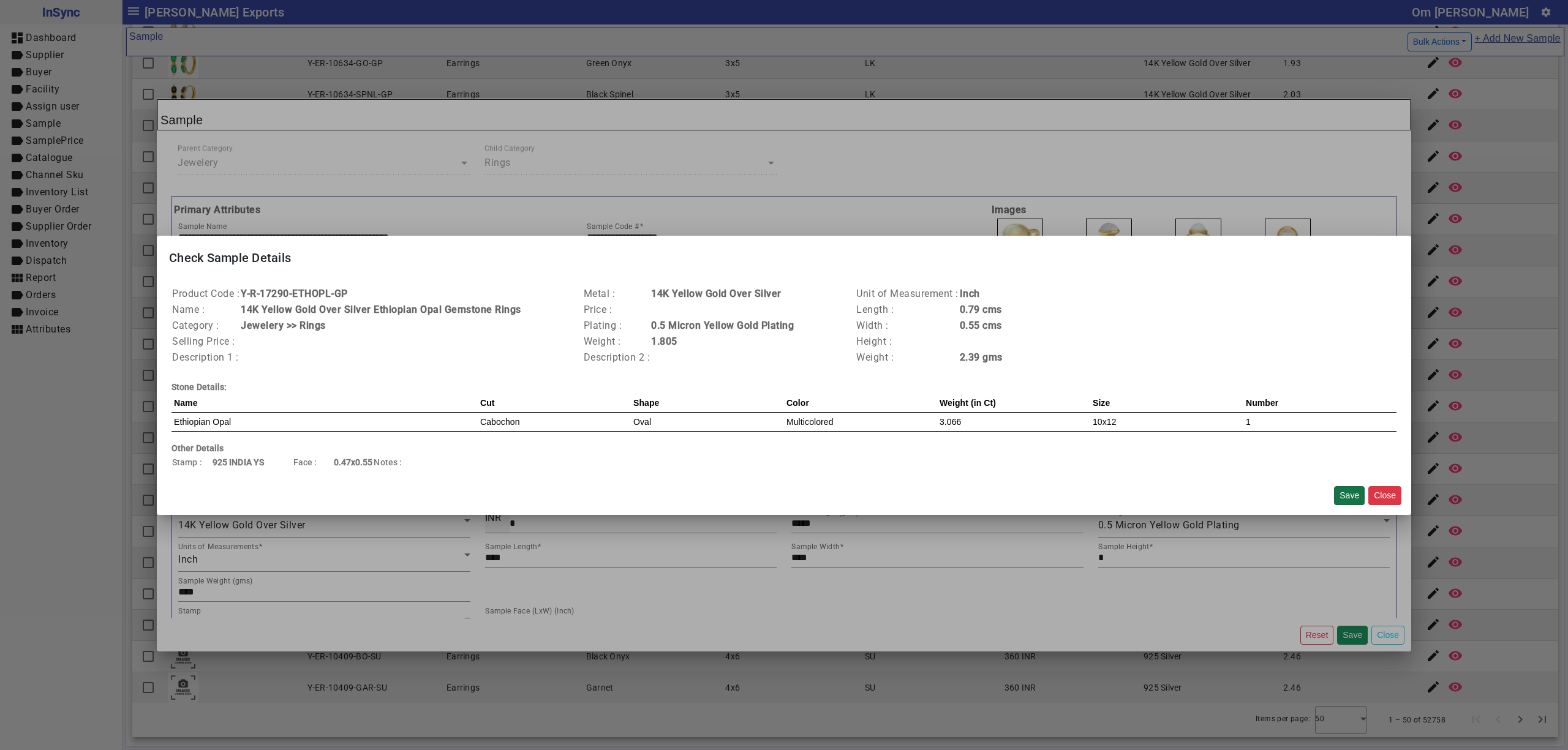
click at [1343, 496] on button "Save" at bounding box center [1349, 495] width 30 height 19
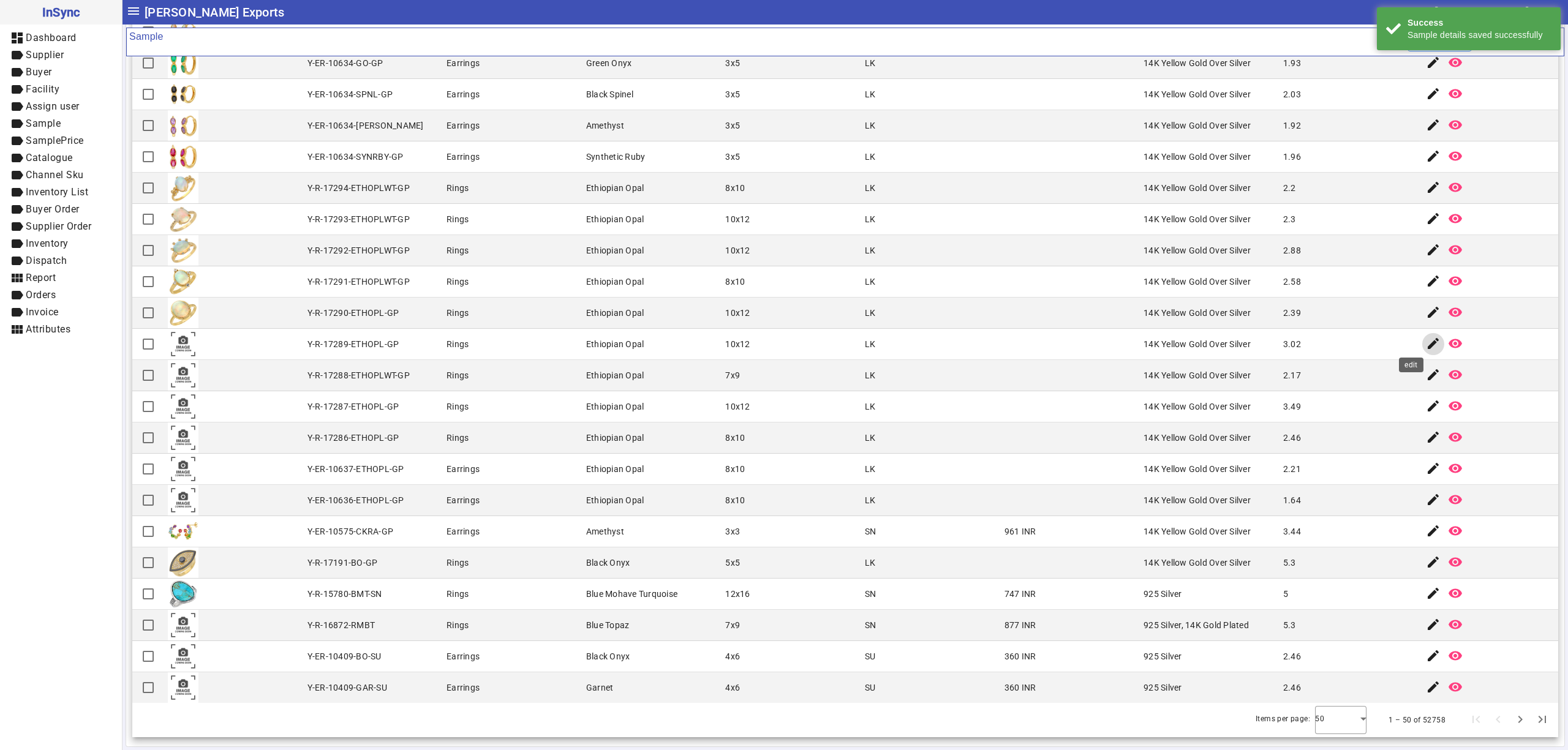
click at [1418, 343] on span "button" at bounding box center [1433, 345] width 30 height 30
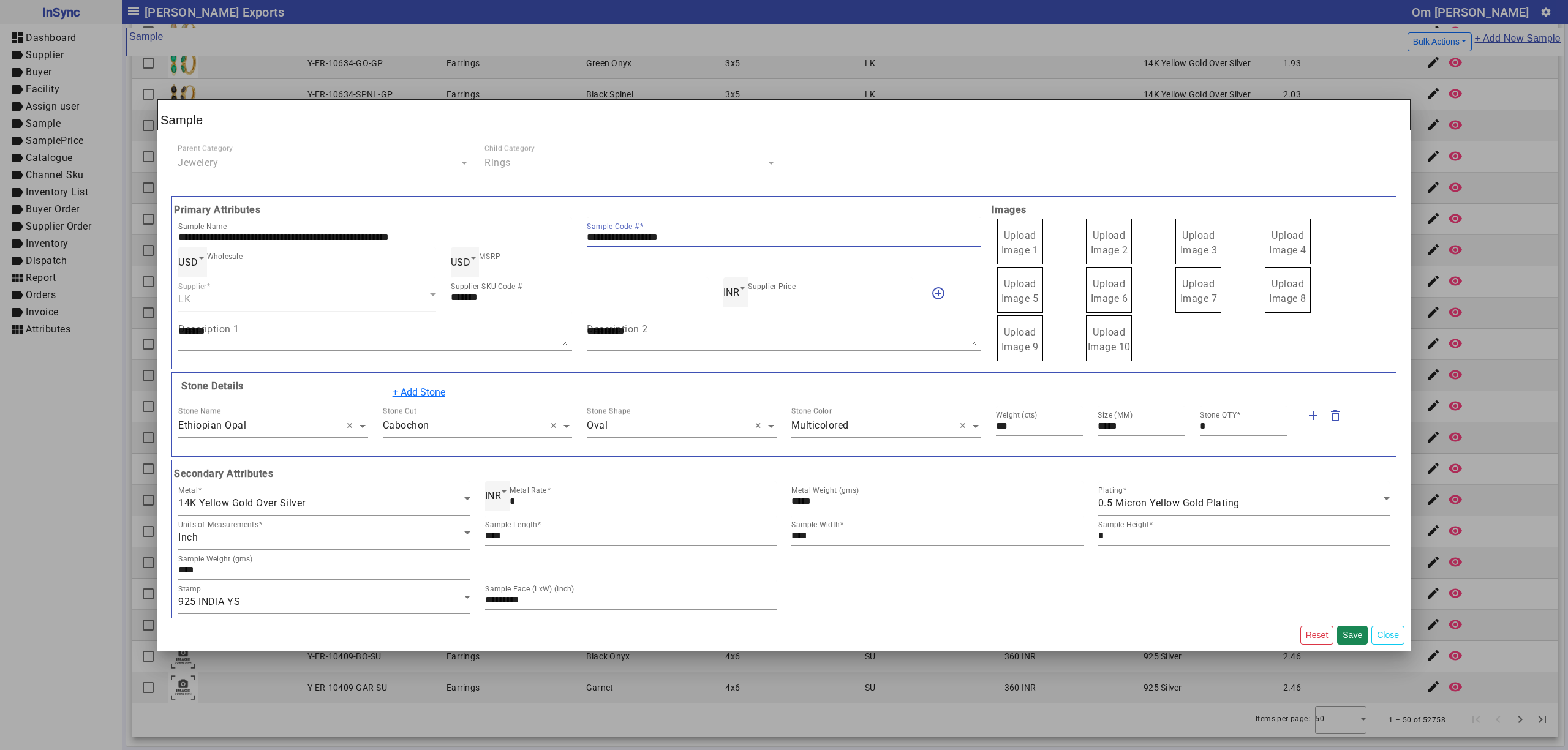
drag, startPoint x: 714, startPoint y: 239, endPoint x: 461, endPoint y: 235, distance: 253.0
click at [461, 236] on div "**********" at bounding box center [579, 232] width 817 height 30
click at [1013, 234] on span "Upload Image 1" at bounding box center [1019, 243] width 37 height 26
click at [0, 0] on input "Upload Image 1" at bounding box center [0, 0] width 0 height 0
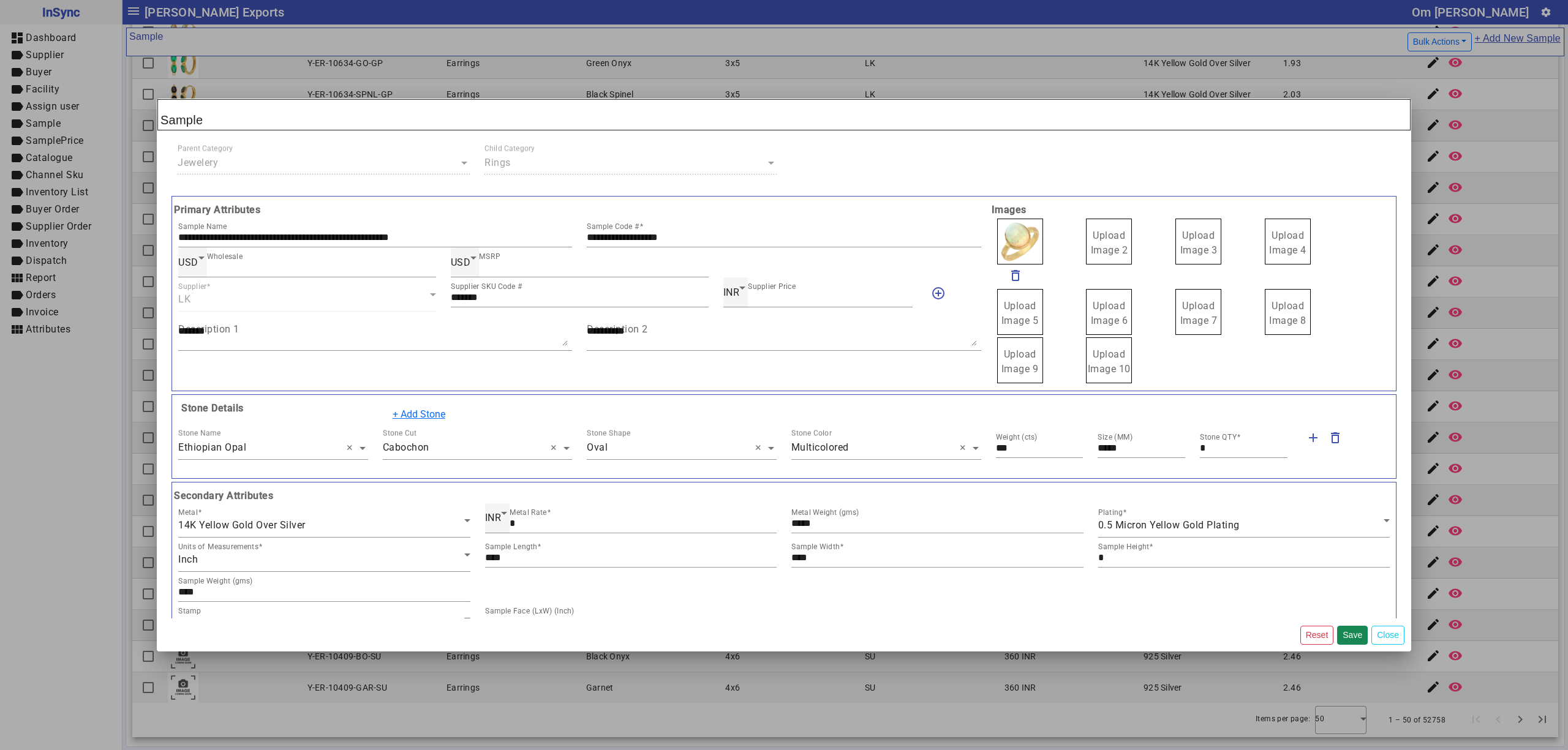
click at [1110, 244] on label "Upload Image 2" at bounding box center [1109, 241] width 46 height 46
click at [0, 0] on input "Upload Image 2" at bounding box center [0, 0] width 0 height 0
click at [1198, 237] on span "Upload Image 3" at bounding box center [1198, 243] width 37 height 26
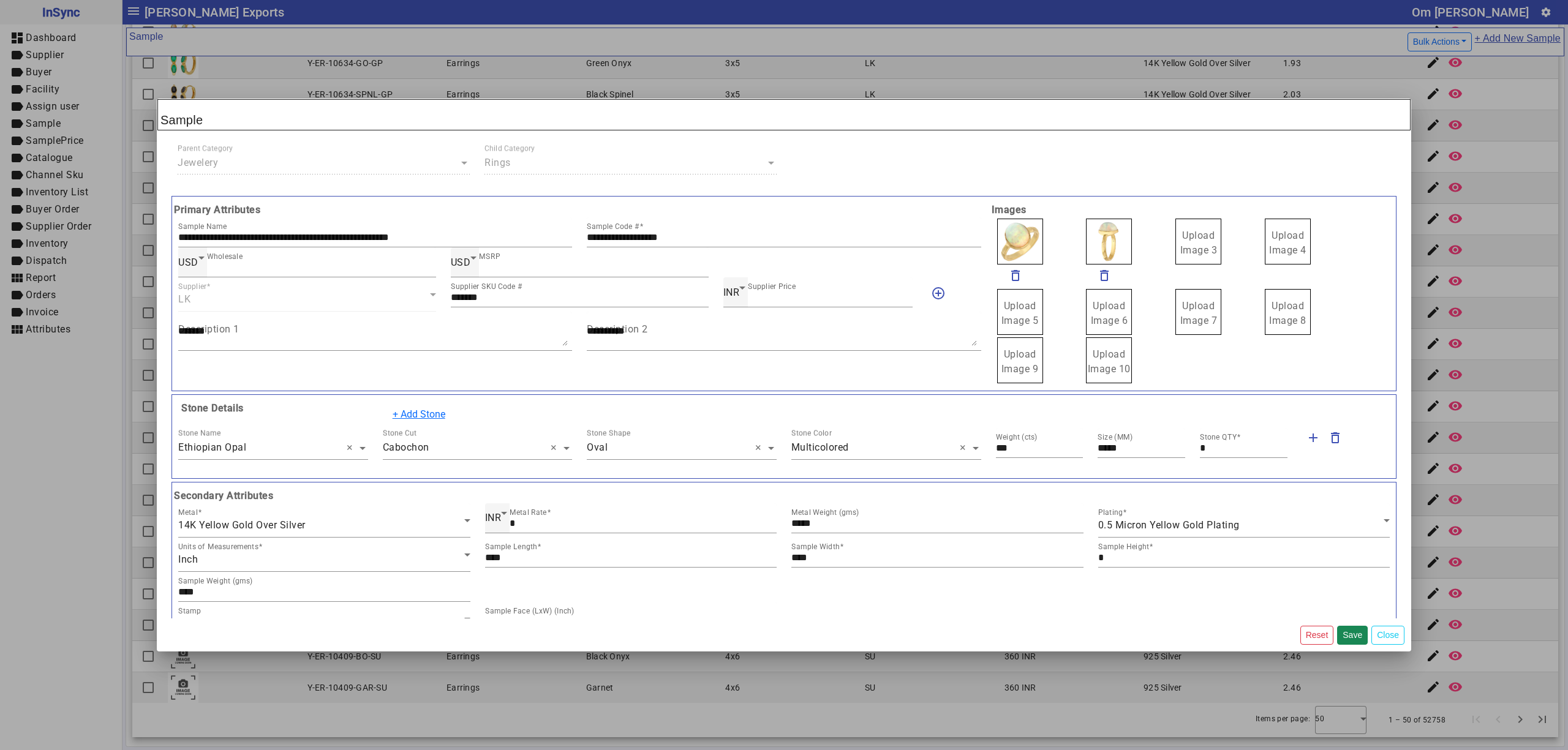
click at [0, 0] on input "Upload Image 3" at bounding box center [0, 0] width 0 height 0
click at [1277, 237] on span "Upload Image 4" at bounding box center [1287, 243] width 37 height 26
click at [0, 0] on input "Upload Image 4" at bounding box center [0, 0] width 0 height 0
click at [1355, 635] on button "Save" at bounding box center [1351, 635] width 30 height 19
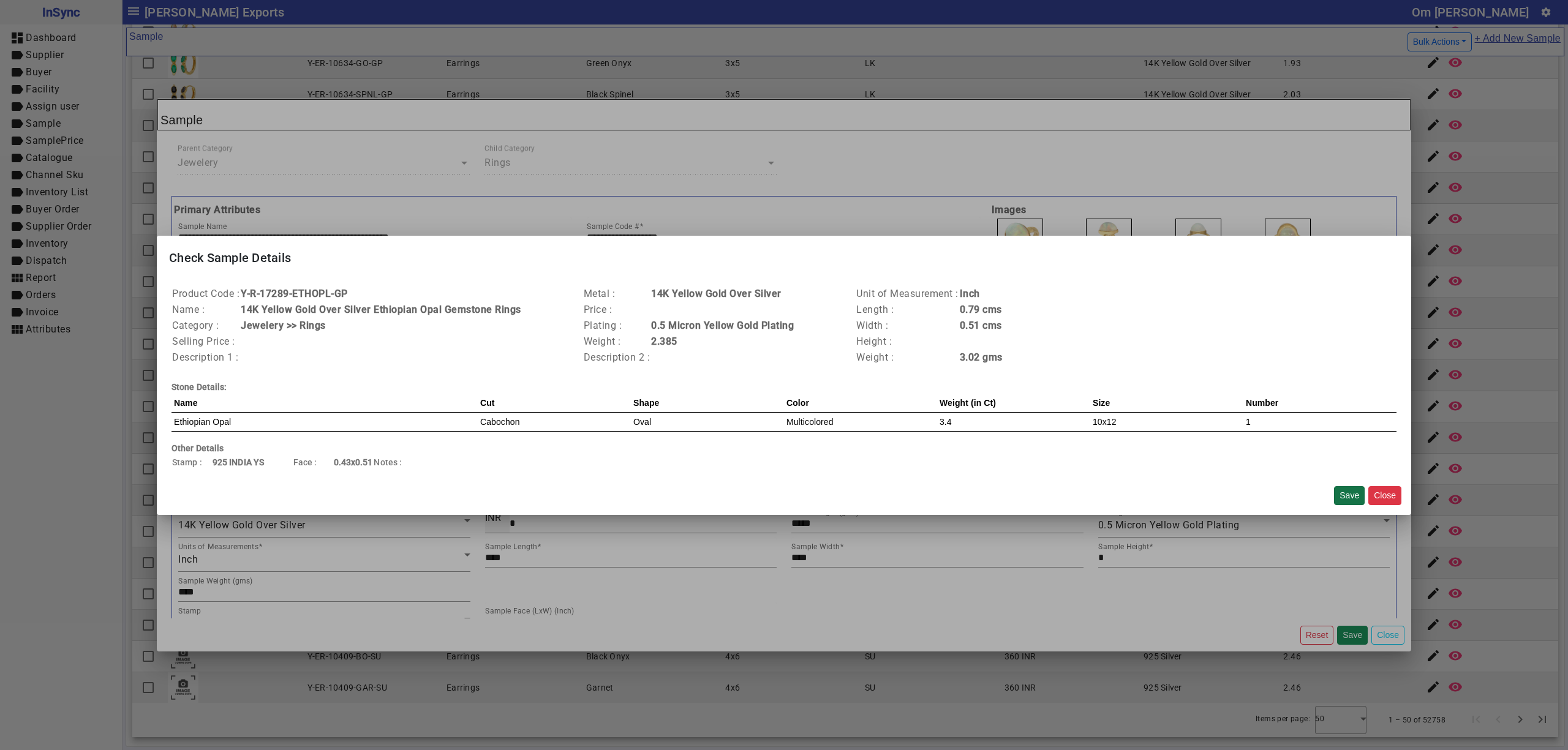
click at [1344, 494] on button "Save" at bounding box center [1349, 495] width 30 height 19
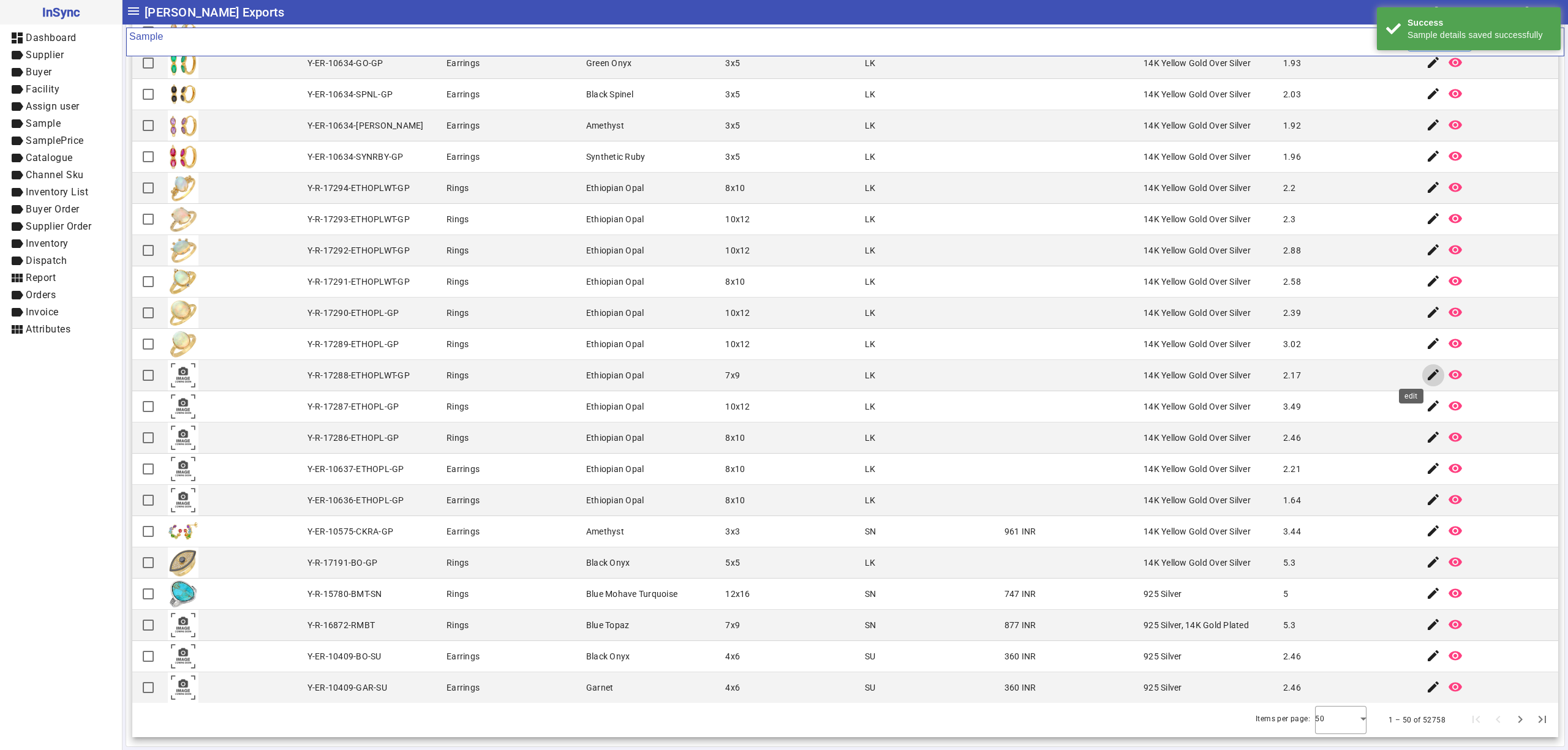
click at [1425, 368] on mat-icon "edit" at bounding box center [1433, 375] width 15 height 15
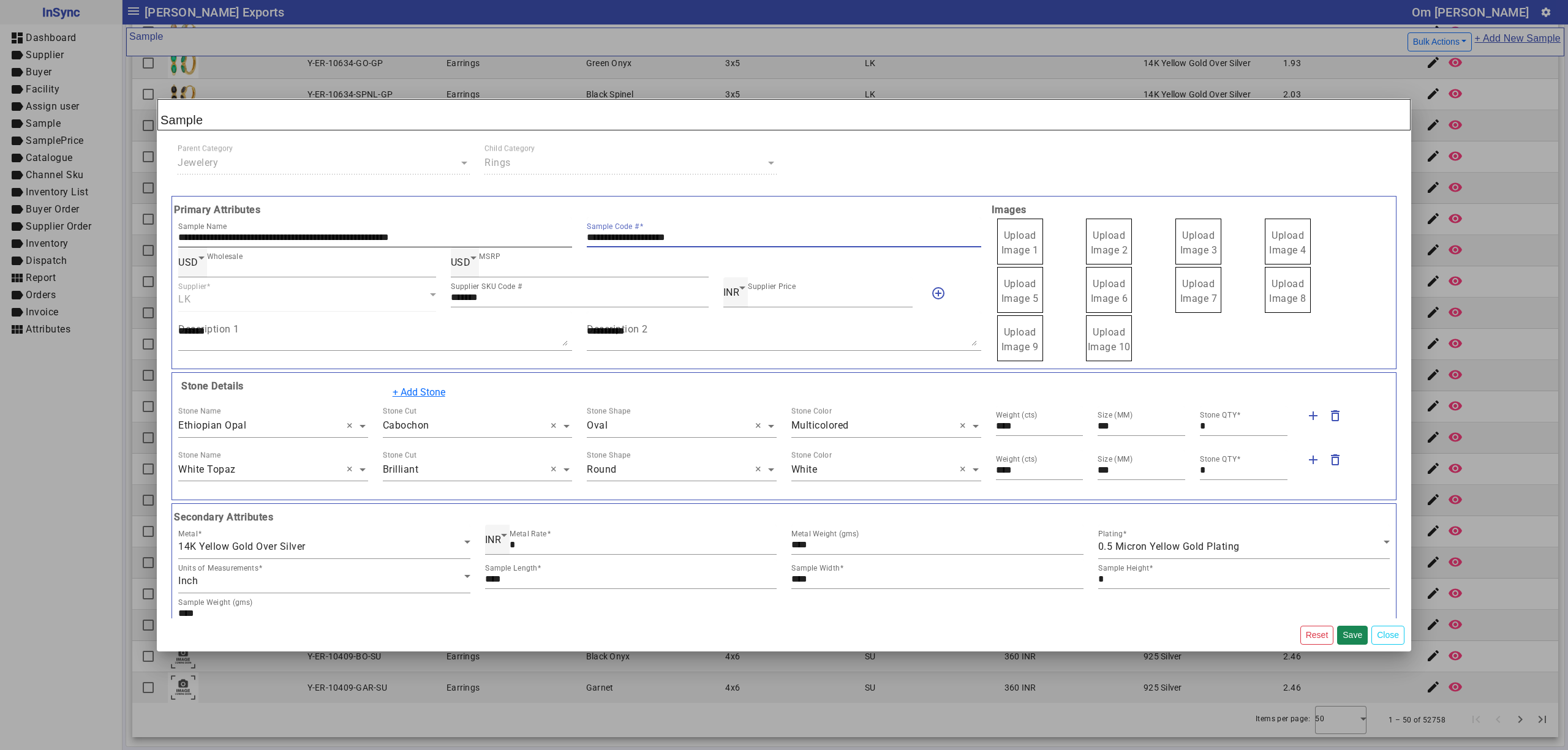
drag, startPoint x: 716, startPoint y: 232, endPoint x: 555, endPoint y: 234, distance: 161.0
click at [557, 235] on div "**********" at bounding box center [579, 232] width 817 height 30
click at [1009, 235] on span "Upload Image 1" at bounding box center [1019, 243] width 37 height 26
click at [0, 0] on input "Upload Image 1" at bounding box center [0, 0] width 0 height 0
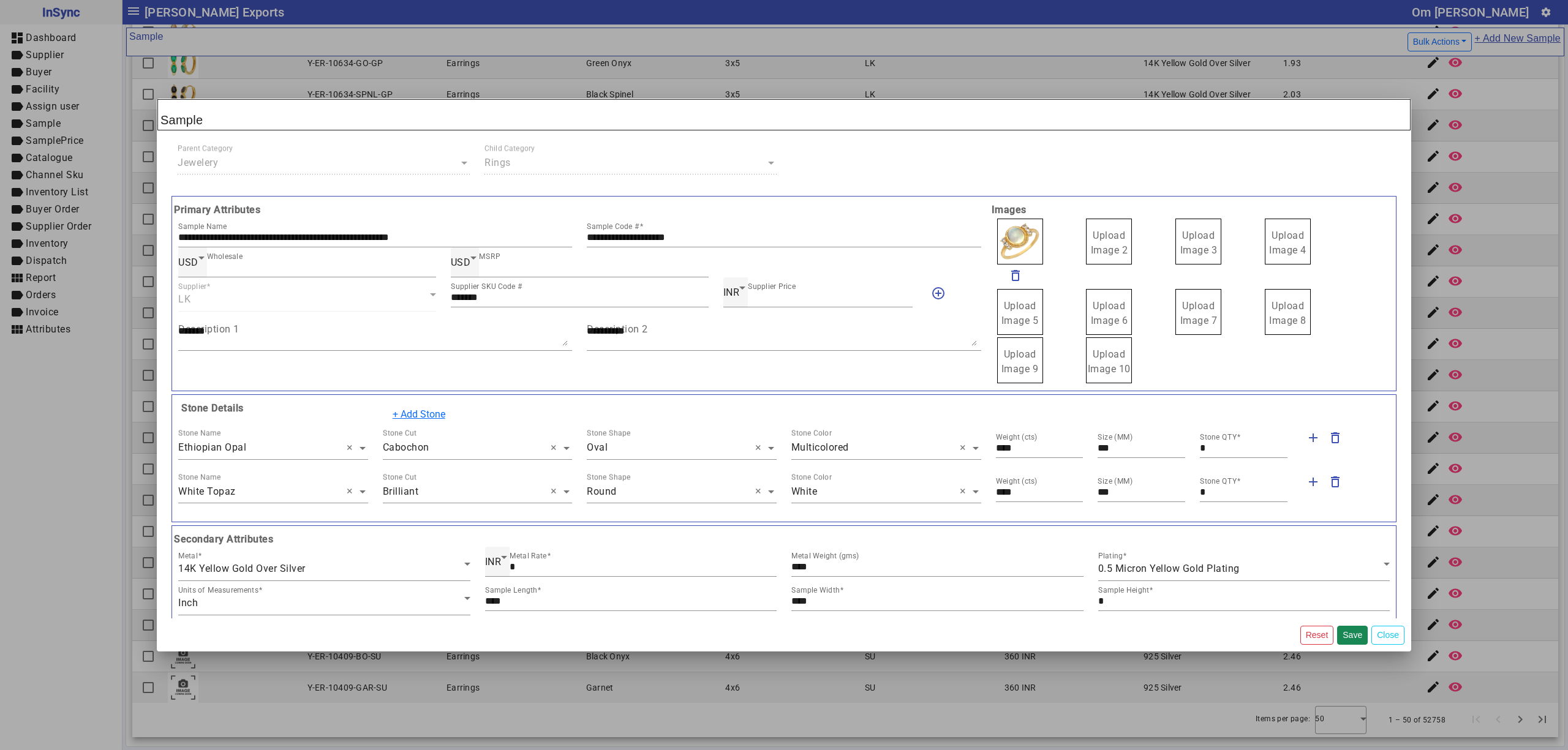
click at [1108, 233] on span "Upload Image 2" at bounding box center [1109, 243] width 37 height 26
click at [0, 0] on input "Upload Image 2" at bounding box center [0, 0] width 0 height 0
click at [1183, 243] on label "Upload Image 3" at bounding box center [1198, 241] width 46 height 46
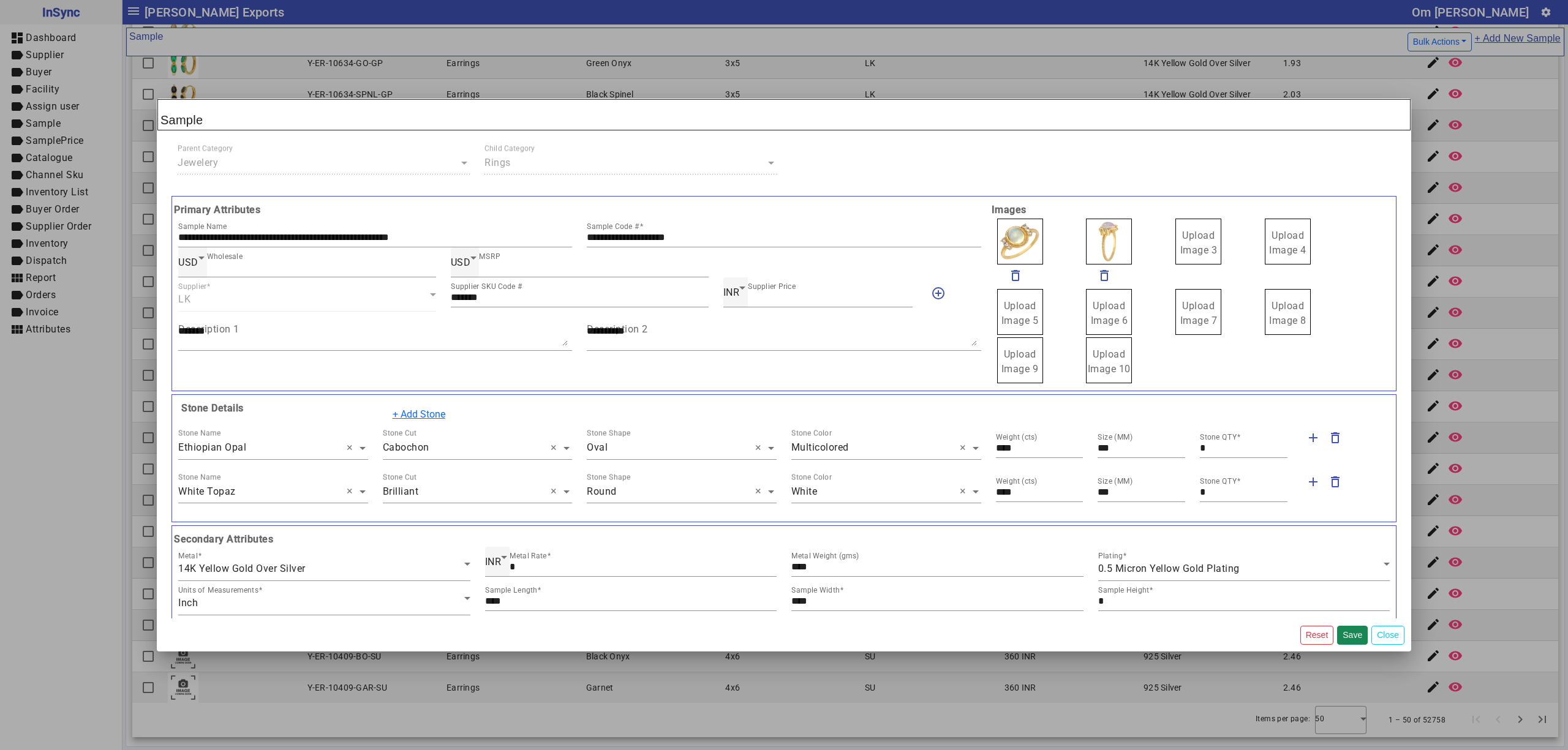
click at [1183, 243] on label "Upload Image 3" at bounding box center [1198, 241] width 46 height 46
click at [0, 0] on input "Upload Image 3" at bounding box center [0, 0] width 0 height 0
click at [1272, 241] on span "Upload Image 4" at bounding box center [1287, 243] width 37 height 26
click at [0, 0] on input "Upload Image 4" at bounding box center [0, 0] width 0 height 0
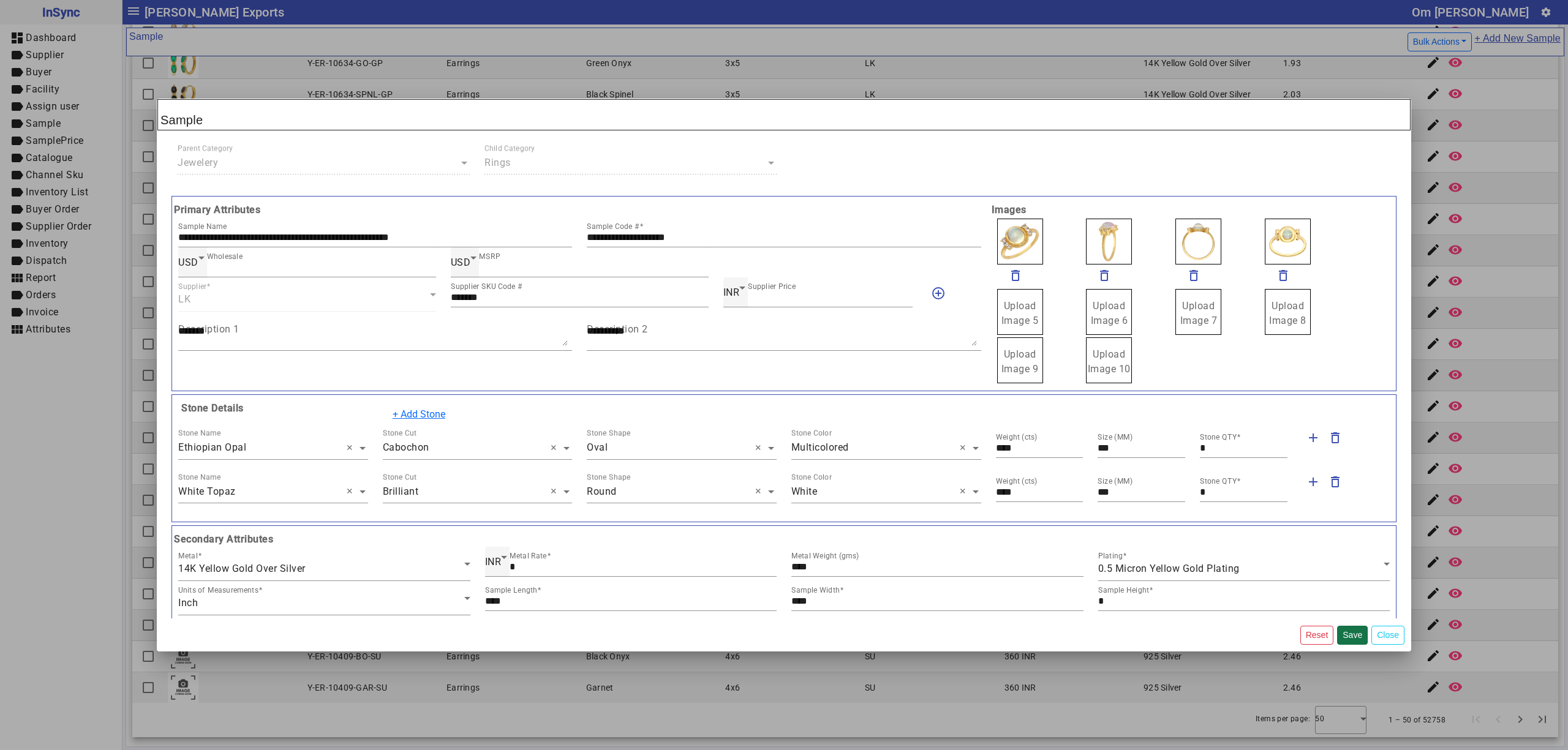
click at [1352, 638] on button "Save" at bounding box center [1351, 635] width 30 height 19
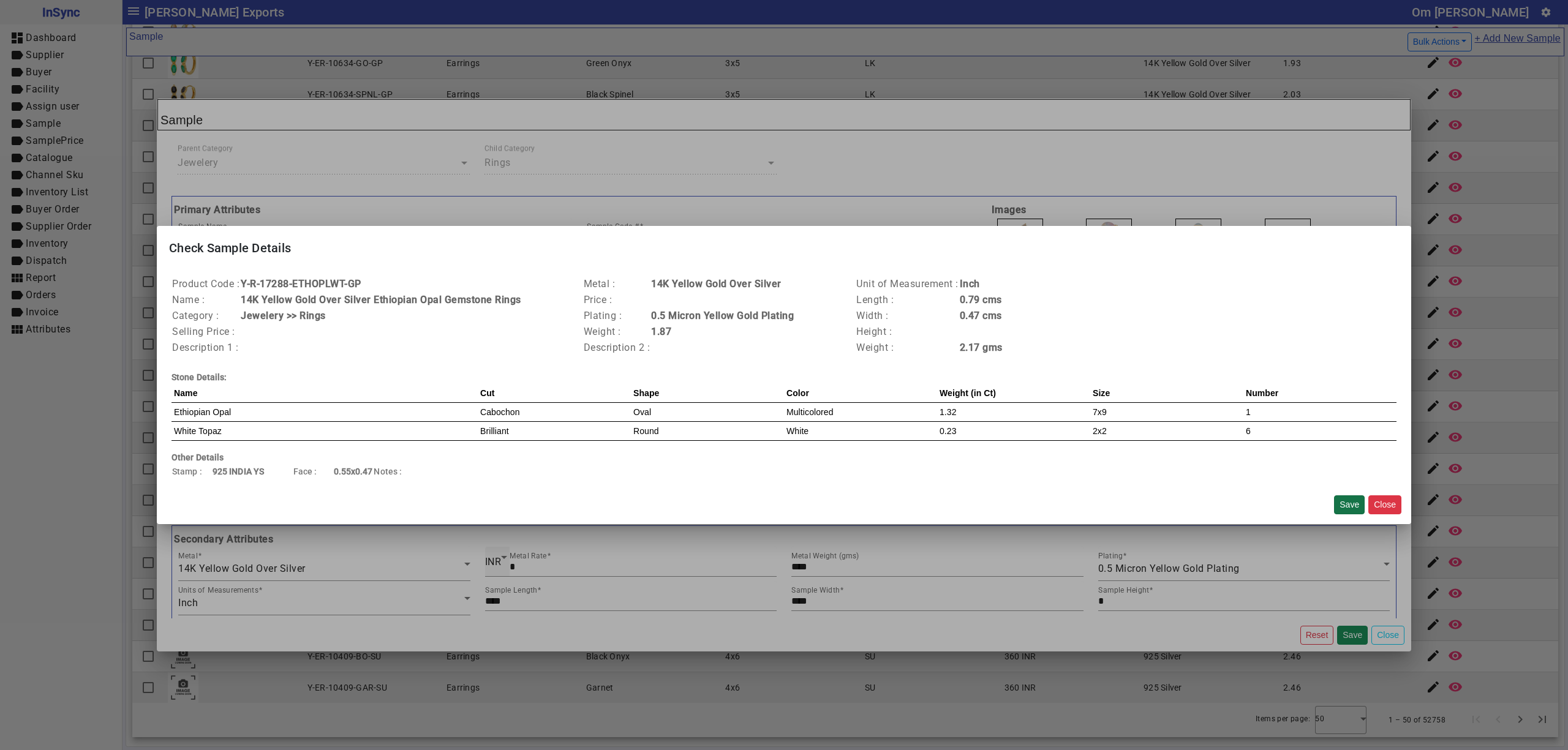
click at [1353, 501] on button "Save" at bounding box center [1349, 504] width 30 height 19
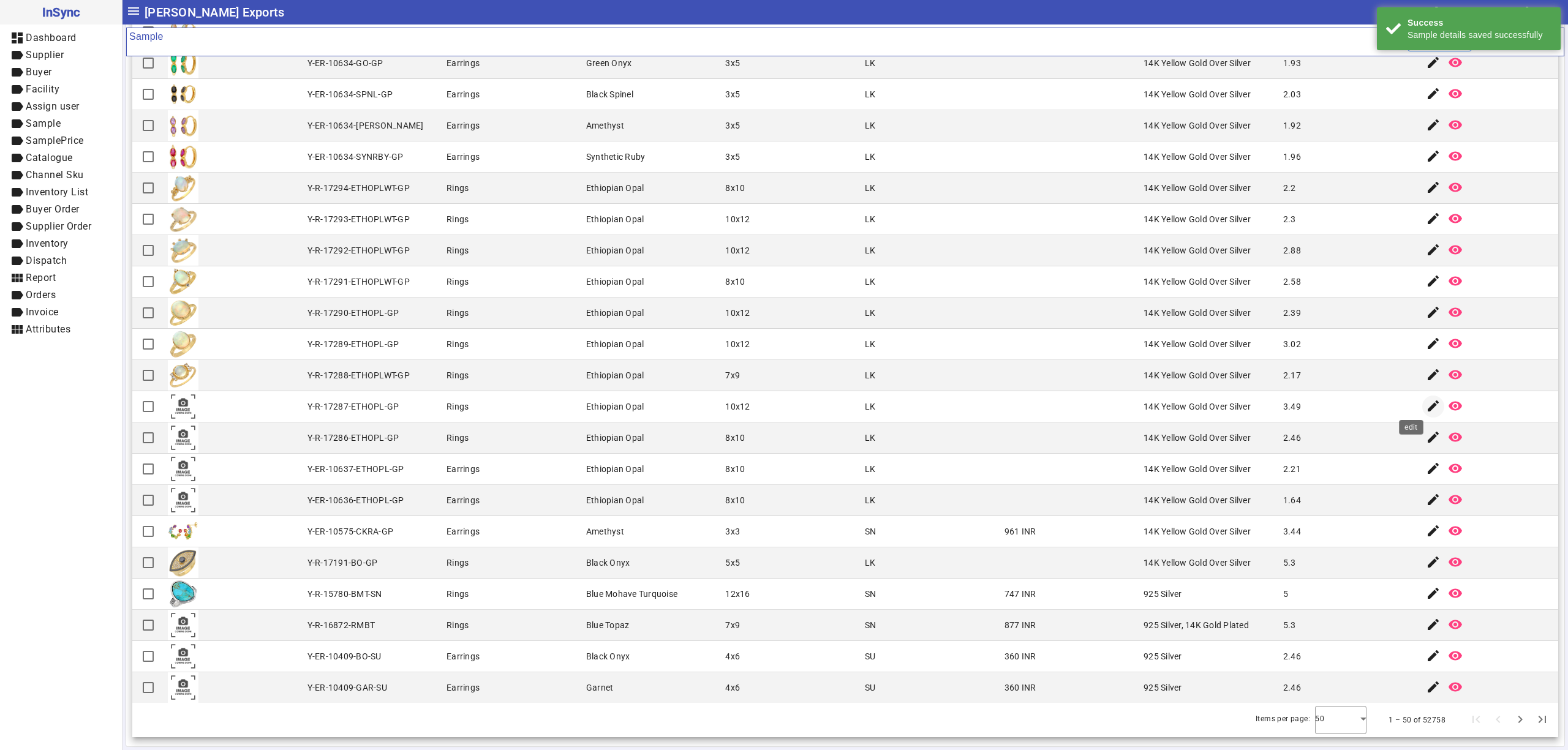
click at [1425, 403] on mat-icon "edit" at bounding box center [1433, 406] width 15 height 15
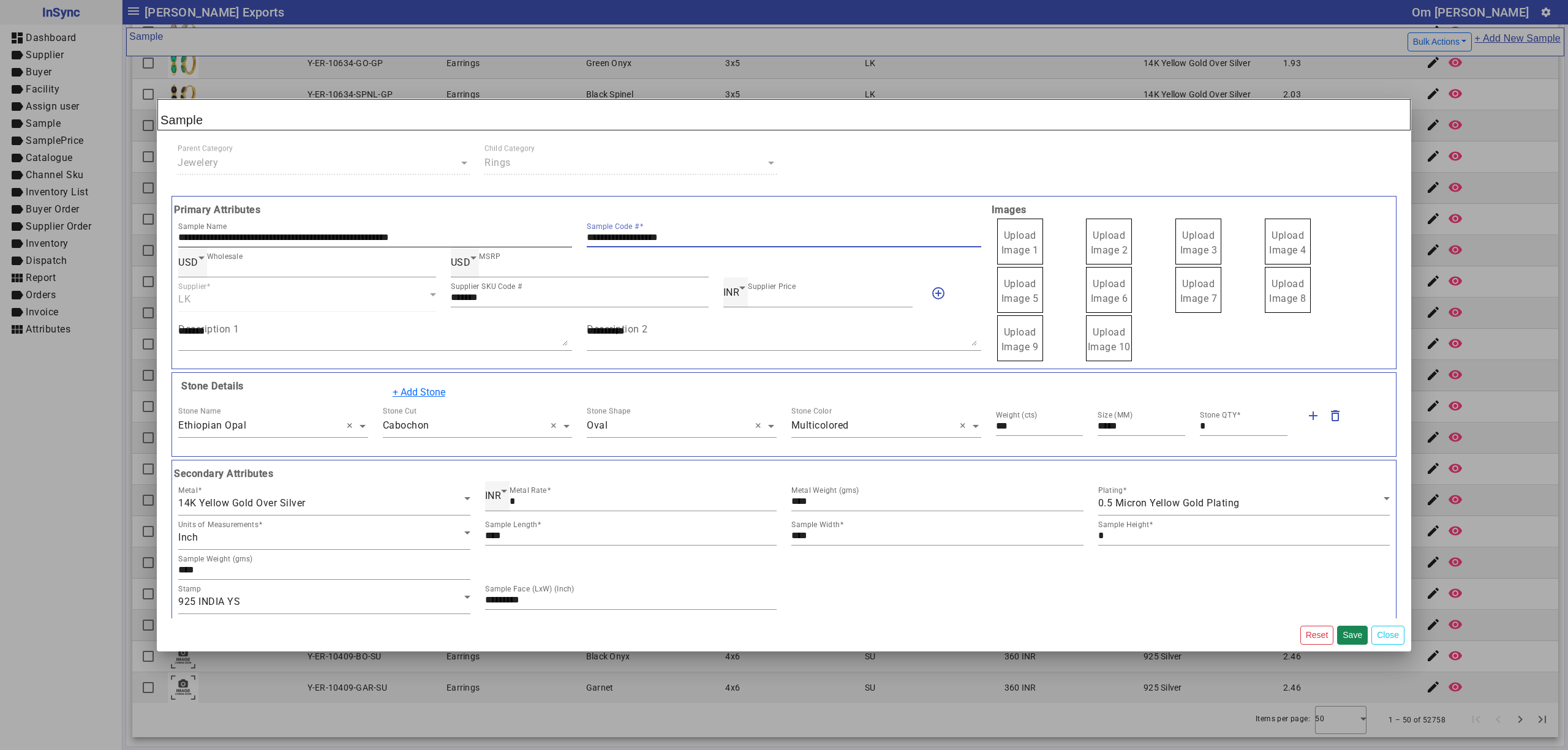
drag, startPoint x: 724, startPoint y: 243, endPoint x: 539, endPoint y: 240, distance: 185.0
click at [543, 241] on div "**********" at bounding box center [579, 232] width 817 height 30
click at [1013, 248] on span "Upload Image 1" at bounding box center [1019, 243] width 37 height 26
click at [0, 0] on input "Upload Image 1" at bounding box center [0, 0] width 0 height 0
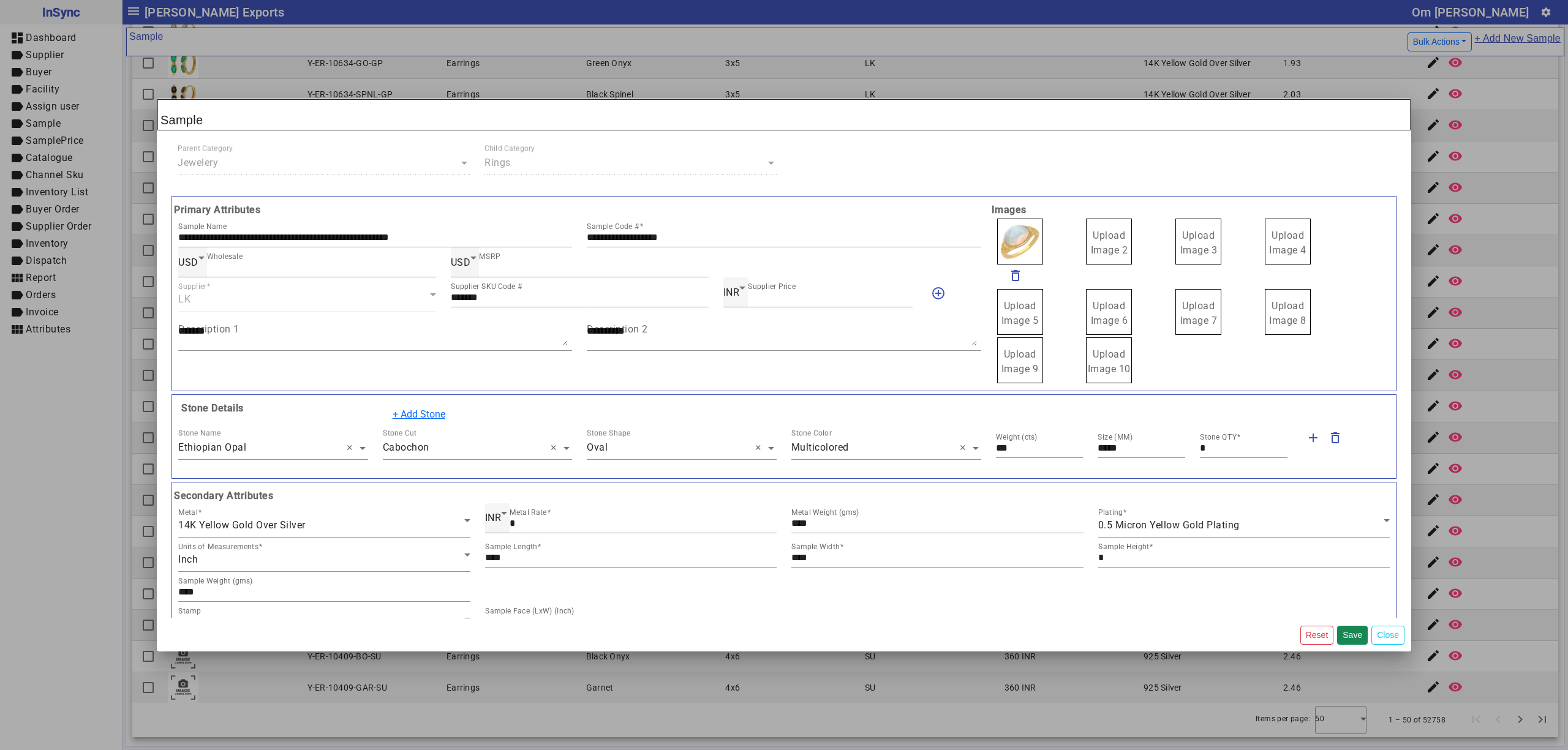
click at [1098, 237] on span "Upload Image 2" at bounding box center [1109, 243] width 37 height 26
click at [1100, 236] on span "Upload Image 2" at bounding box center [1109, 243] width 37 height 26
click at [0, 0] on input "Upload Image 2" at bounding box center [0, 0] width 0 height 0
click at [1191, 239] on span "Upload Image 3" at bounding box center [1198, 243] width 37 height 26
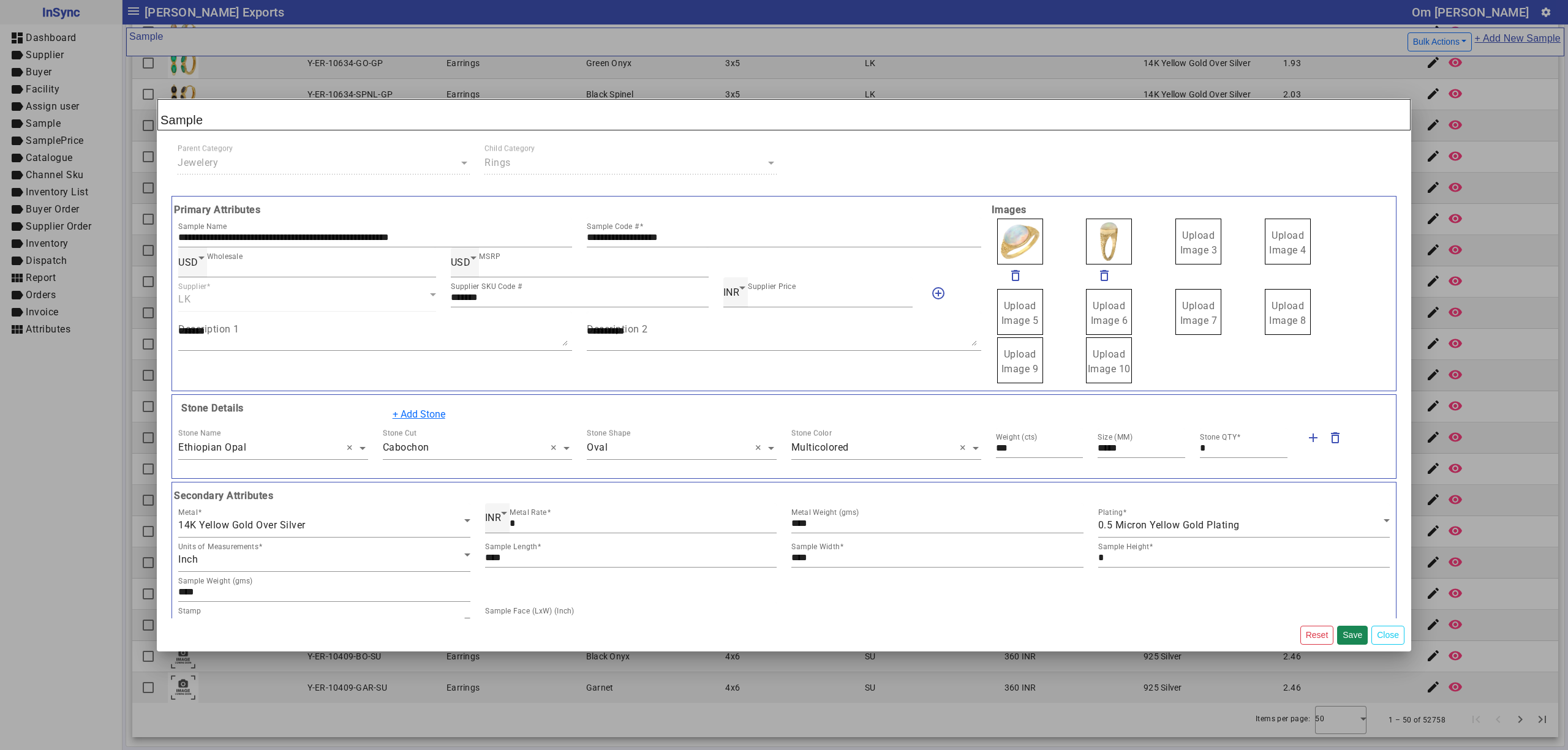
click at [0, 0] on input "Upload Image 3" at bounding box center [0, 0] width 0 height 0
click at [1280, 241] on span "Upload Image 4" at bounding box center [1287, 243] width 37 height 26
click at [0, 0] on input "Upload Image 4" at bounding box center [0, 0] width 0 height 0
click at [1354, 630] on button "Save" at bounding box center [1351, 635] width 30 height 19
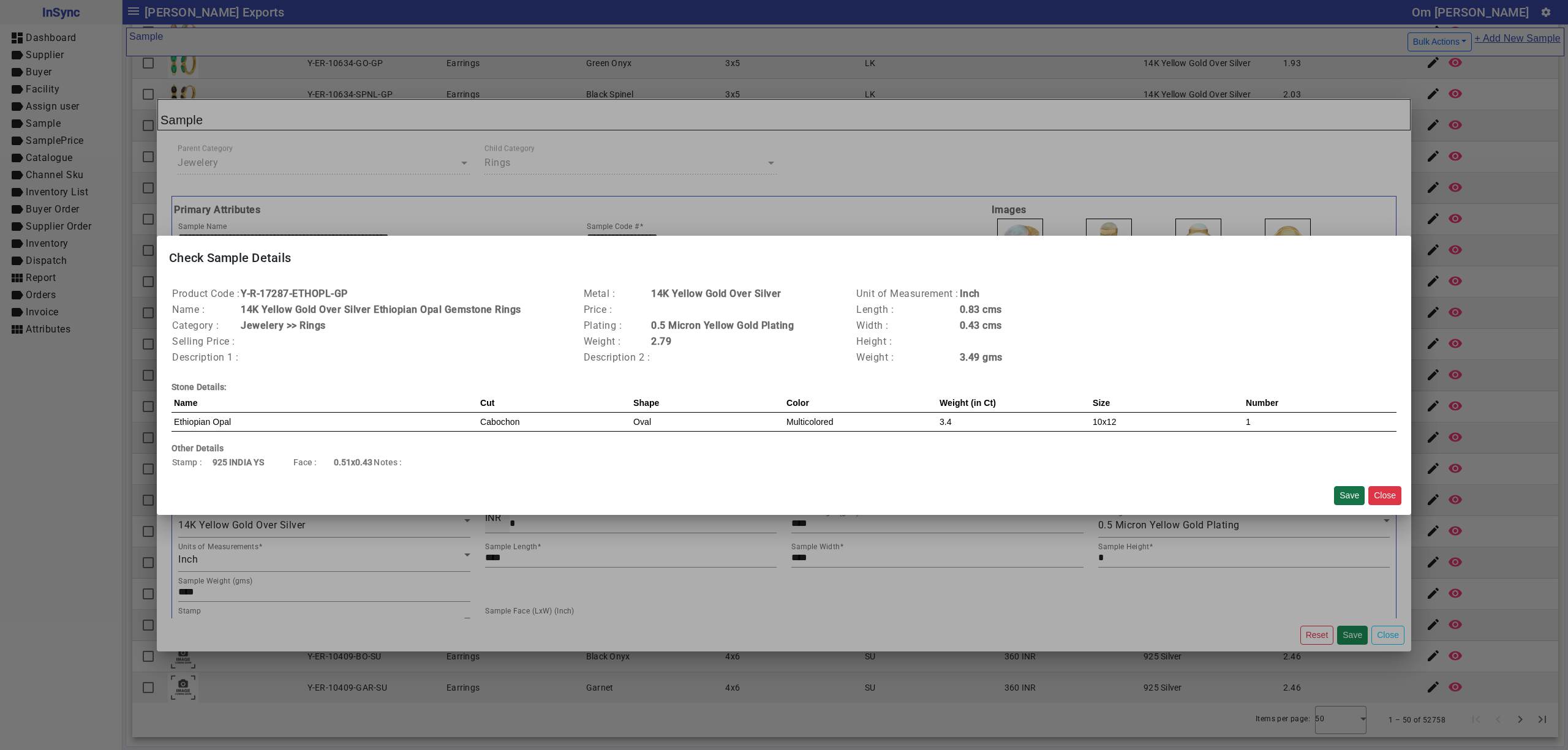
click at [1347, 486] on button "Save" at bounding box center [1349, 495] width 30 height 19
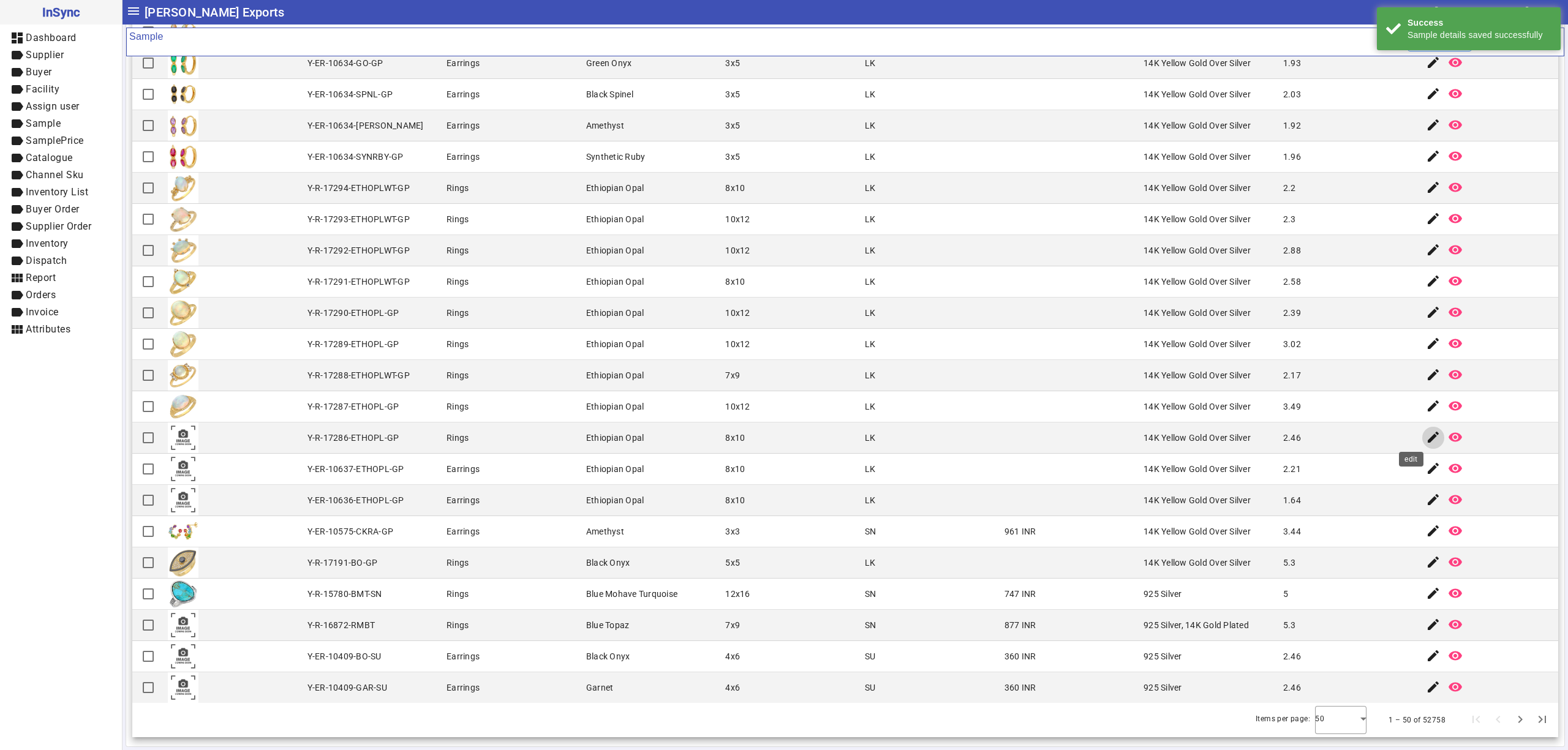
click at [1425, 436] on mat-icon "edit" at bounding box center [1433, 438] width 15 height 15
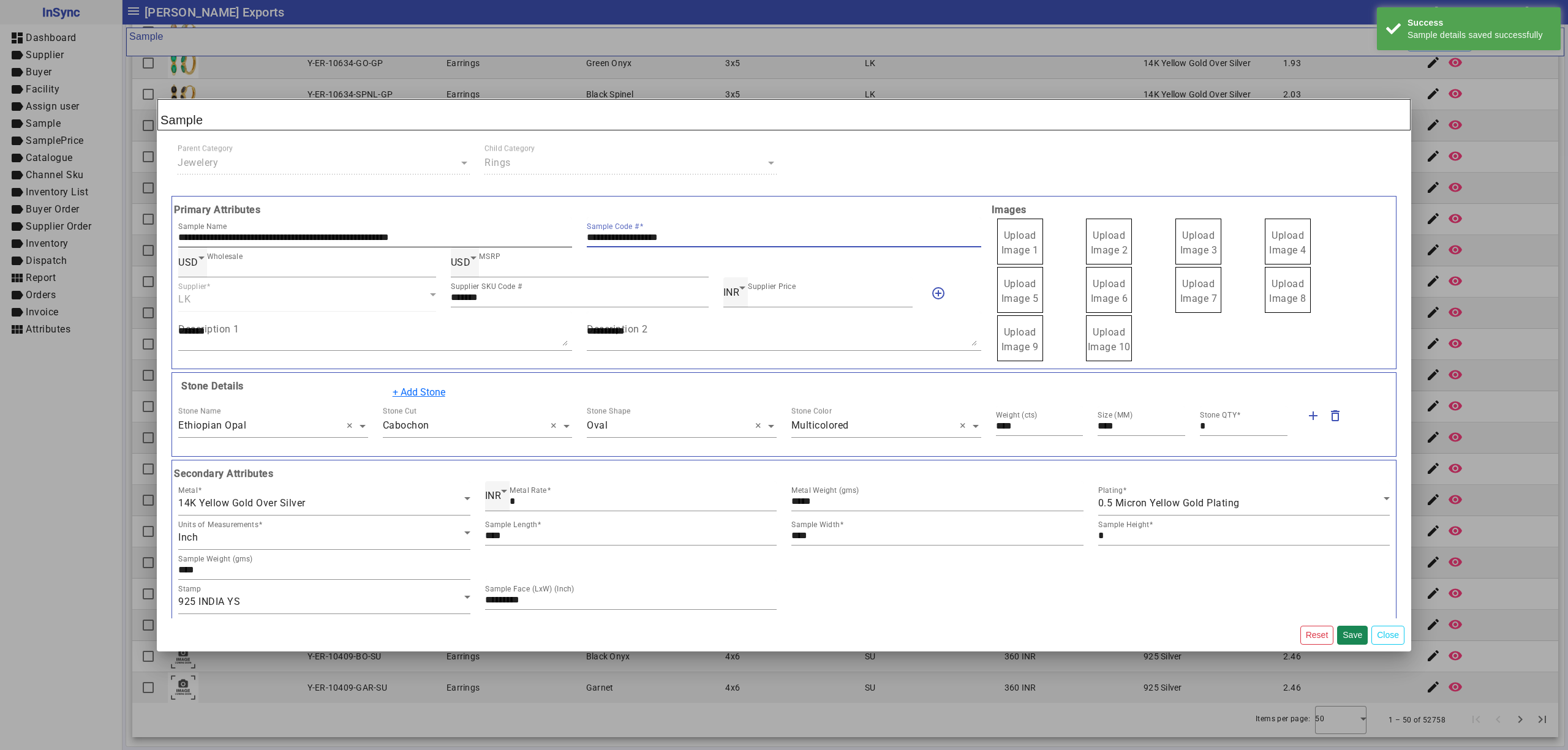
drag, startPoint x: 750, startPoint y: 241, endPoint x: 485, endPoint y: 230, distance: 265.2
click at [486, 231] on div "**********" at bounding box center [579, 232] width 817 height 30
click at [1001, 237] on span "Upload Image 1" at bounding box center [1019, 243] width 37 height 26
click at [0, 0] on input "Upload Image 1" at bounding box center [0, 0] width 0 height 0
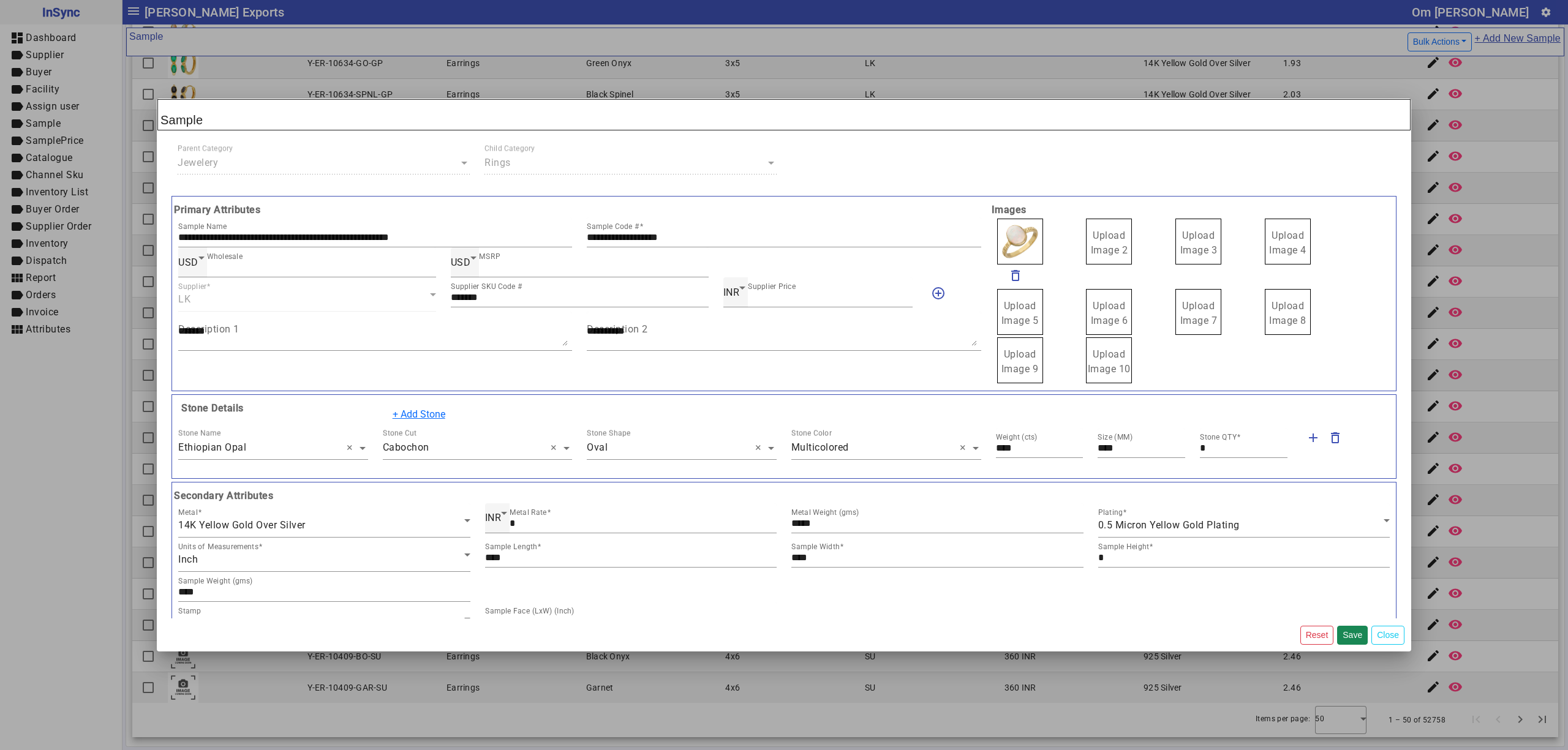
click at [1108, 248] on span "Upload Image 2" at bounding box center [1109, 243] width 37 height 26
click at [0, 0] on input "Upload Image 2" at bounding box center [0, 0] width 0 height 0
click at [1182, 244] on label "Upload Image 3" at bounding box center [1198, 241] width 46 height 46
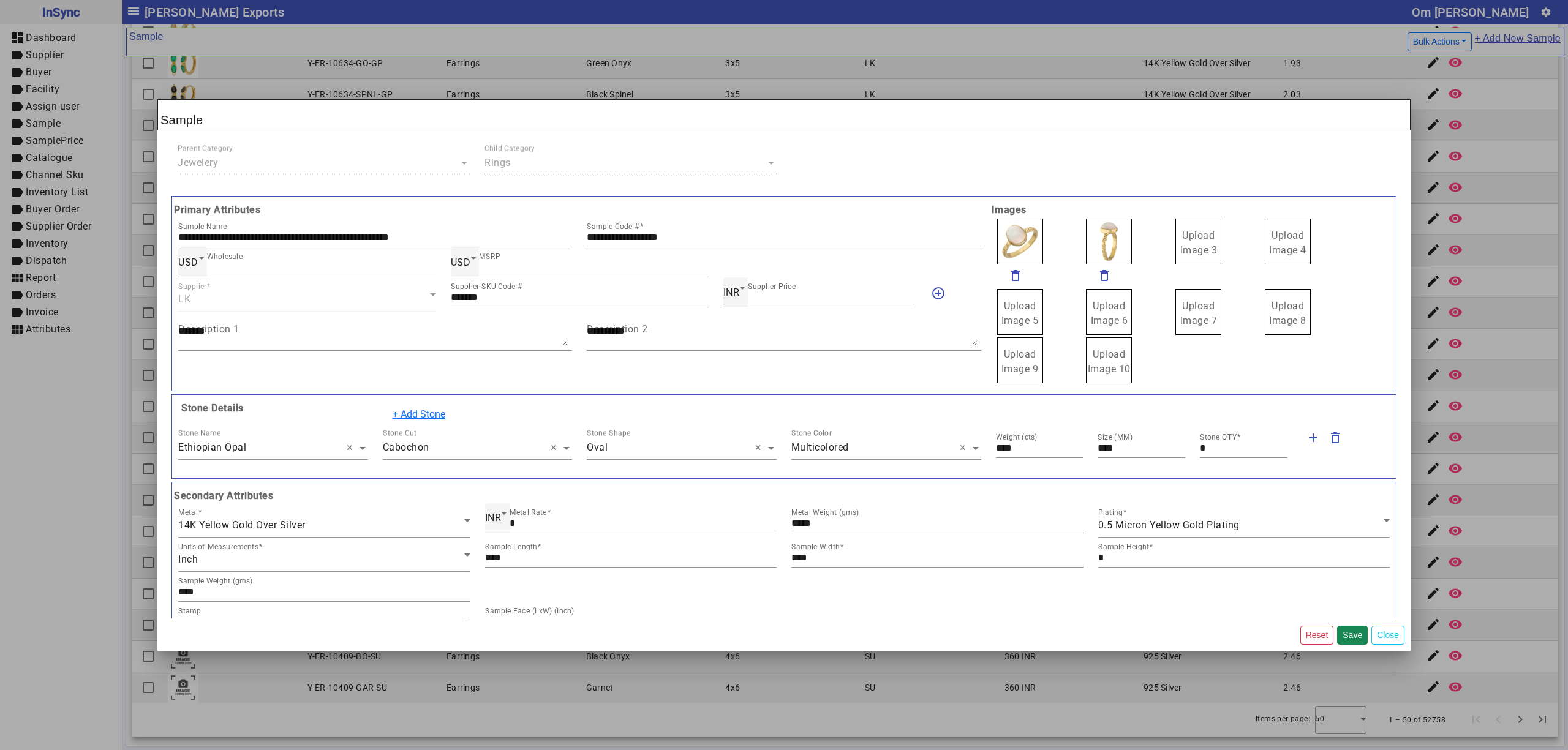
click at [0, 0] on input "Upload Image 3" at bounding box center [0, 0] width 0 height 0
click at [1271, 238] on span "Upload Image 4" at bounding box center [1287, 243] width 37 height 26
click at [0, 0] on input "Upload Image 4" at bounding box center [0, 0] width 0 height 0
click at [1355, 634] on button "Save" at bounding box center [1351, 635] width 30 height 19
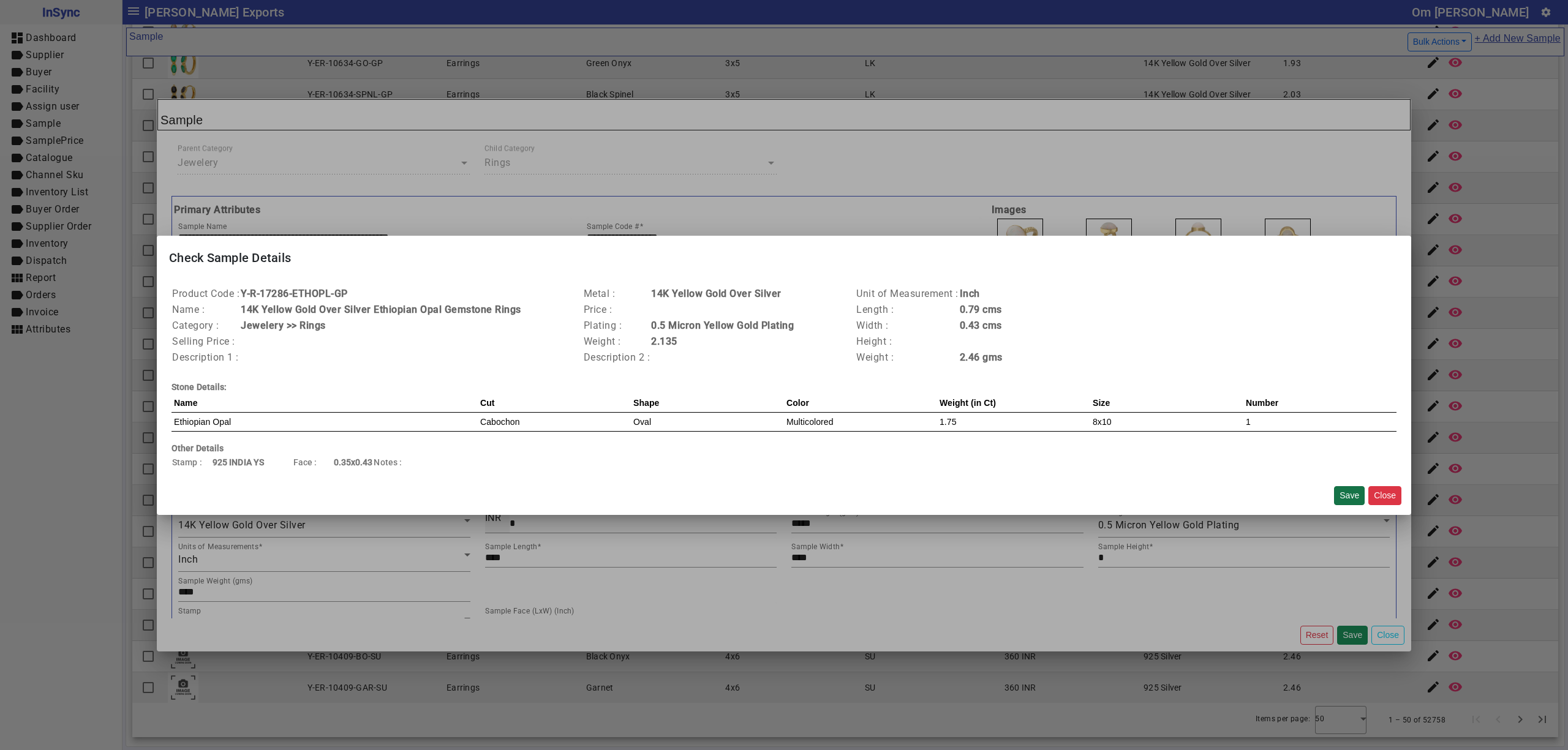
click at [1350, 496] on button "Save" at bounding box center [1349, 495] width 30 height 19
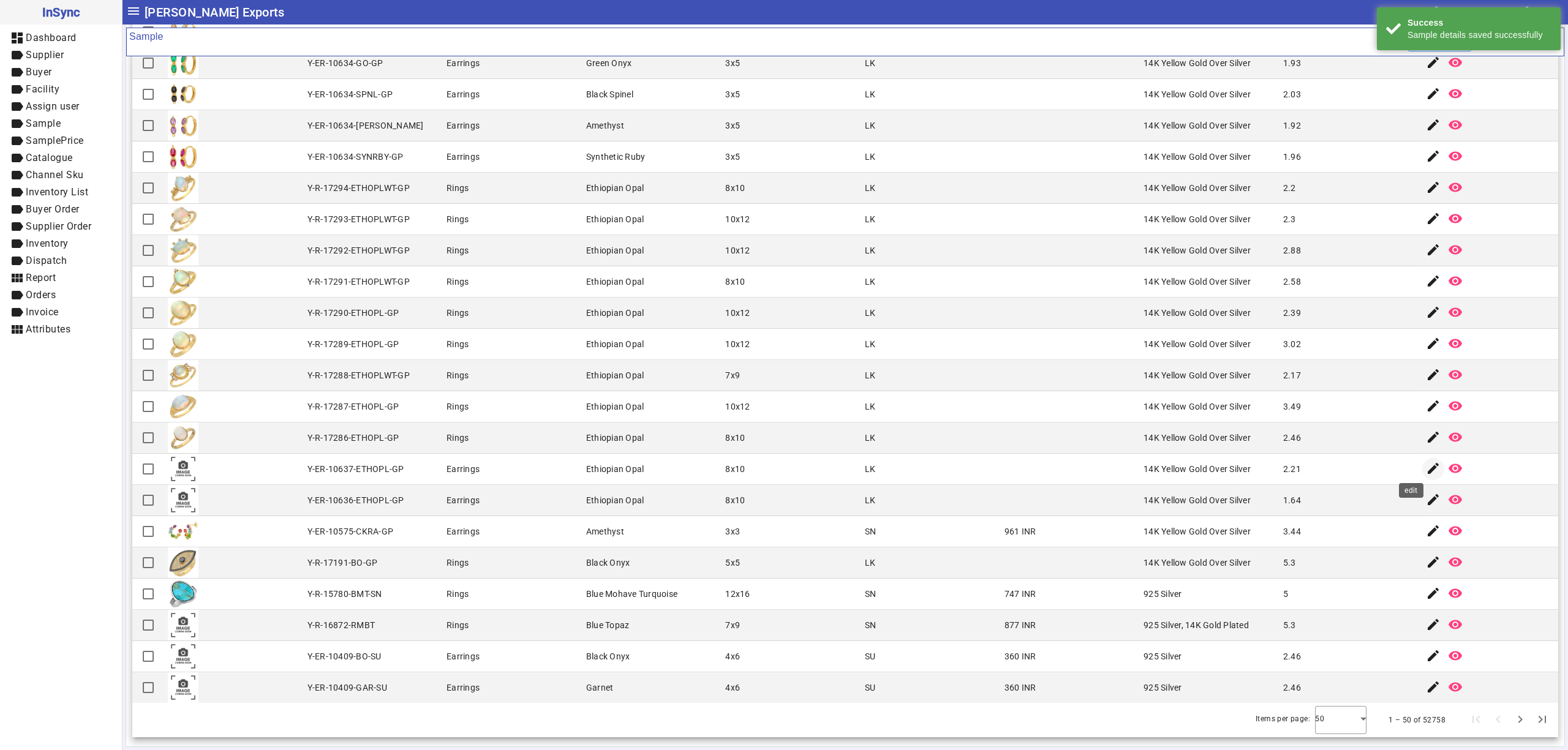
click at [1425, 471] on mat-icon "edit" at bounding box center [1433, 469] width 15 height 15
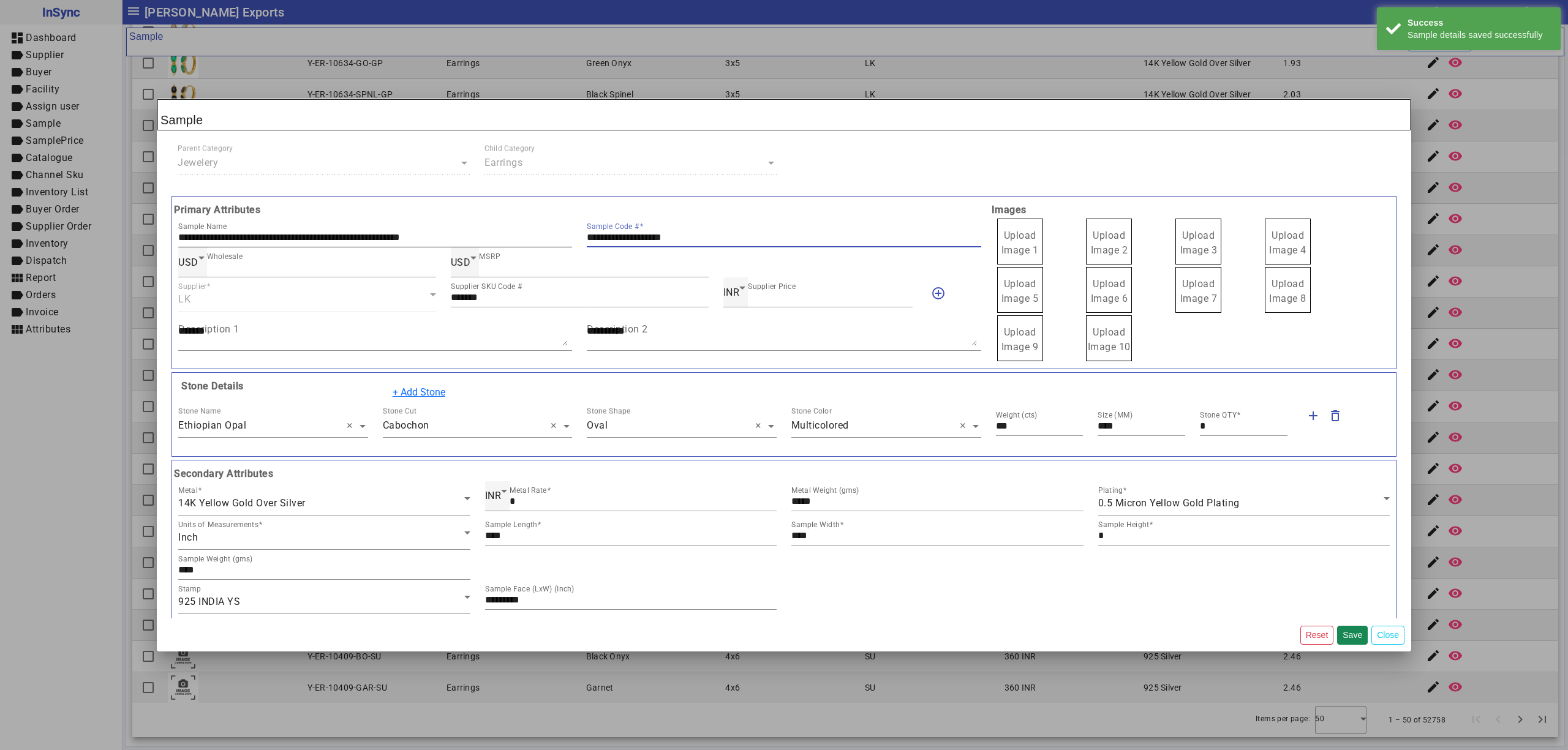
drag, startPoint x: 710, startPoint y: 237, endPoint x: 520, endPoint y: 237, distance: 190.0
click at [520, 237] on div "**********" at bounding box center [579, 232] width 817 height 30
click at [1029, 232] on label "Upload Image 1" at bounding box center [1020, 241] width 46 height 46
click at [1025, 232] on span "Upload Image 1" at bounding box center [1019, 243] width 37 height 26
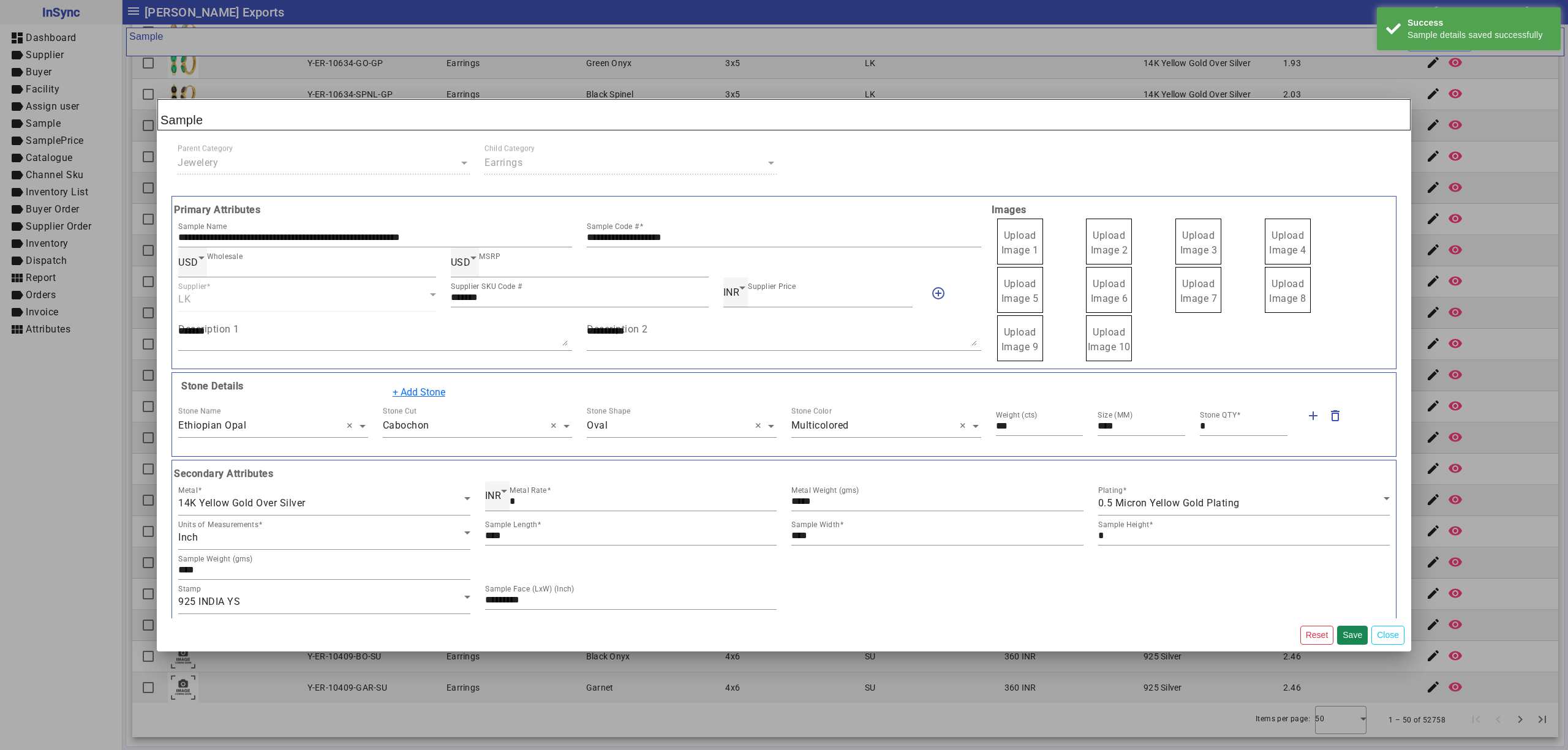
click at [0, 0] on input "Upload Image 1" at bounding box center [0, 0] width 0 height 0
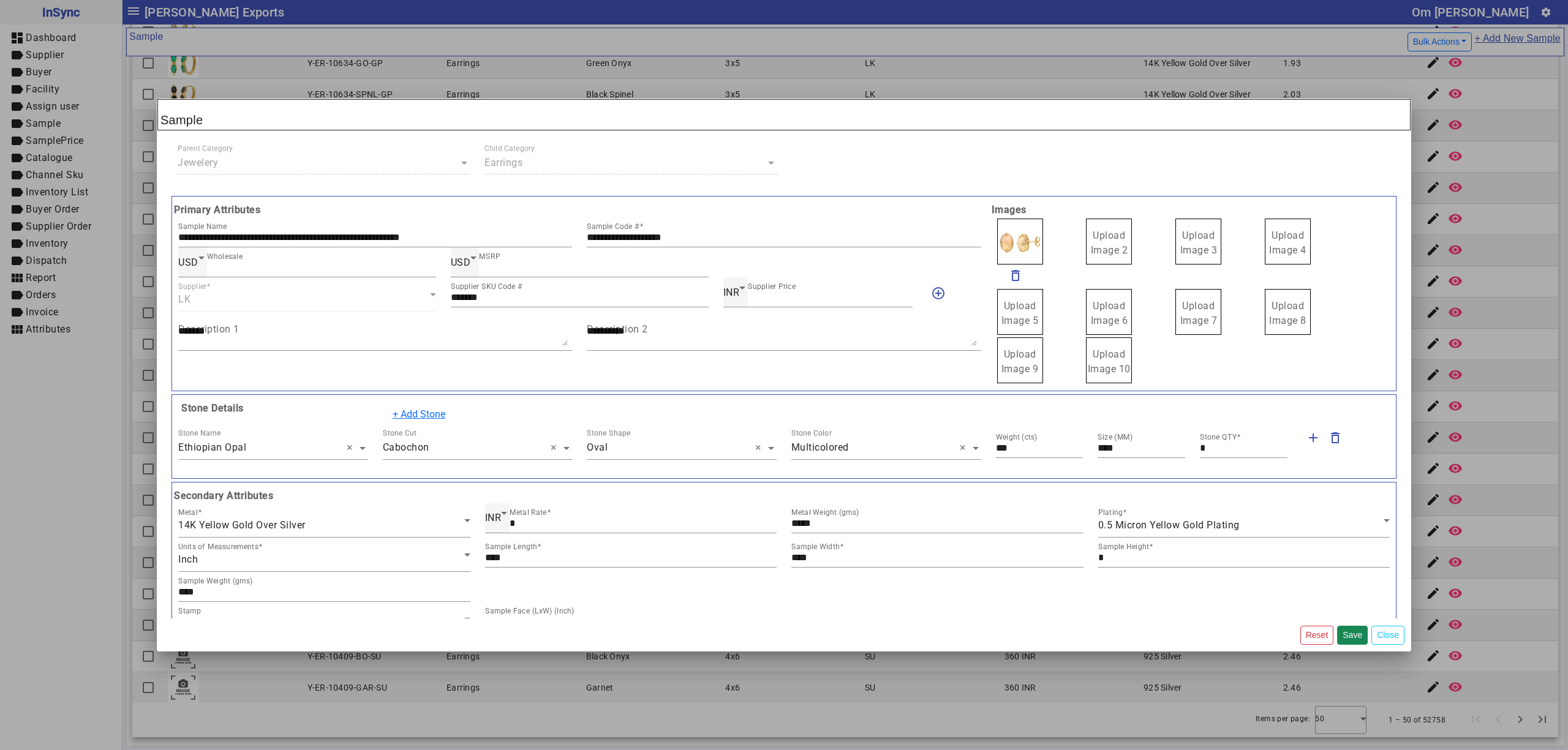
click at [1098, 237] on span "Upload Image 2" at bounding box center [1109, 243] width 37 height 26
click at [0, 0] on input "Upload Image 2" at bounding box center [0, 0] width 0 height 0
click at [1188, 241] on span "Upload Image 3" at bounding box center [1198, 243] width 37 height 26
click at [1187, 241] on span "Upload Image 3" at bounding box center [1198, 243] width 37 height 26
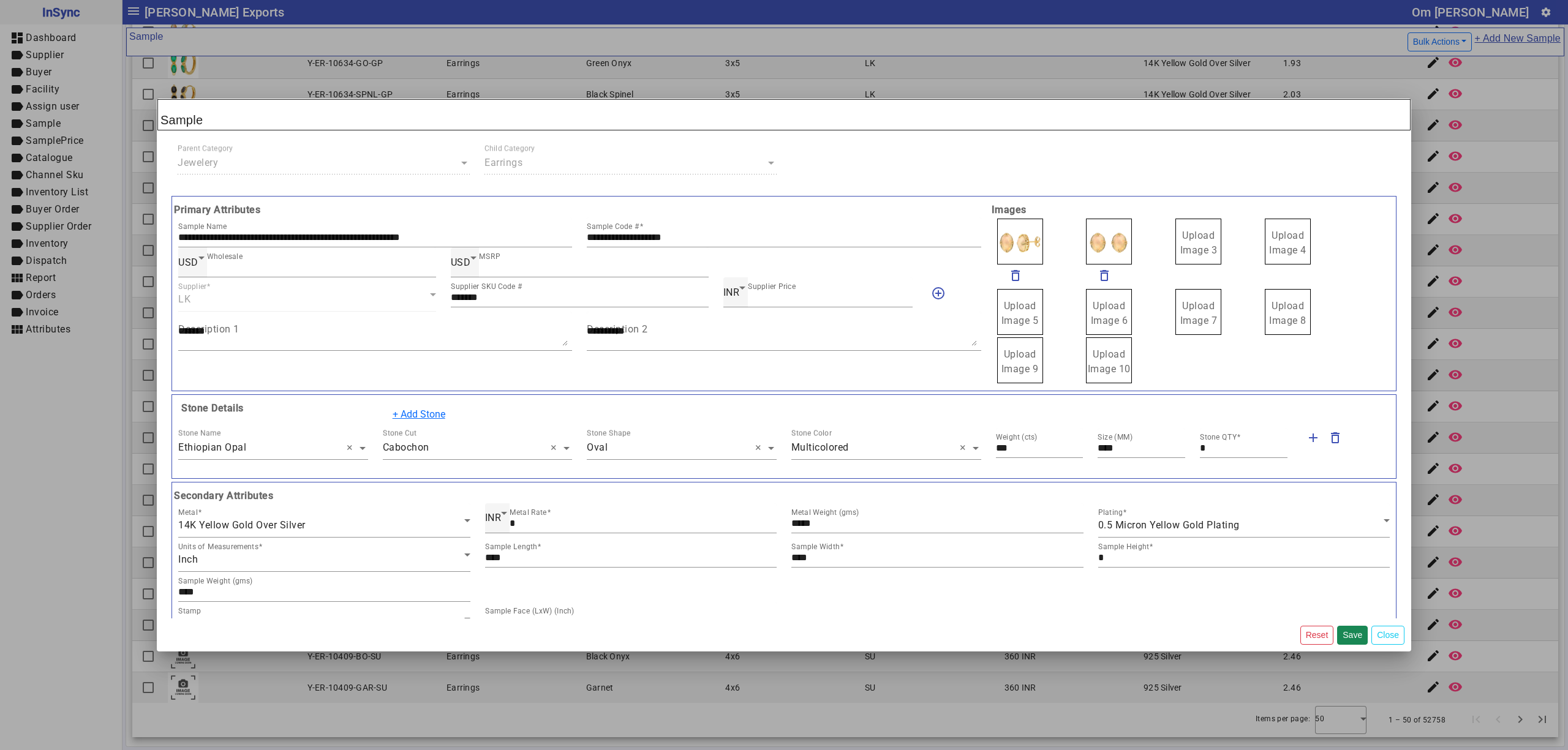
click at [1187, 241] on span "Upload Image 3" at bounding box center [1198, 243] width 37 height 26
click at [0, 0] on input "Upload Image 3" at bounding box center [0, 0] width 0 height 0
click at [1352, 637] on button "Save" at bounding box center [1351, 635] width 30 height 19
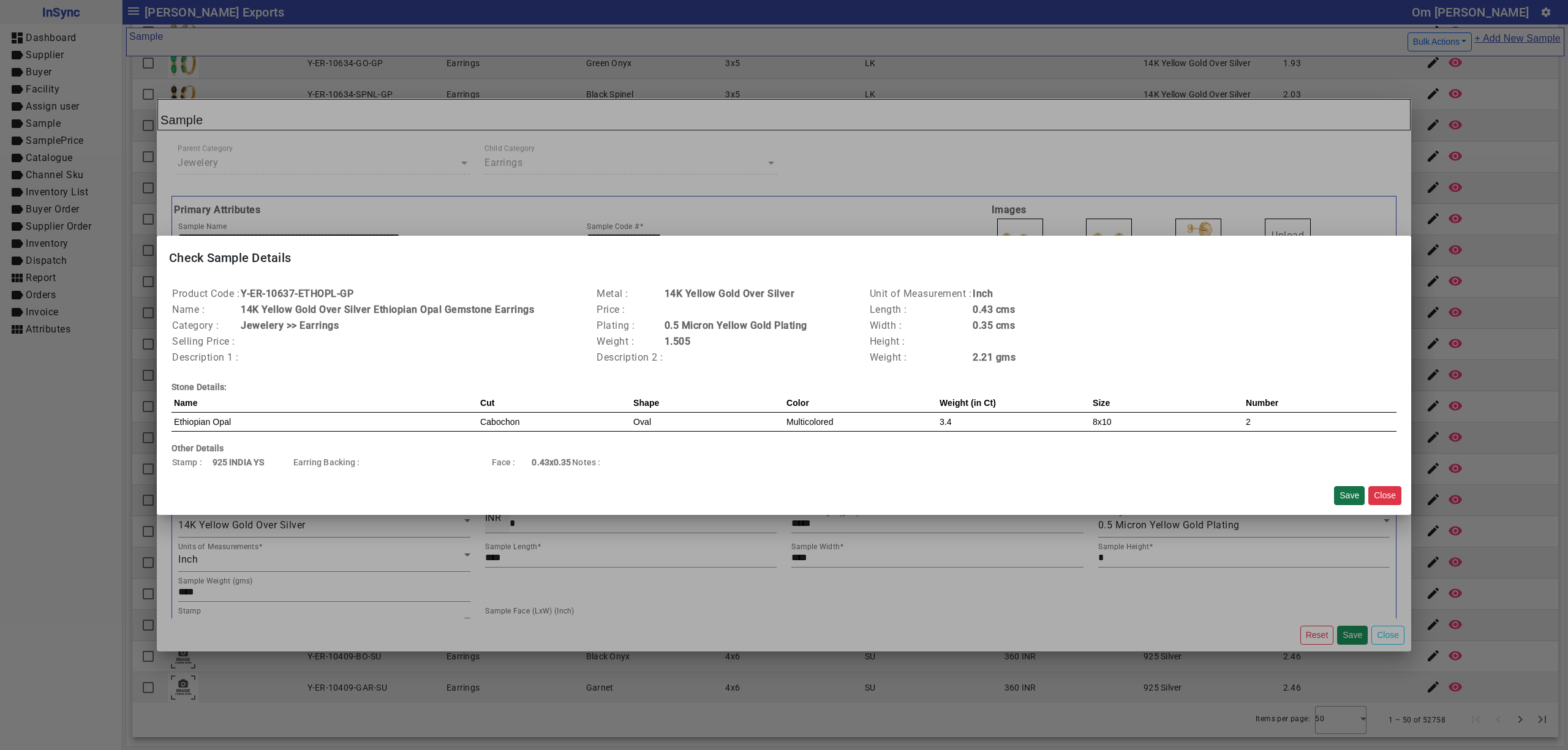
click at [1350, 490] on button "Save" at bounding box center [1349, 495] width 30 height 19
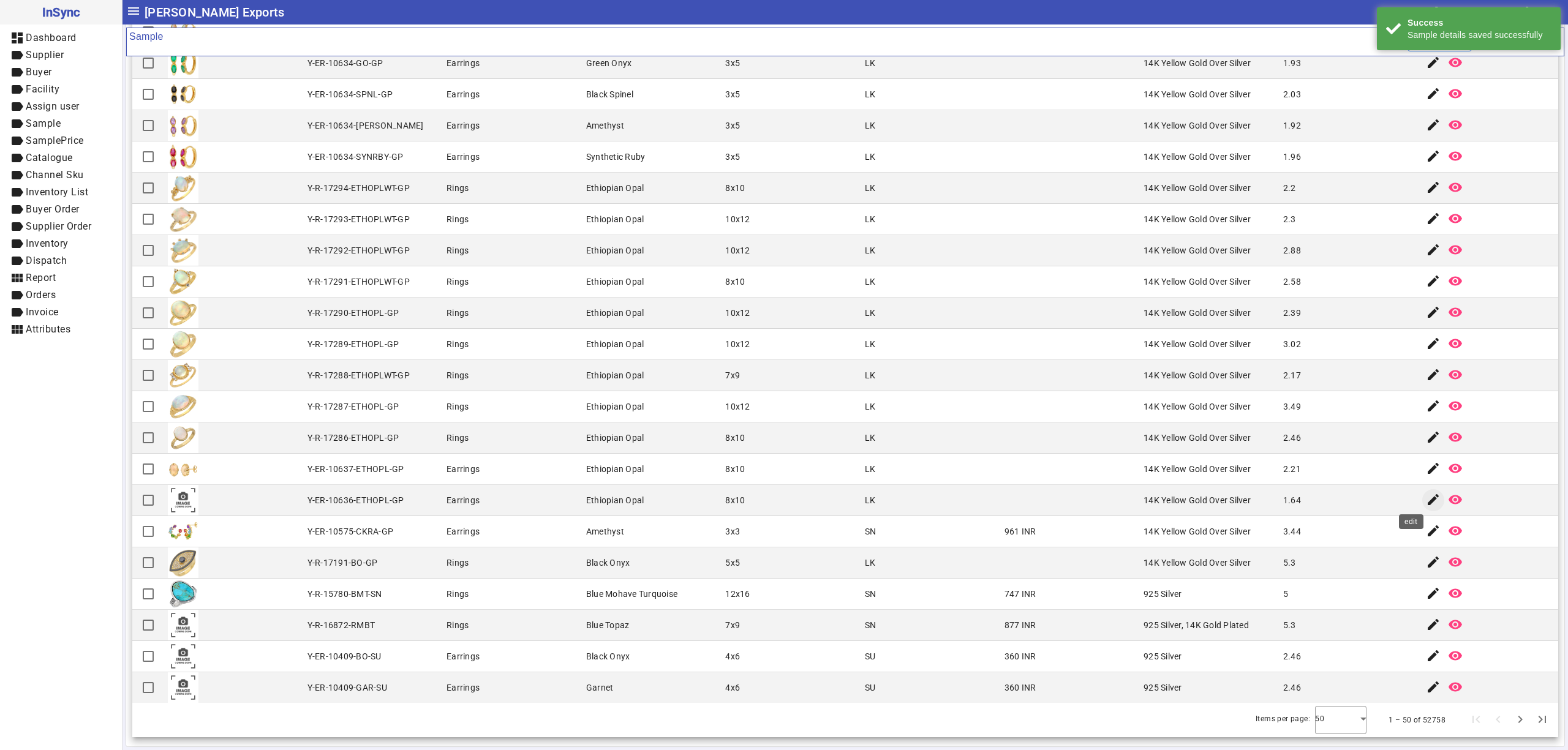
click at [1418, 496] on span "button" at bounding box center [1433, 500] width 30 height 30
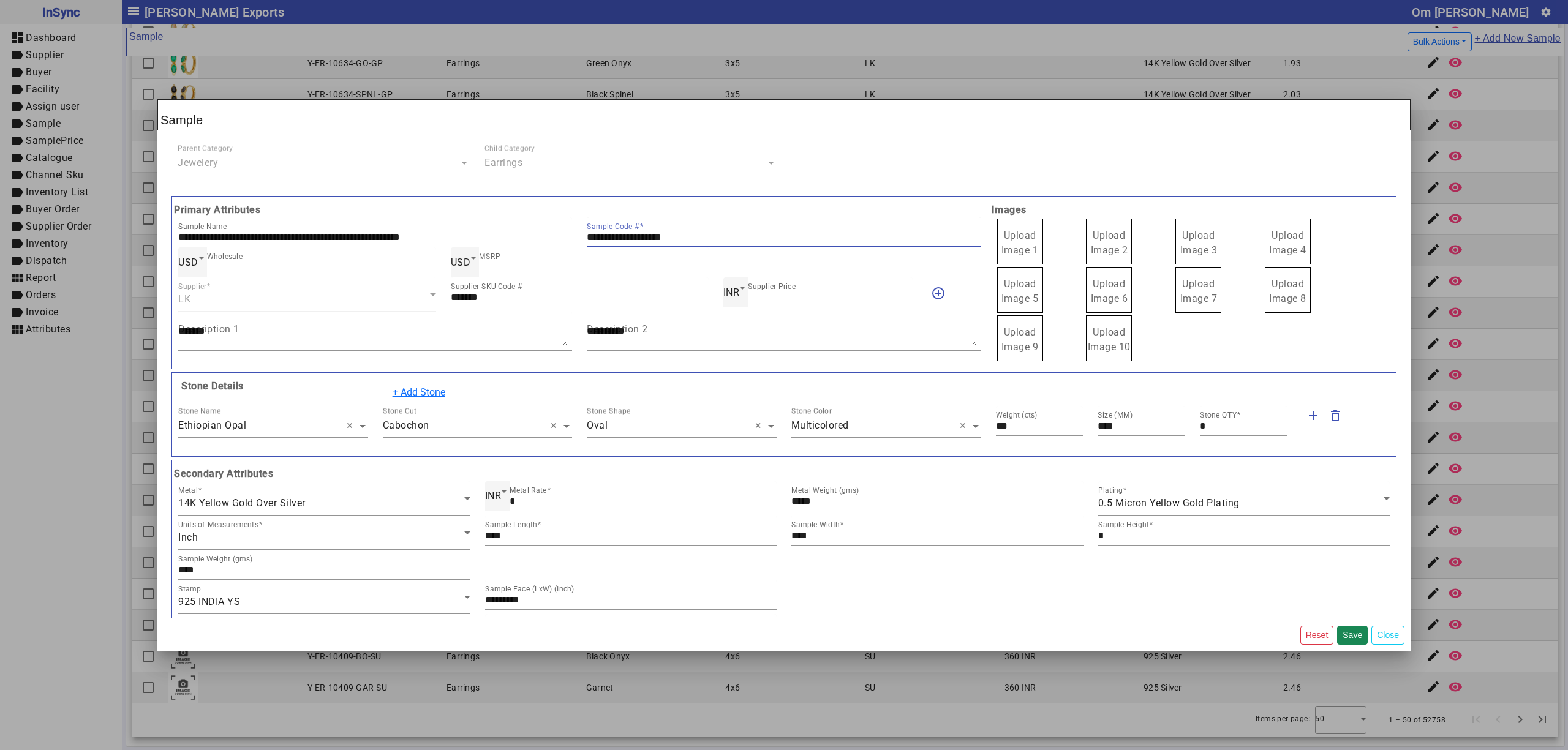
drag, startPoint x: 698, startPoint y: 237, endPoint x: 503, endPoint y: 237, distance: 195.0
click at [503, 237] on div "**********" at bounding box center [579, 232] width 817 height 30
click at [997, 243] on label "Upload Image 1" at bounding box center [1020, 241] width 46 height 46
click at [0, 0] on input "Upload Image 1" at bounding box center [0, 0] width 0 height 0
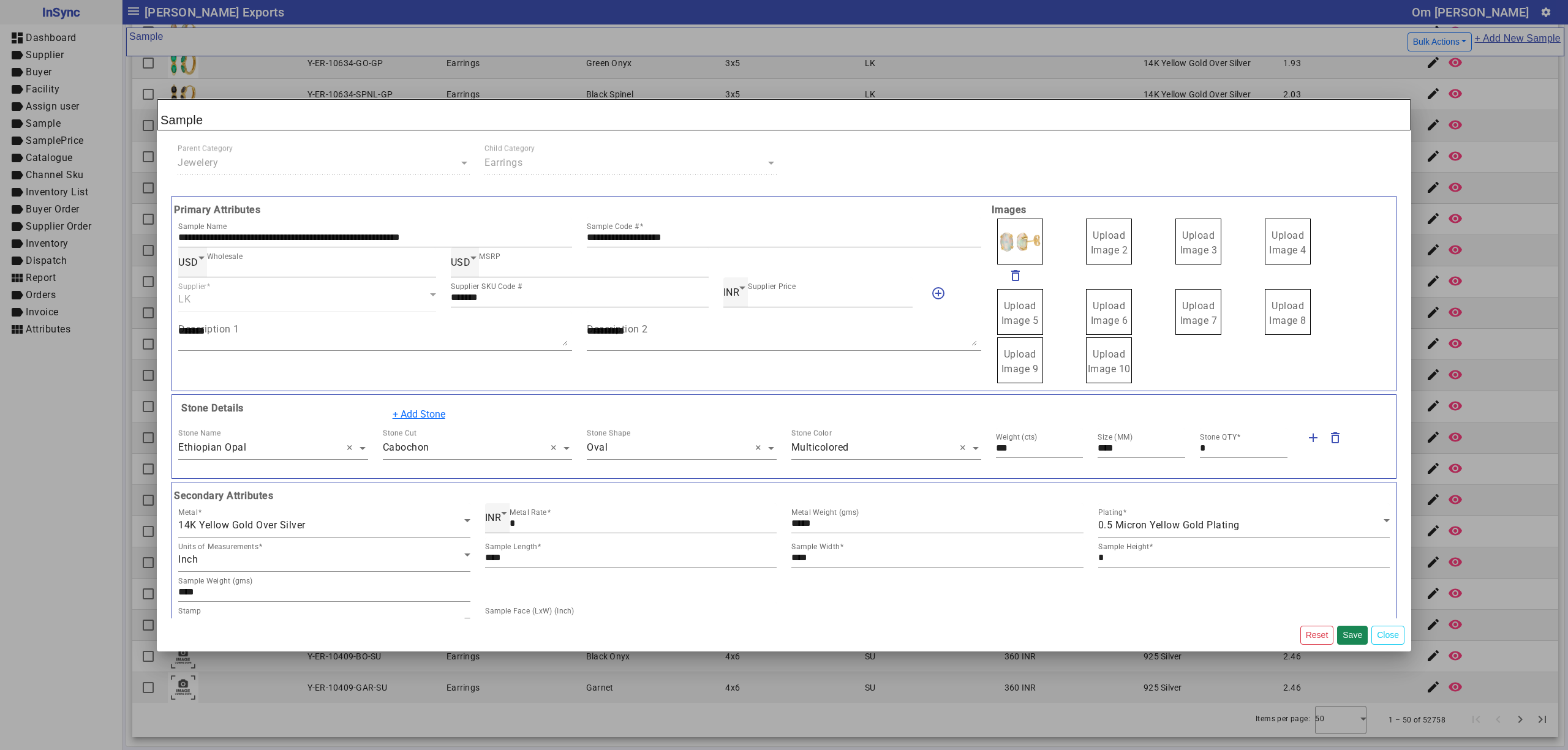
click at [1111, 240] on span "Upload Image 2" at bounding box center [1109, 243] width 37 height 26
click at [0, 0] on input "Upload Image 2" at bounding box center [0, 0] width 0 height 0
click at [1184, 233] on span "Upload Image 3" at bounding box center [1198, 243] width 37 height 26
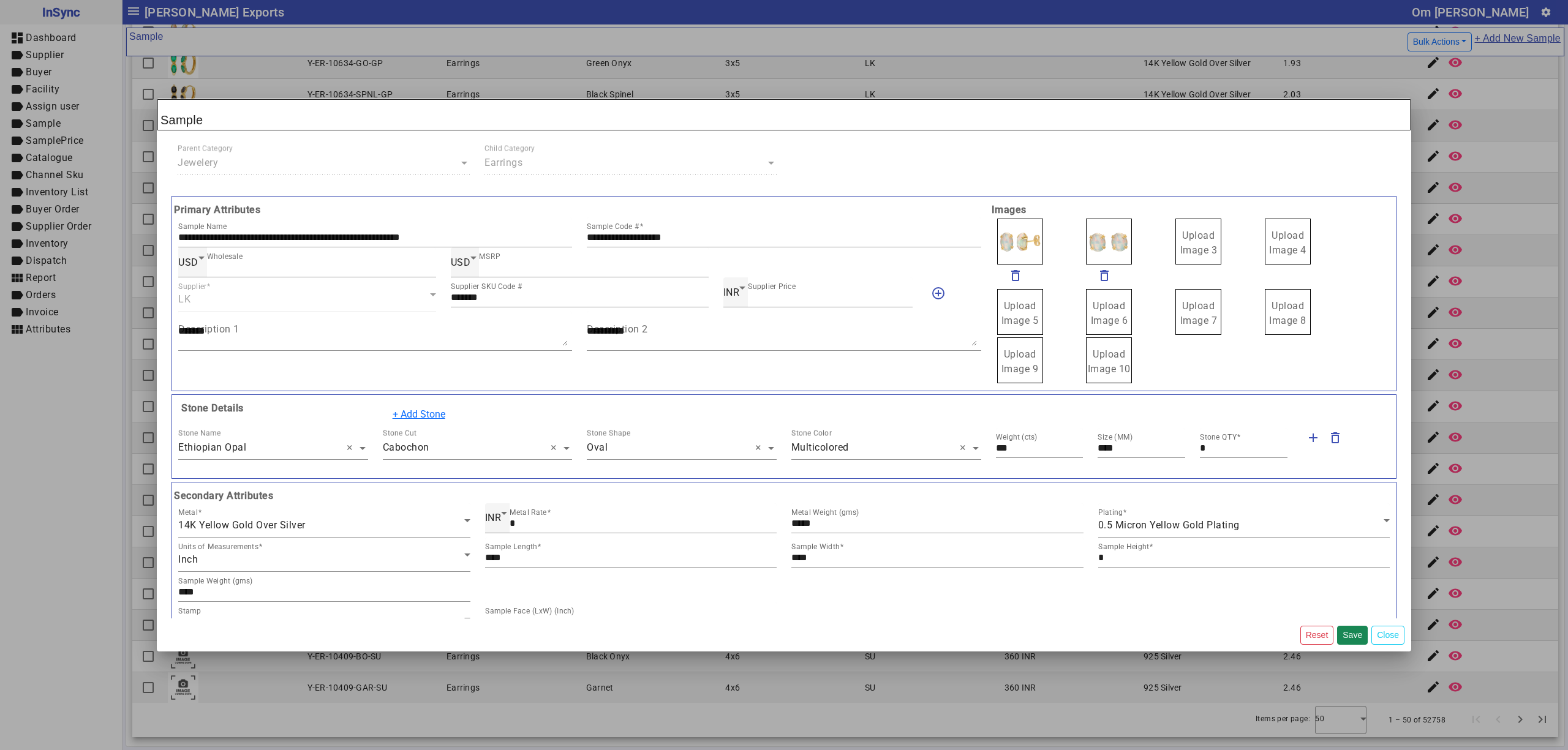
click at [0, 0] on input "Upload Image 3" at bounding box center [0, 0] width 0 height 0
click at [1352, 635] on button "Save" at bounding box center [1351, 635] width 30 height 19
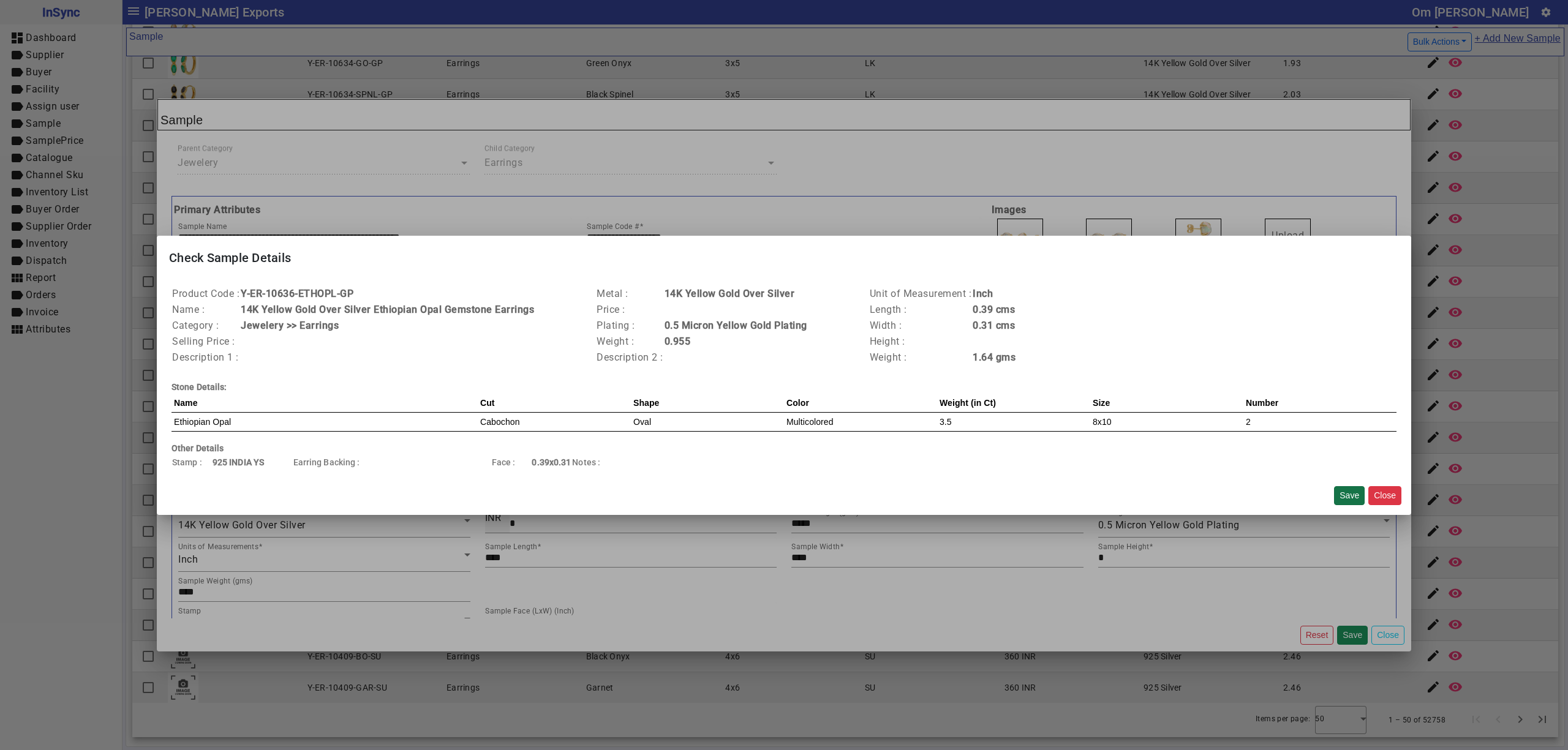
click at [1351, 496] on button "Save" at bounding box center [1349, 495] width 30 height 19
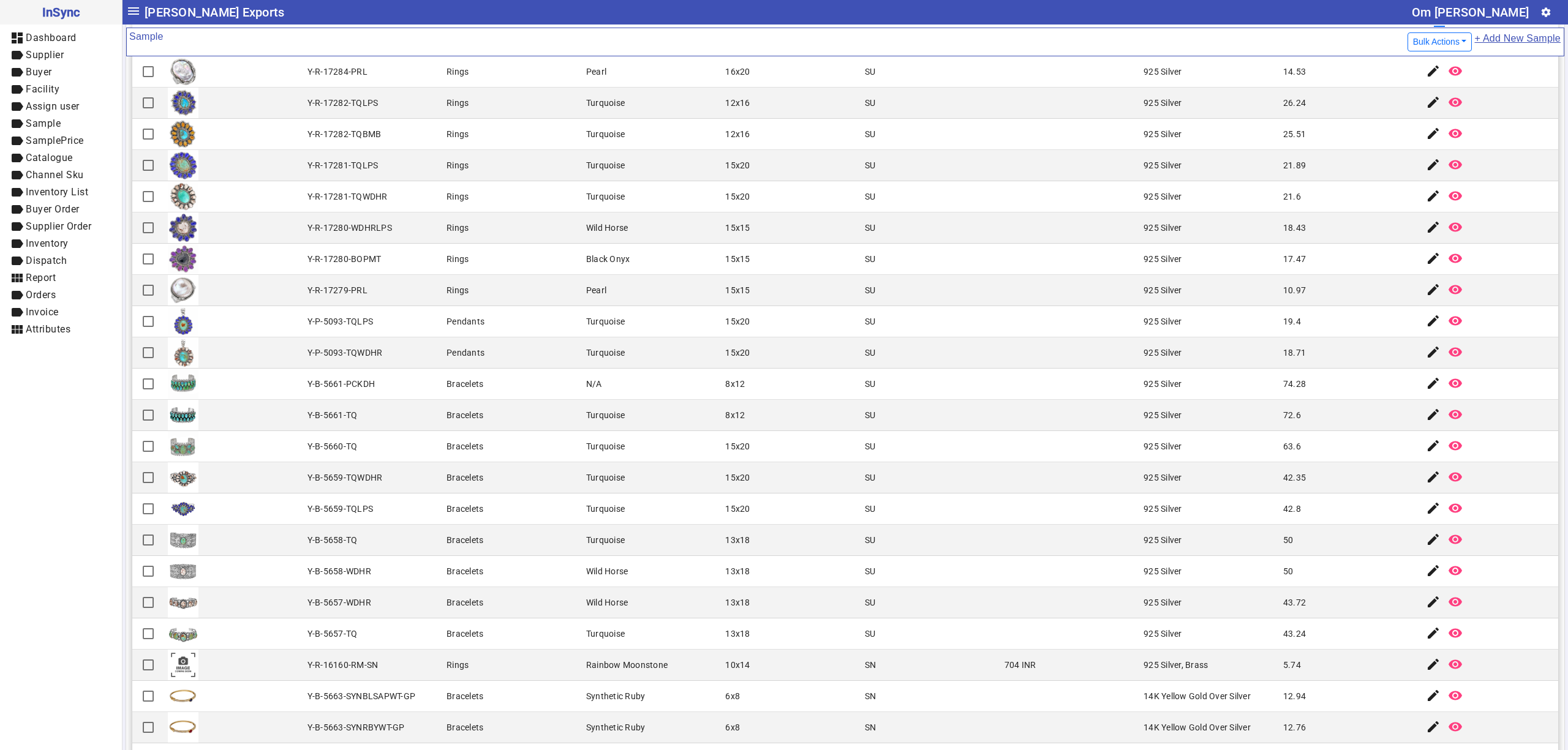
scroll to position [0, 0]
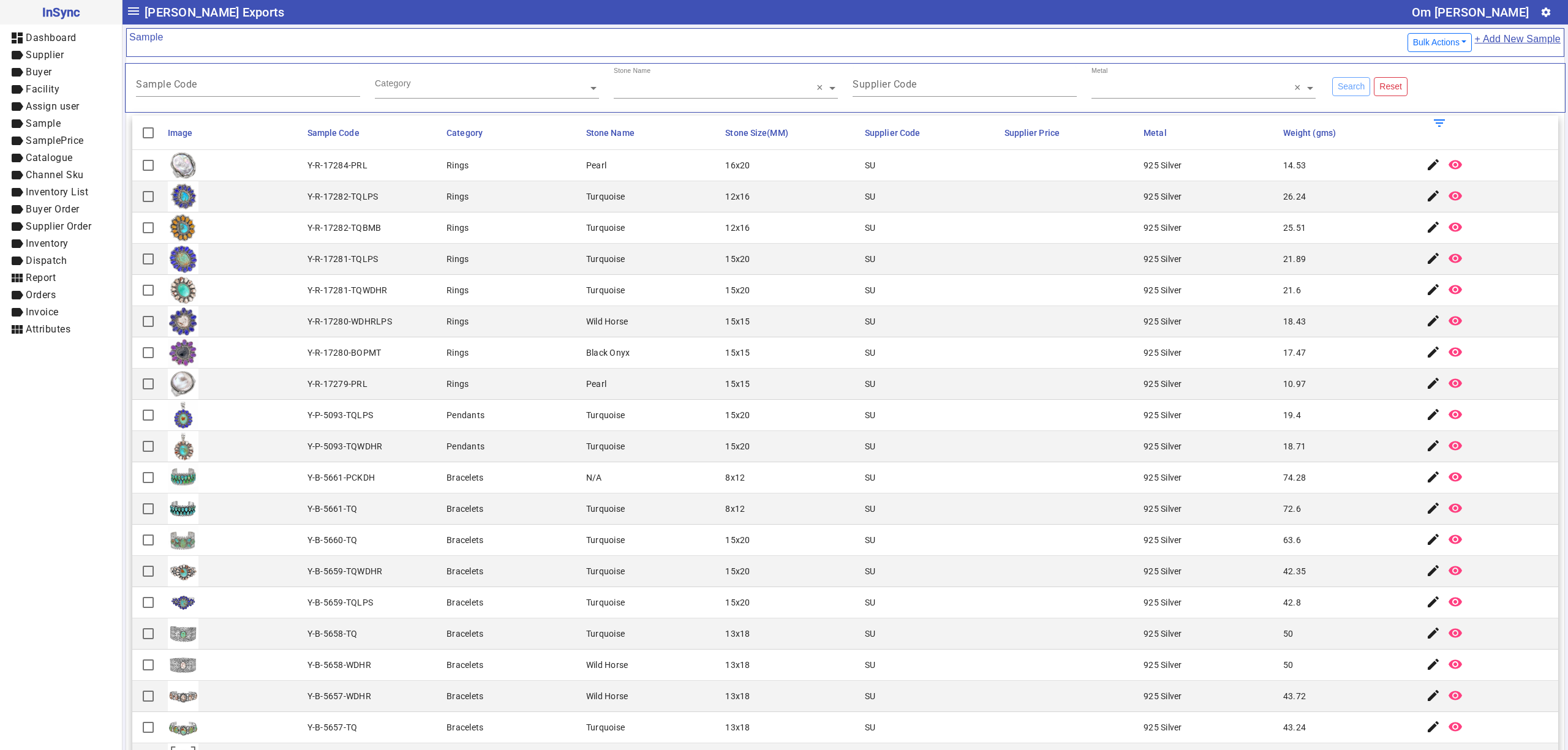
click at [514, 221] on mat-cell "Rings" at bounding box center [512, 228] width 139 height 31
click at [1425, 321] on mat-icon "edit" at bounding box center [1433, 321] width 15 height 15
click at [1255, 294] on mat-cell "925 Silver" at bounding box center [1209, 291] width 139 height 31
click at [1041, 409] on mat-cell at bounding box center [1070, 415] width 139 height 31
click at [1243, 354] on mat-cell "925 Silver" at bounding box center [1209, 354] width 139 height 31
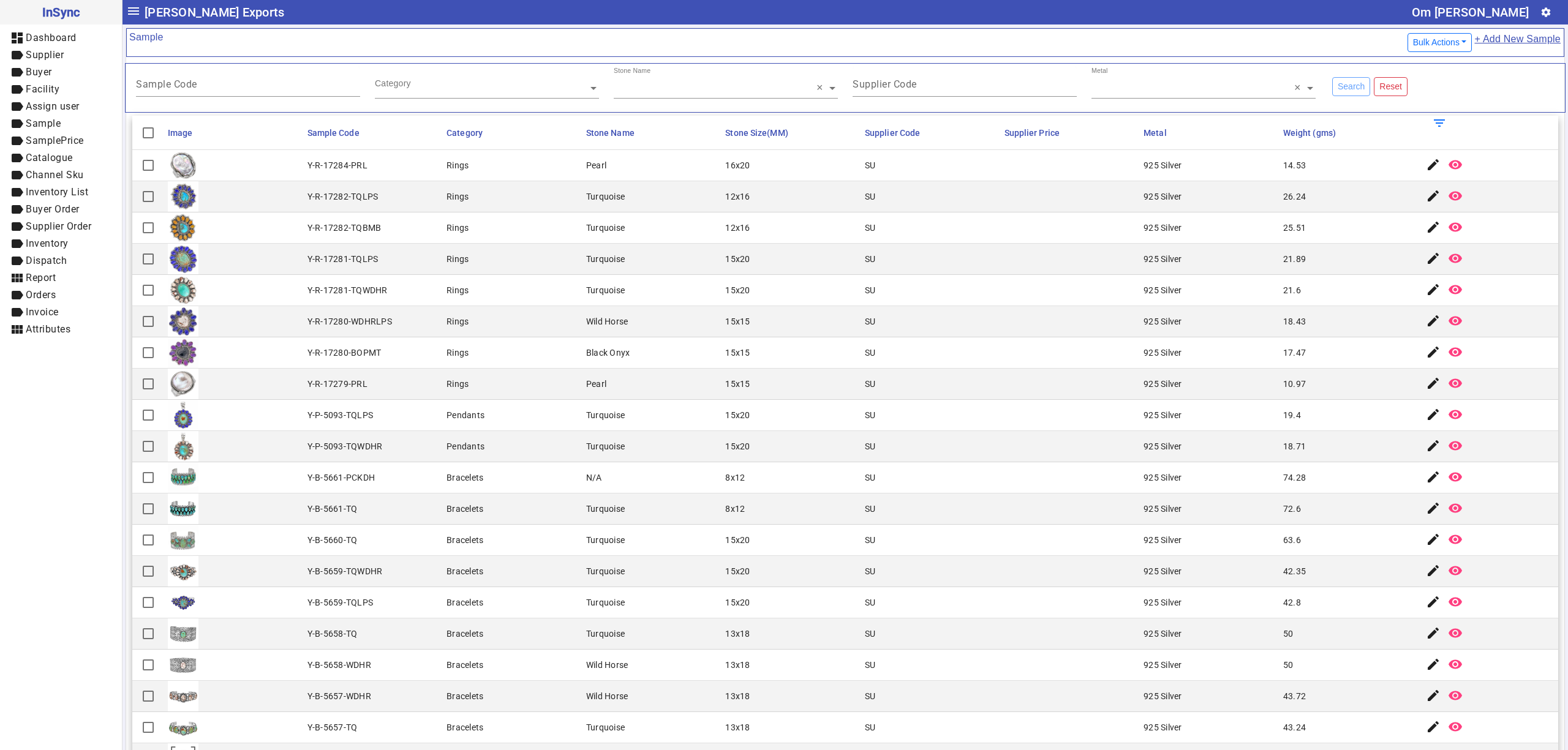
click at [414, 315] on mat-cell "Y-R-17280-WDHRLPS" at bounding box center [373, 322] width 139 height 31
click at [676, 554] on mat-cell "Turquoise" at bounding box center [652, 541] width 139 height 31
